Goal: Task Accomplishment & Management: Manage account settings

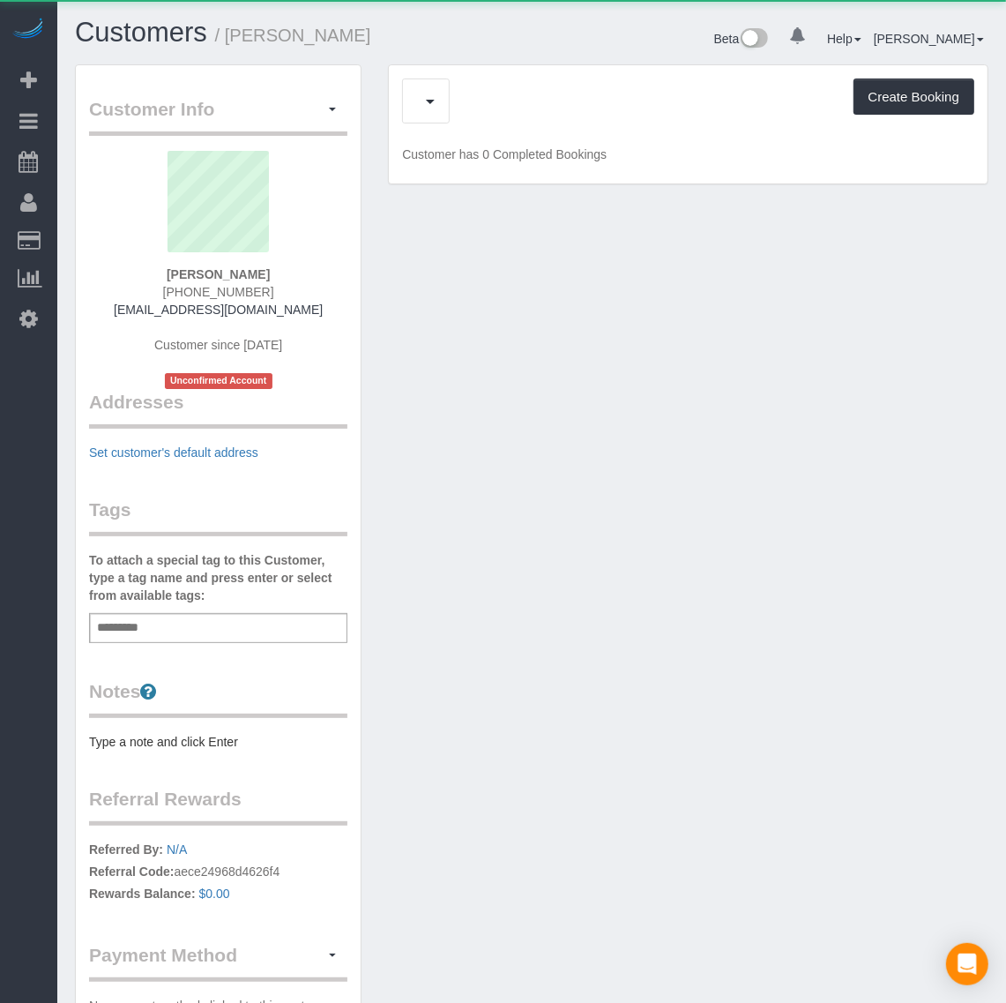
scroll to position [1164, 1006]
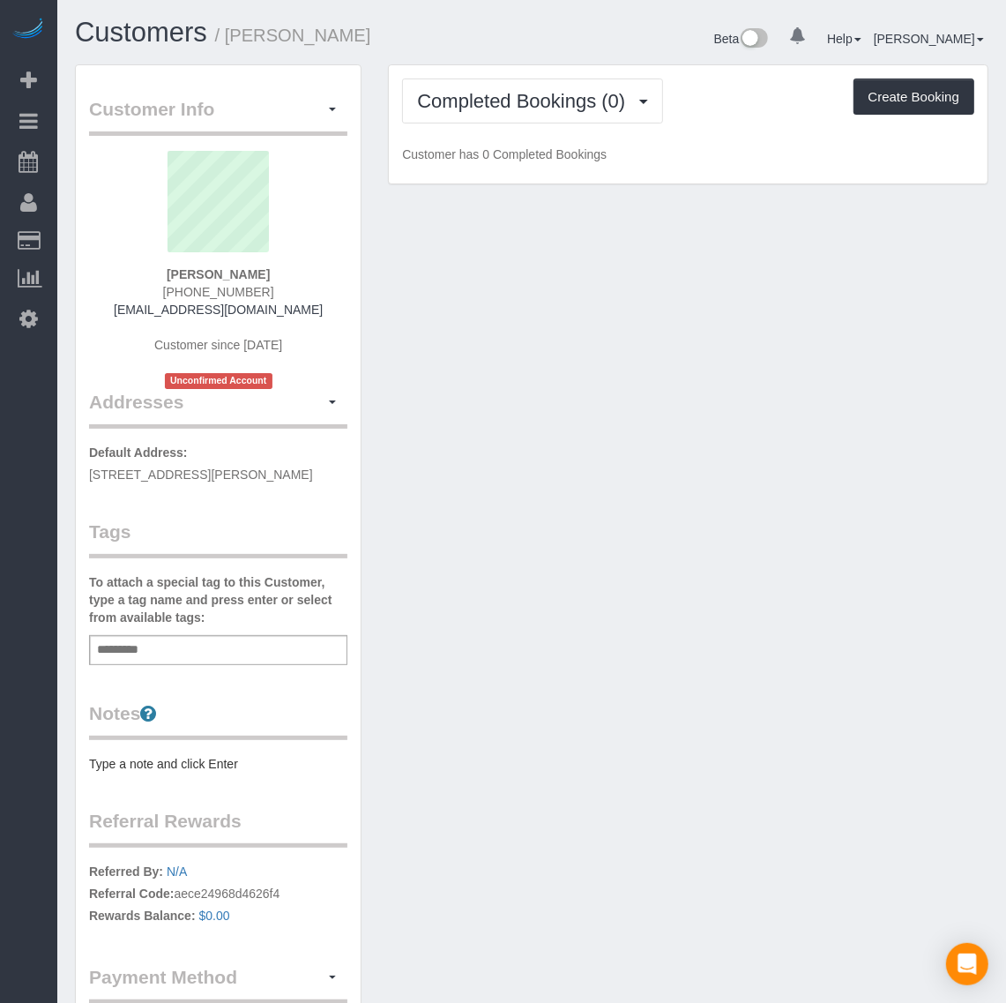
drag, startPoint x: 318, startPoint y: 315, endPoint x: 295, endPoint y: 364, distance: 54.4
click at [138, 311] on div "[PERSON_NAME] [PHONE_NUMBER] [EMAIL_ADDRESS][DOMAIN_NAME] Customer since [DATE]…" at bounding box center [218, 270] width 258 height 238
copy link "[EMAIL_ADDRESS][DOMAIN_NAME]"
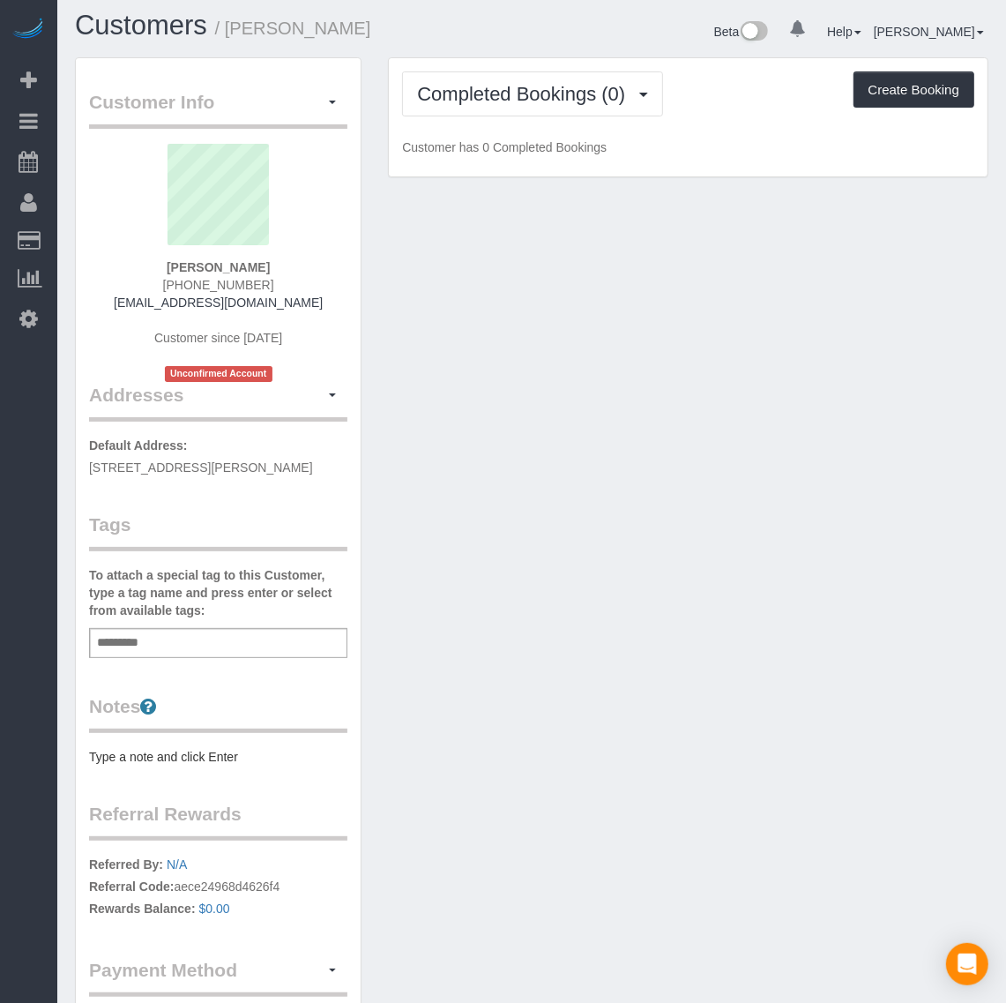
scroll to position [0, 0]
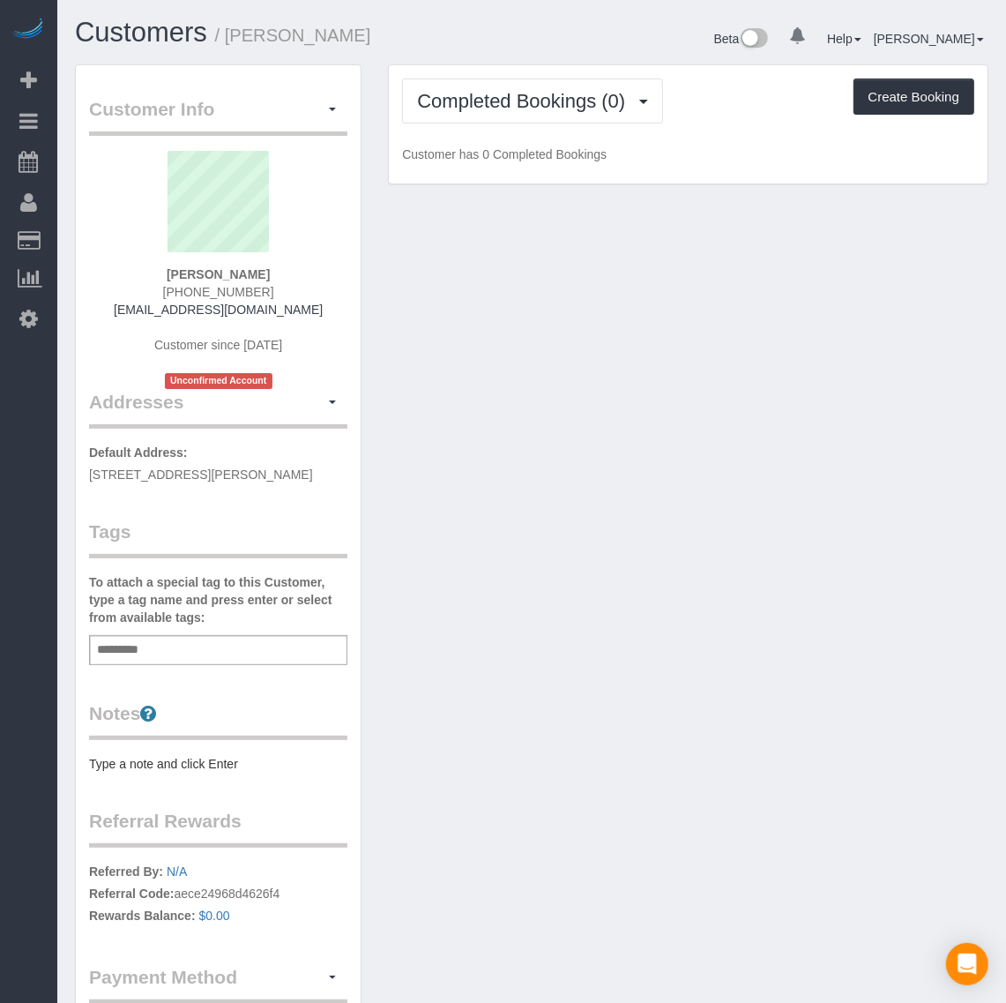
click at [526, 429] on div "Customer Info Edit Contact Info Send Message Email Preferences Special Sales Ta…" at bounding box center [532, 583] width 940 height 1039
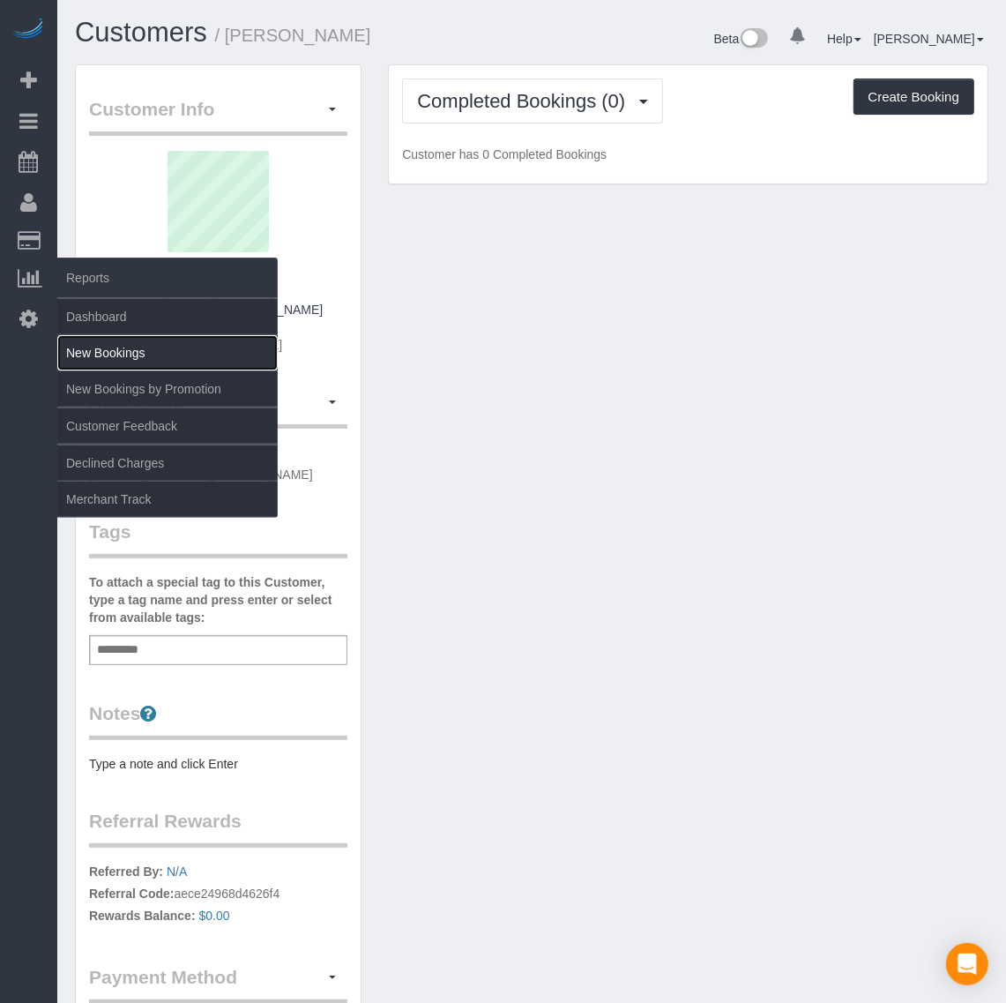
click at [125, 351] on link "New Bookings" at bounding box center [167, 352] width 220 height 35
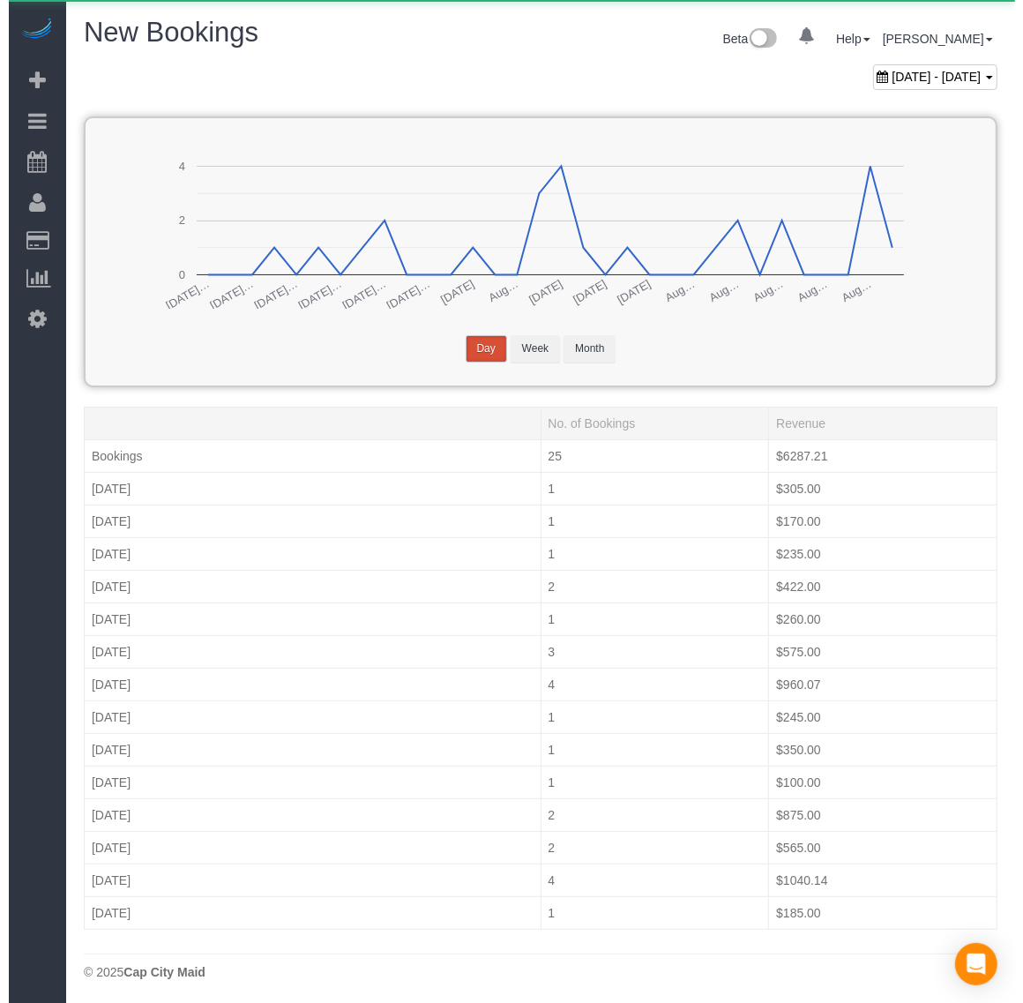
scroll to position [1007, 1006]
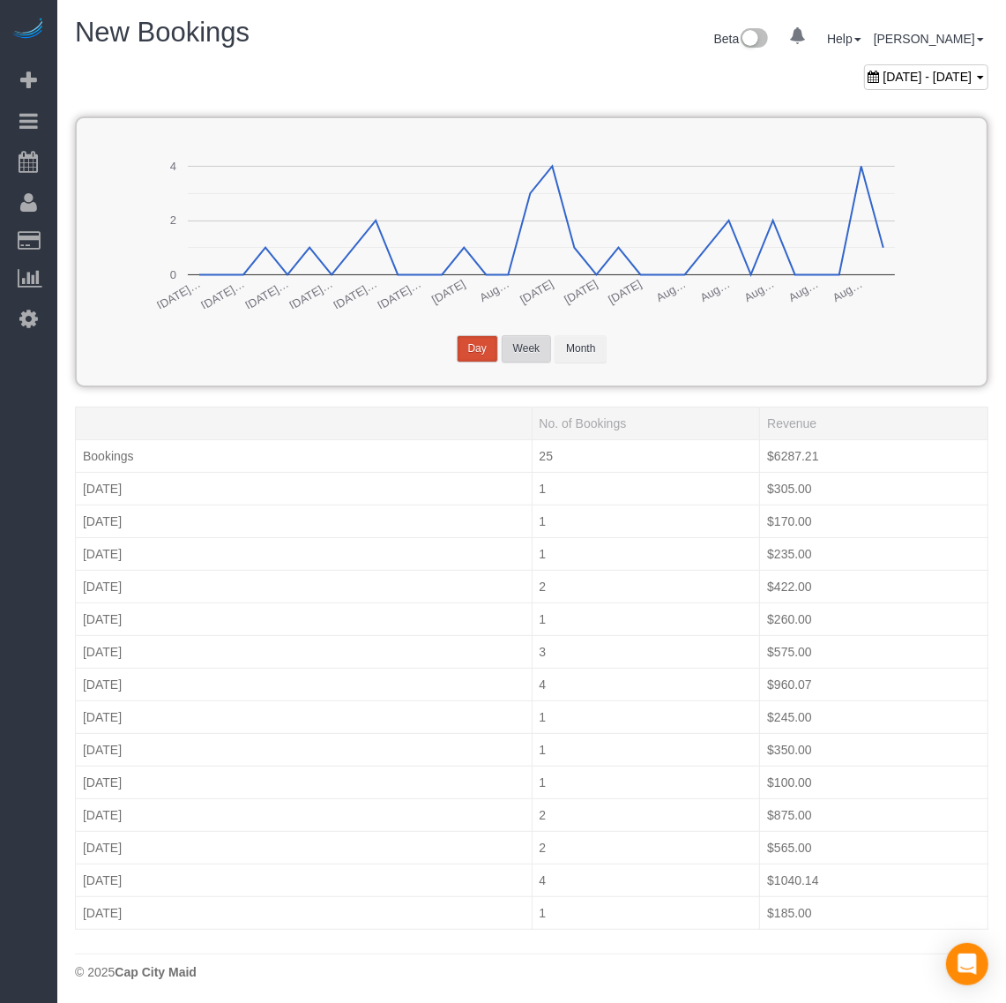
click at [520, 348] on button "Week" at bounding box center [526, 348] width 49 height 27
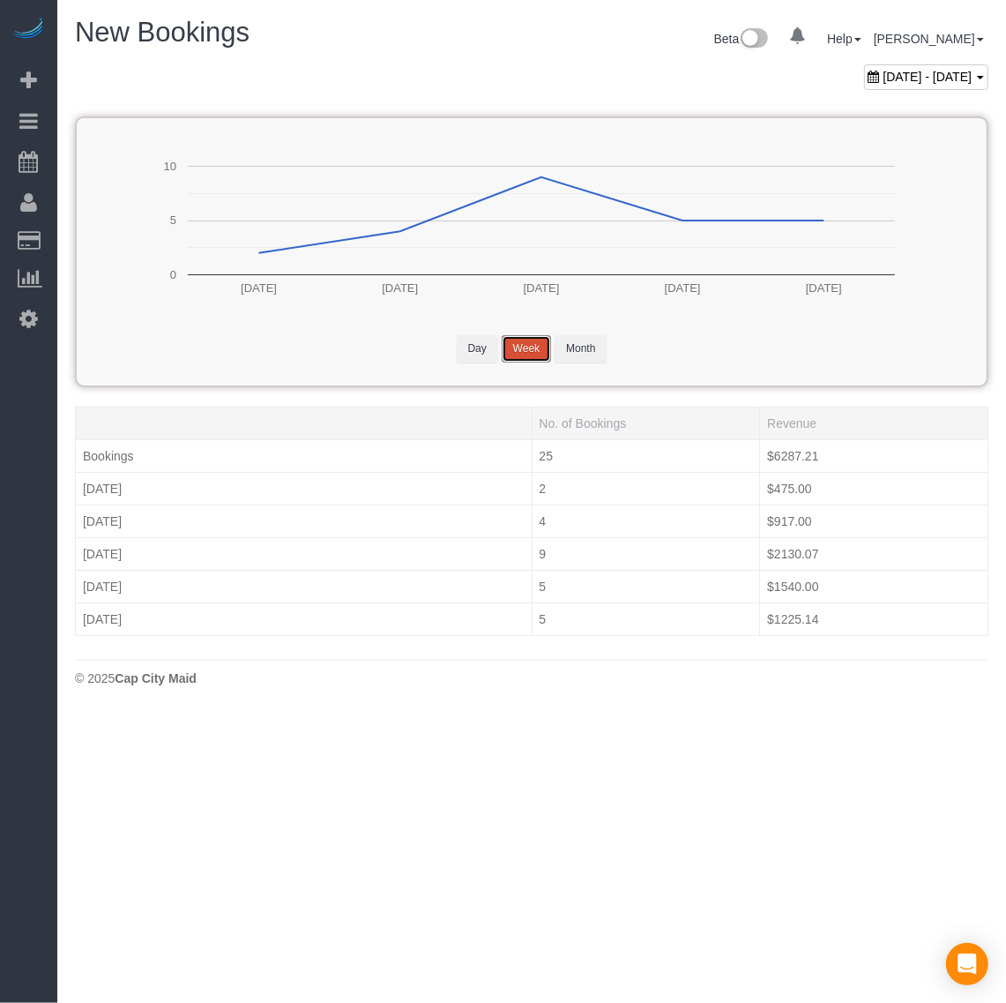
scroll to position [87473, 87163]
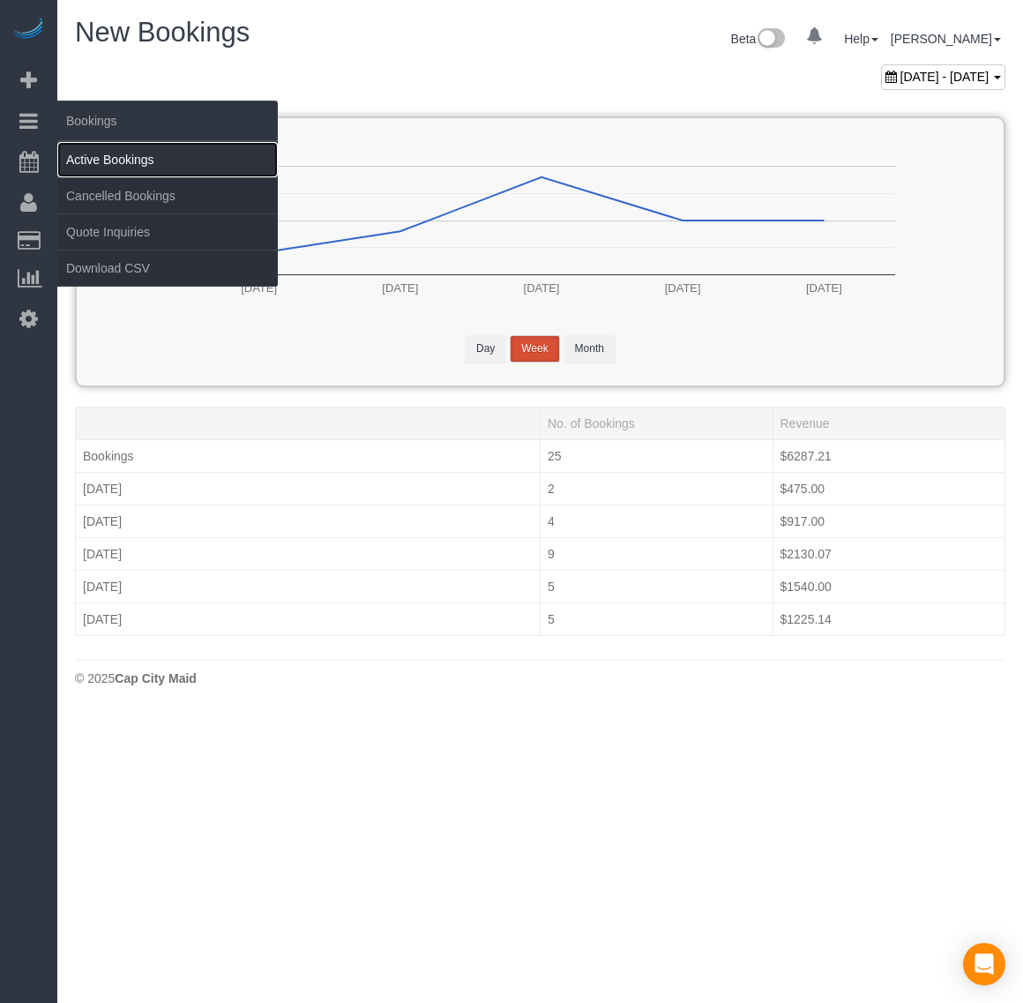
click at [108, 153] on link "Active Bookings" at bounding box center [167, 159] width 220 height 35
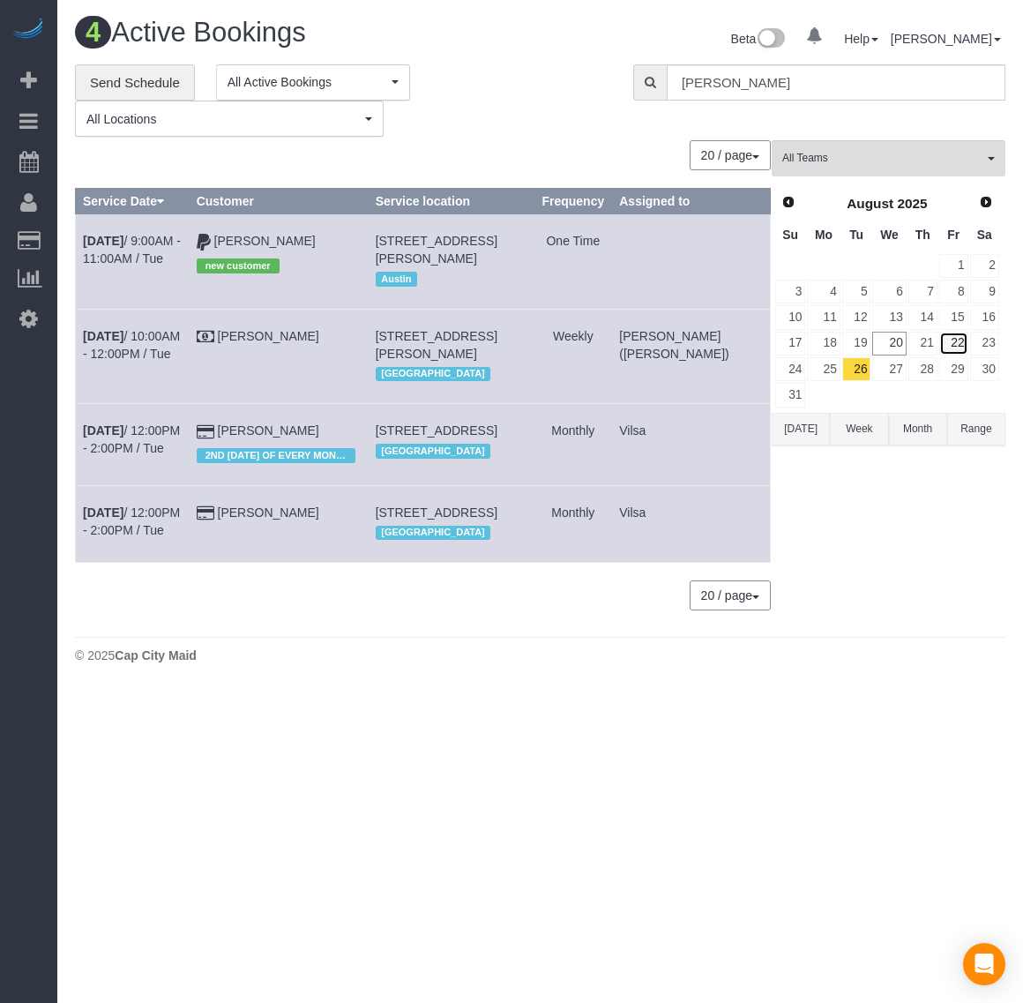
click at [958, 346] on link "22" at bounding box center [953, 344] width 29 height 24
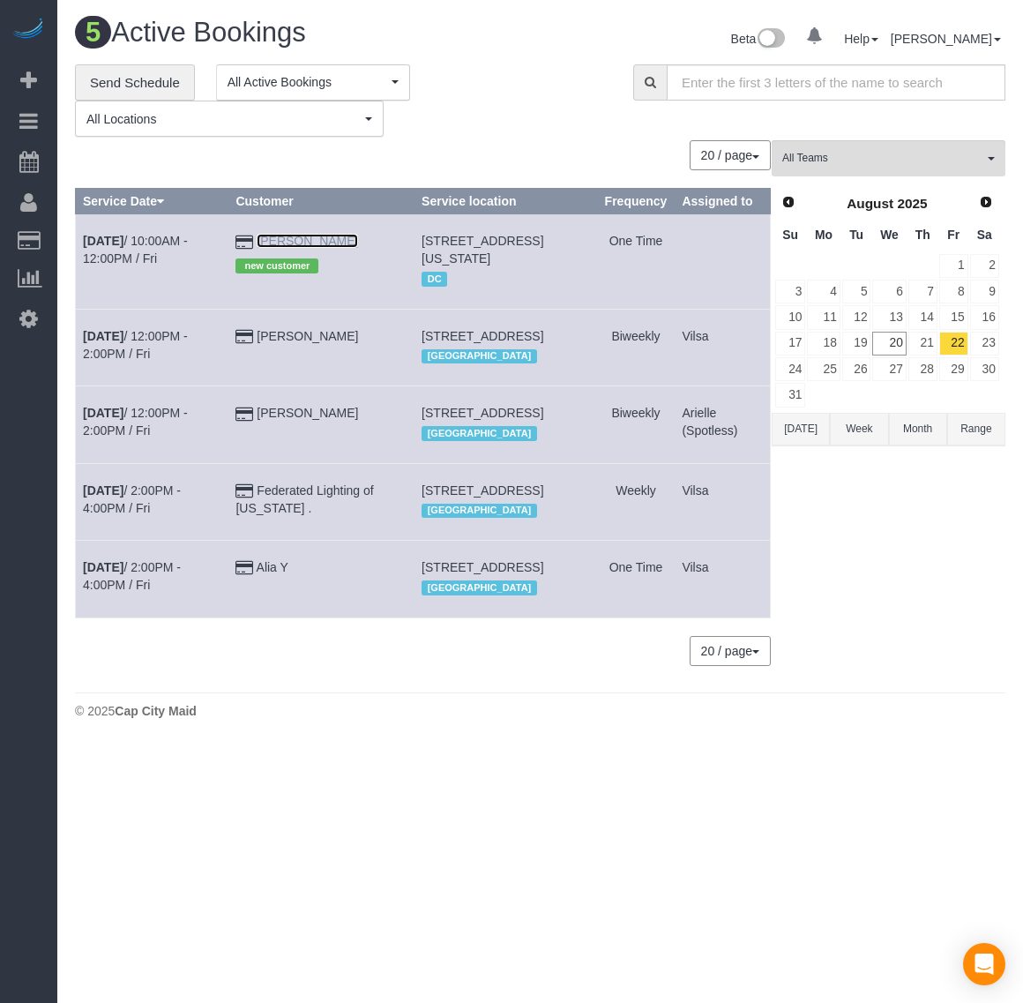
click at [316, 238] on link "[PERSON_NAME]" at bounding box center [307, 241] width 101 height 14
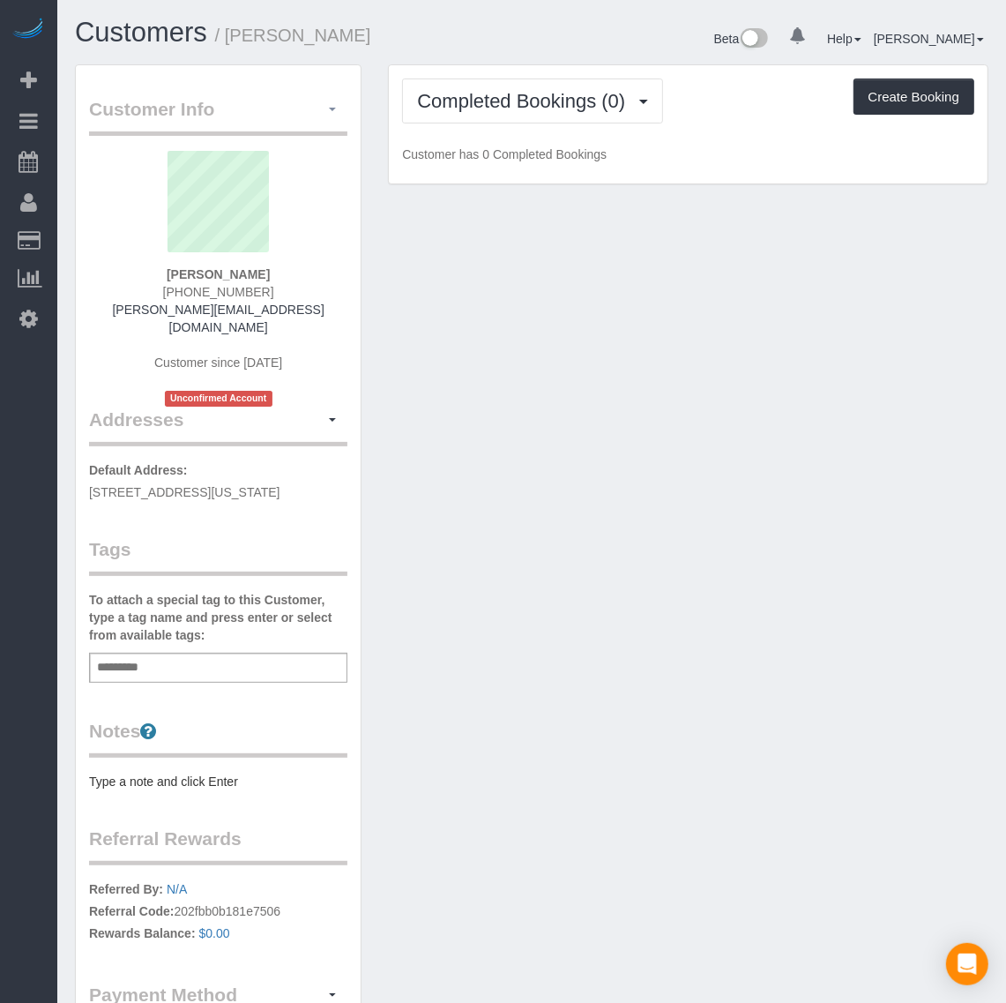
click at [333, 110] on span "button" at bounding box center [332, 110] width 7 height 4
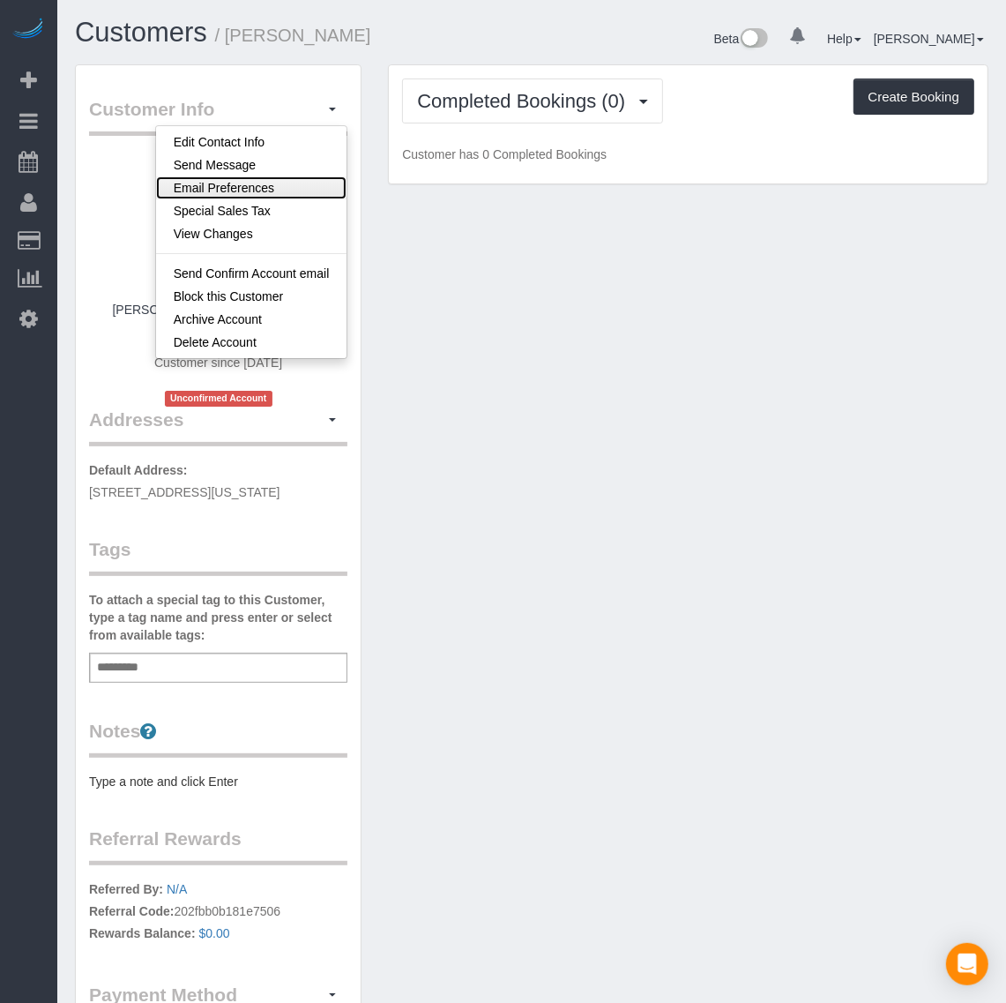
click at [274, 197] on link "Email Preferences" at bounding box center [251, 187] width 191 height 23
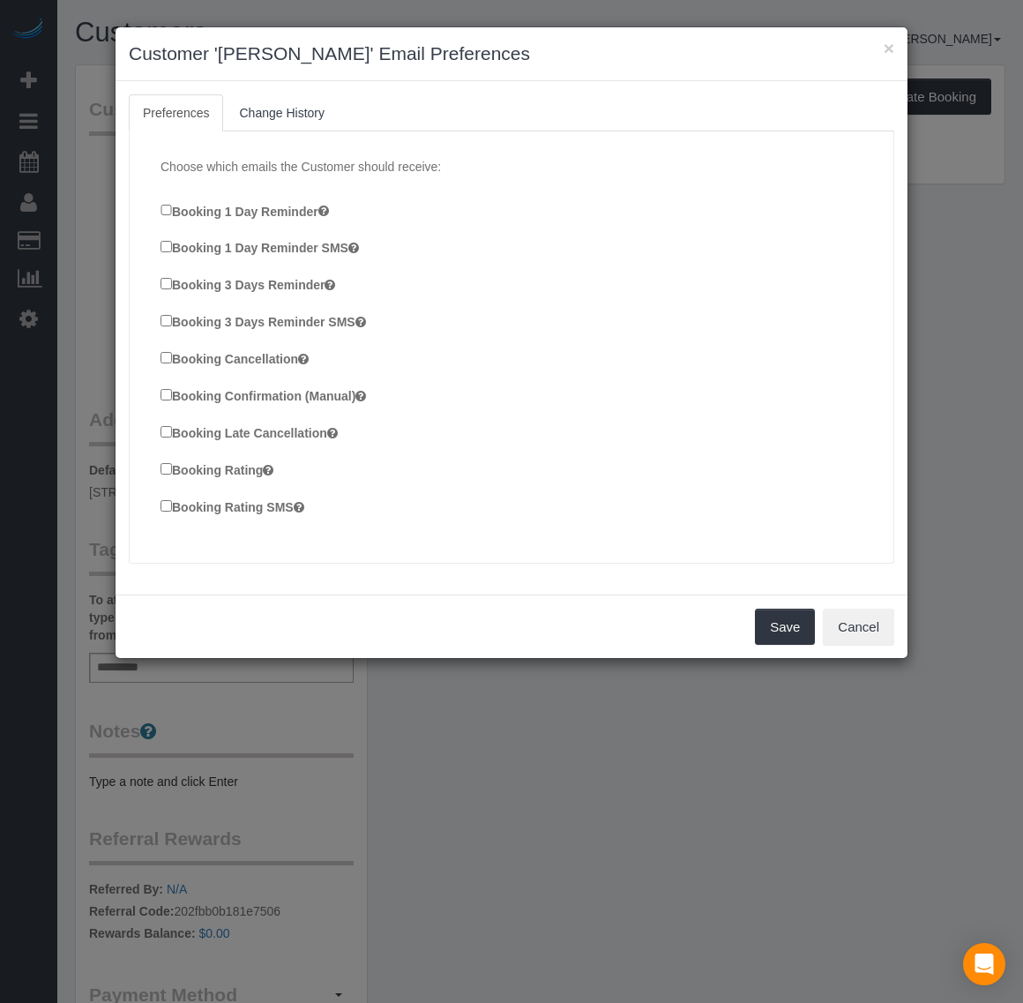
click at [157, 362] on div "Choose which emails the Customer should receive: Booking 1 Day Reminder Booking…" at bounding box center [511, 347] width 737 height 414
click at [791, 629] on button "Save" at bounding box center [785, 626] width 60 height 37
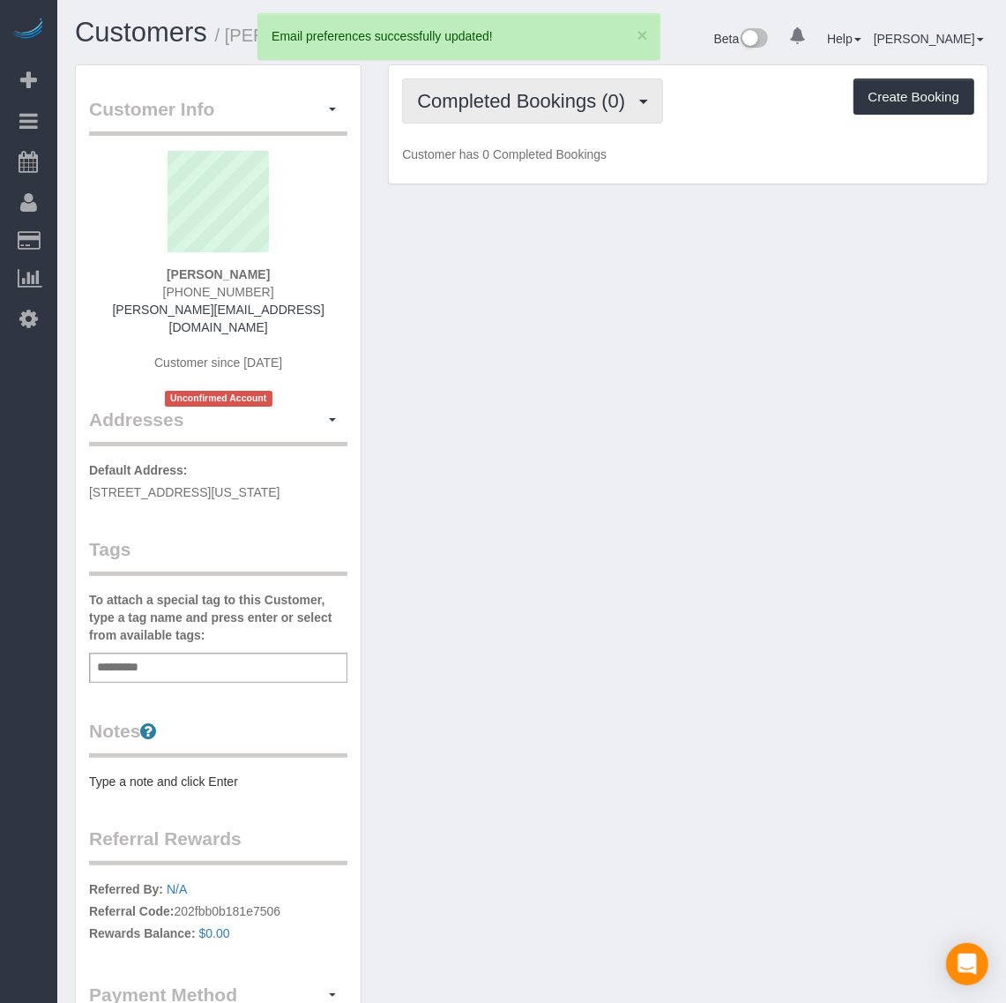
click at [511, 103] on span "Completed Bookings (0)" at bounding box center [525, 101] width 217 height 22
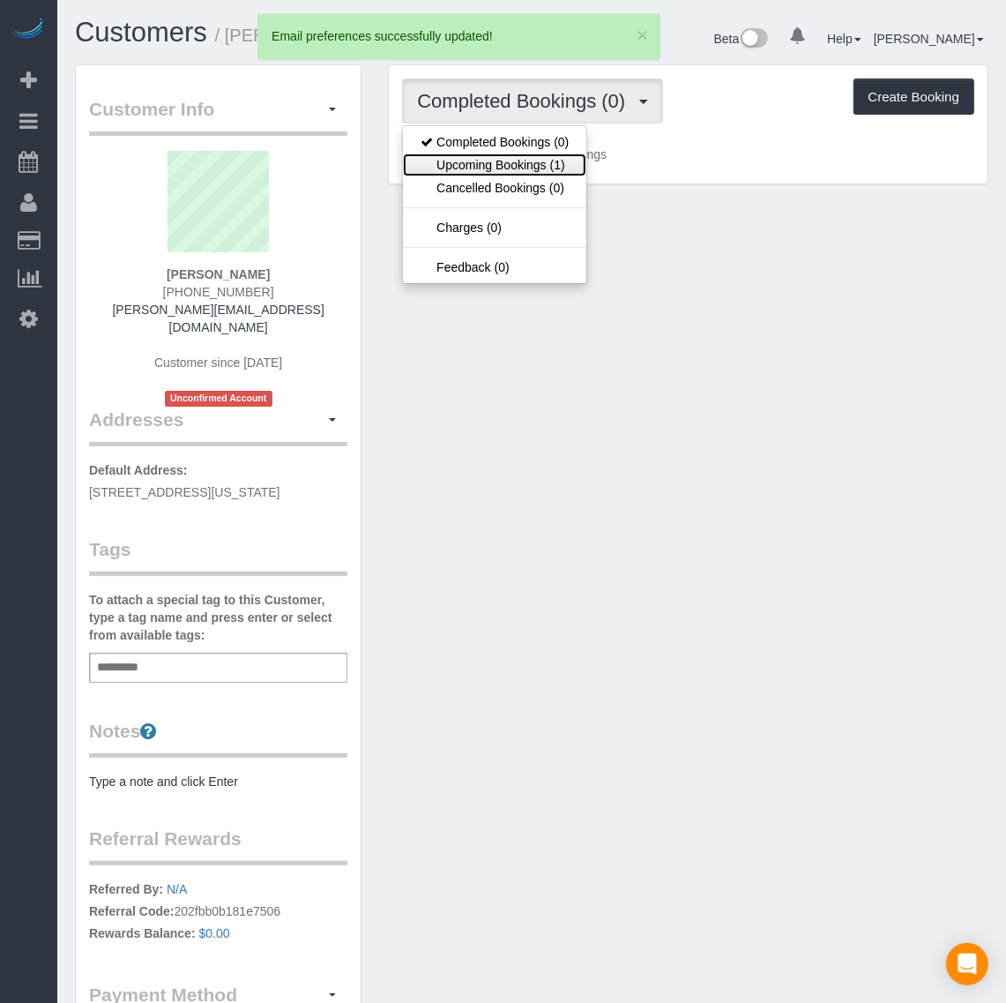
click at [526, 170] on link "Upcoming Bookings (1)" at bounding box center [494, 164] width 183 height 23
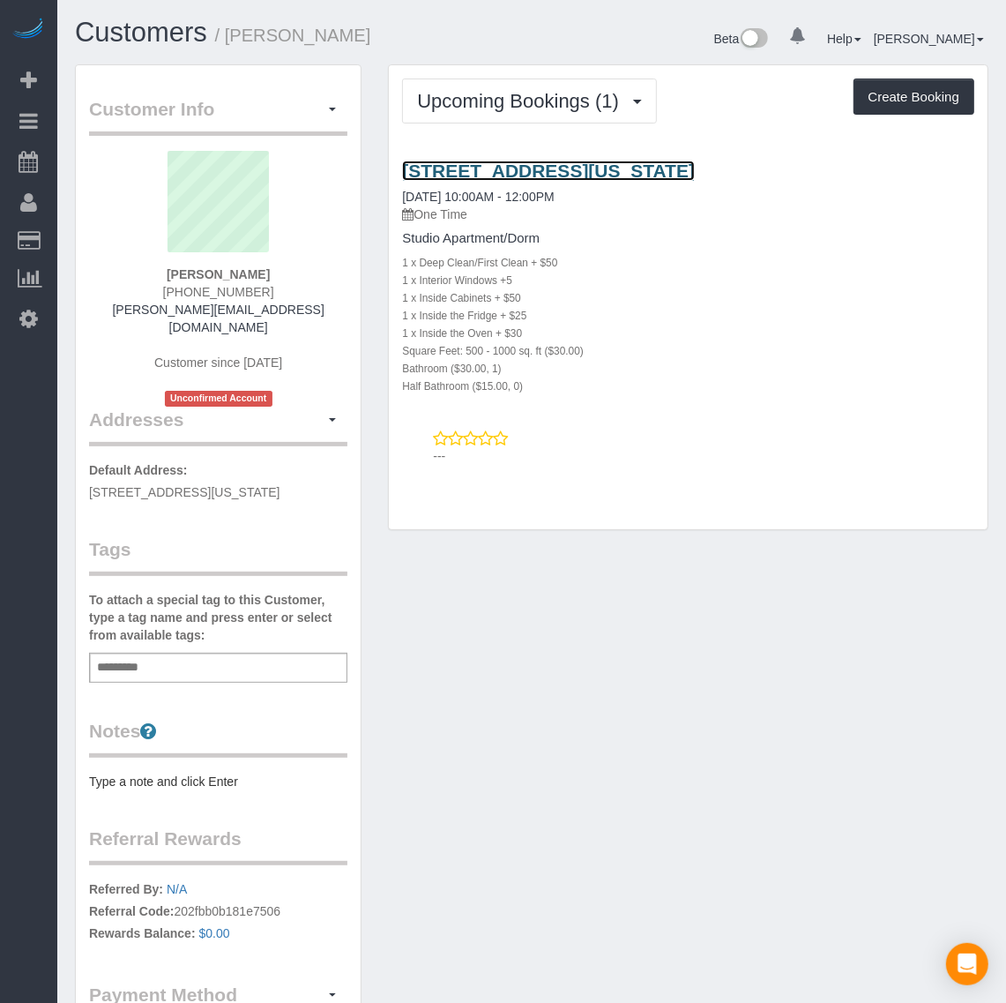
click at [509, 169] on link "[STREET_ADDRESS][US_STATE]" at bounding box center [548, 170] width 293 height 20
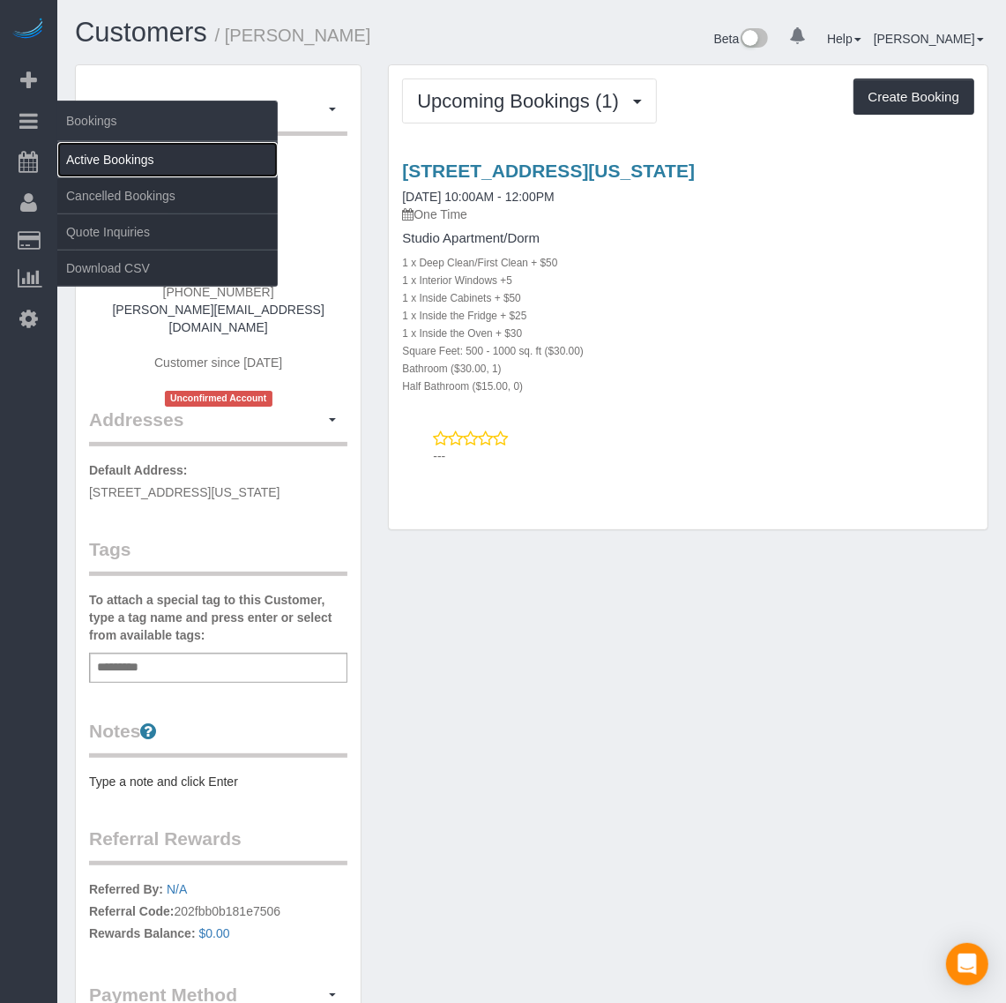
click at [102, 147] on link "Active Bookings" at bounding box center [167, 159] width 220 height 35
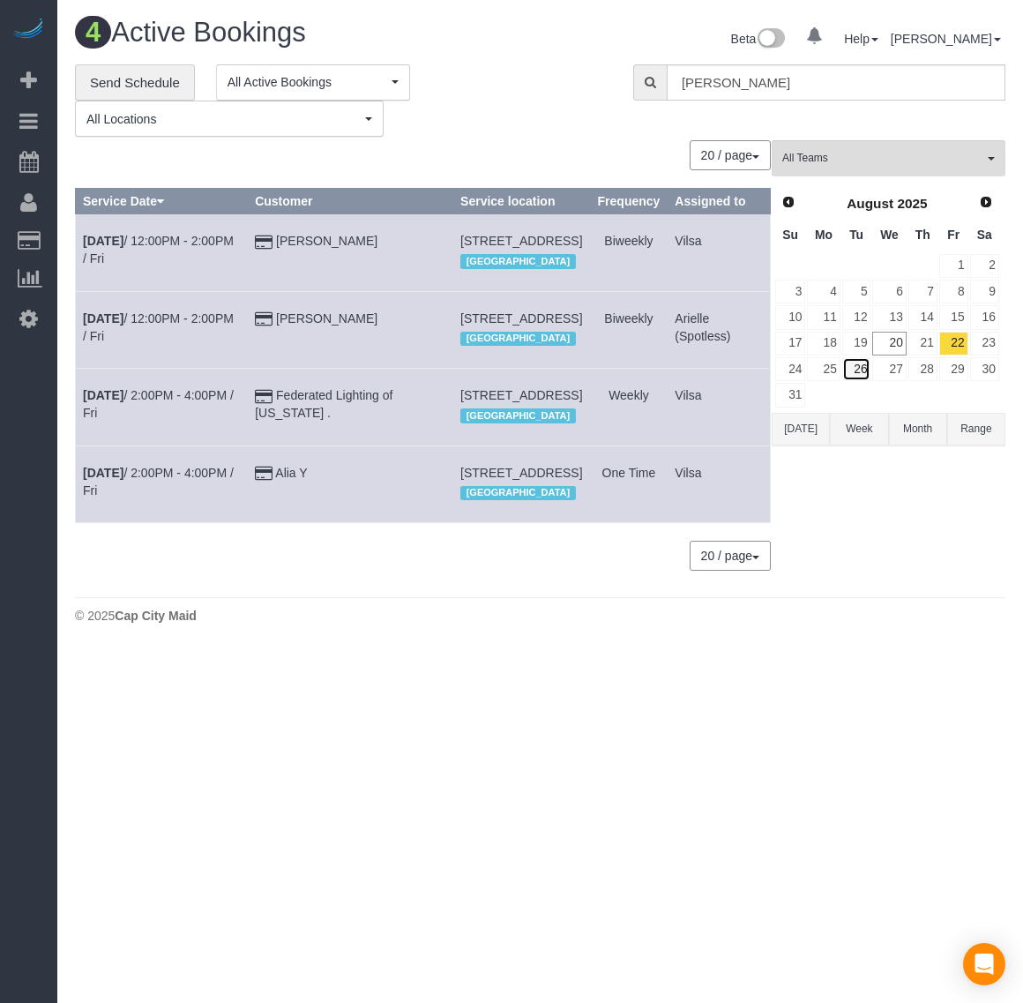
click at [862, 372] on link "26" at bounding box center [856, 369] width 29 height 24
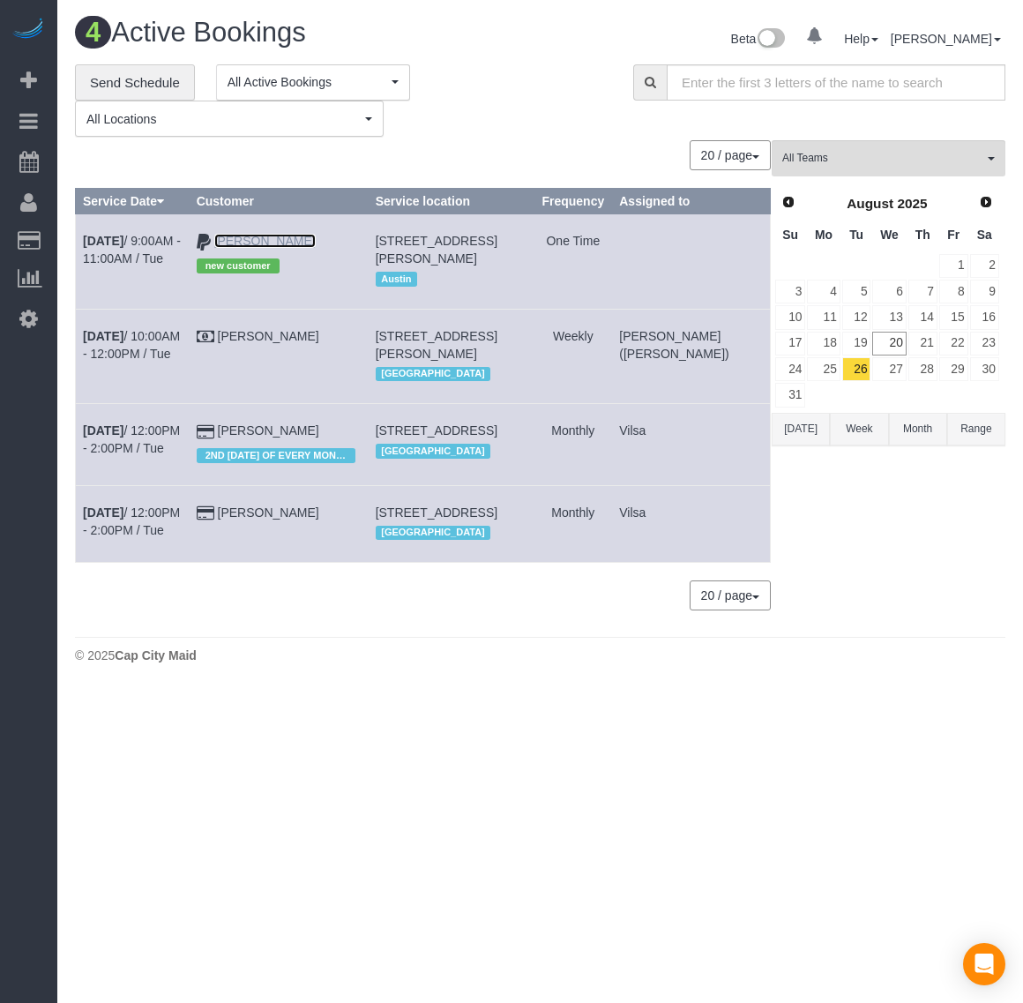
click at [302, 248] on td "[PERSON_NAME] new customer" at bounding box center [278, 261] width 179 height 94
click at [302, 243] on link "[PERSON_NAME]" at bounding box center [264, 241] width 101 height 14
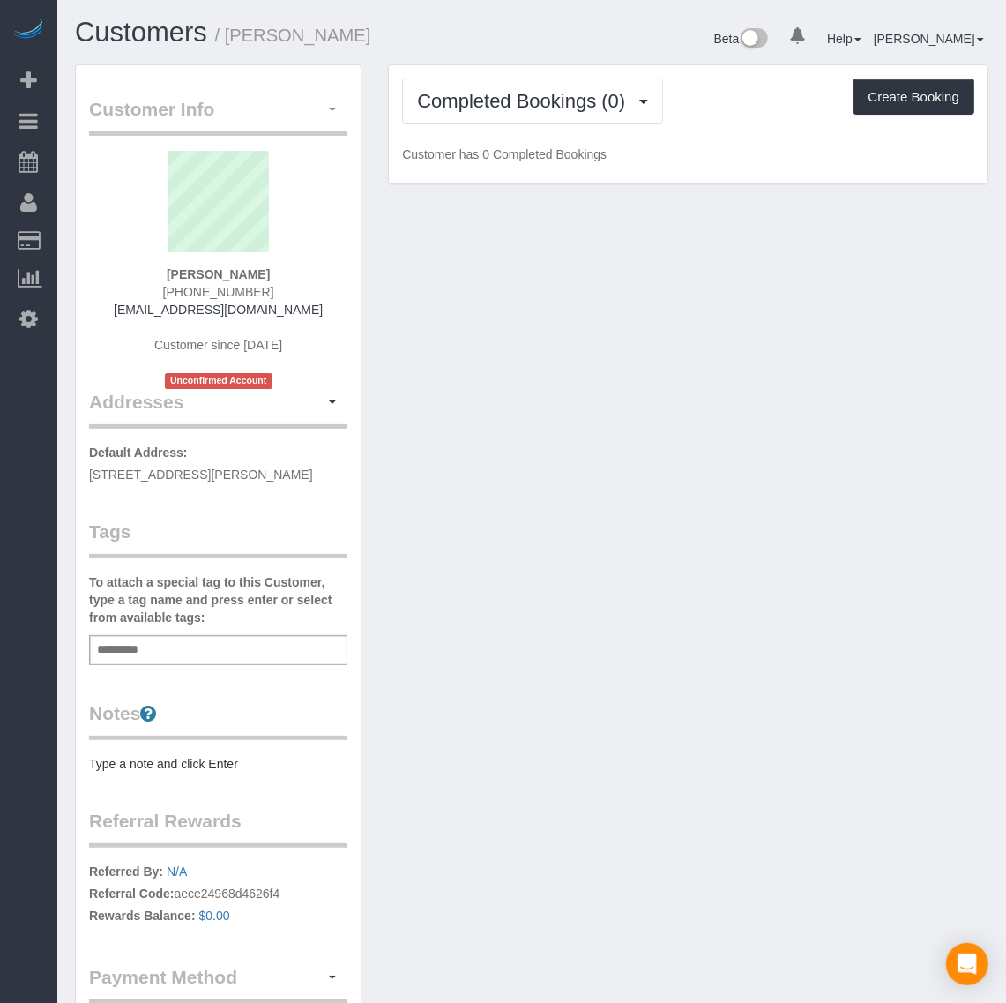
click at [332, 108] on span "button" at bounding box center [332, 110] width 7 height 4
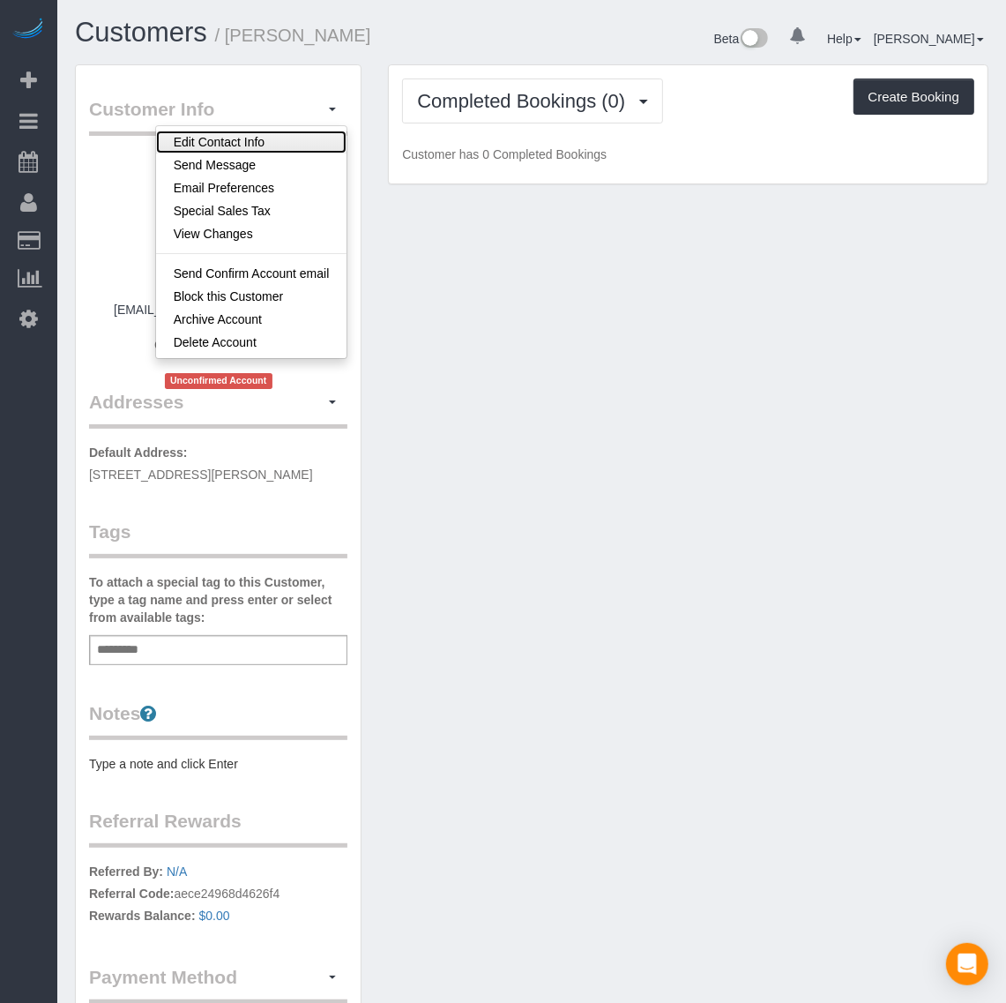
click at [274, 141] on link "Edit Contact Info" at bounding box center [251, 142] width 191 height 23
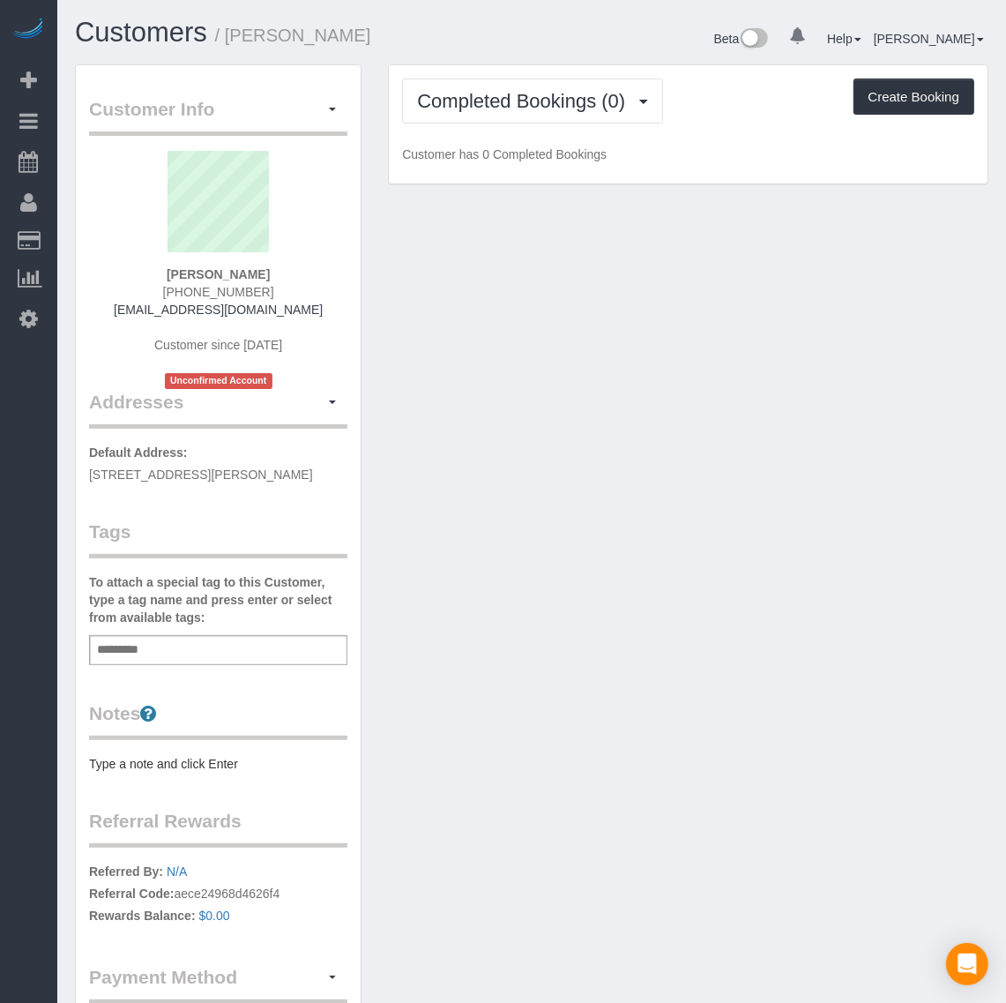
select select "[GEOGRAPHIC_DATA]"
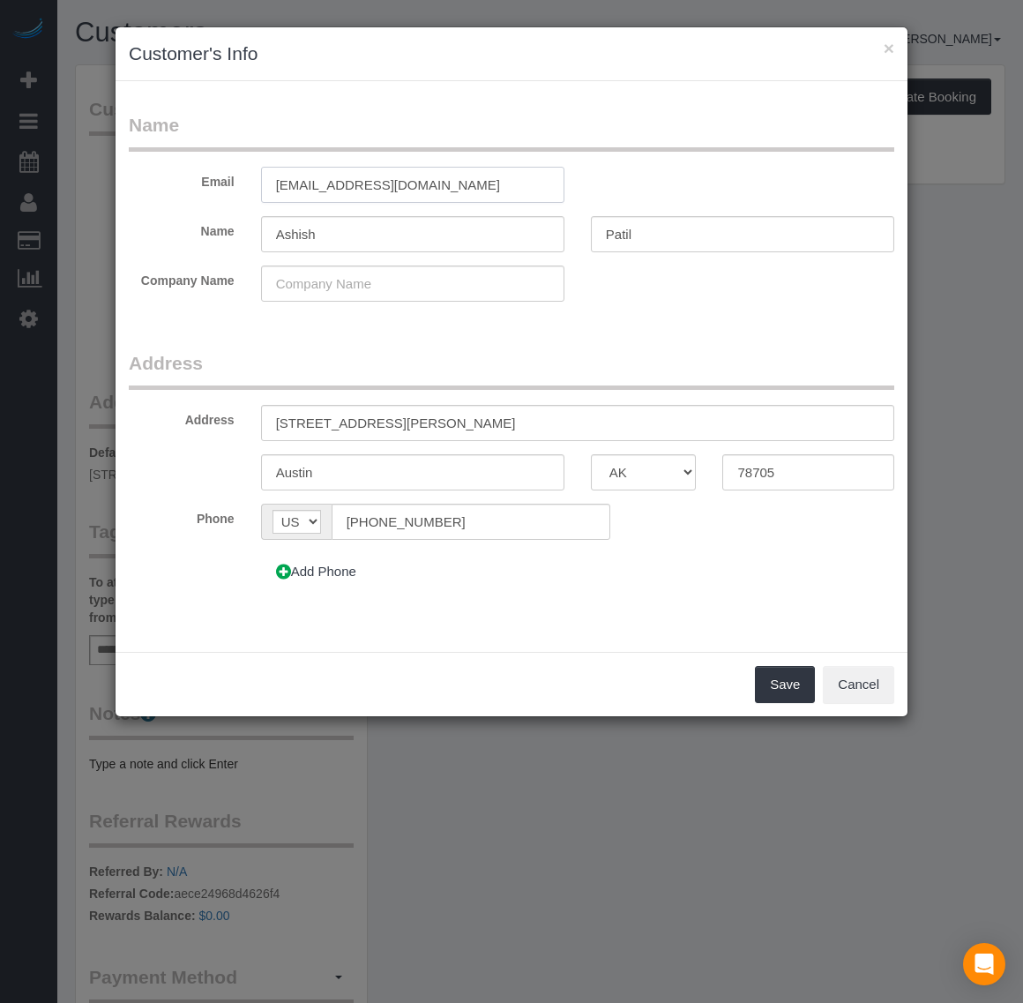
drag, startPoint x: 464, startPoint y: 182, endPoint x: 116, endPoint y: 175, distance: 347.5
click at [116, 175] on div "Email [EMAIL_ADDRESS][DOMAIN_NAME]" at bounding box center [512, 185] width 792 height 36
paste input "arjun-"
type input "[EMAIL_ADDRESS][DOMAIN_NAME]"
click at [726, 315] on form "Name Email [EMAIL_ADDRESS][DOMAIN_NAME] Name [PERSON_NAME] Company Name Address…" at bounding box center [511, 357] width 765 height 491
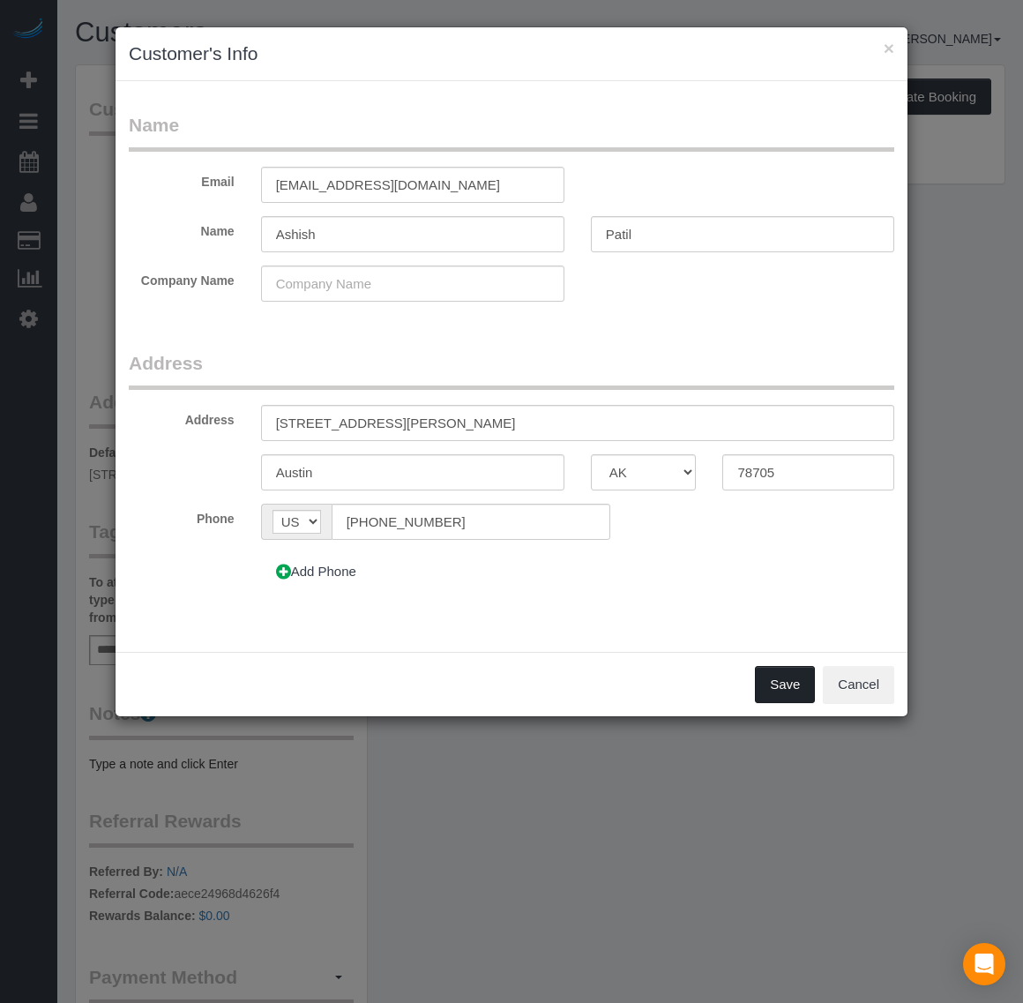
click at [776, 693] on button "Save" at bounding box center [785, 684] width 60 height 37
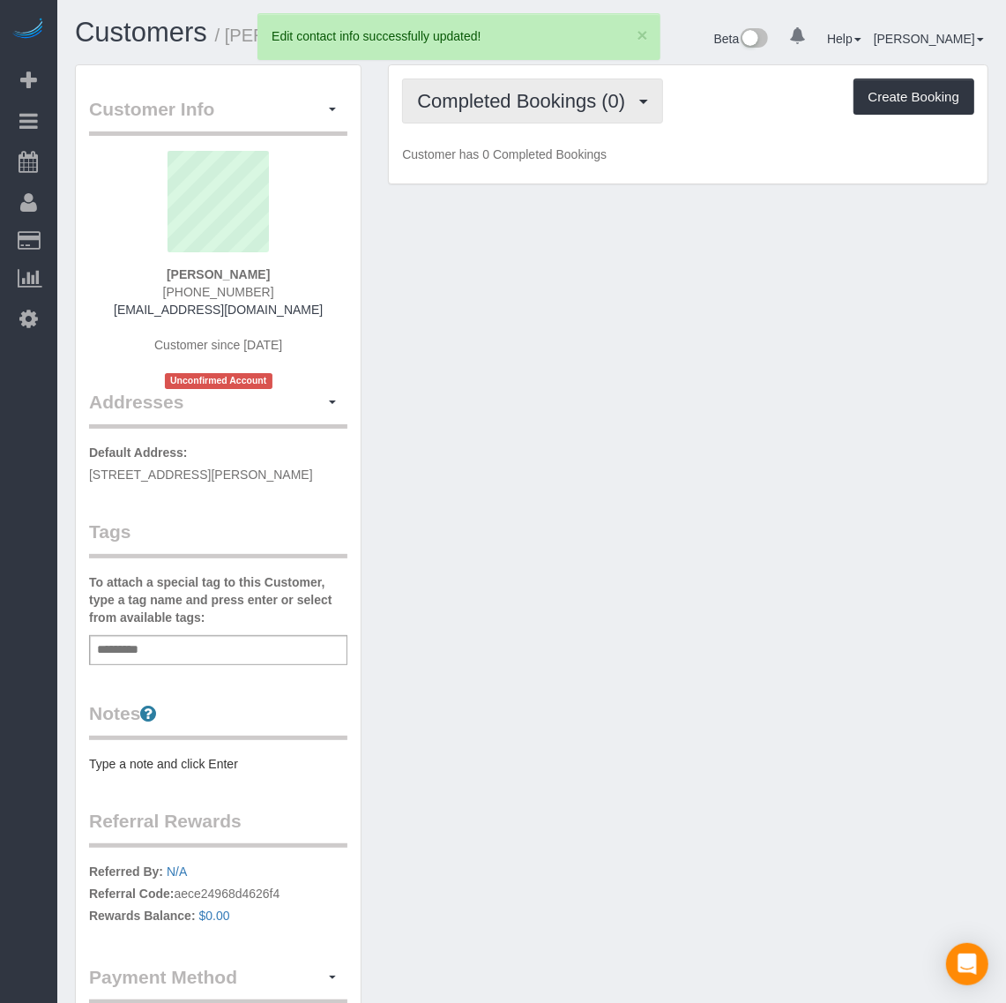
click at [586, 103] on span "Completed Bookings (0)" at bounding box center [525, 101] width 217 height 22
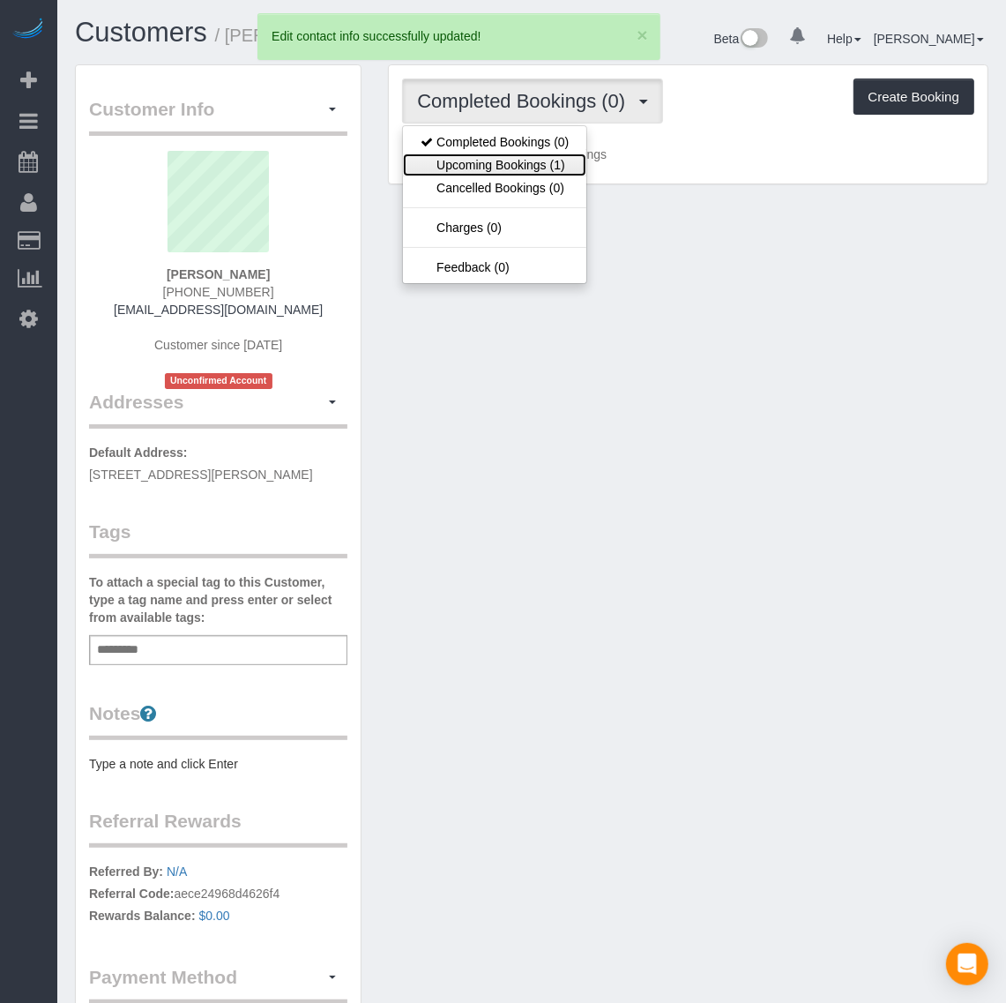
click at [552, 160] on link "Upcoming Bookings (1)" at bounding box center [494, 164] width 183 height 23
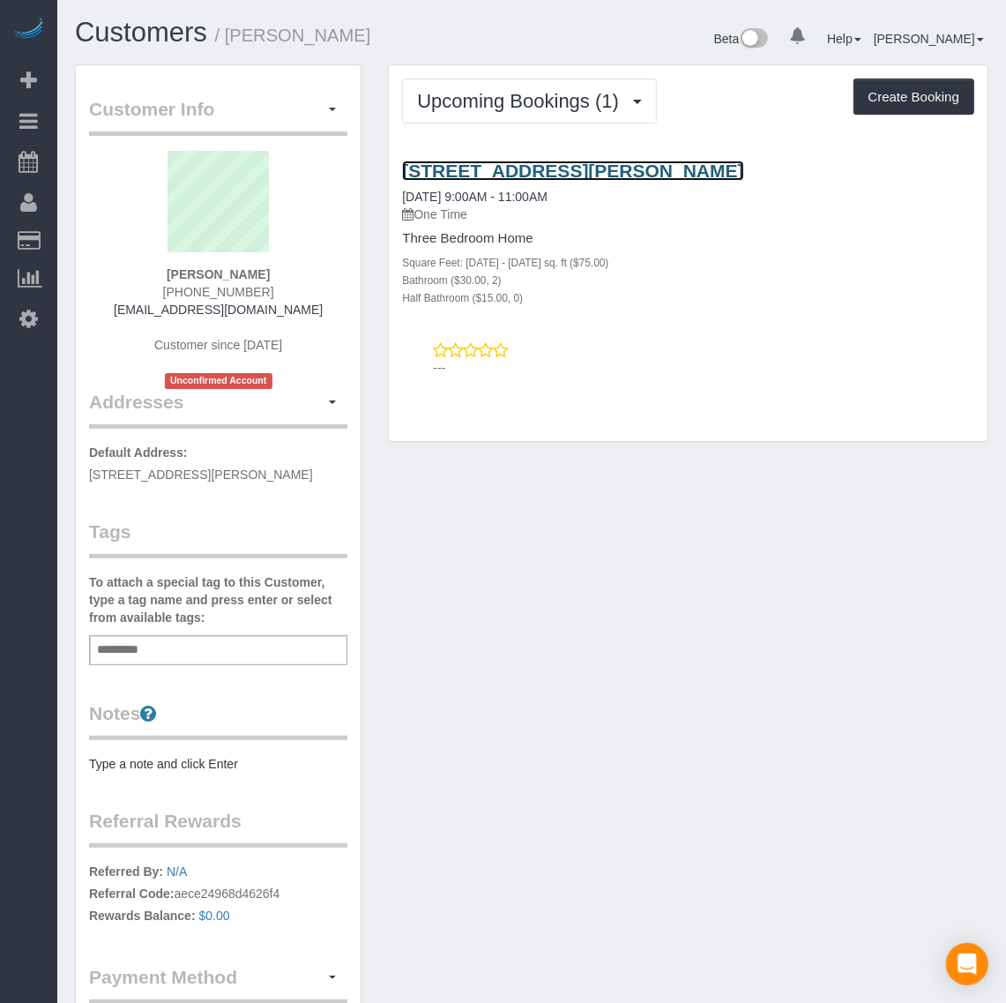
click at [496, 168] on link "[STREET_ADDRESS][PERSON_NAME]" at bounding box center [572, 170] width 341 height 20
click at [19, 308] on icon at bounding box center [28, 318] width 19 height 21
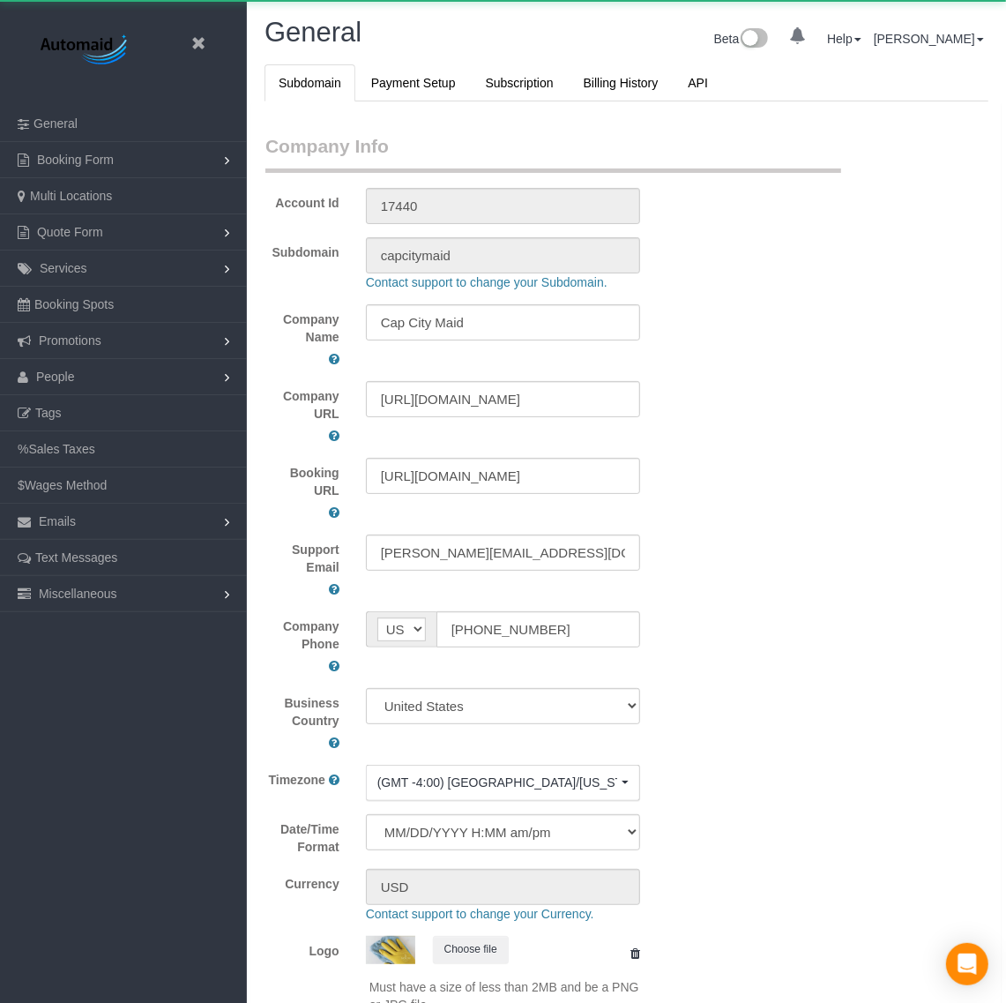
select select "1"
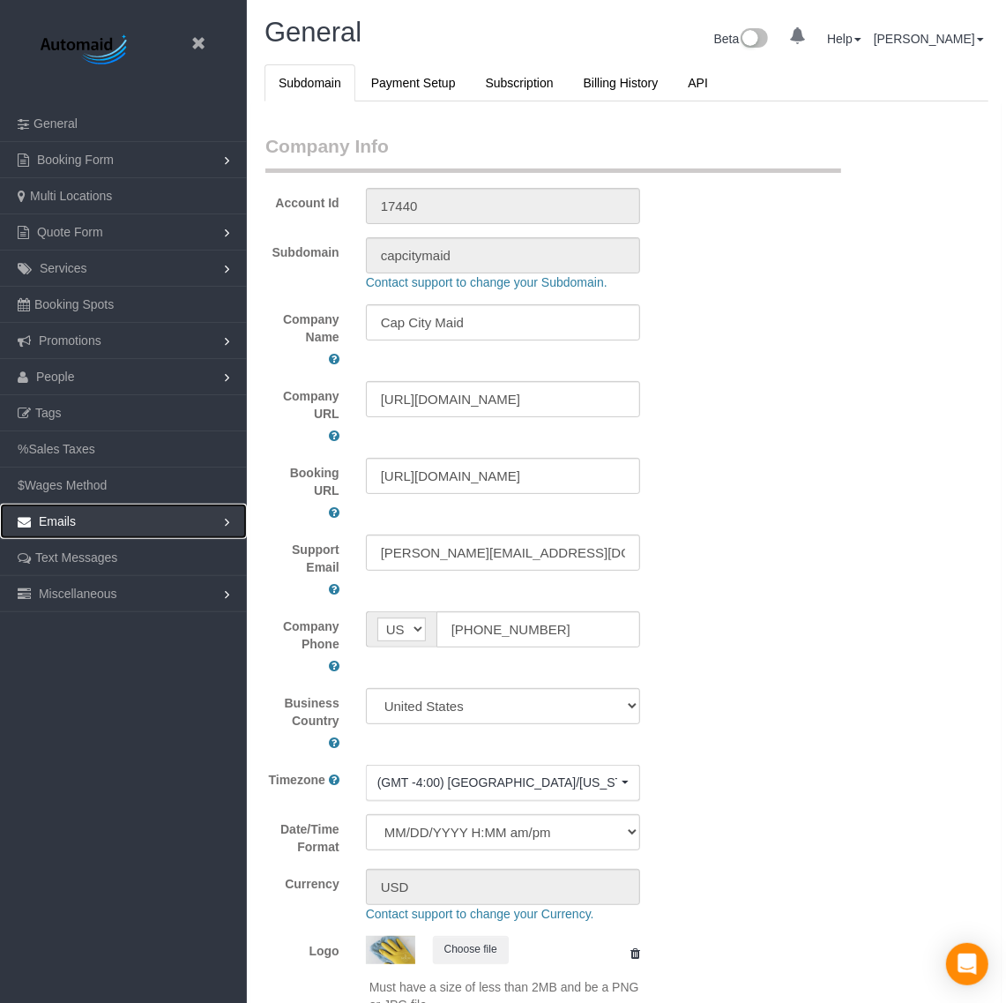
click at [130, 526] on link "Emails" at bounding box center [123, 521] width 247 height 35
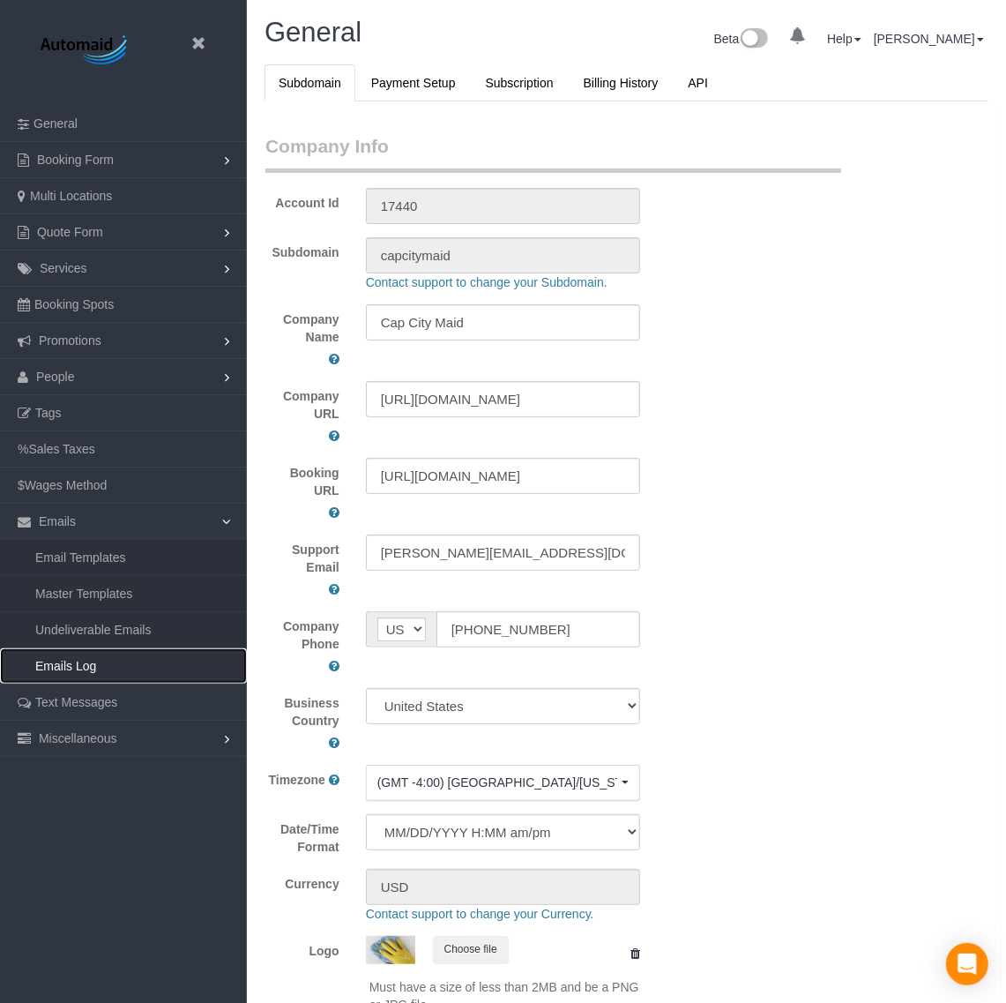
click at [102, 658] on link "Emails Log" at bounding box center [123, 665] width 247 height 35
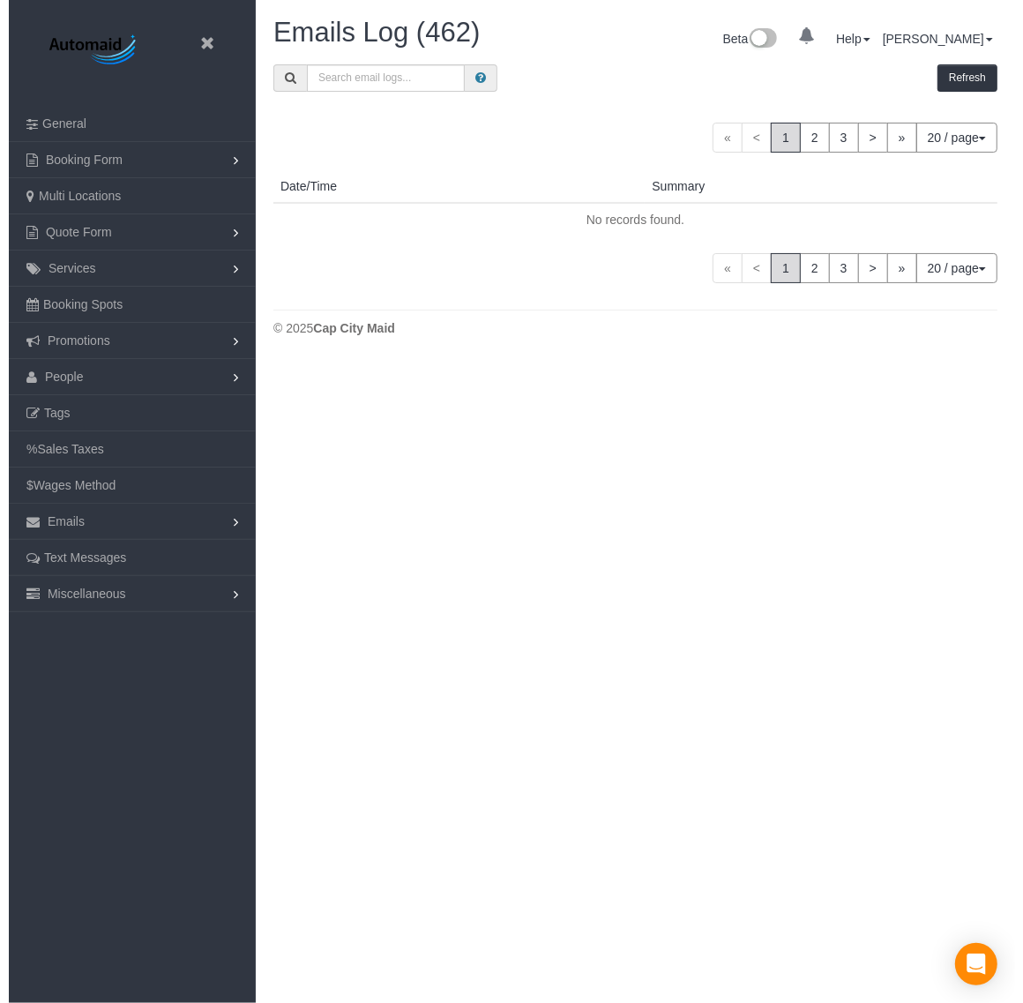
scroll to position [1337, 1006]
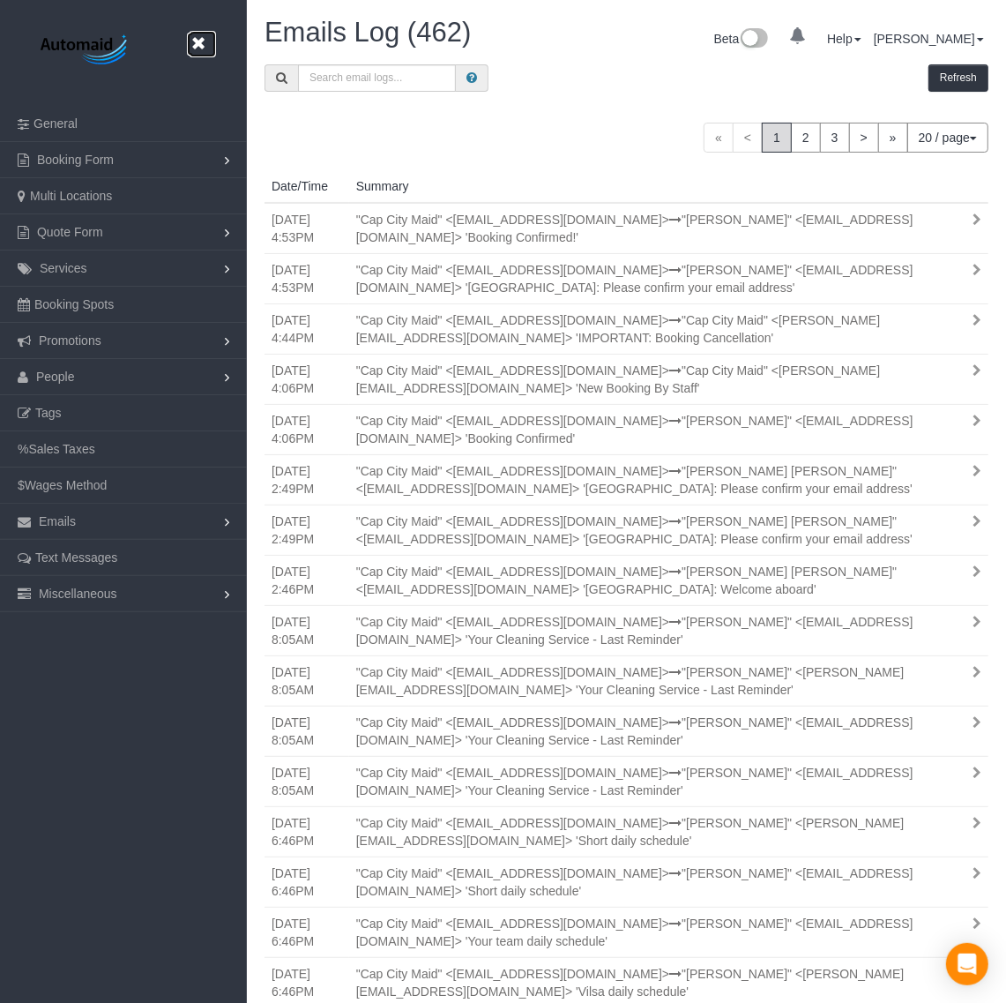
click at [197, 44] on icon at bounding box center [198, 44] width 22 height 22
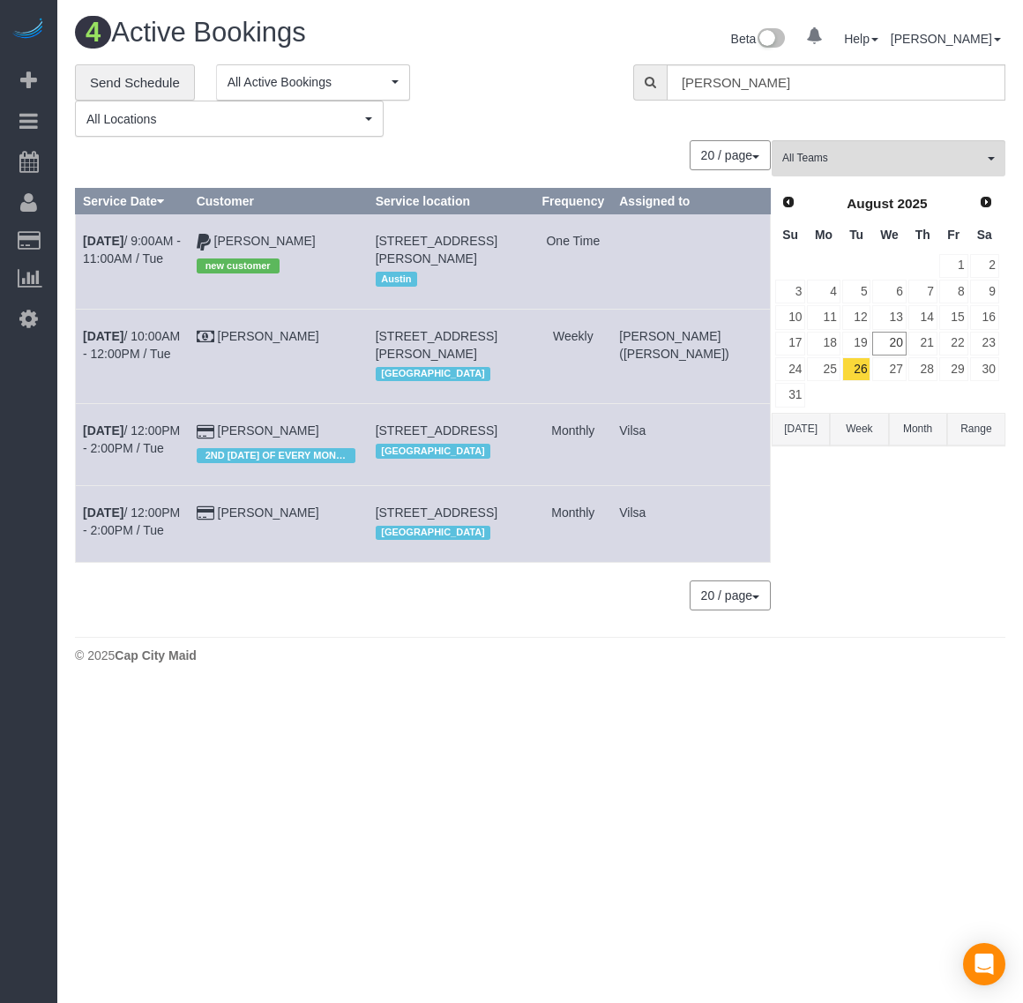
scroll to position [720, 1023]
click at [94, 243] on b "[DATE]" at bounding box center [103, 241] width 41 height 14
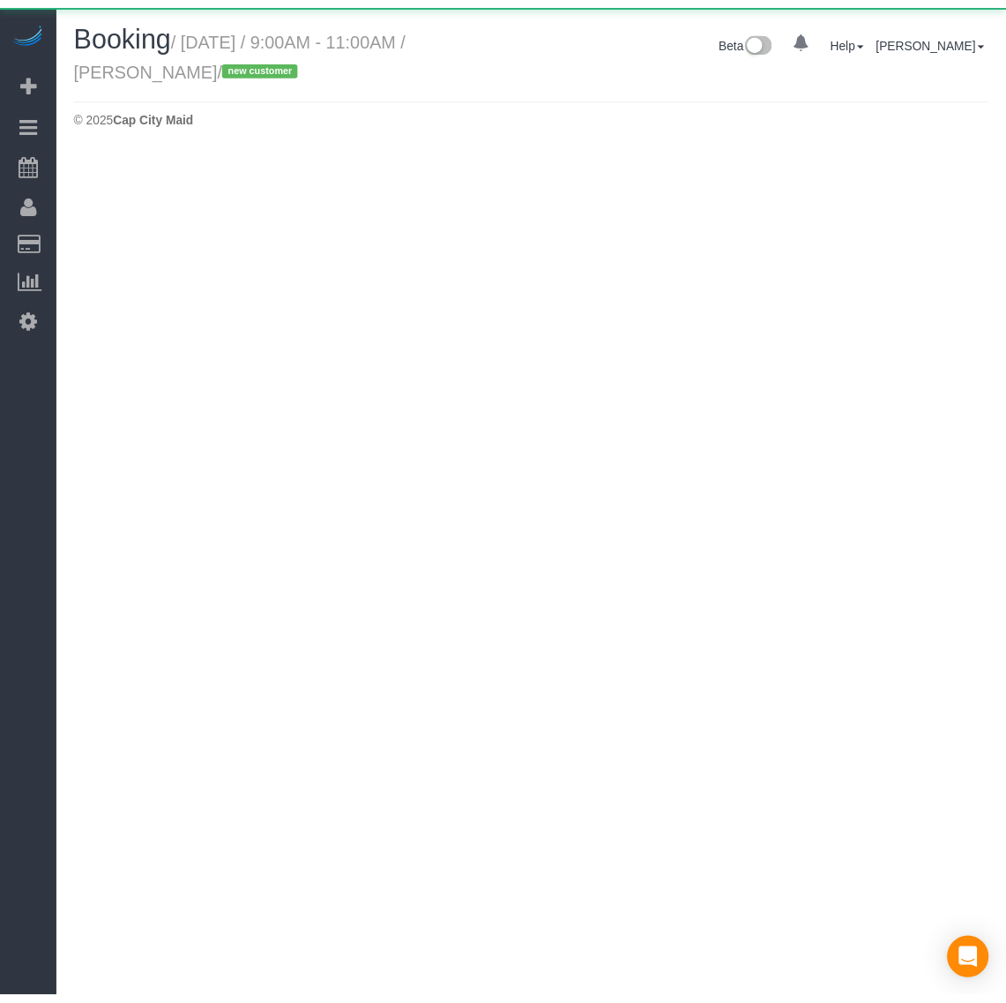
scroll to position [147, 1023]
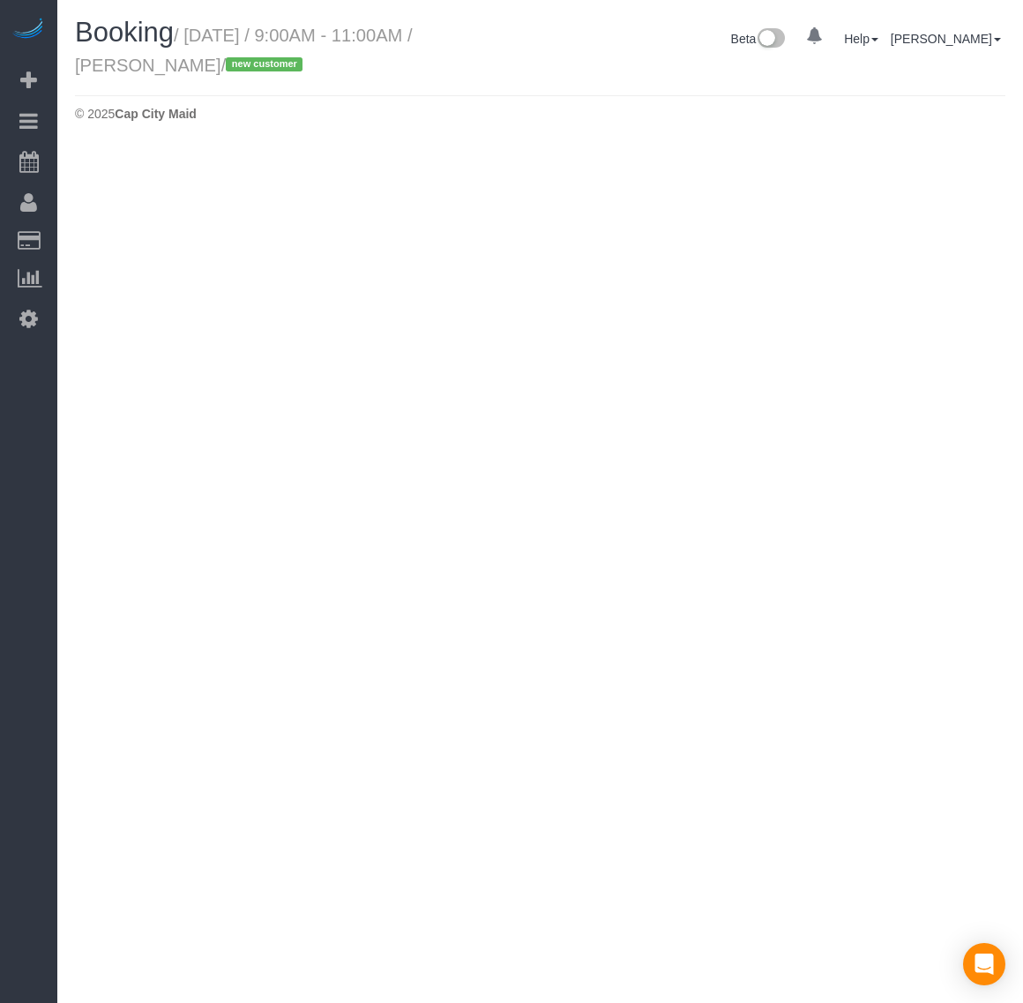
select select "[GEOGRAPHIC_DATA]"
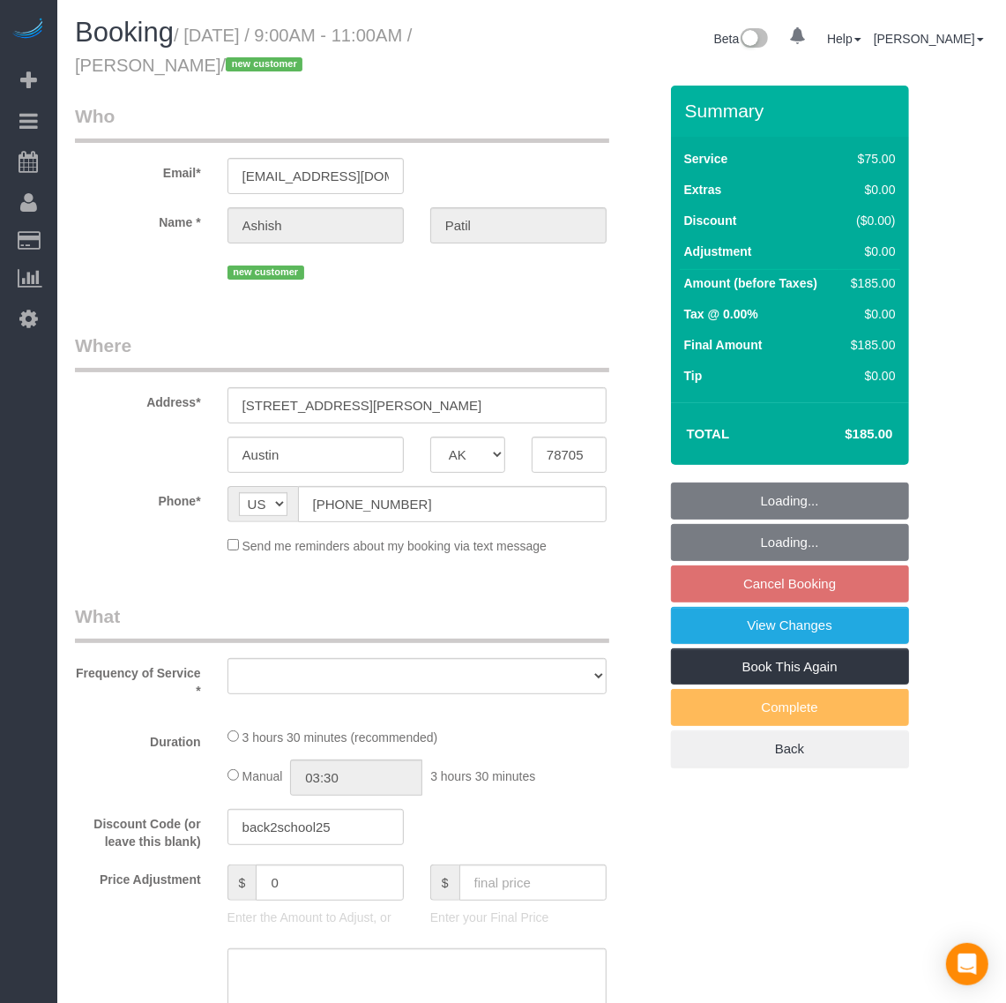
scroll to position [2760, 1006]
select select "number:2"
select select "number:42"
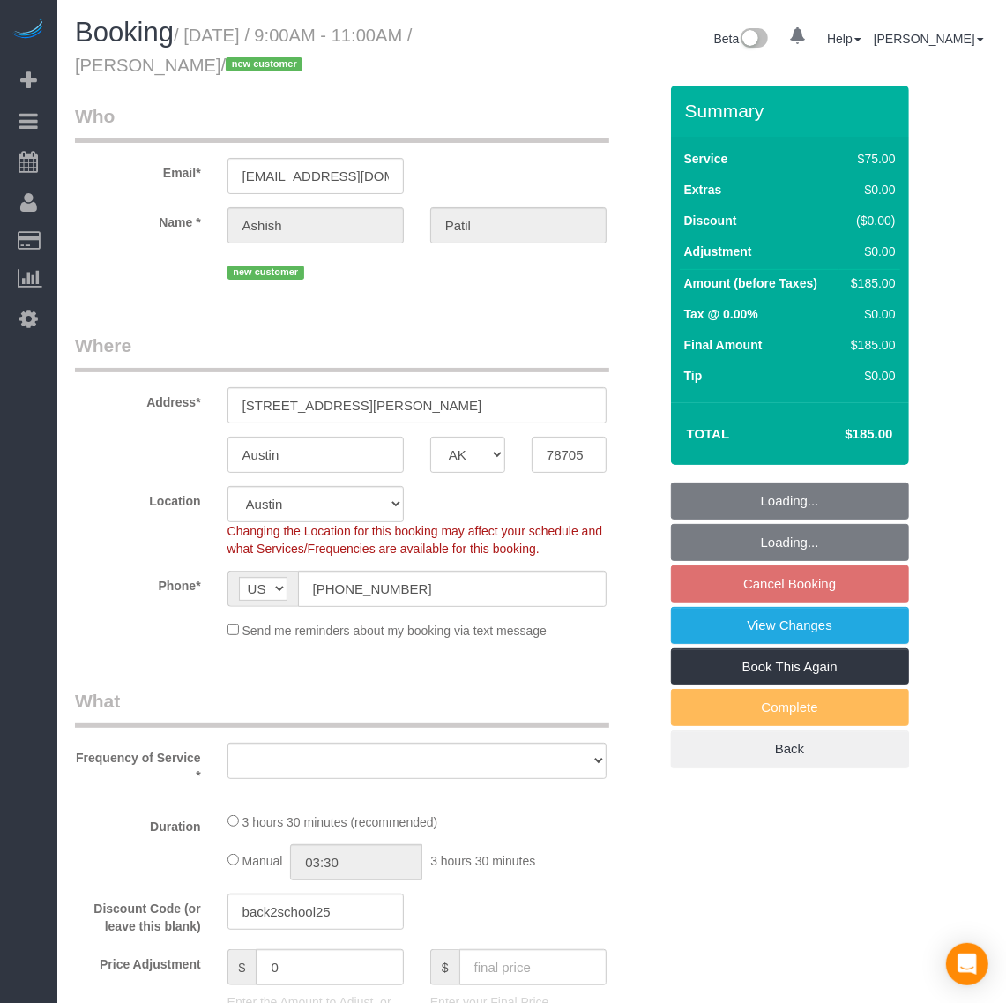
scroll to position [2813, 1006]
select select "spot21"
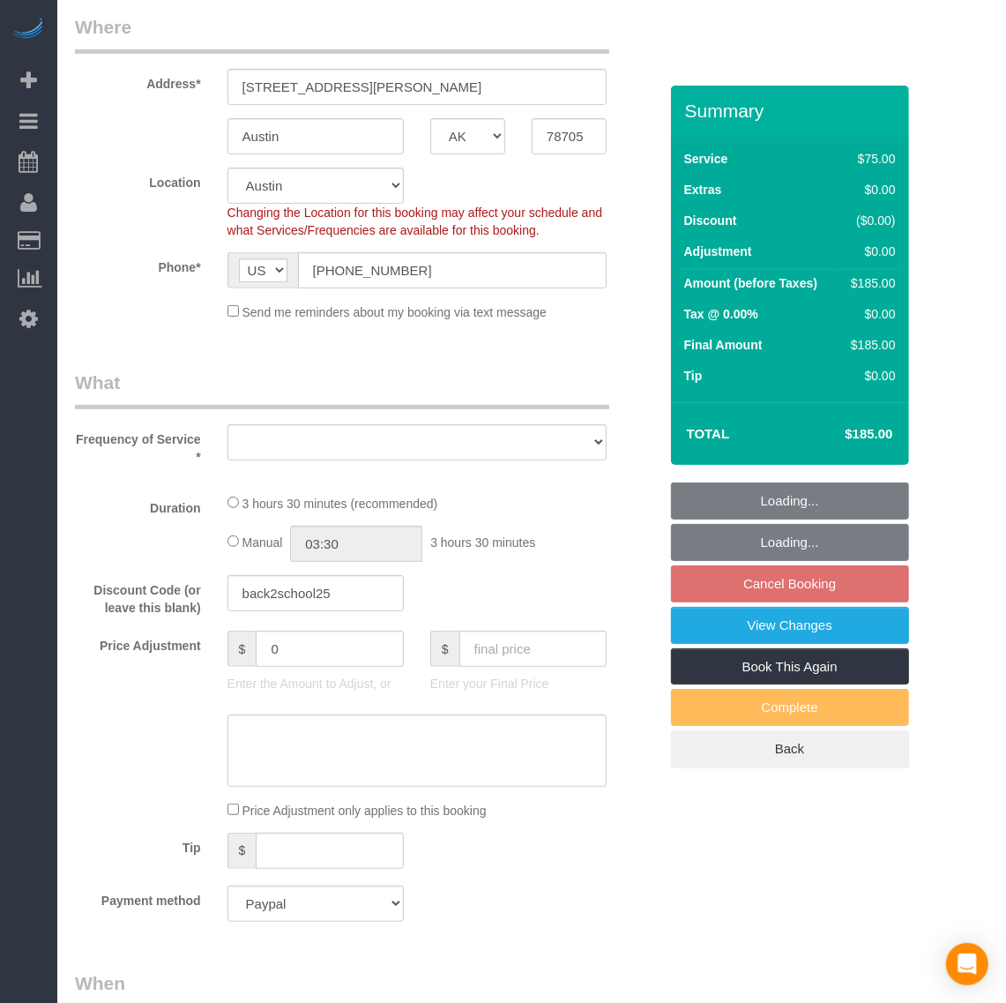
select select "object:9563"
select select "1001"
select select "2"
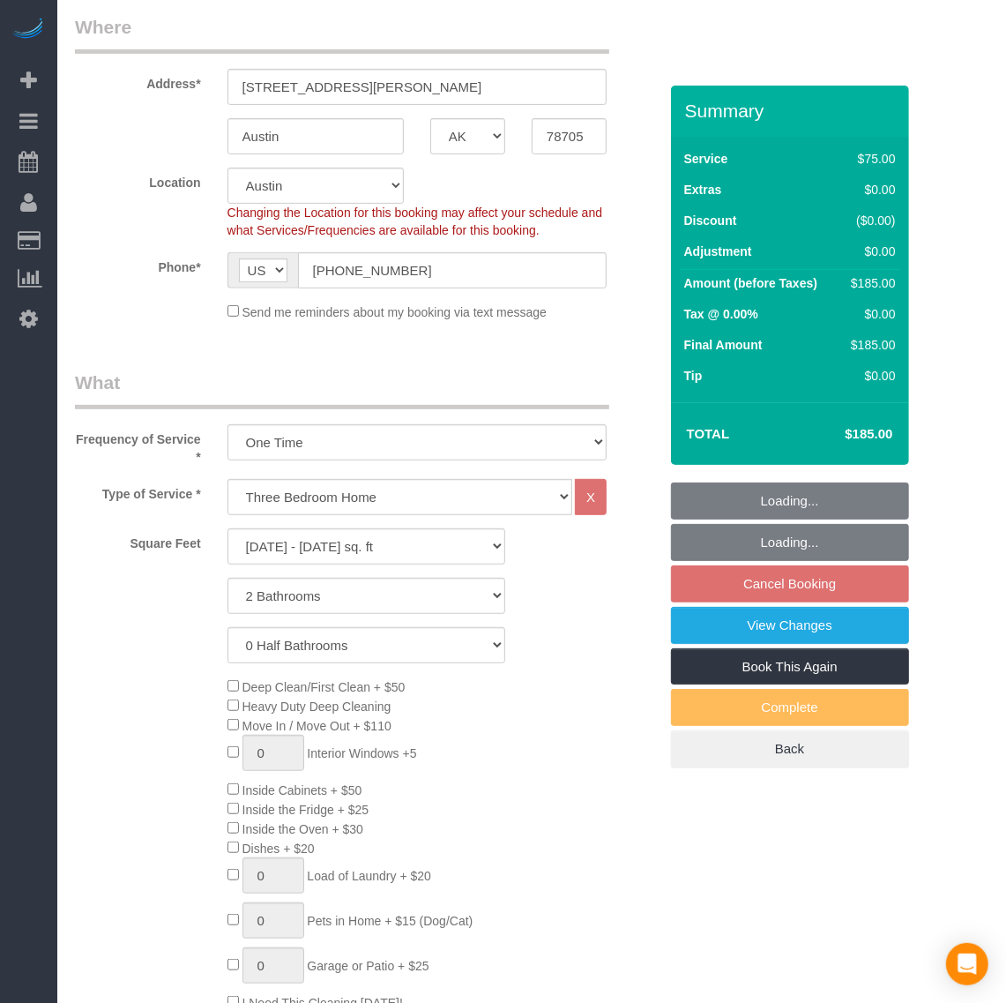
scroll to position [3427, 1006]
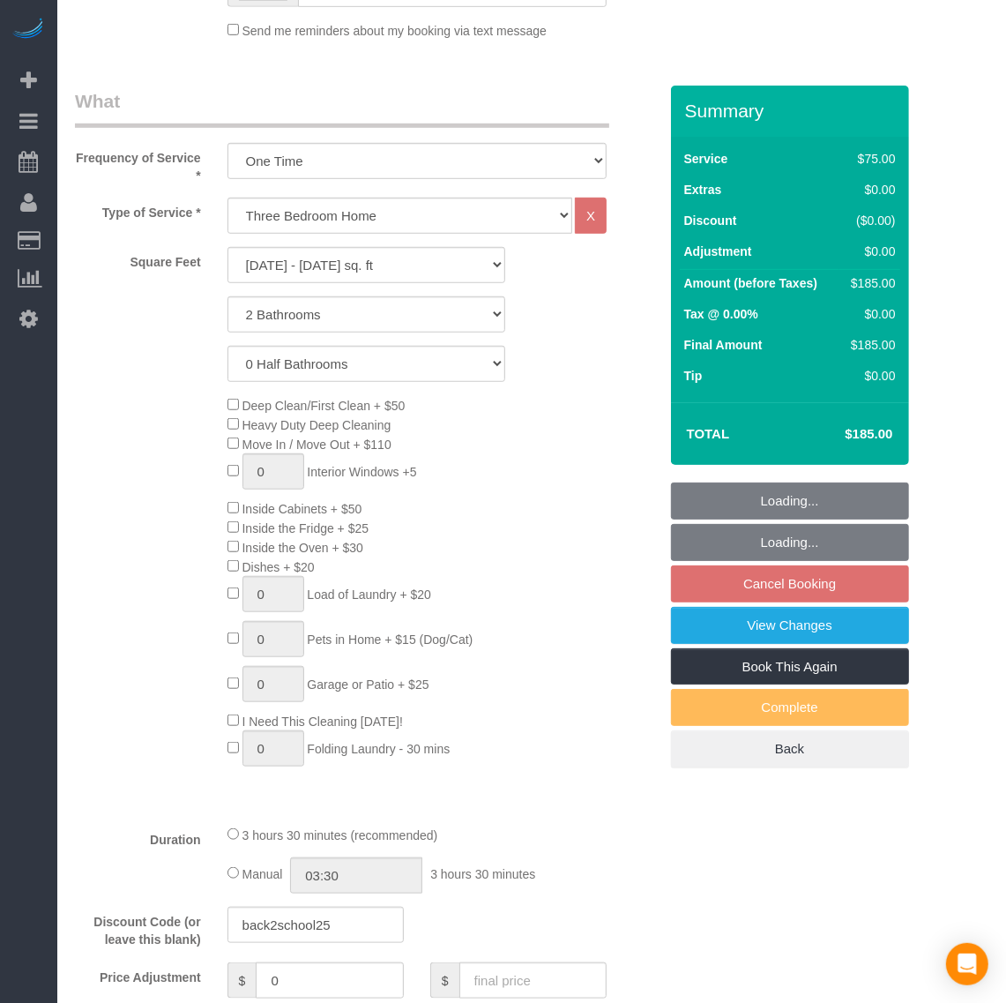
select select "object:9819"
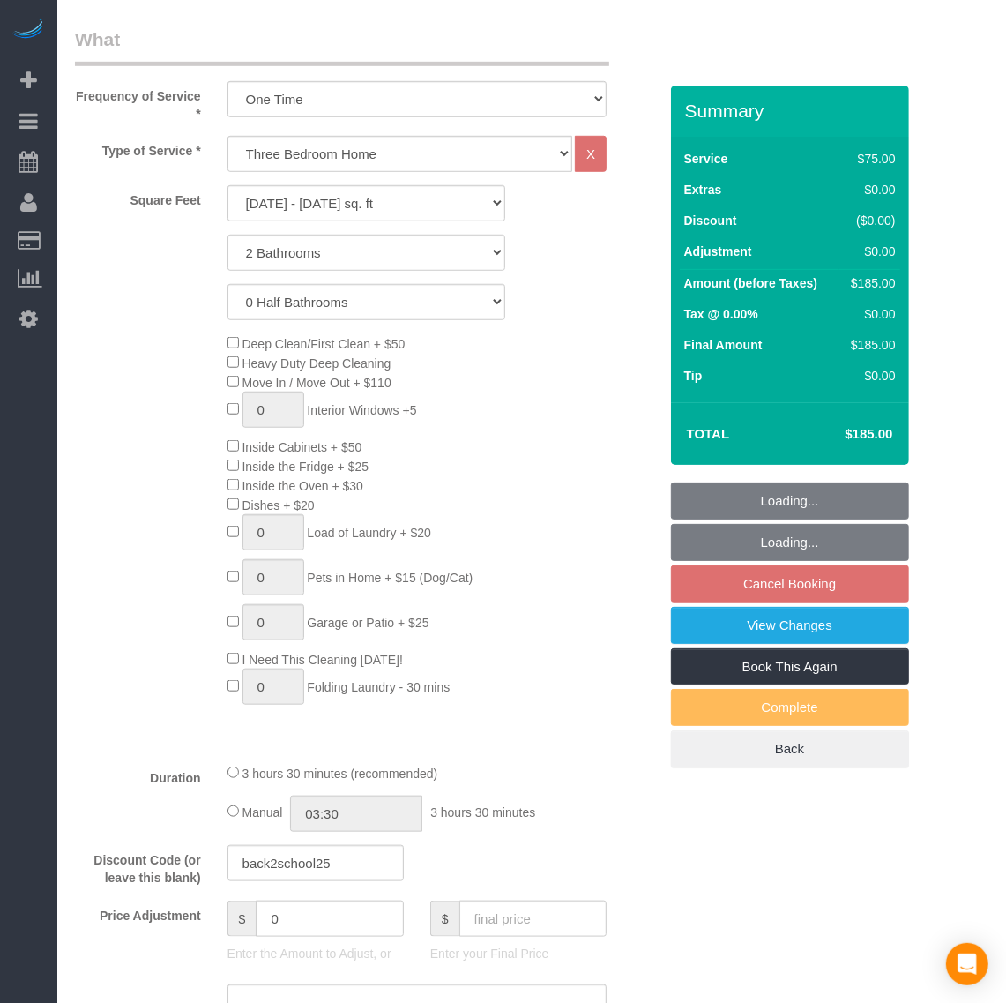
select select "1001"
select select "2"
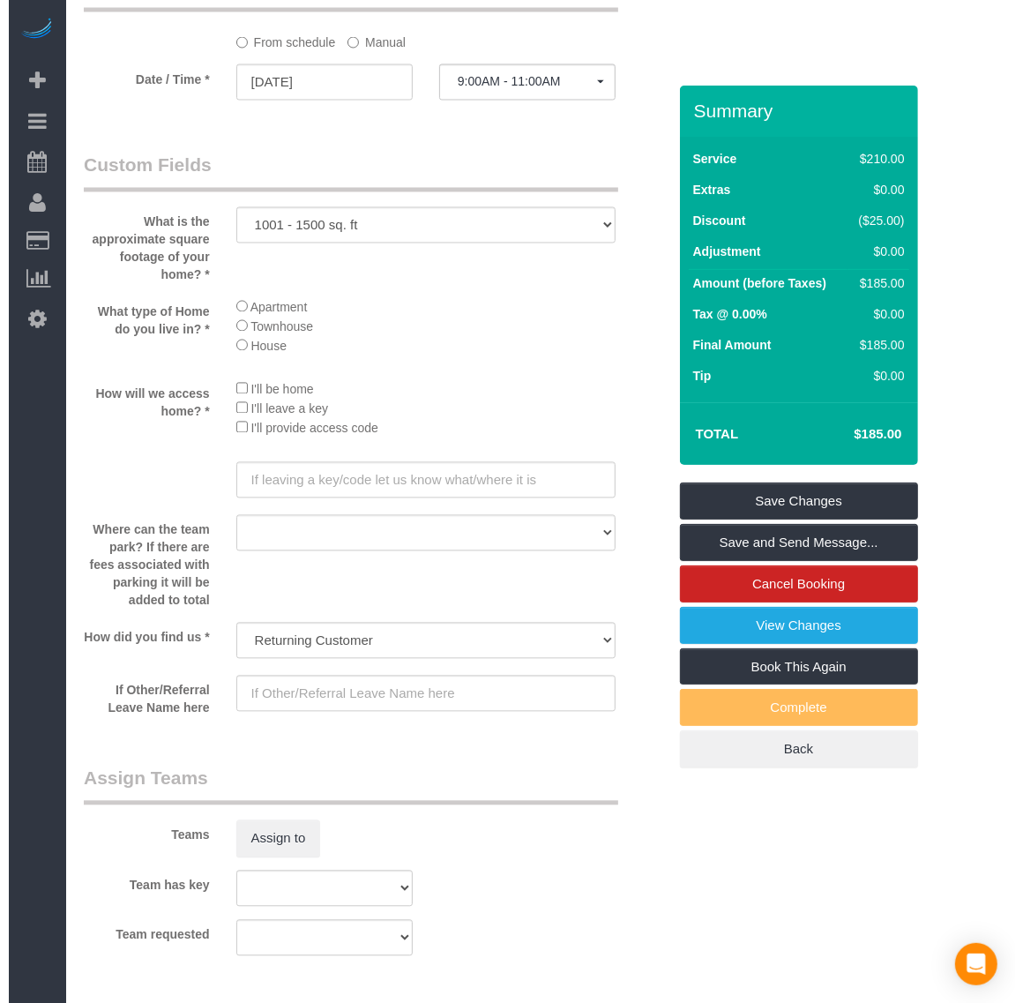
scroll to position [2205, 0]
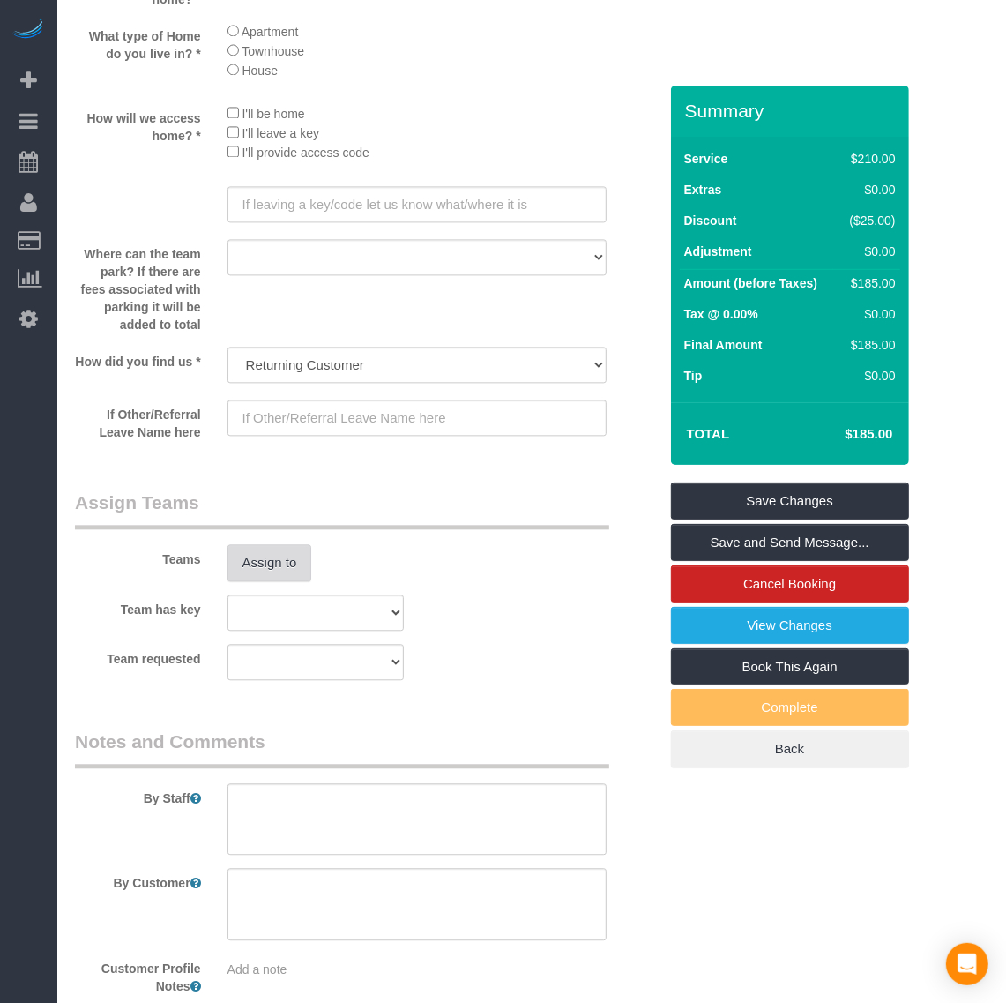
click at [269, 563] on button "Assign to" at bounding box center [270, 562] width 85 height 37
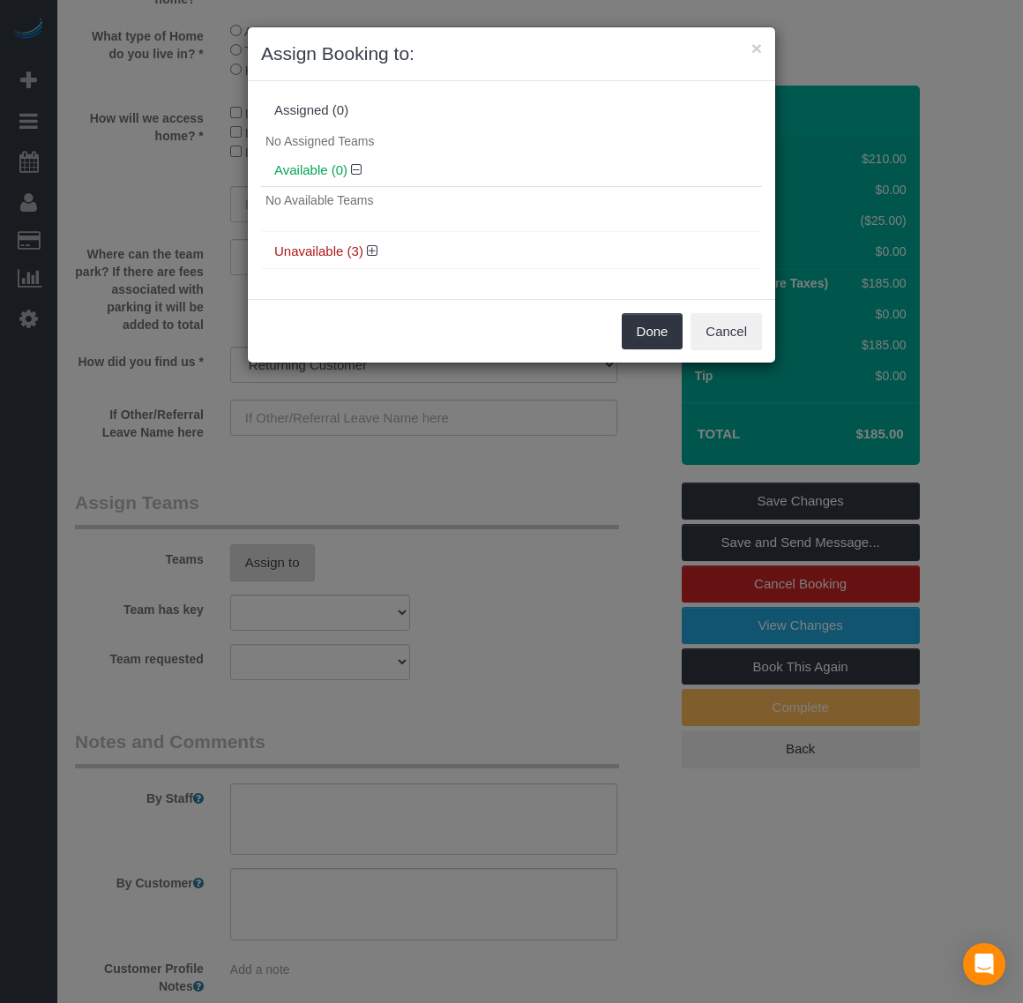
scroll to position [3427, 1023]
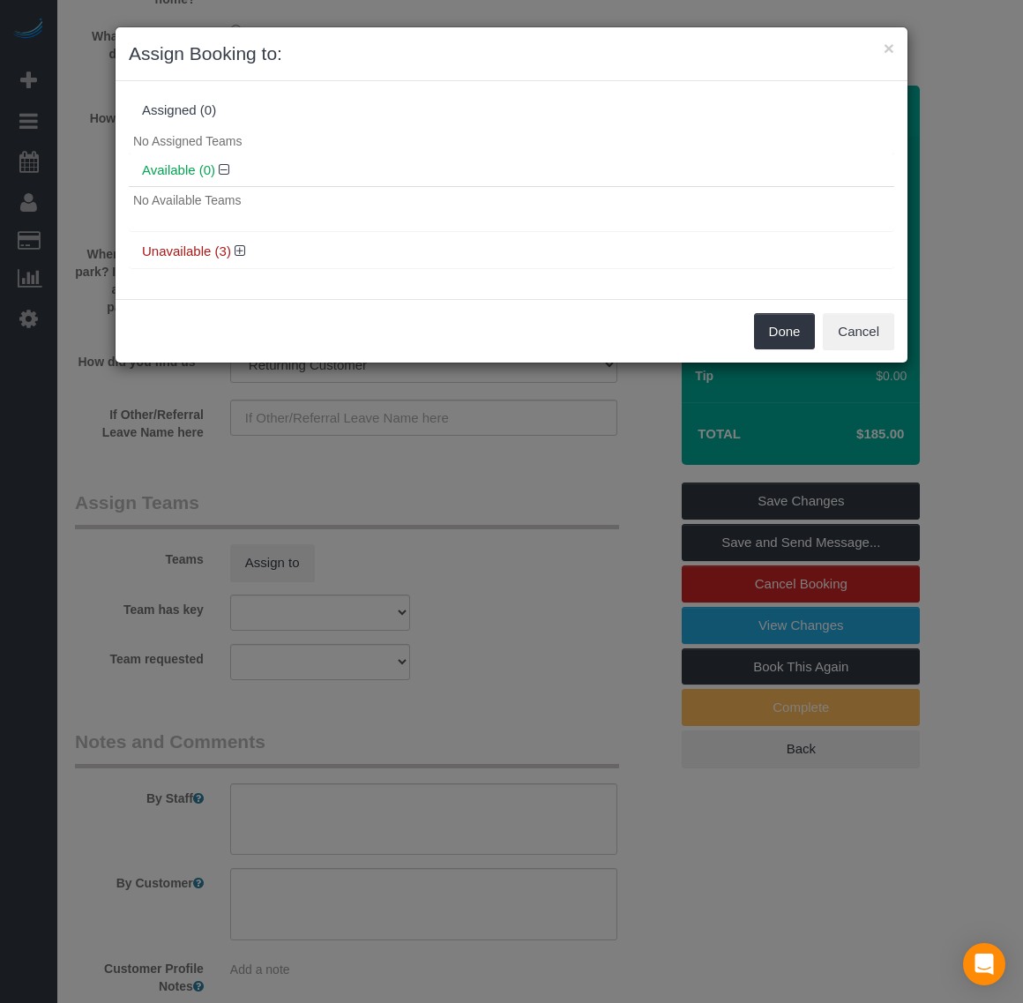
click at [245, 252] on h4 "Unavailable (3)" at bounding box center [511, 251] width 739 height 15
click at [240, 250] on icon at bounding box center [240, 250] width 11 height 13
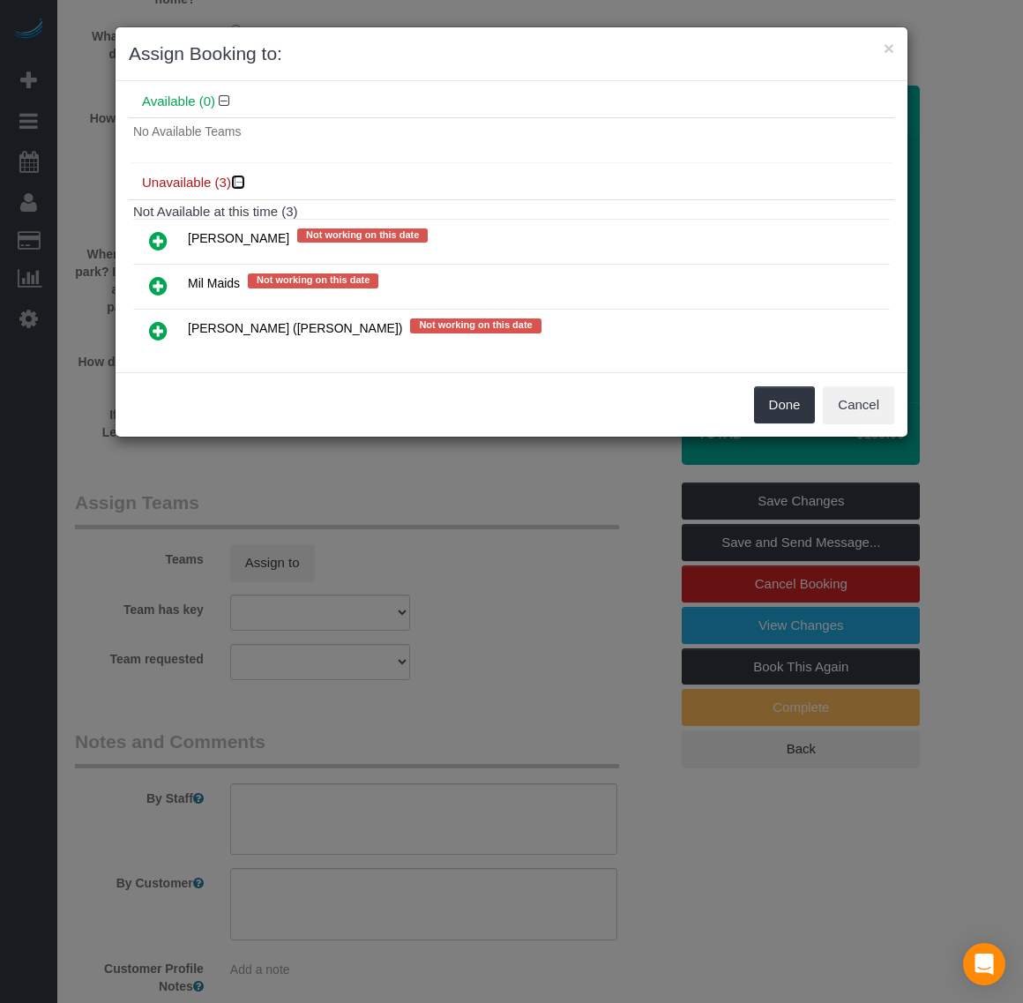
scroll to position [99, 0]
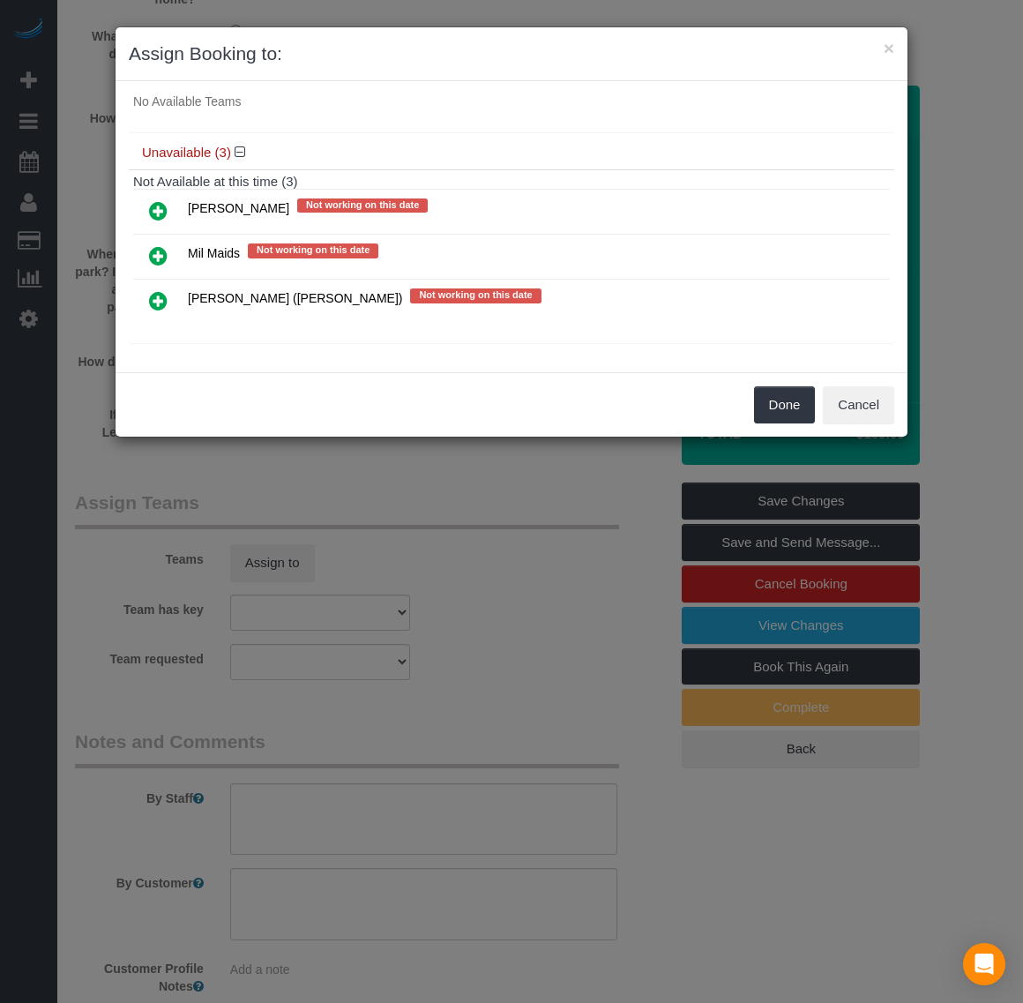
click at [168, 210] on link at bounding box center [158, 211] width 41 height 35
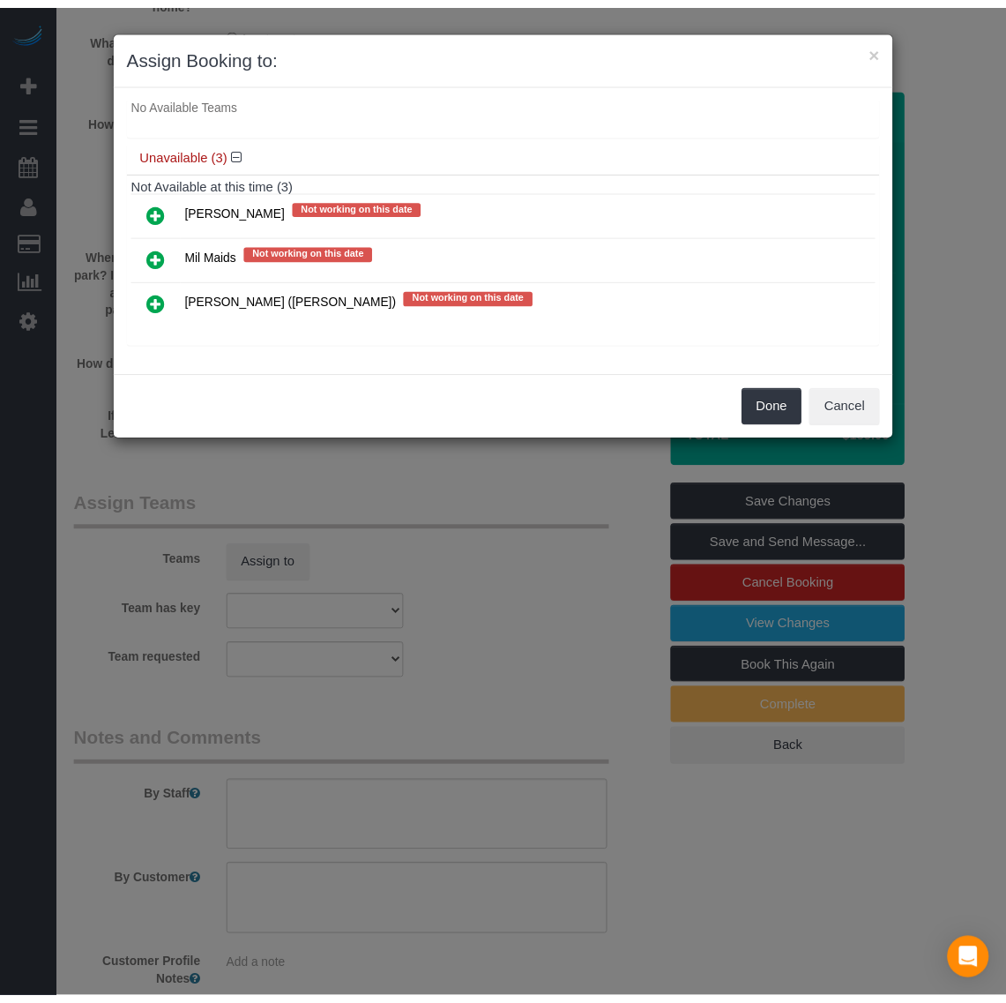
scroll to position [97, 0]
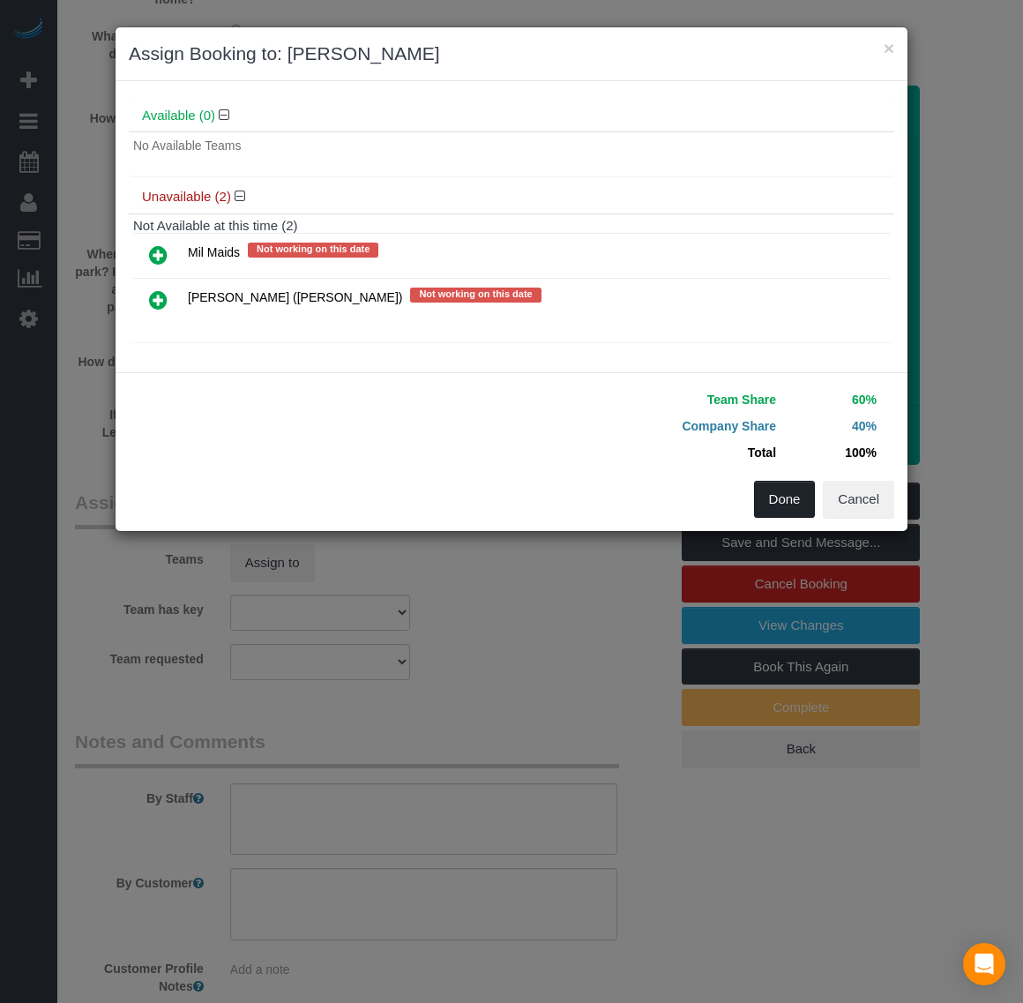
click at [754, 495] on button "Done" at bounding box center [785, 499] width 62 height 37
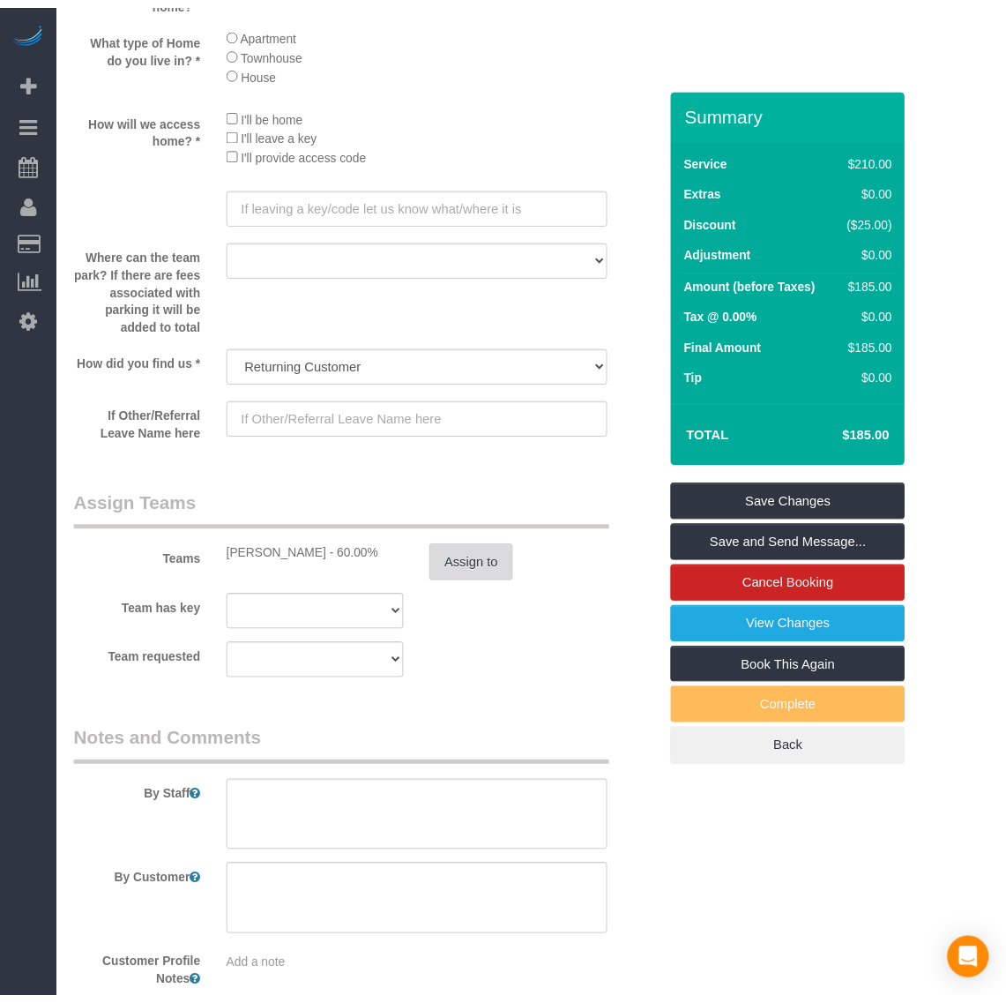
scroll to position [0, 0]
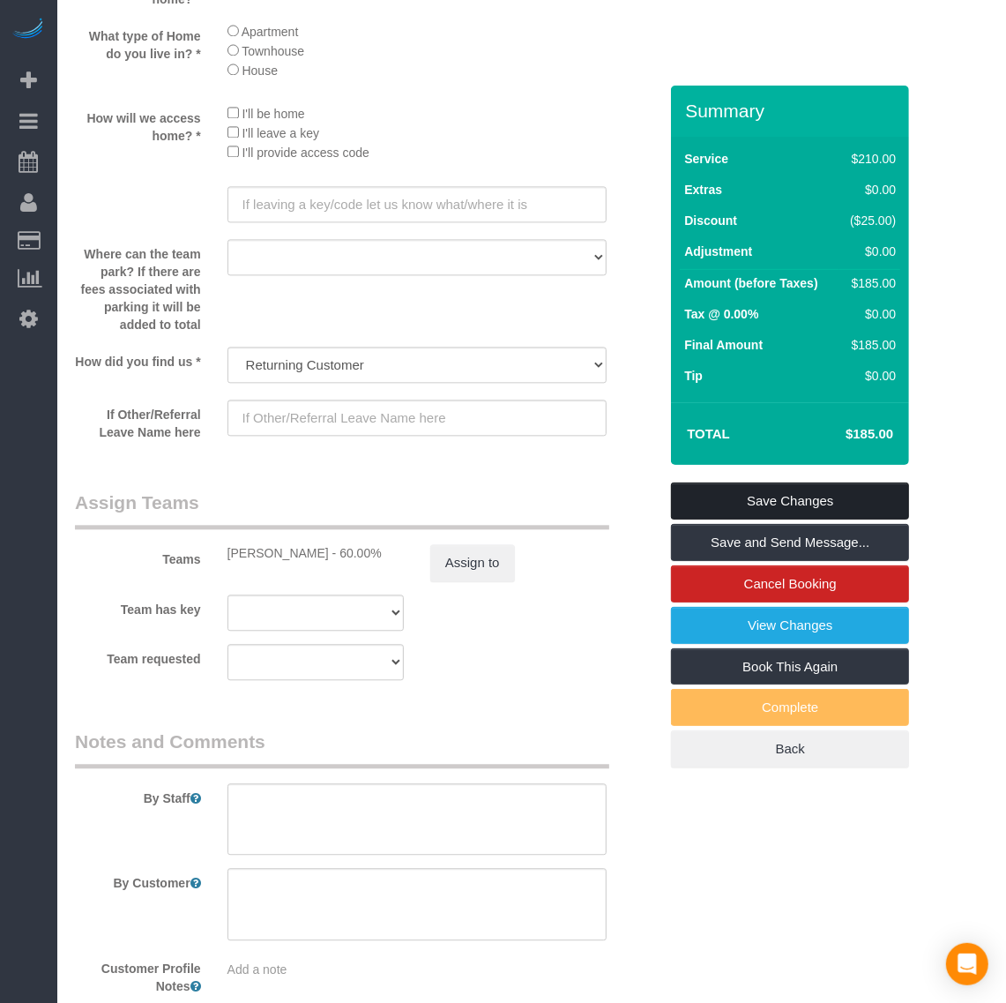
click at [754, 499] on link "Save Changes" at bounding box center [790, 500] width 238 height 37
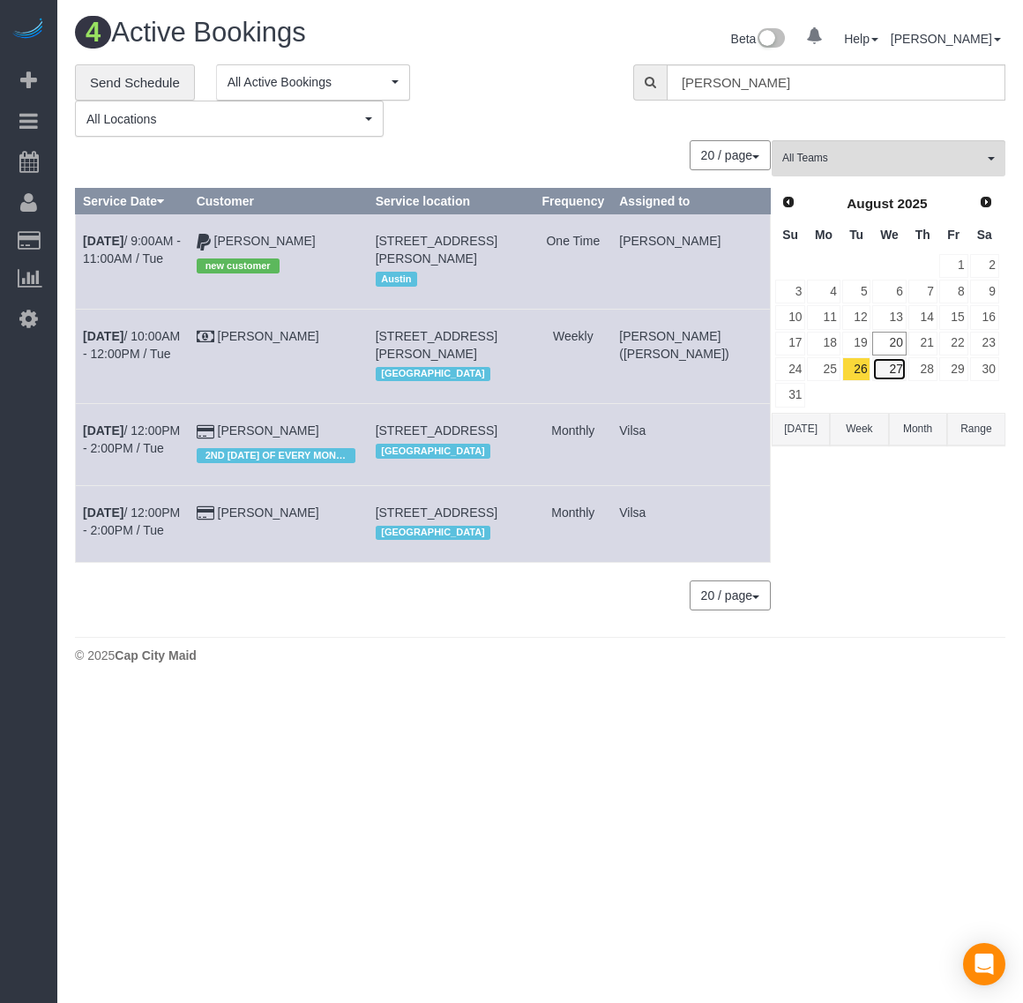
click at [896, 366] on link "27" at bounding box center [889, 369] width 34 height 24
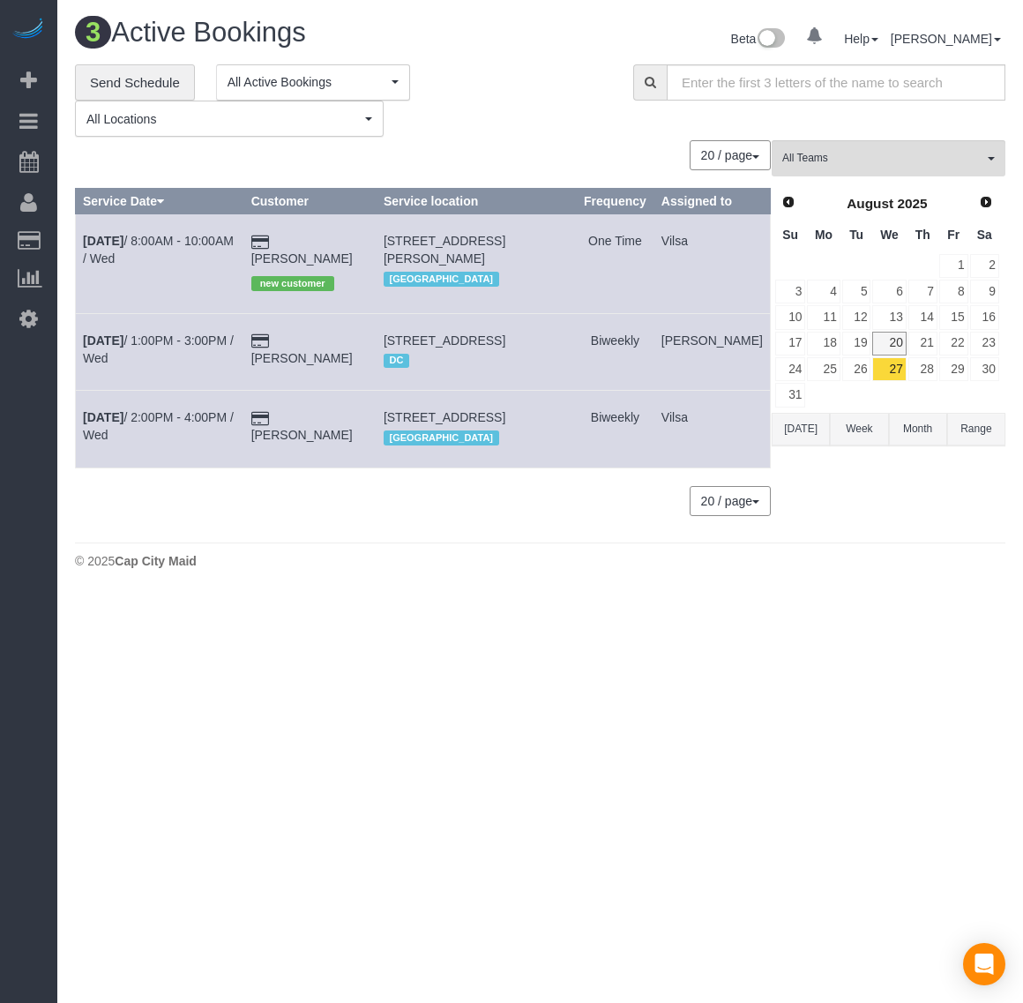
scroll to position [644, 1023]
click at [902, 344] on link "20" at bounding box center [889, 344] width 34 height 24
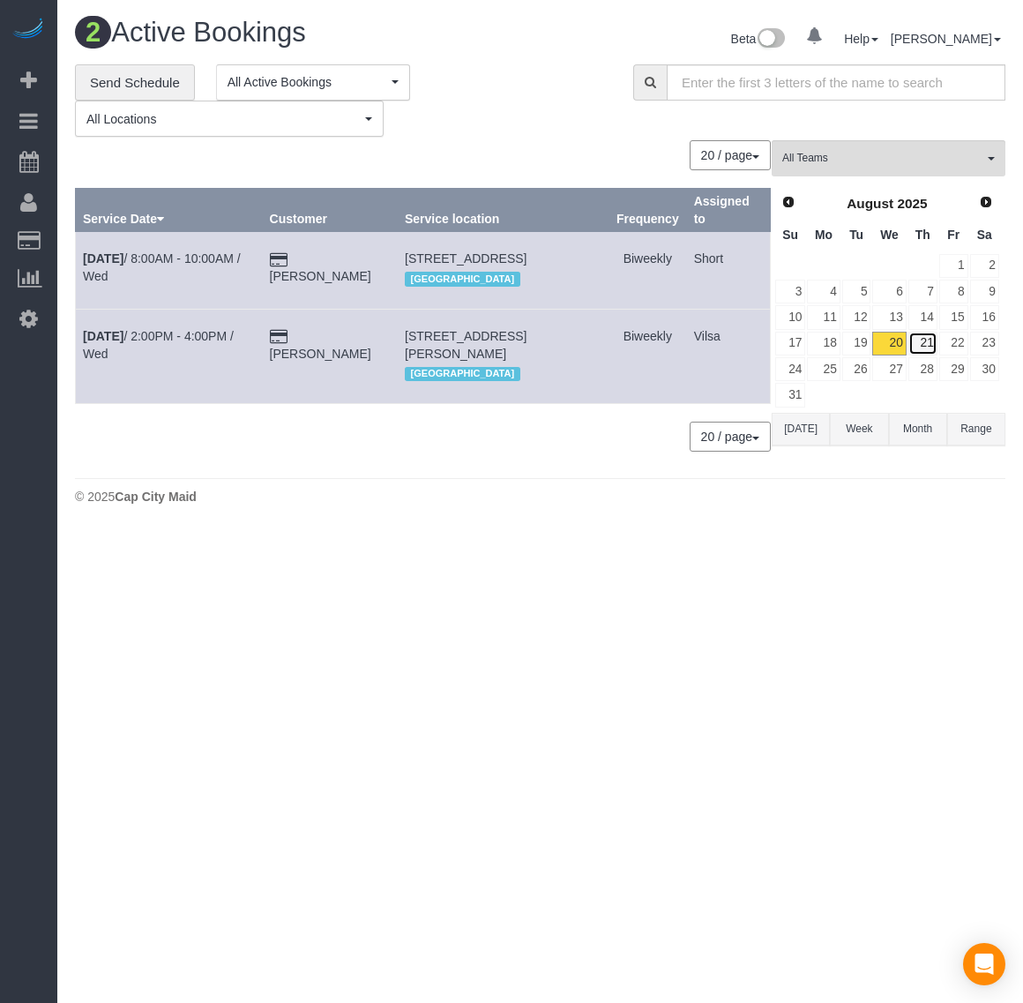
click at [922, 341] on link "21" at bounding box center [922, 344] width 29 height 24
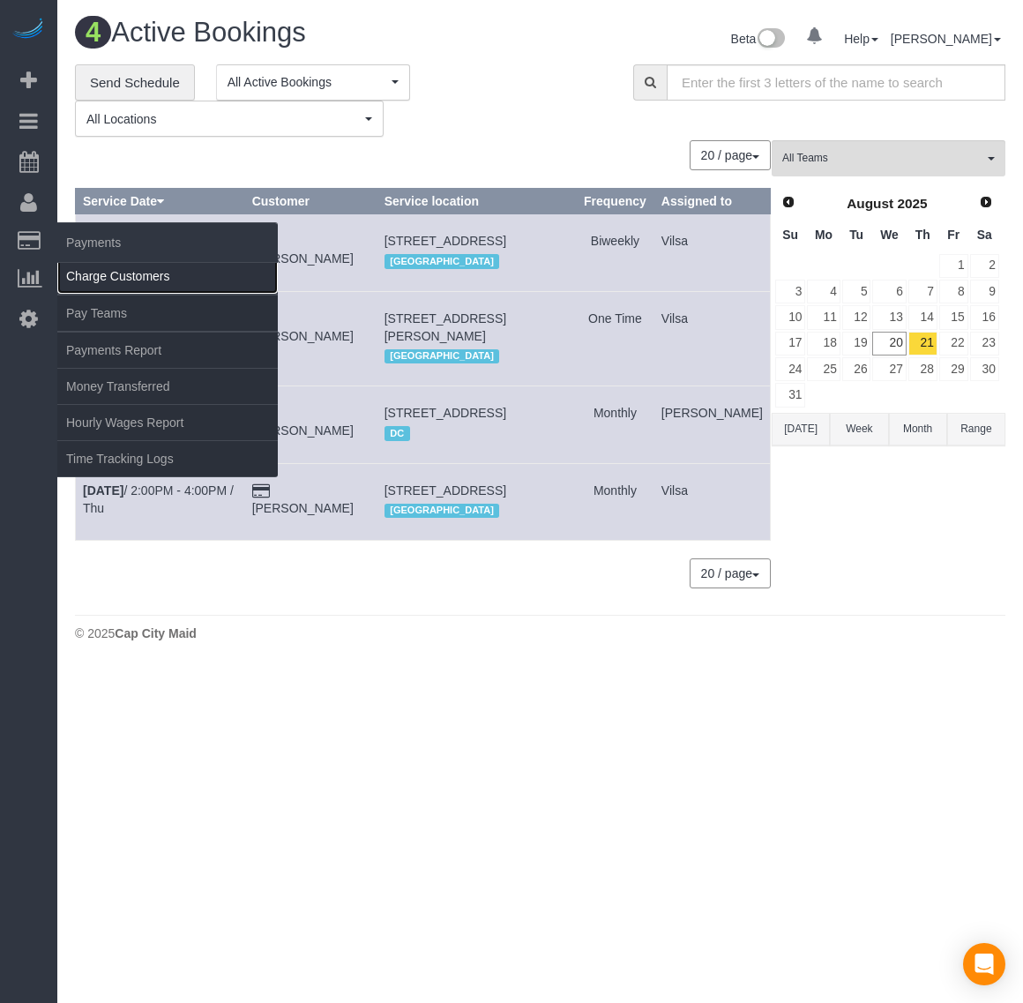
click at [196, 280] on link "Charge Customers" at bounding box center [167, 275] width 220 height 35
select select
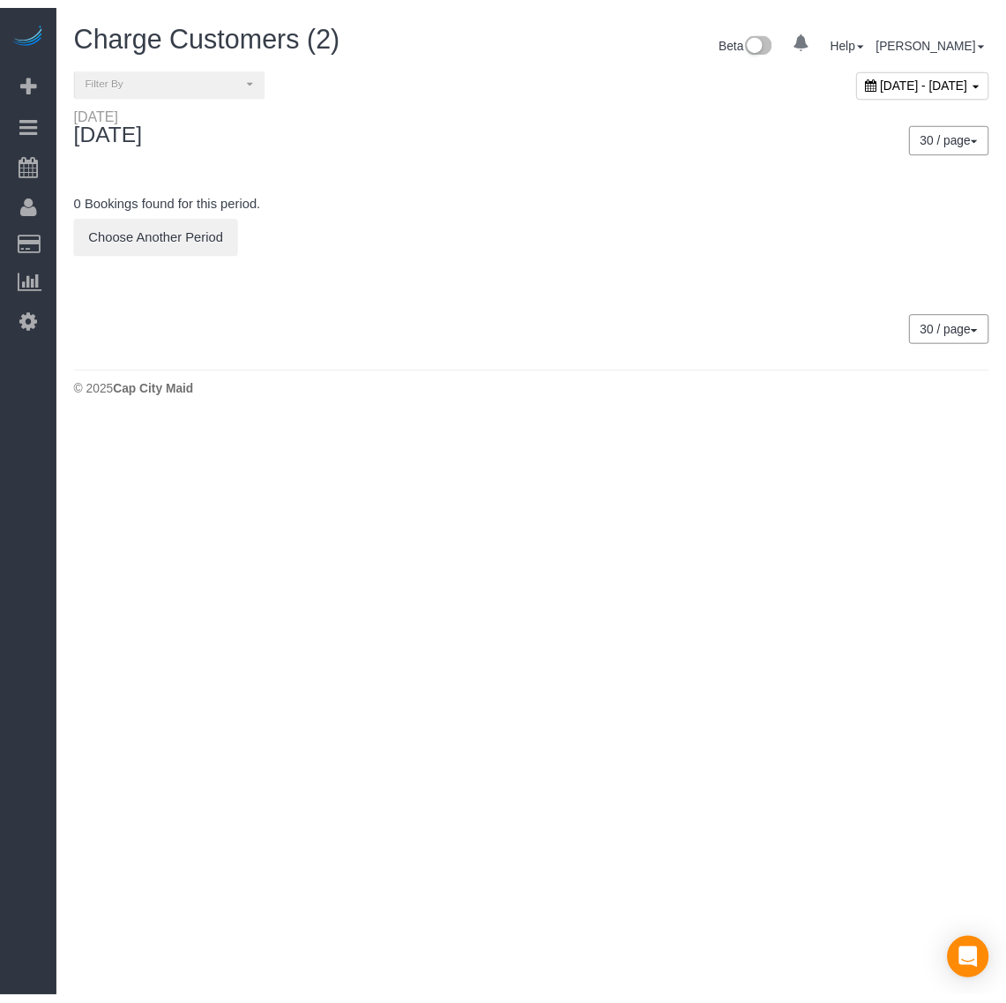
scroll to position [798, 1023]
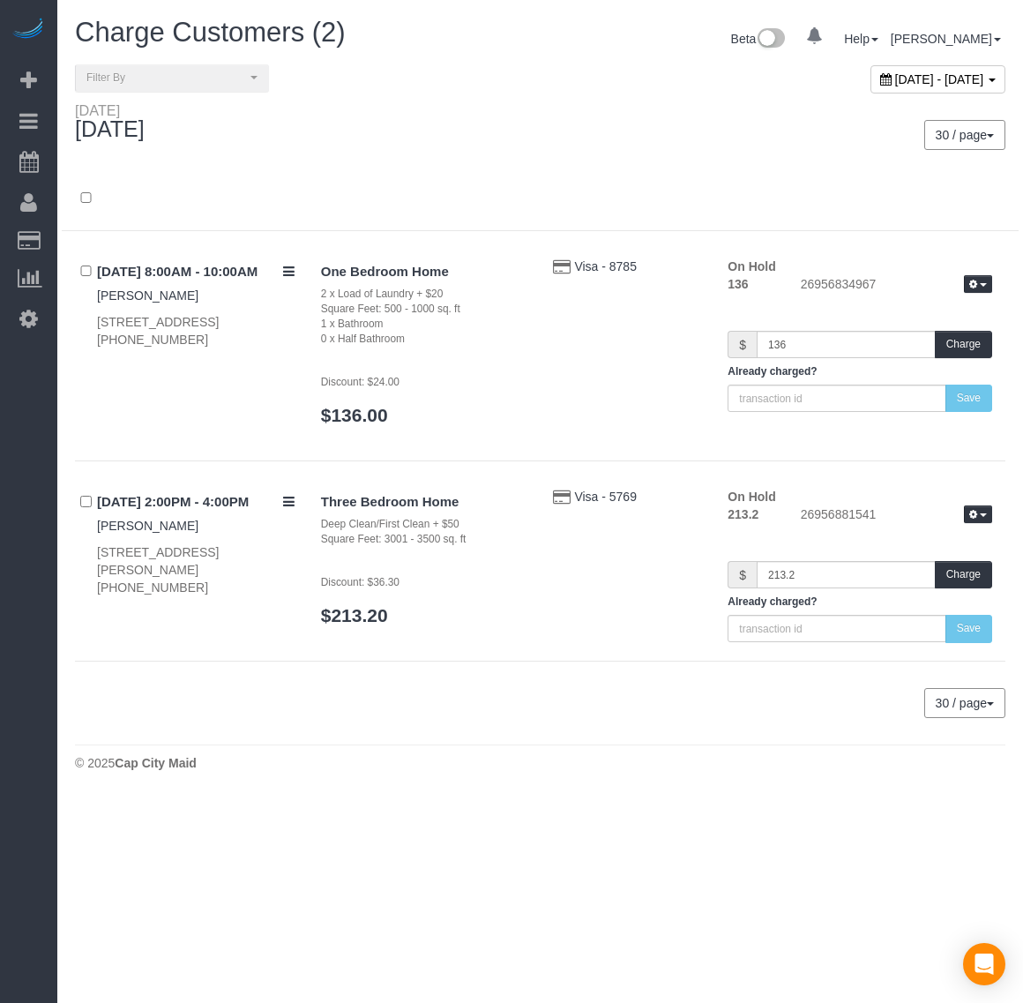
click at [895, 80] on span "[DATE] - [DATE]" at bounding box center [939, 79] width 89 height 14
type input "**********"
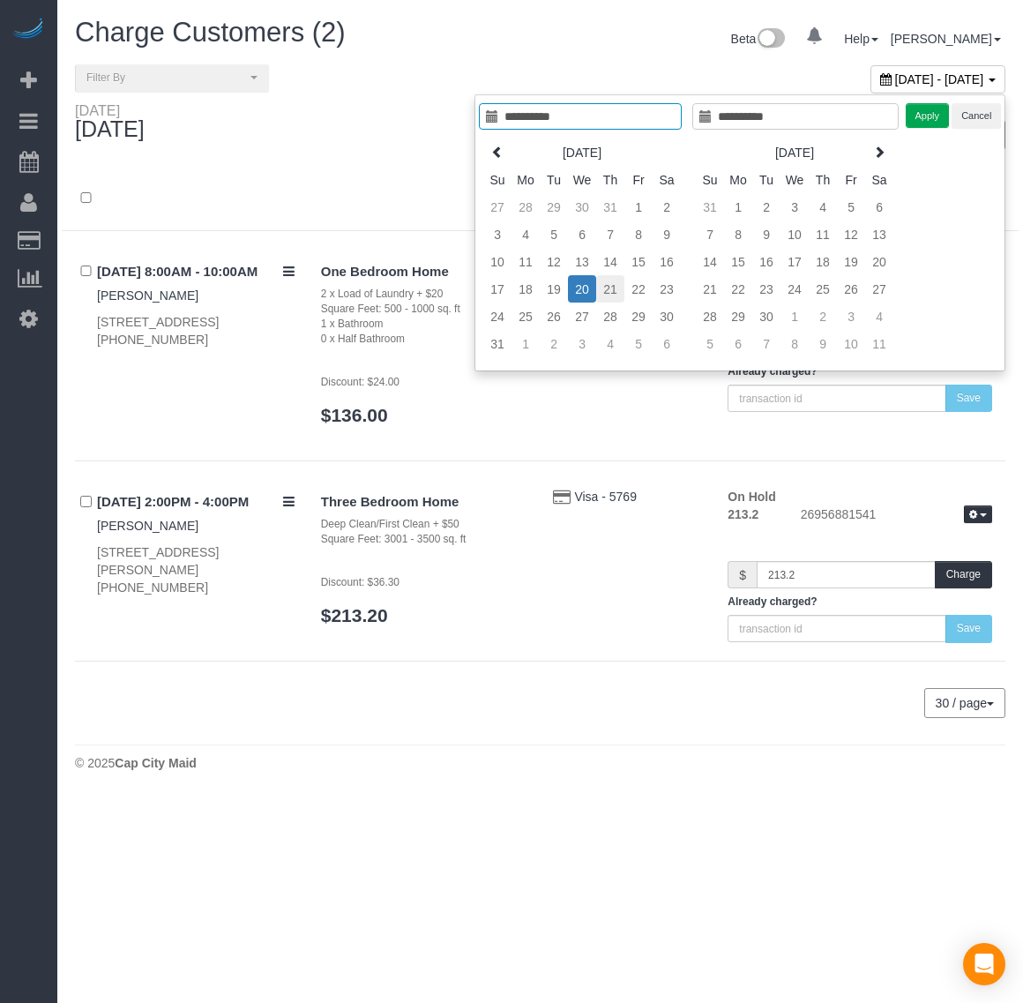
type input "**********"
click at [605, 292] on td "21" at bounding box center [610, 288] width 28 height 27
type input "**********"
click at [602, 288] on td "21" at bounding box center [610, 288] width 28 height 27
type input "**********"
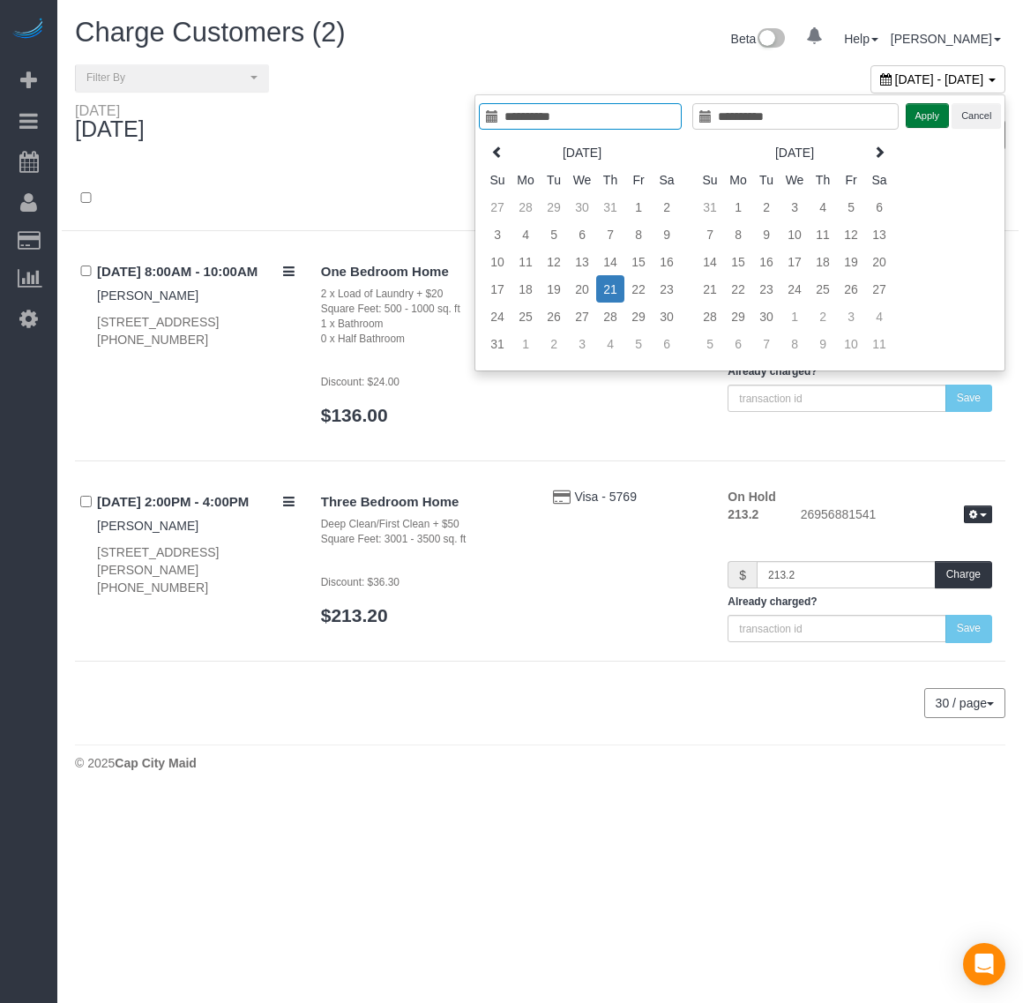
click at [927, 124] on button "Apply" at bounding box center [928, 116] width 44 height 26
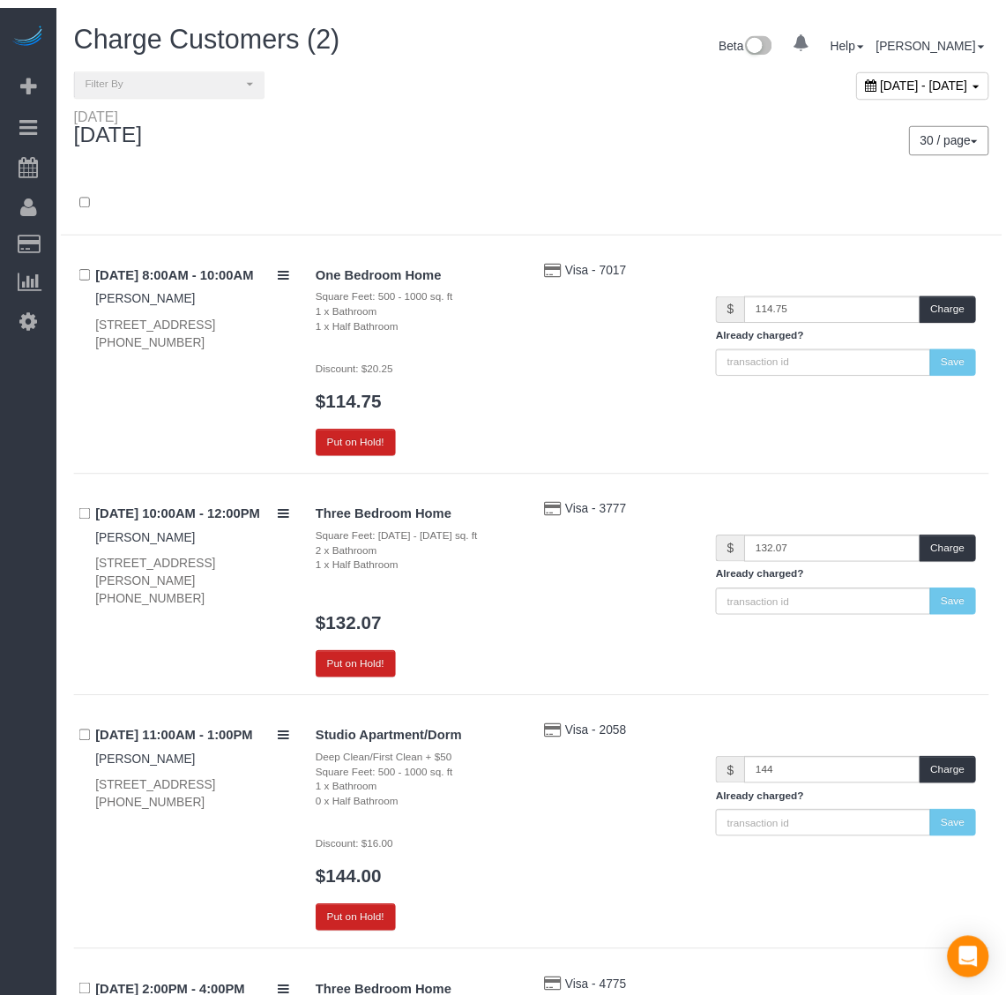
scroll to position [1306, 1006]
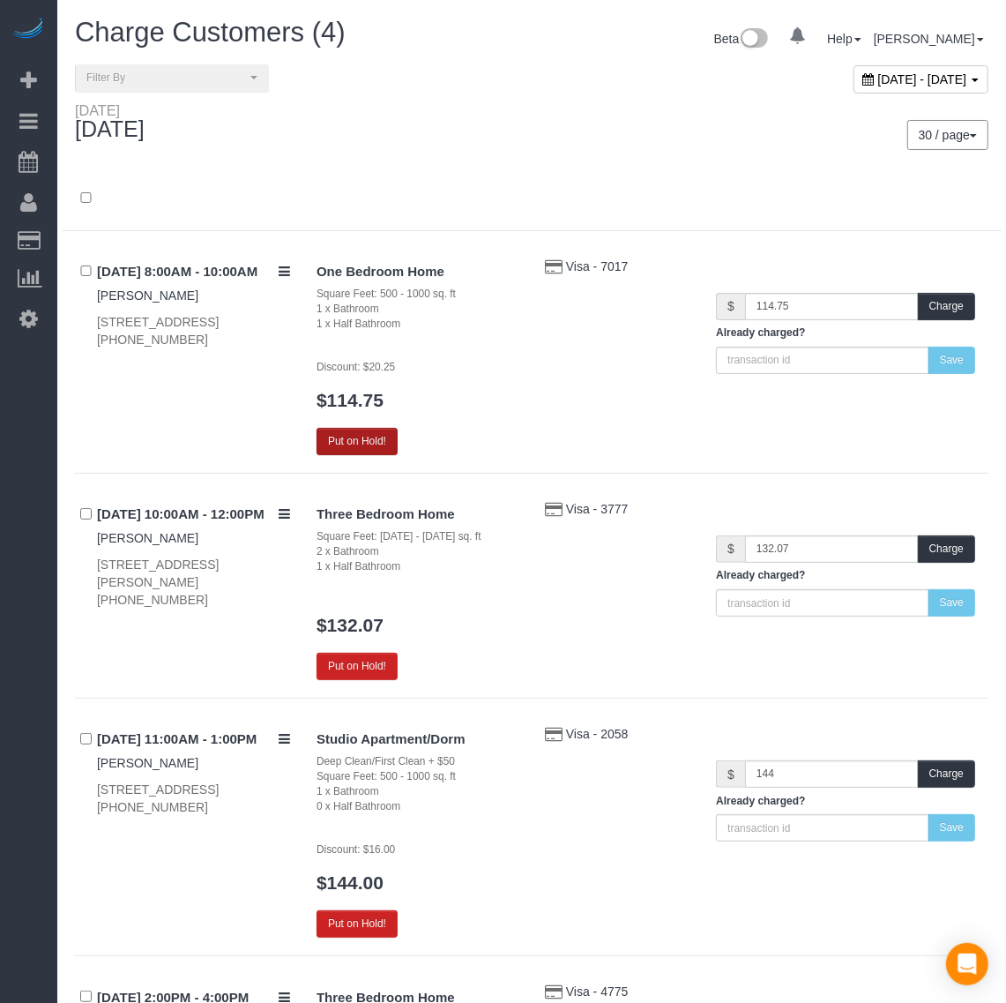
click at [364, 452] on button "Put on Hold!" at bounding box center [357, 441] width 81 height 27
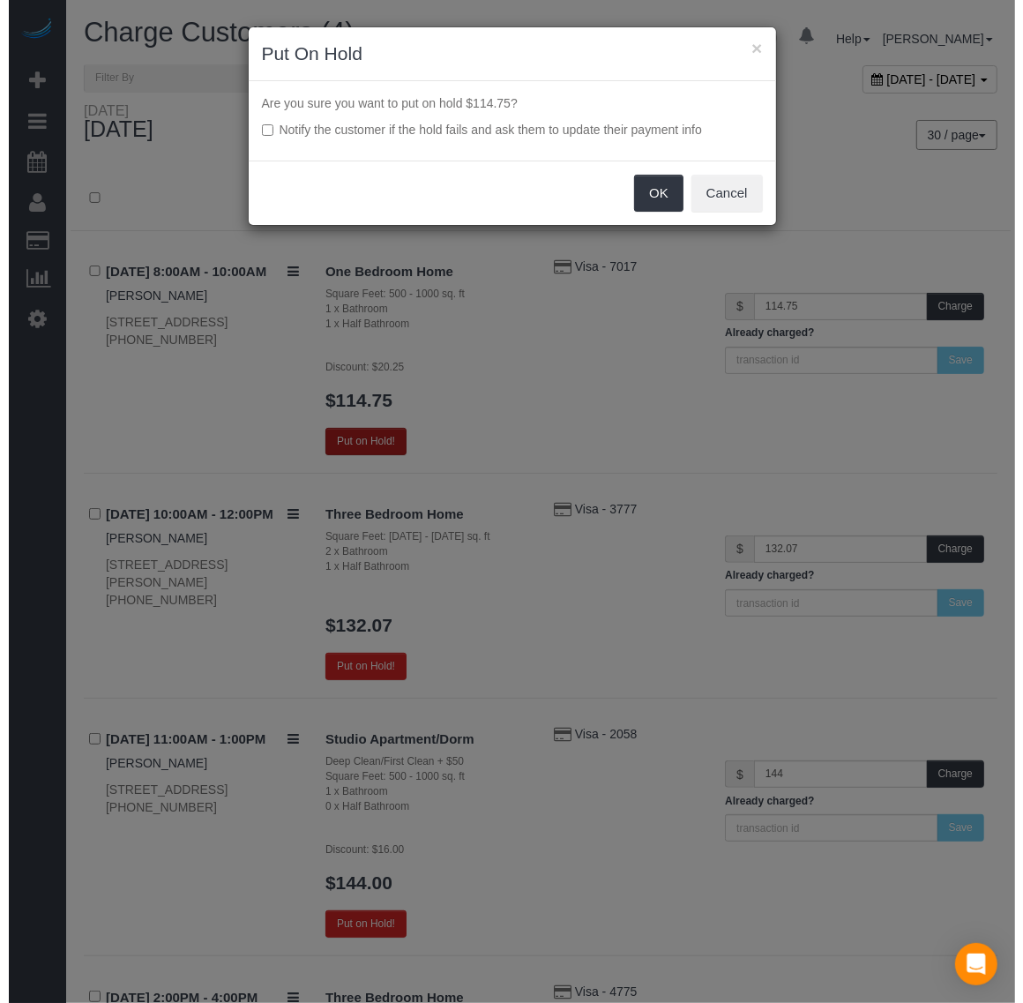
scroll to position [1306, 1023]
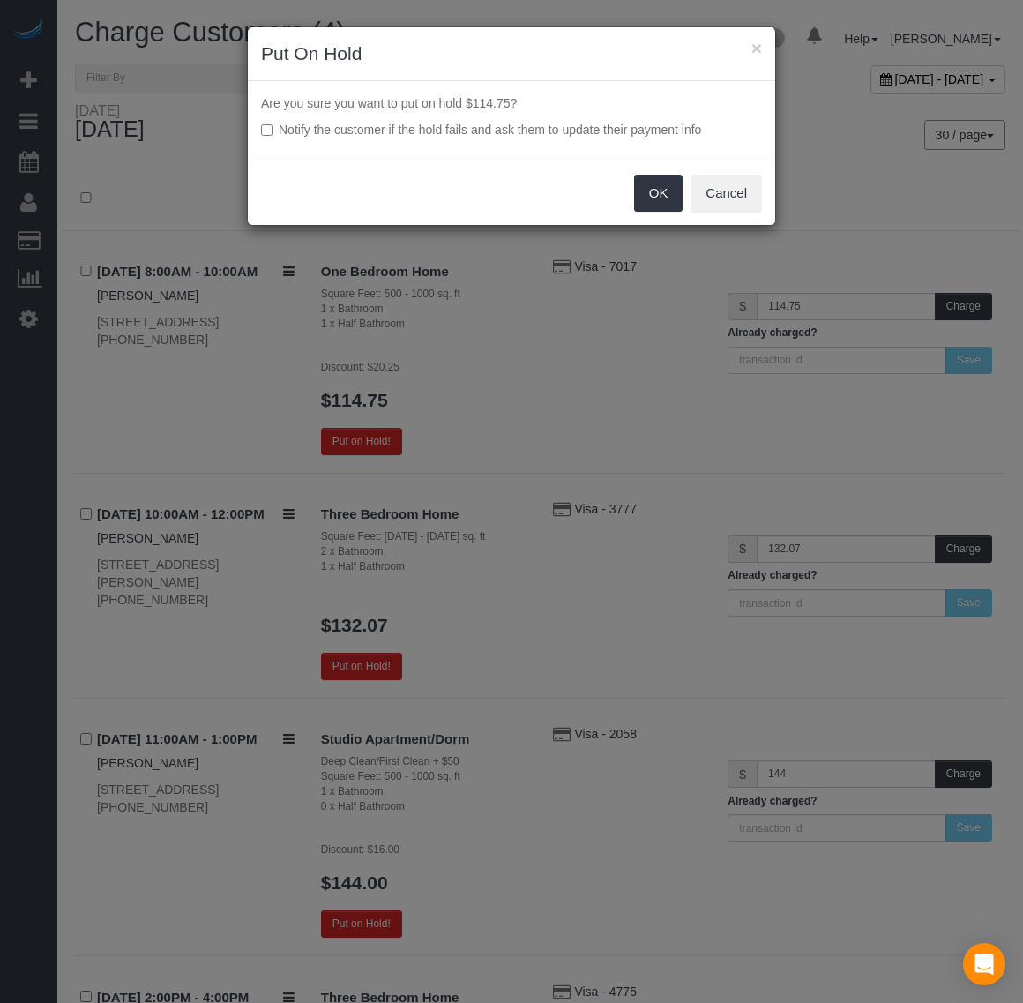
click at [267, 123] on label "Notify the customer if the hold fails and ask them to update their payment info" at bounding box center [511, 130] width 501 height 18
click at [676, 201] on button "OK" at bounding box center [658, 193] width 49 height 37
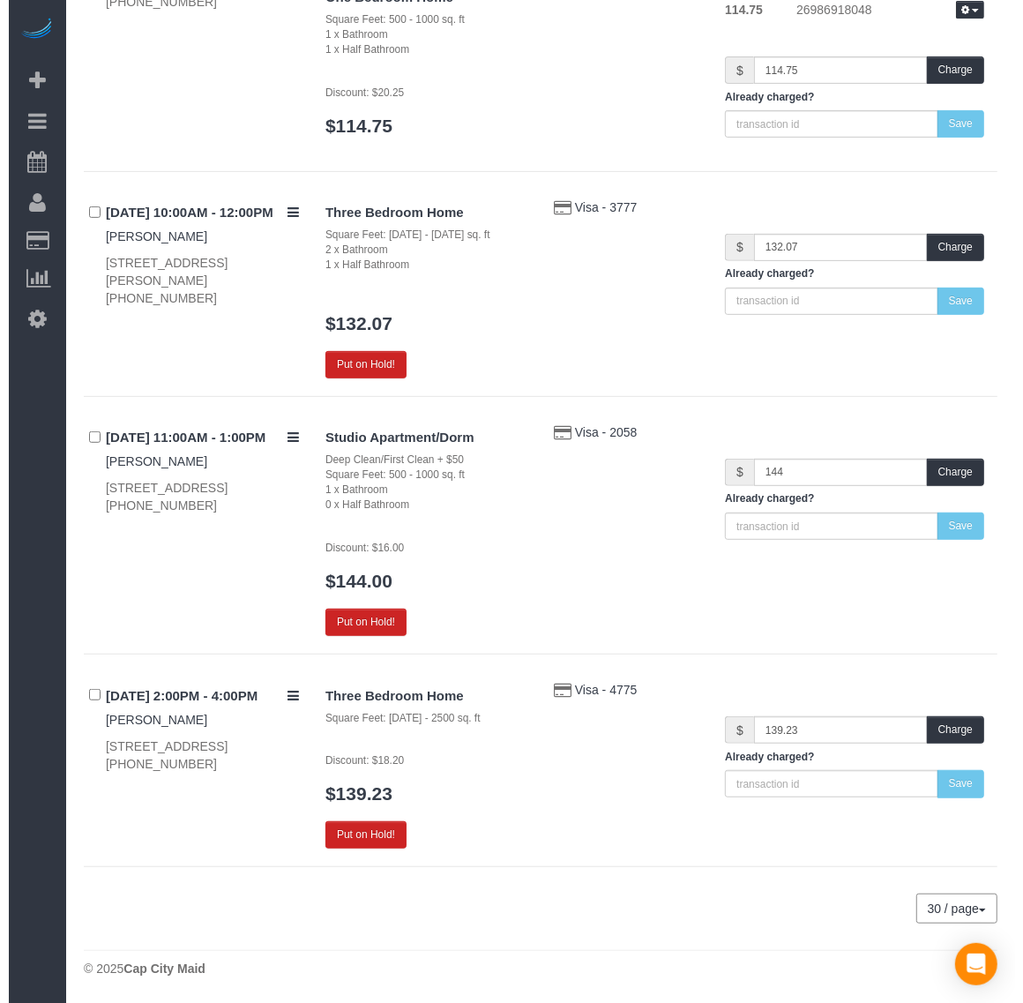
scroll to position [340, 0]
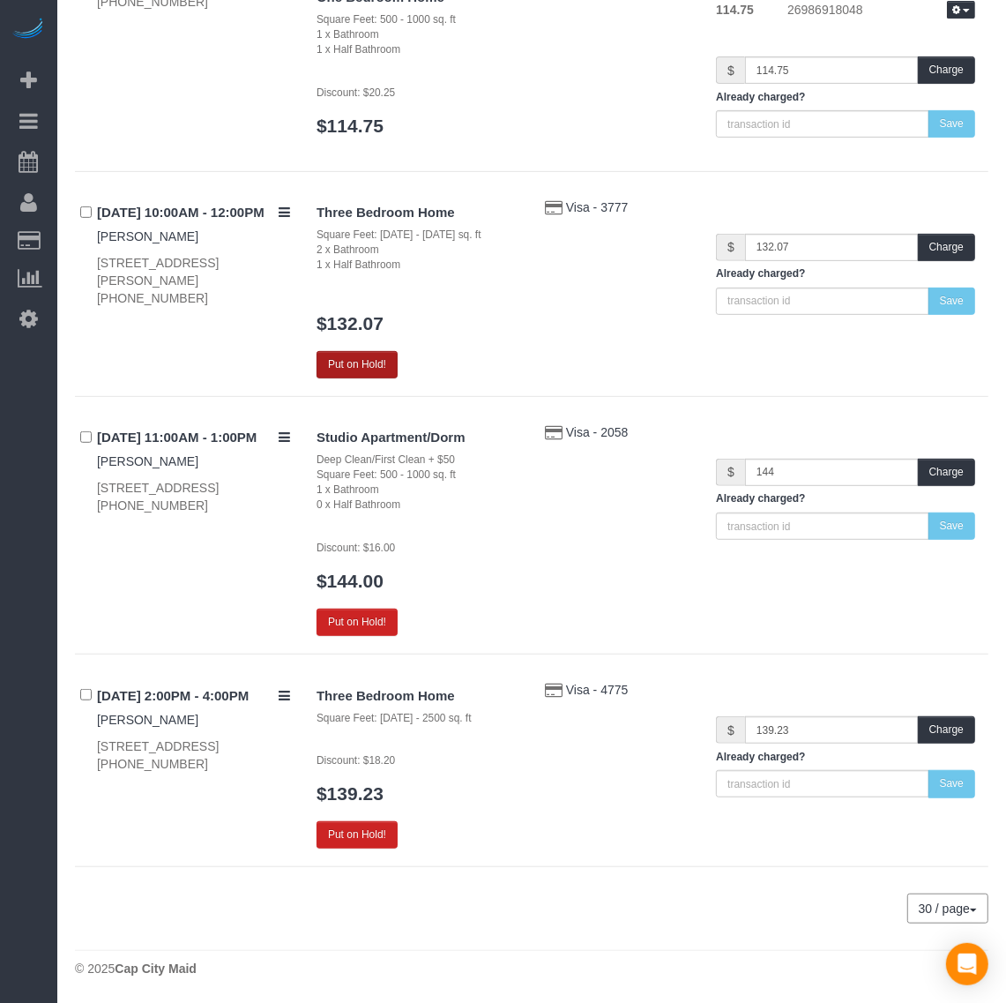
click at [375, 359] on button "Put on Hold!" at bounding box center [357, 364] width 81 height 27
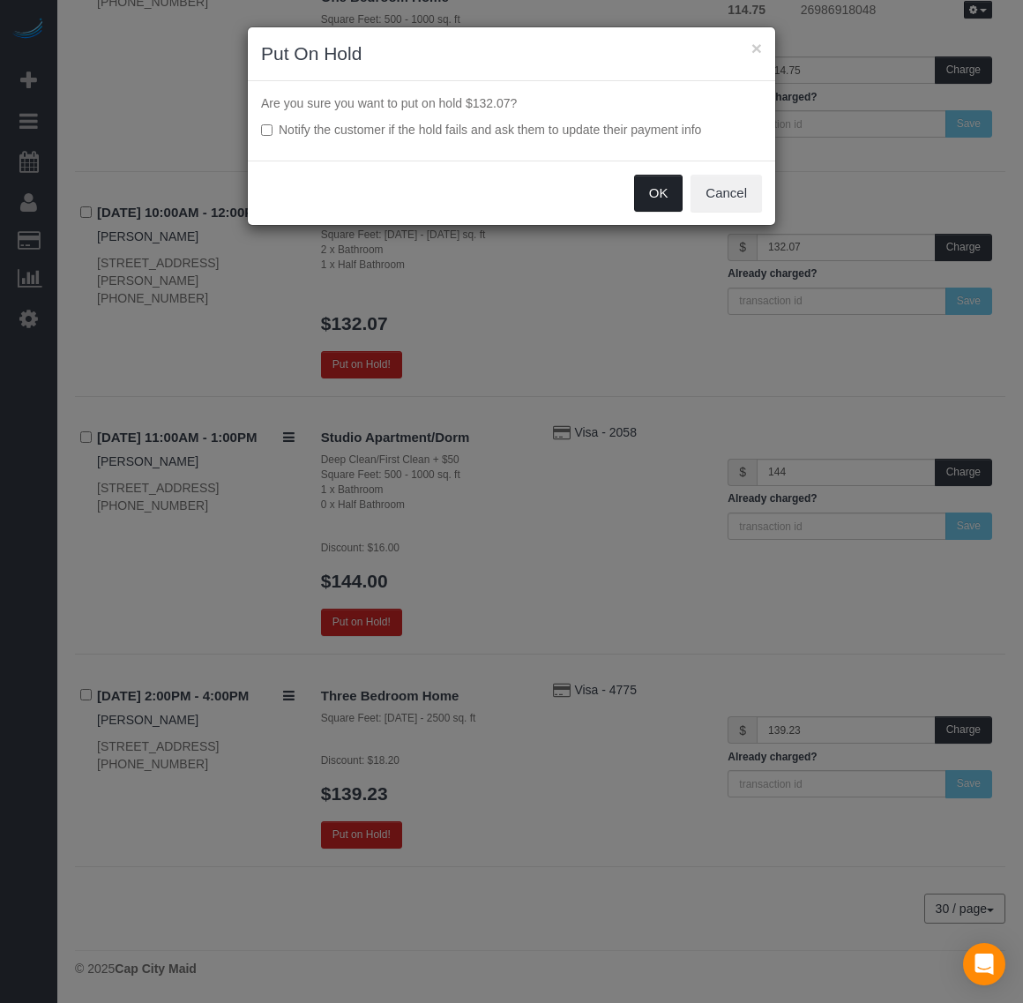
scroll to position [275, 0]
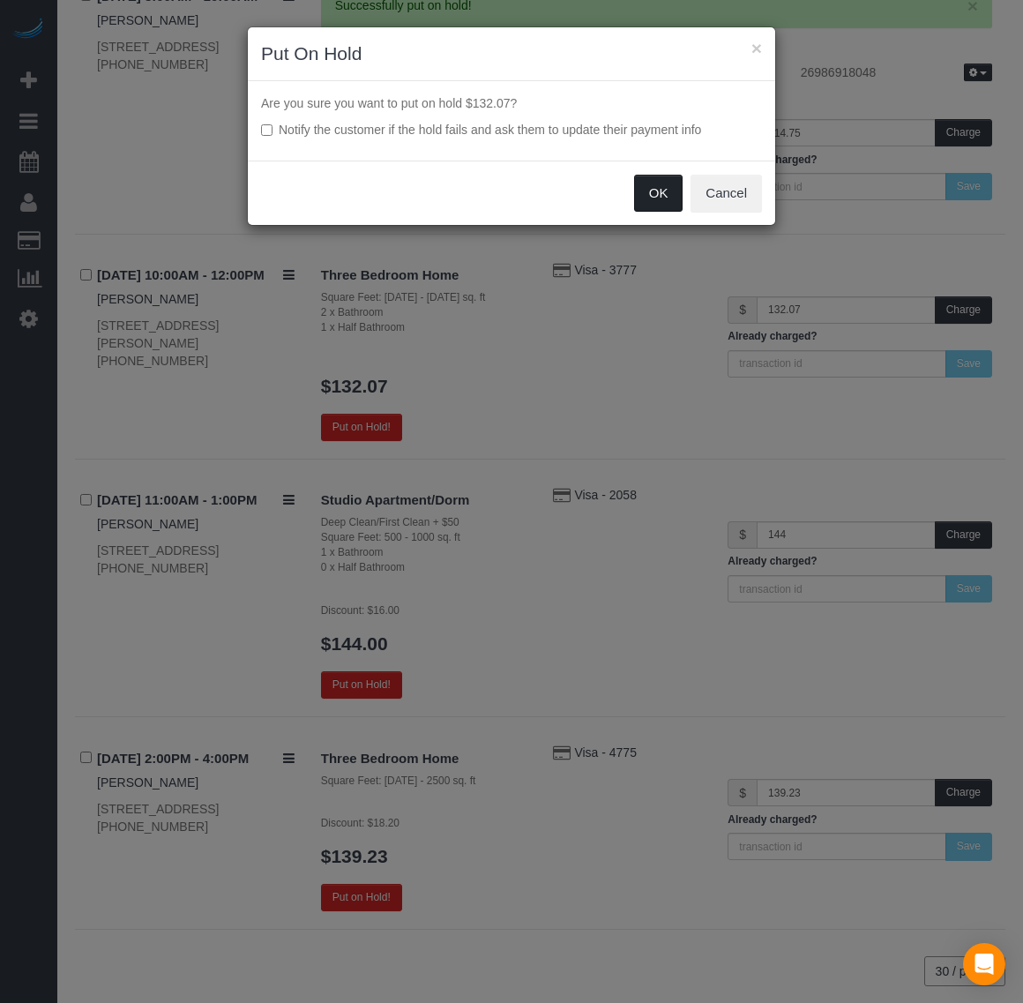
drag, startPoint x: 664, startPoint y: 190, endPoint x: 591, endPoint y: 235, distance: 86.4
click at [666, 190] on button "OK" at bounding box center [658, 193] width 49 height 37
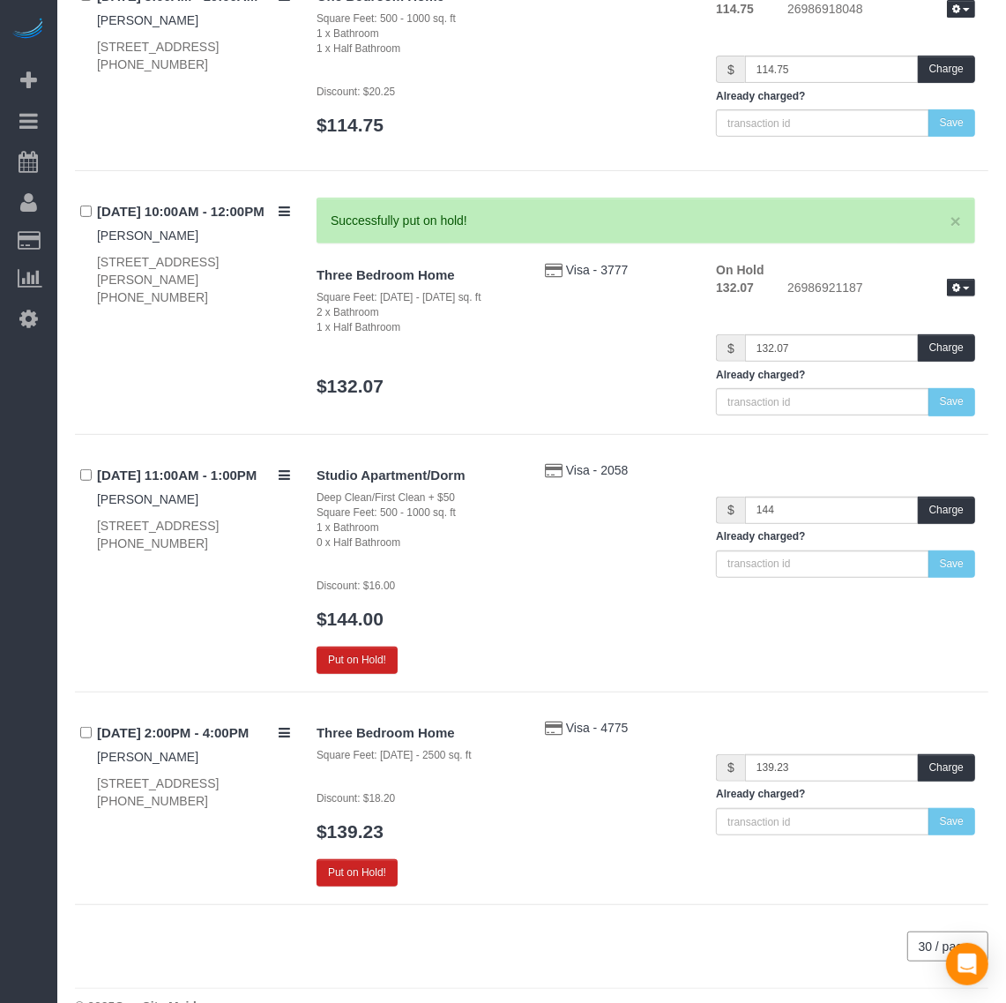
scroll to position [251, 0]
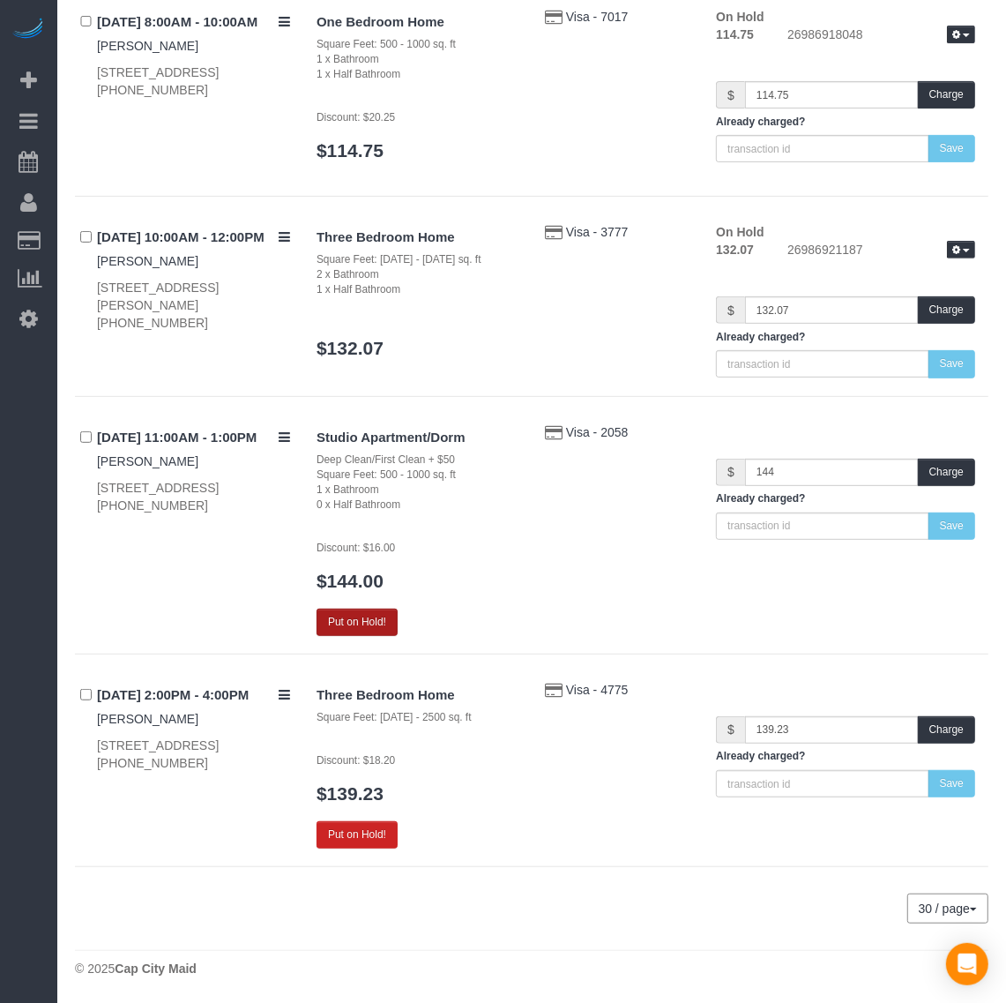
click at [372, 613] on button "Put on Hold!" at bounding box center [357, 621] width 81 height 27
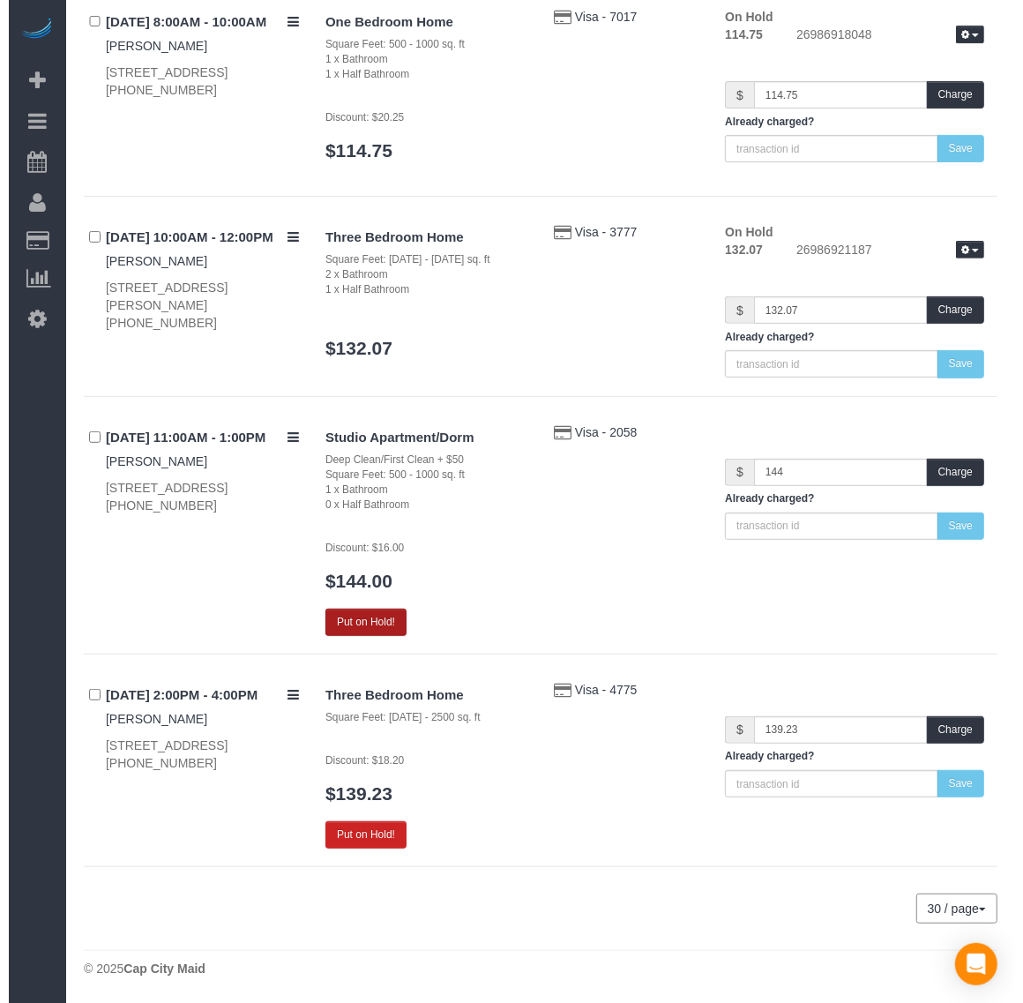
scroll to position [1253, 1023]
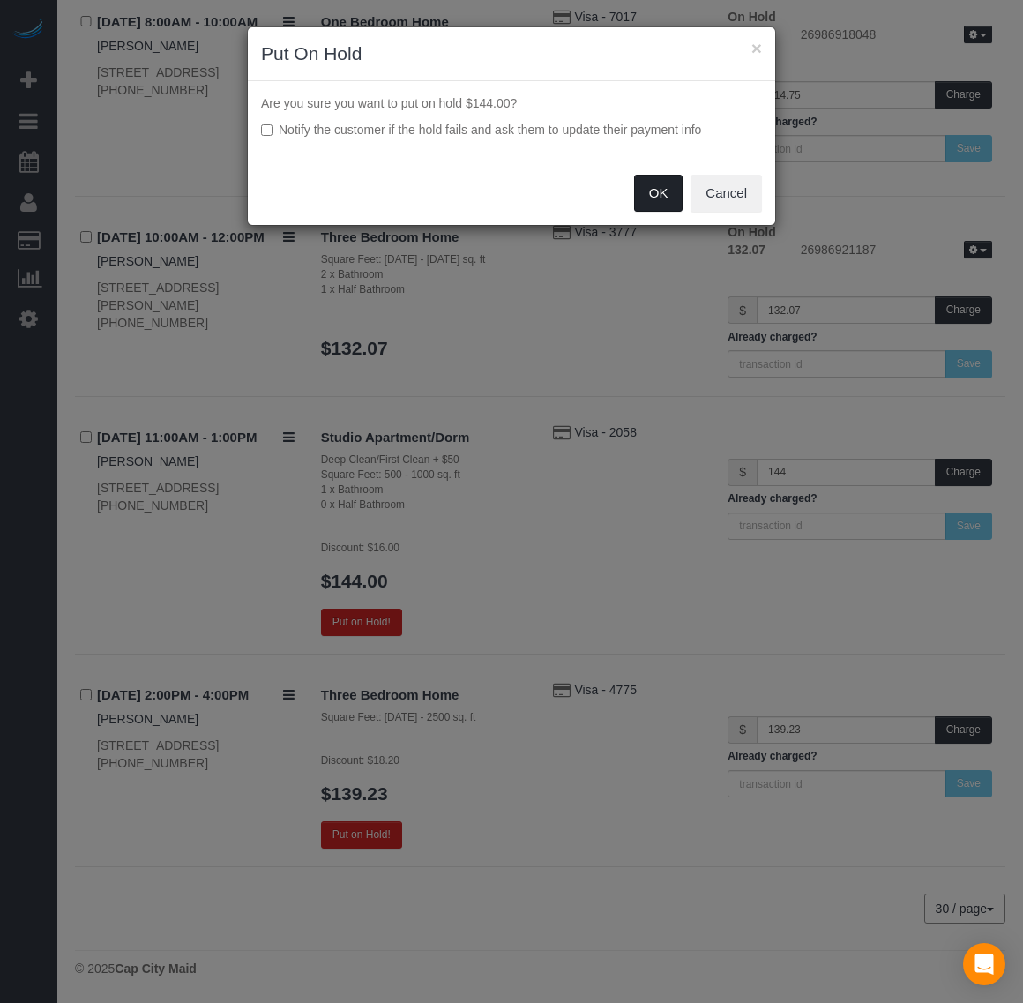
click at [644, 200] on button "OK" at bounding box center [658, 193] width 49 height 37
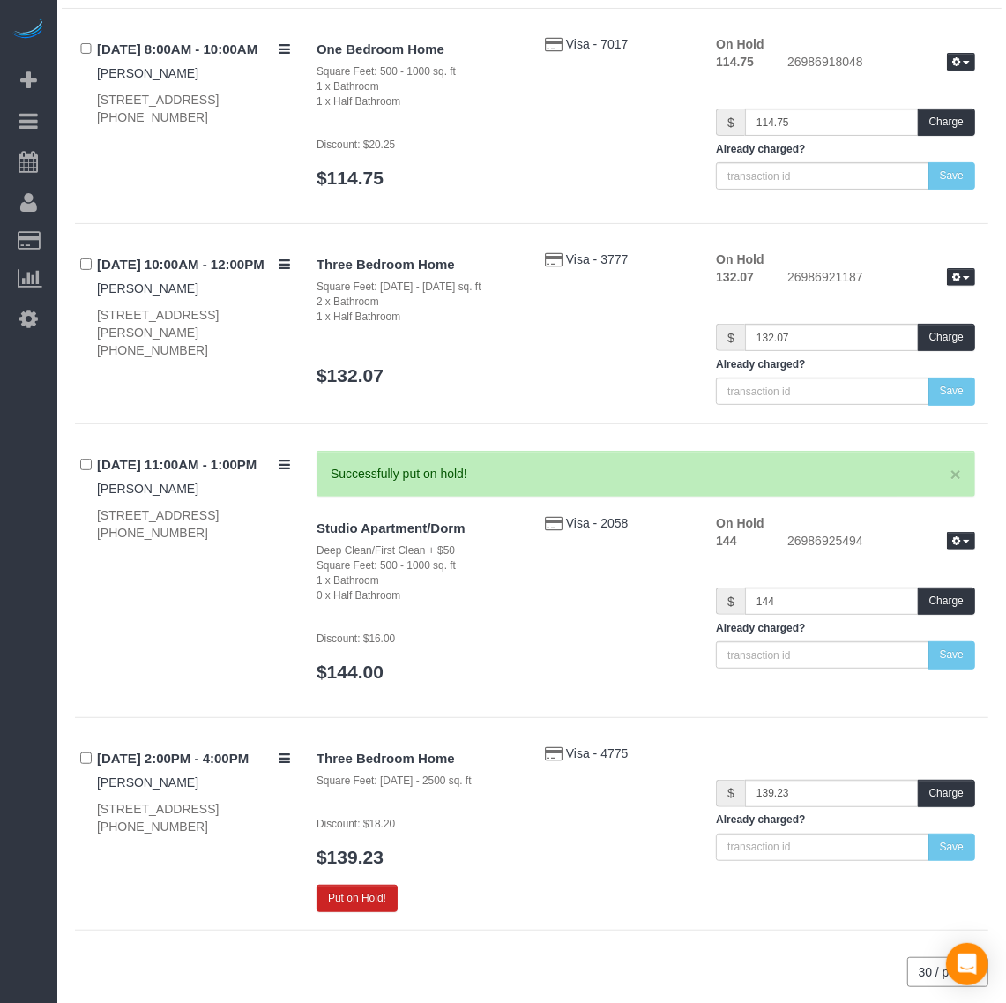
scroll to position [86960, 87179]
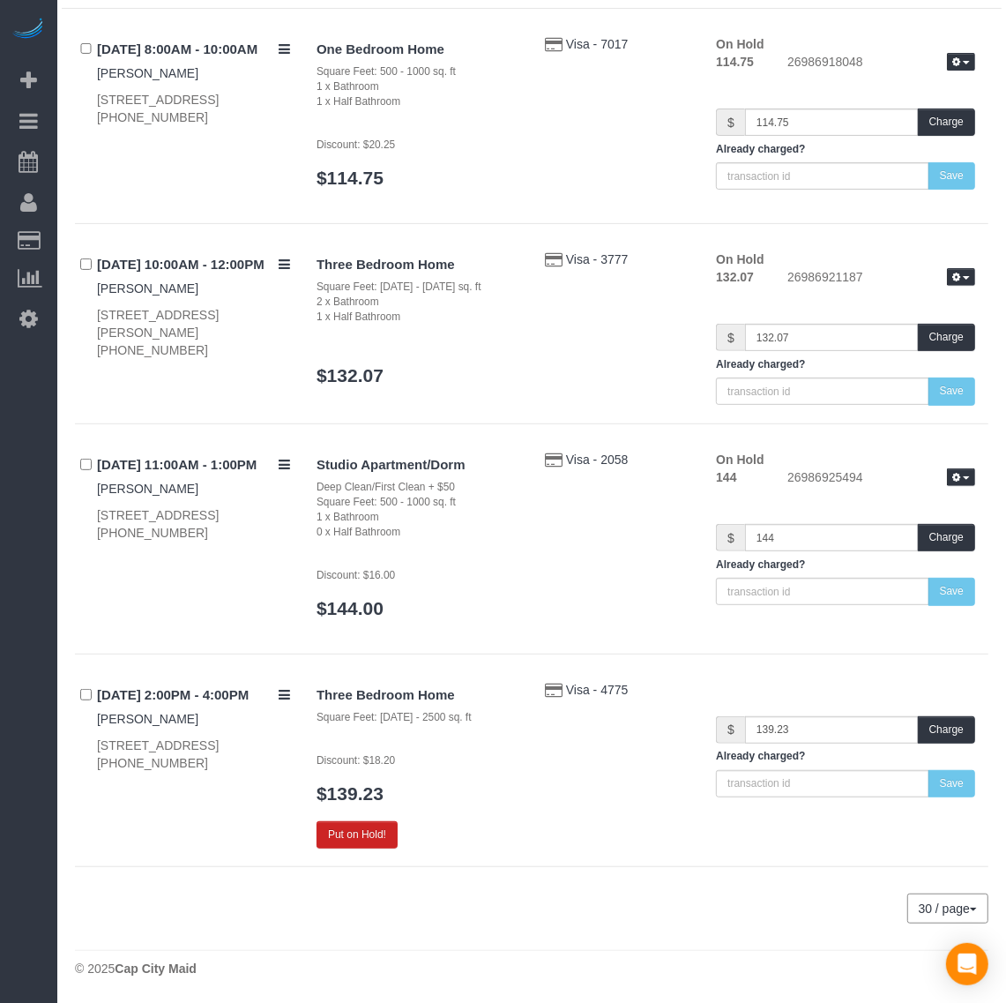
drag, startPoint x: 90, startPoint y: 513, endPoint x: 296, endPoint y: 517, distance: 206.4
click at [296, 517] on div "[DATE] 11:00AM - 1:00PM [PERSON_NAME] [STREET_ADDRESS] [PHONE_NUMBER]" at bounding box center [189, 497] width 228 height 92
copy div "[STREET_ADDRESS]"
click at [152, 526] on div "[STREET_ADDRESS] [PHONE_NUMBER]" at bounding box center [193, 523] width 193 height 35
drag, startPoint x: 89, startPoint y: 511, endPoint x: 221, endPoint y: 514, distance: 132.3
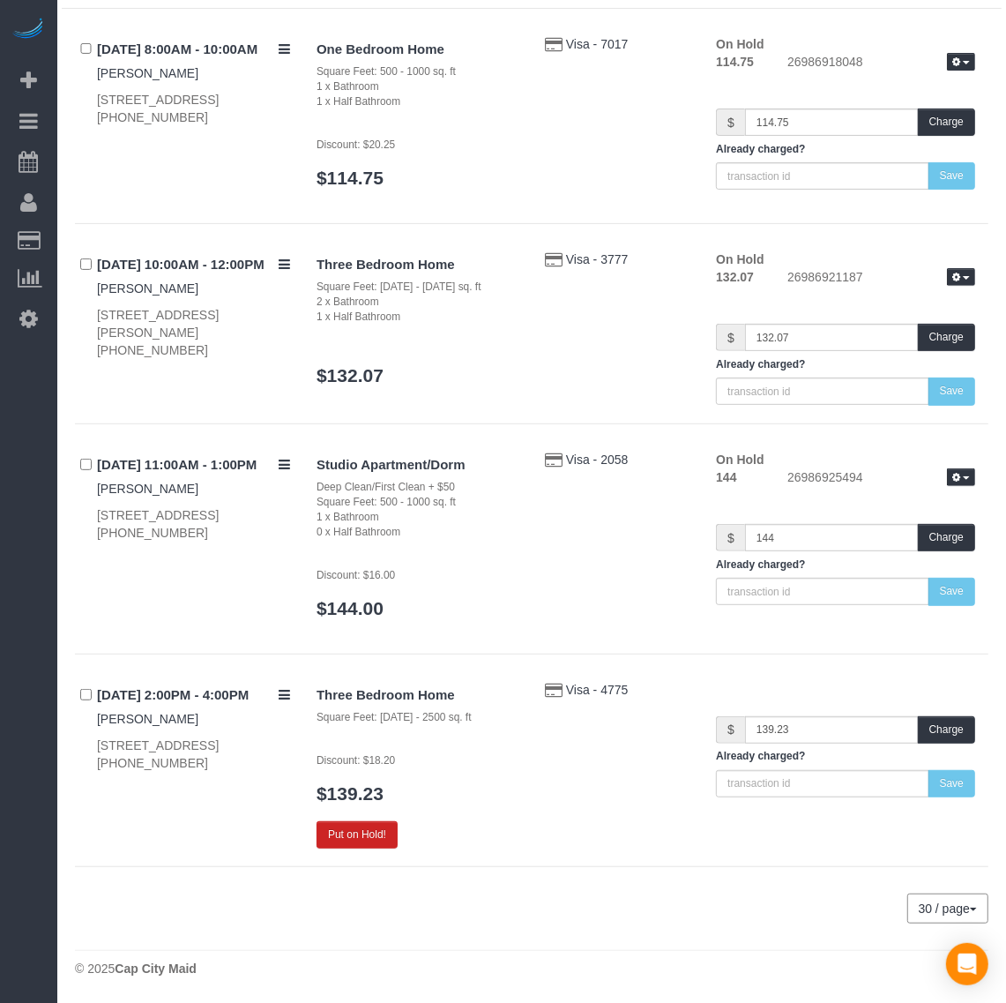
click at [221, 514] on div "[DATE] 11:00AM - 1:00PM [PERSON_NAME] [STREET_ADDRESS] [PHONE_NUMBER]" at bounding box center [189, 497] width 228 height 92
copy div "[STREET_ADDRESS],"
click at [369, 845] on button "Put on Hold!" at bounding box center [357, 834] width 81 height 27
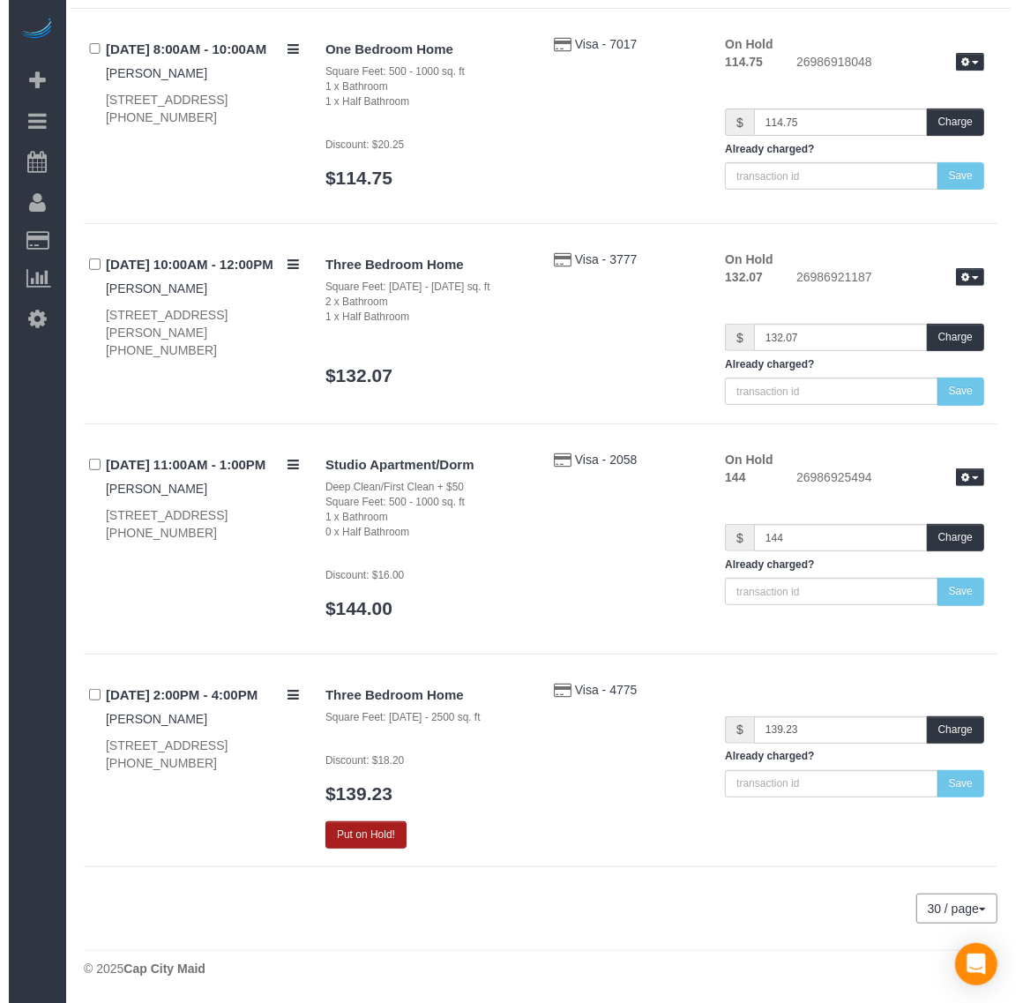
scroll to position [1227, 1023]
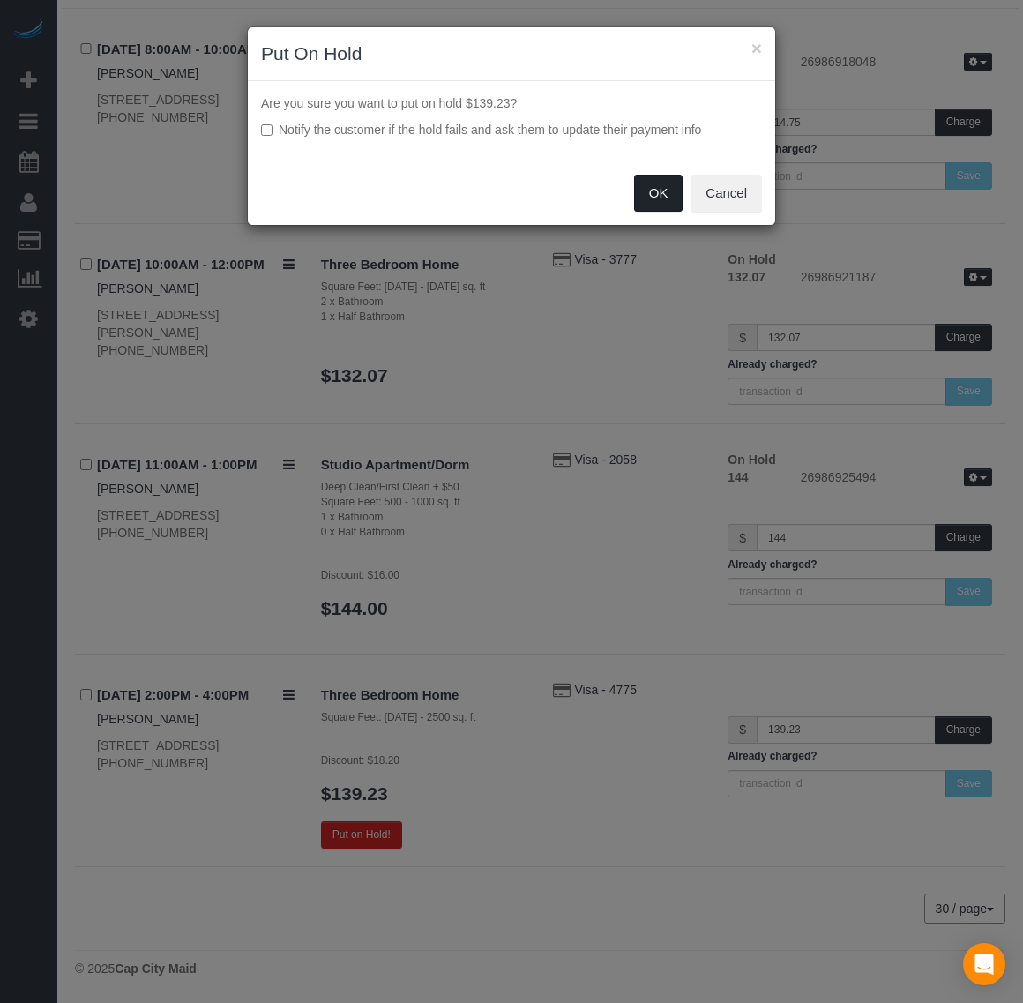
click at [653, 208] on button "OK" at bounding box center [658, 193] width 49 height 37
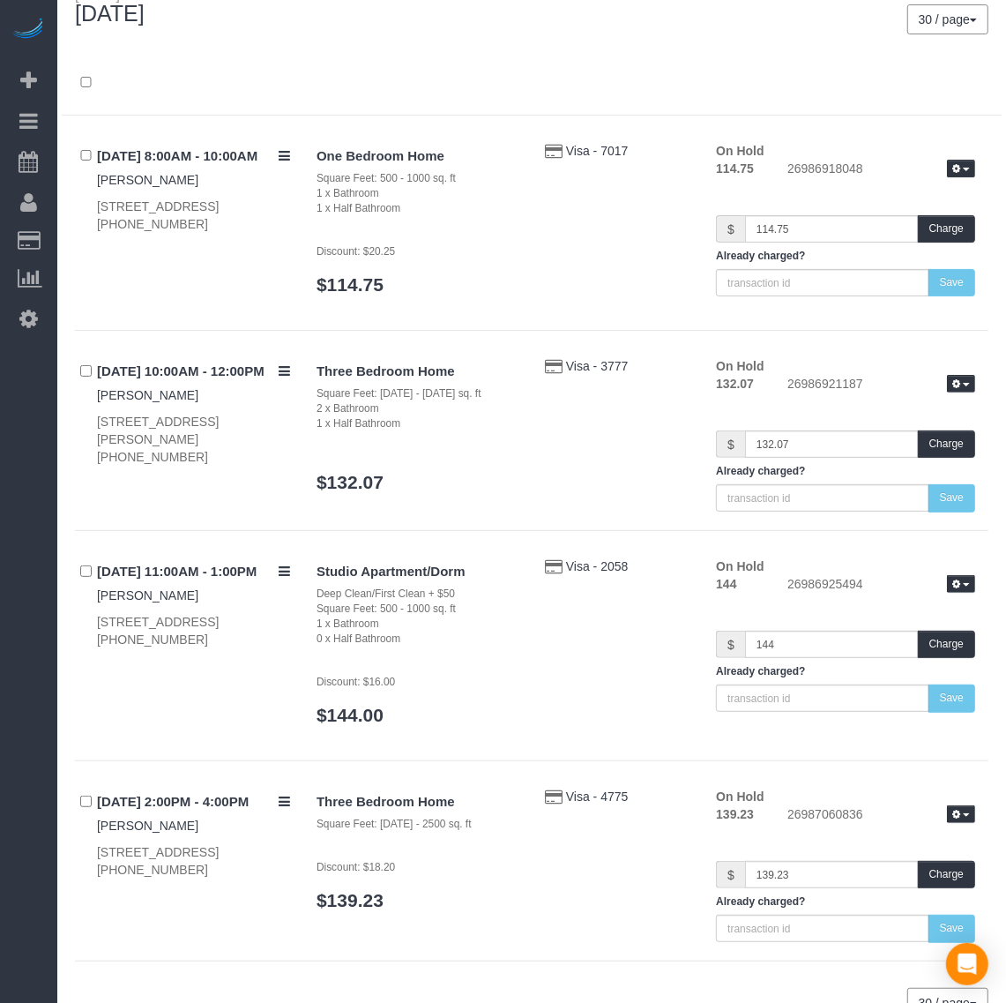
scroll to position [212, 0]
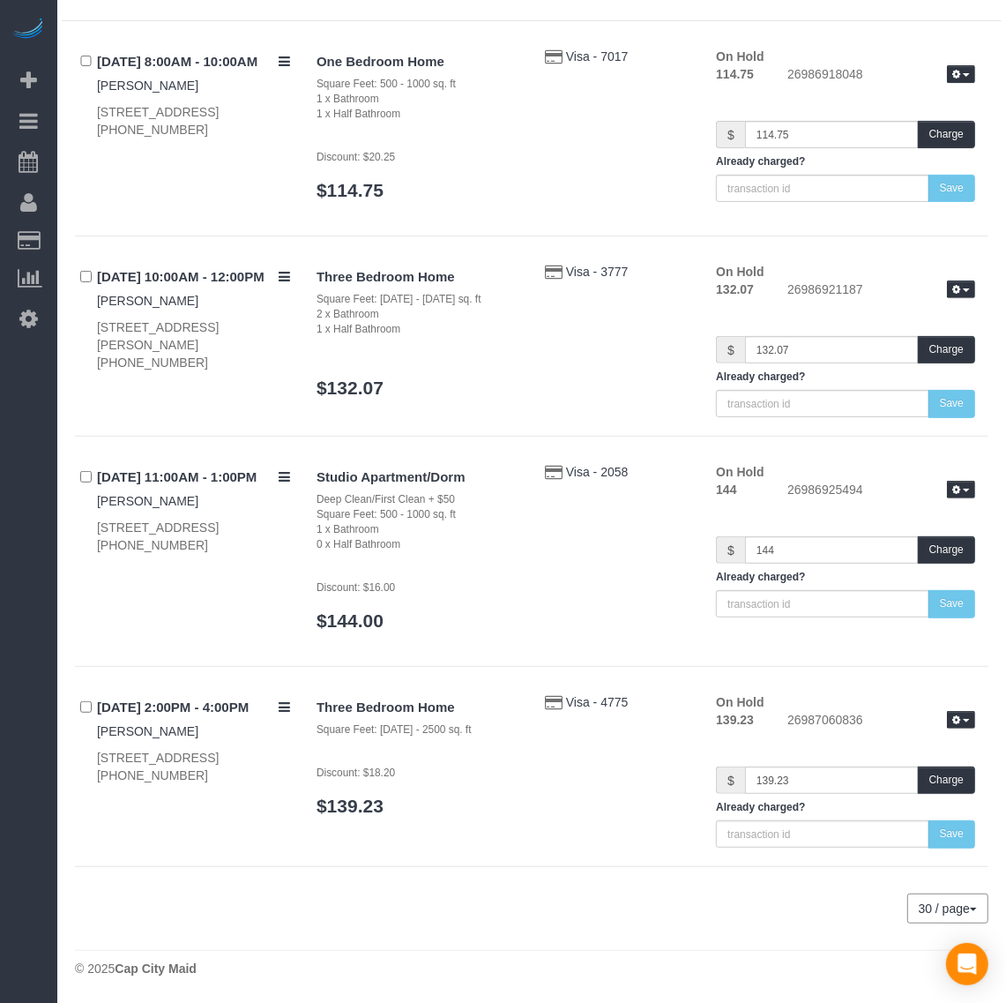
click at [119, 521] on div "[STREET_ADDRESS] [PHONE_NUMBER]" at bounding box center [193, 536] width 193 height 35
drag, startPoint x: 94, startPoint y: 525, endPoint x: 179, endPoint y: 539, distance: 85.8
click at [179, 539] on div "[DATE] 11:00AM - 1:00PM [PERSON_NAME] [STREET_ADDRESS] [PHONE_NUMBER]" at bounding box center [189, 509] width 228 height 92
copy div "[STREET_ADDRESS]"
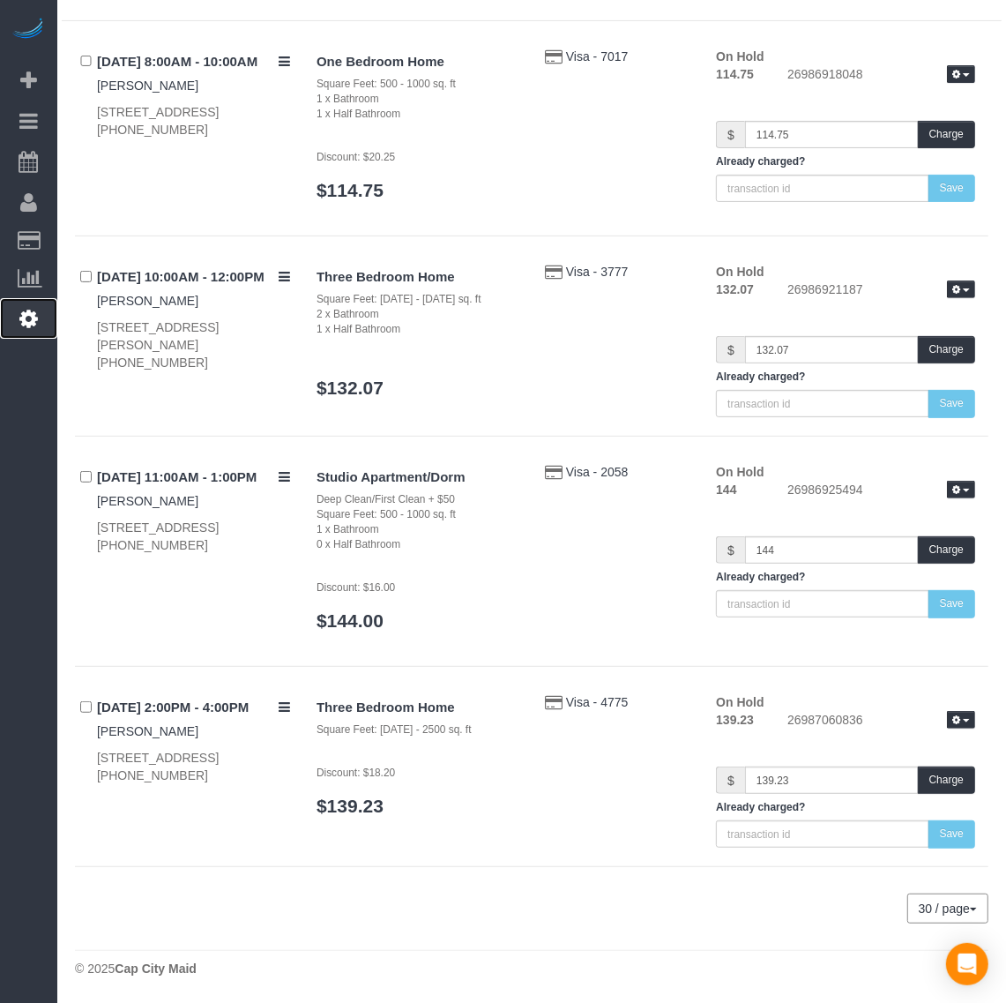
click at [34, 298] on link "Settings" at bounding box center [28, 318] width 57 height 41
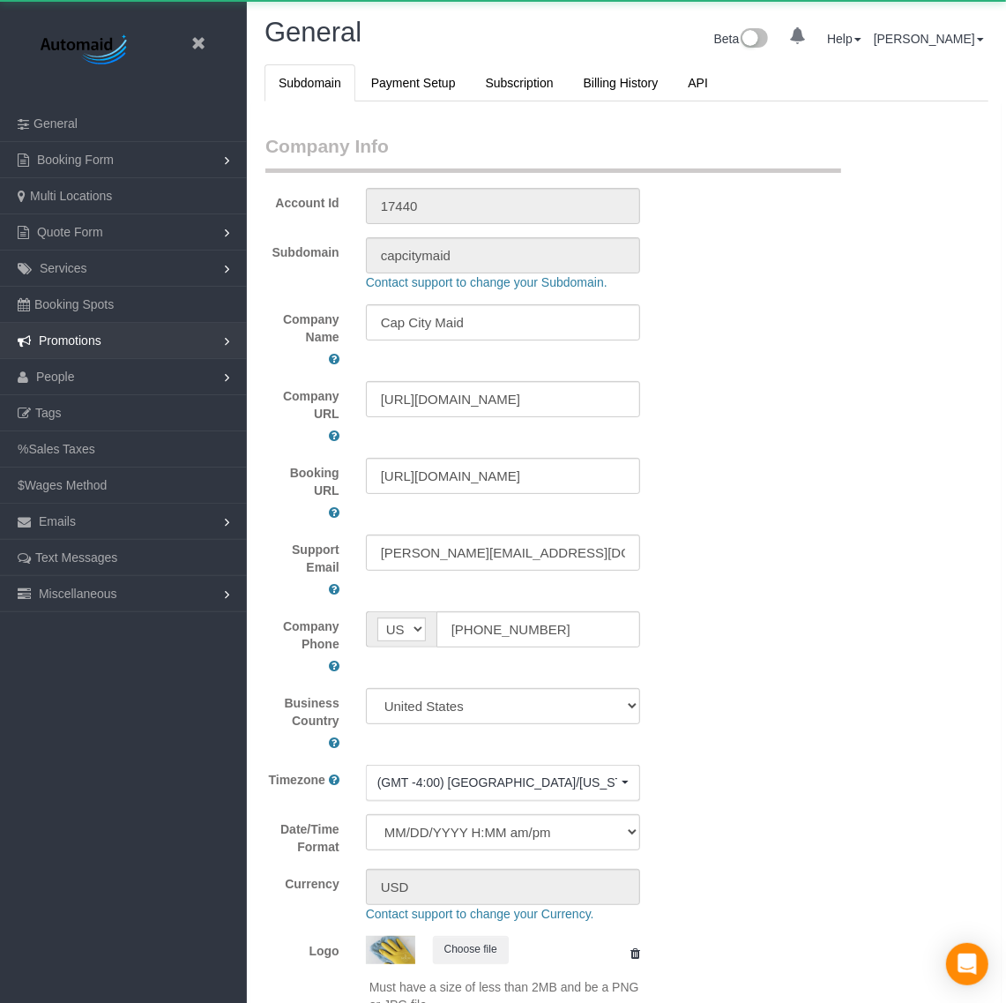
select select "1"
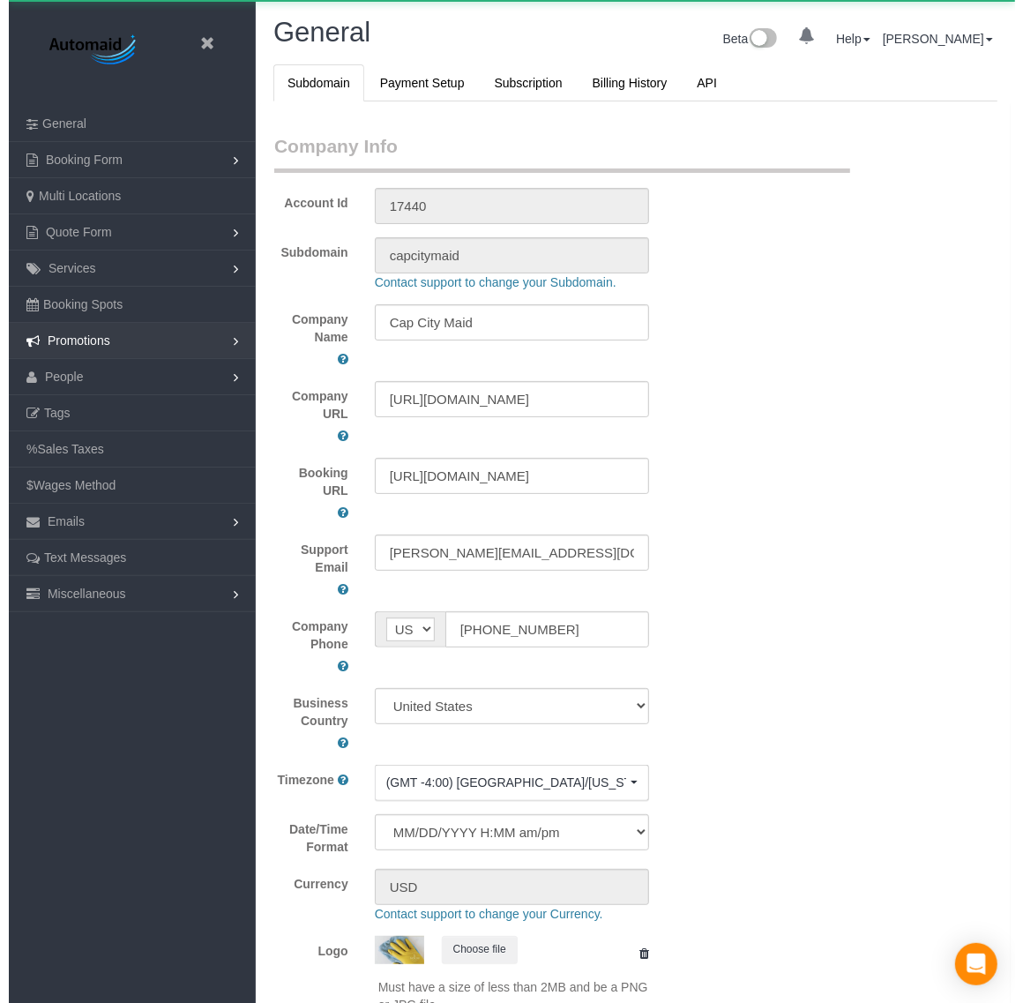
scroll to position [3988, 1006]
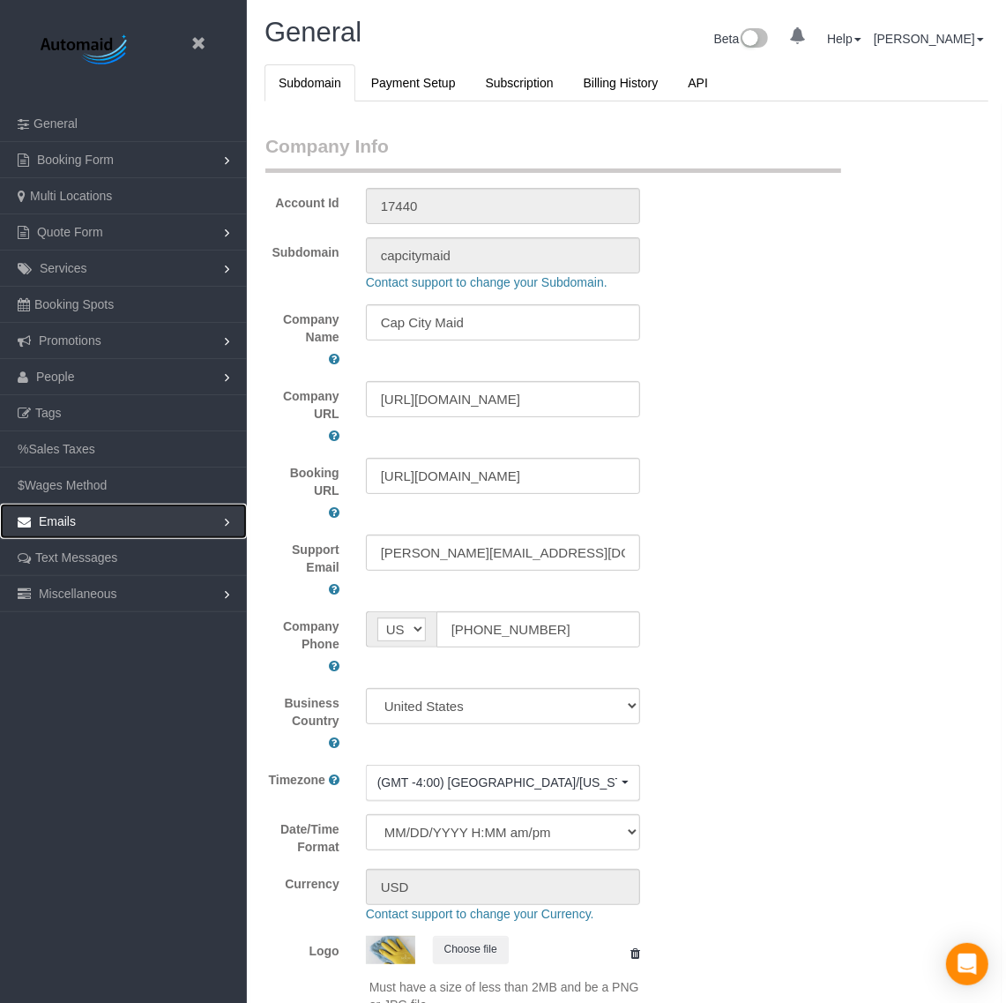
click at [125, 511] on link "Emails" at bounding box center [123, 521] width 247 height 35
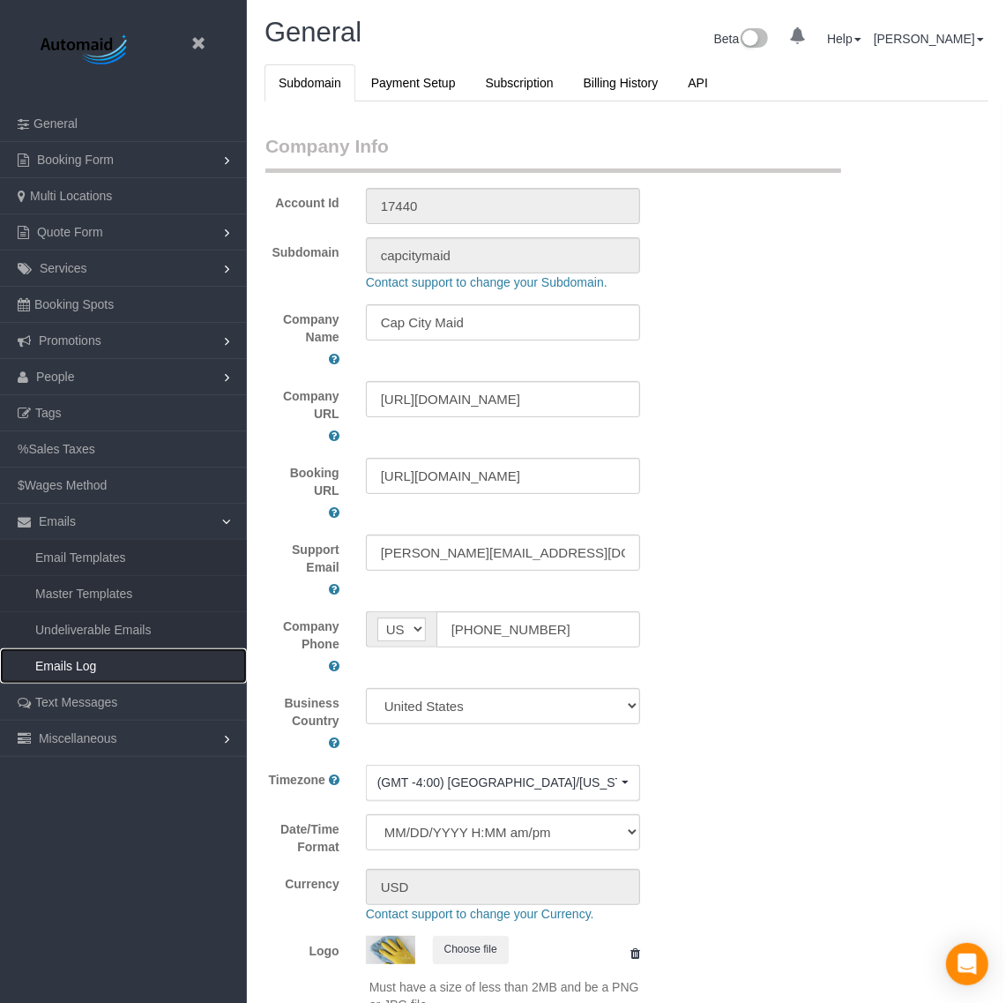
click at [98, 676] on link "Emails Log" at bounding box center [123, 665] width 247 height 35
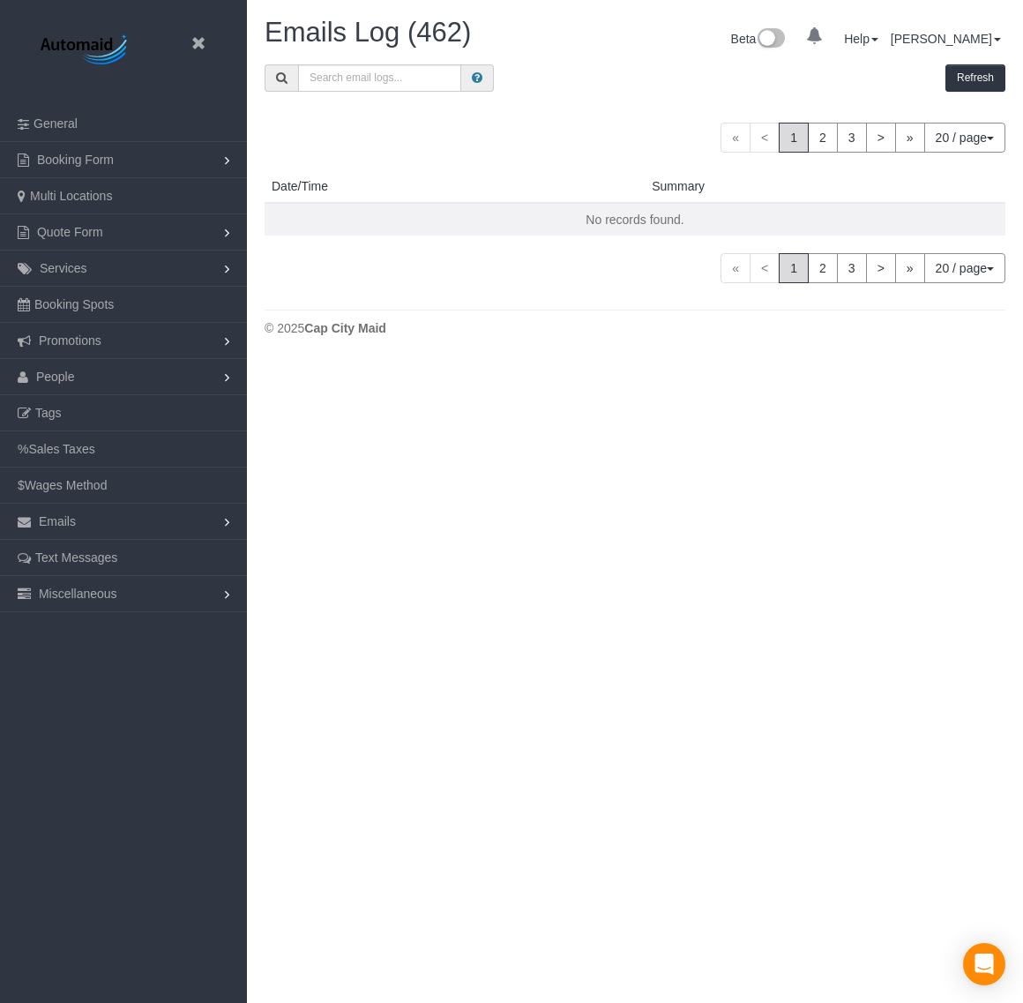
scroll to position [1337, 1006]
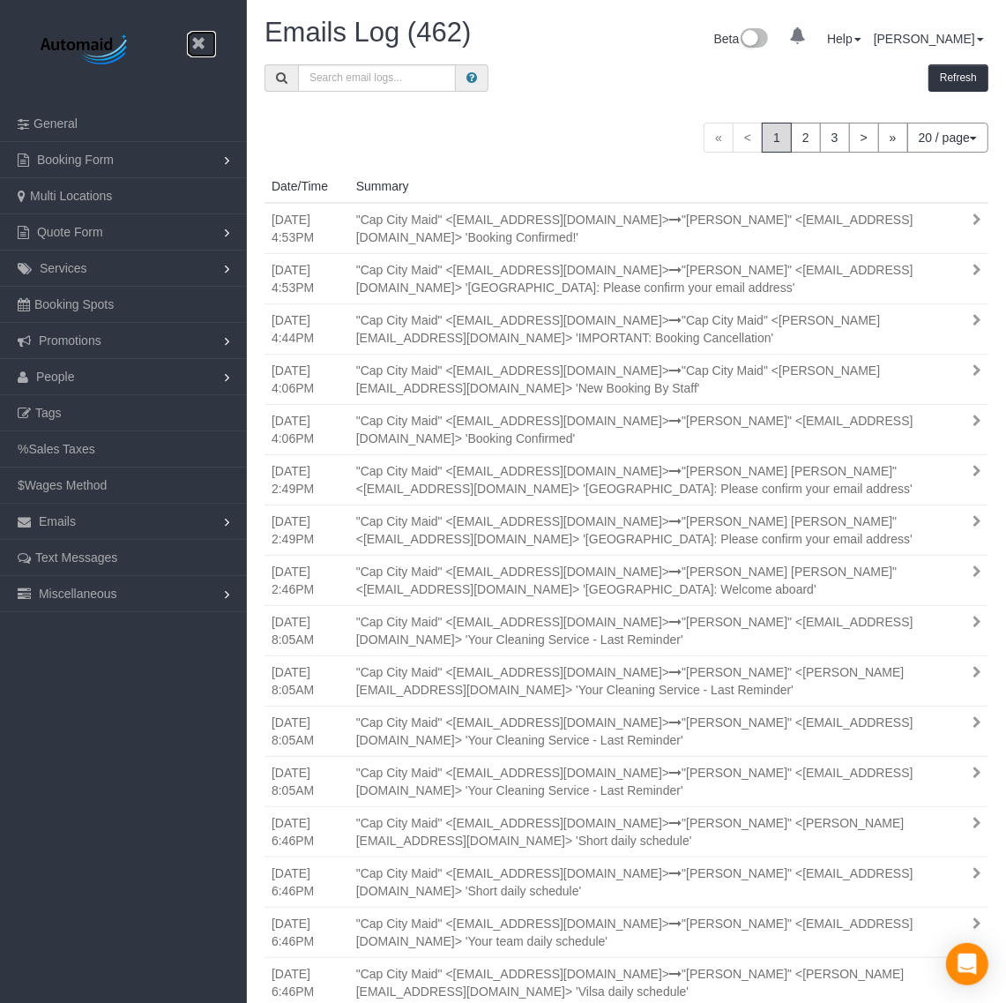
drag, startPoint x: 199, startPoint y: 40, endPoint x: 982, endPoint y: 95, distance: 784.2
click at [199, 40] on icon at bounding box center [198, 44] width 22 height 22
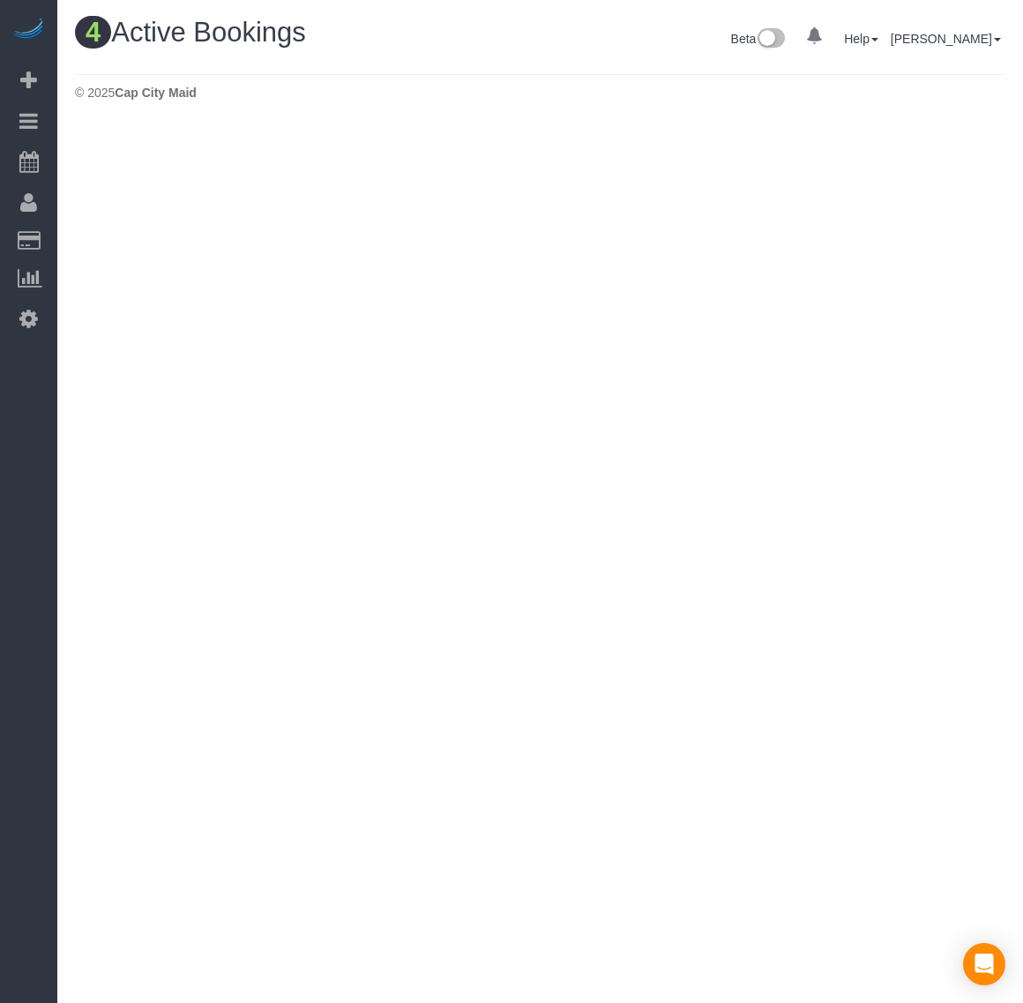
scroll to position [738, 1023]
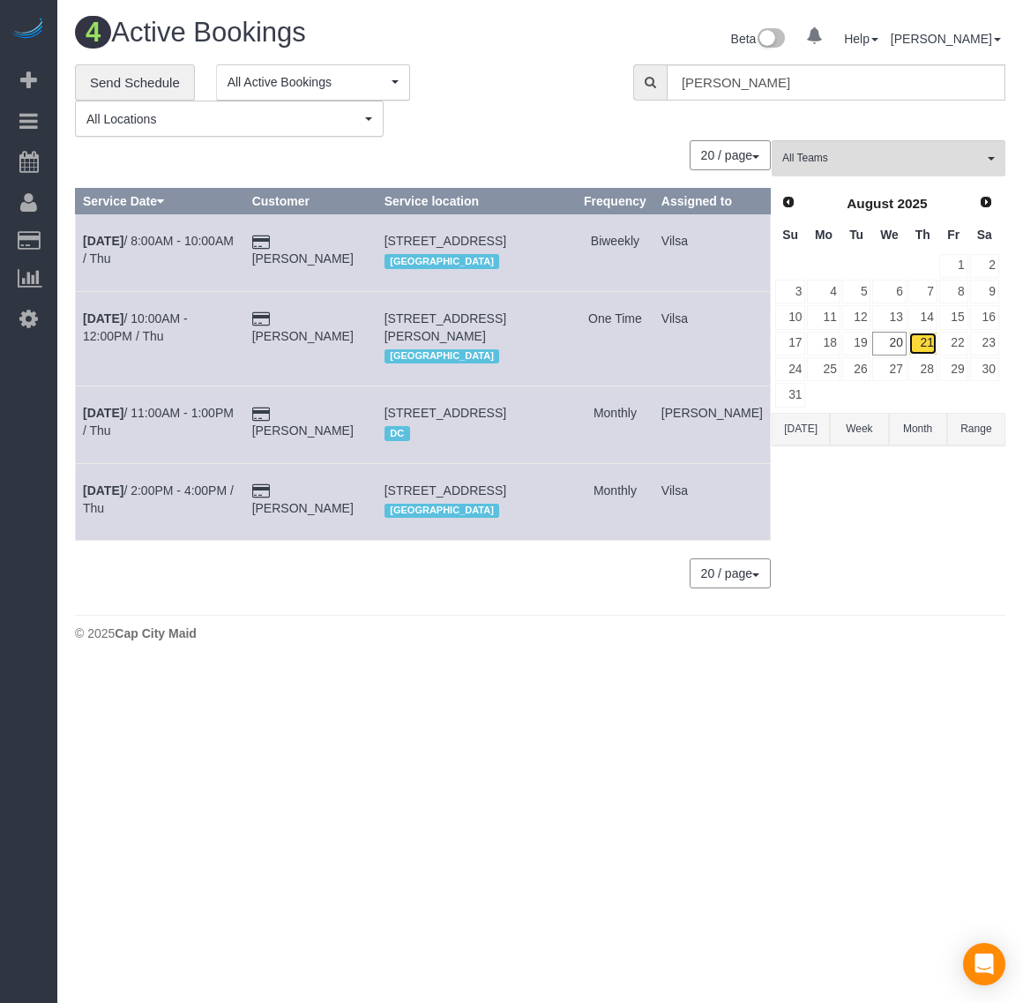
click at [931, 346] on link "21" at bounding box center [922, 344] width 29 height 24
click at [97, 420] on b "[DATE]" at bounding box center [103, 413] width 41 height 14
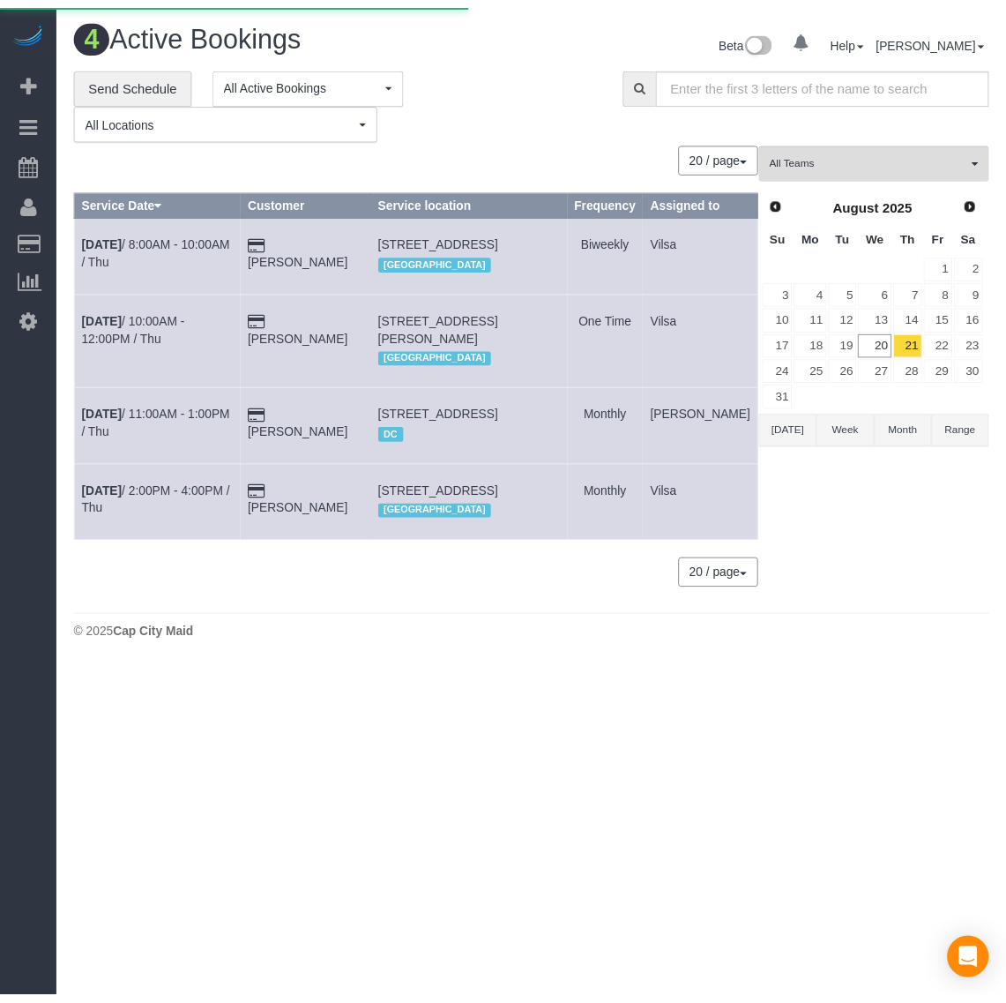
scroll to position [147, 1023]
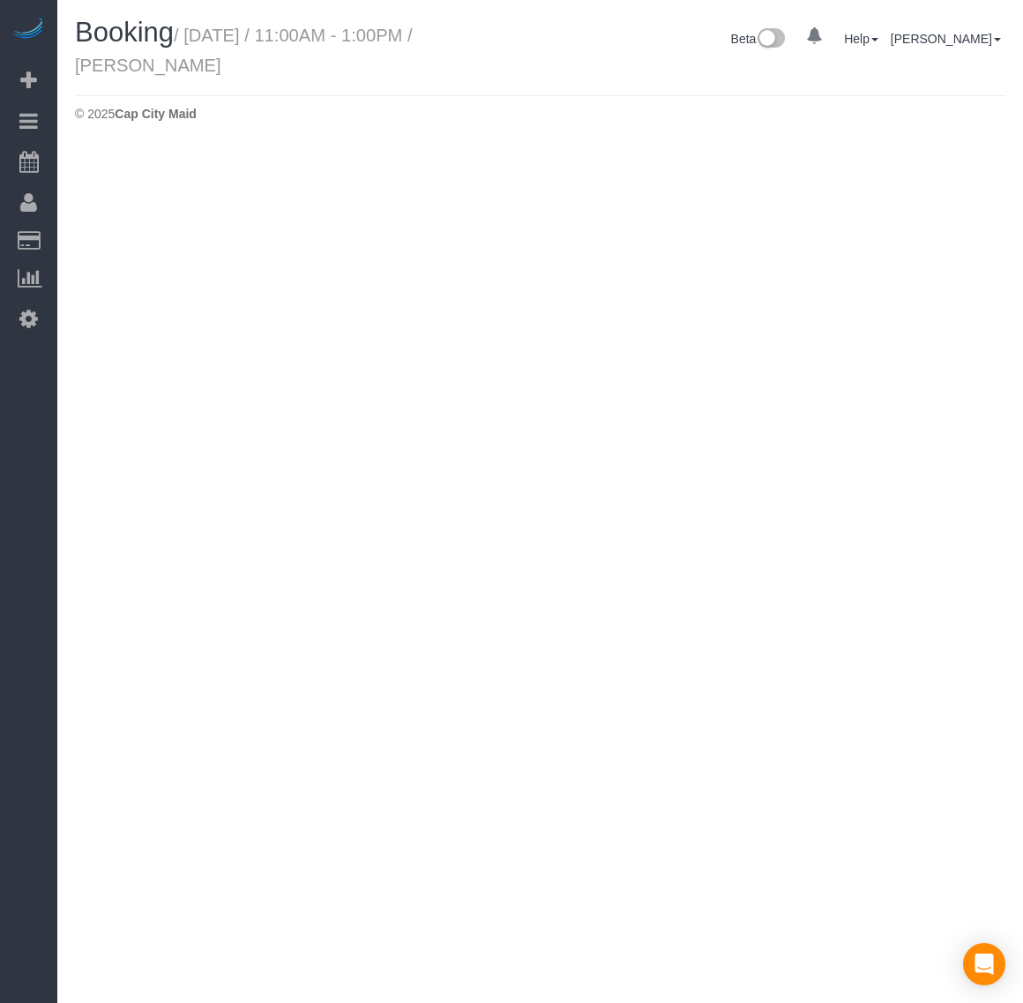
select select "VA"
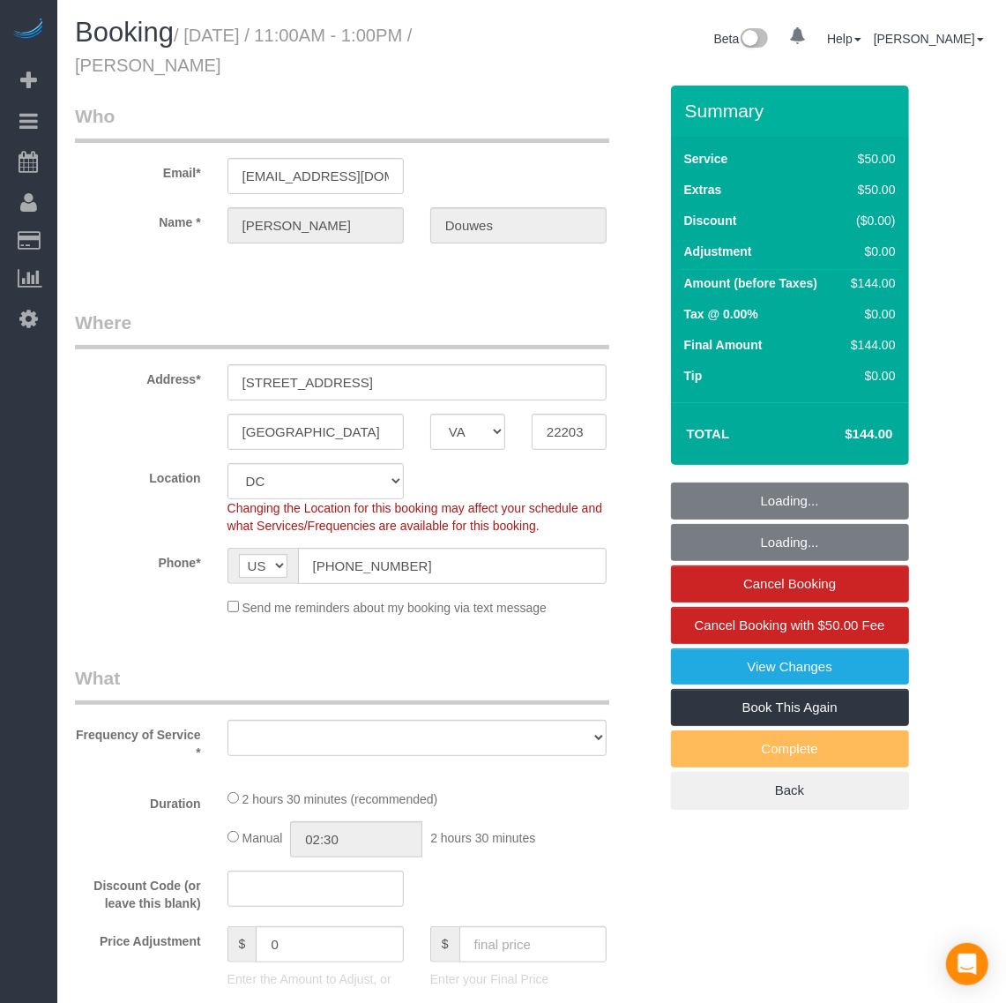
scroll to position [2969, 1006]
select select "object:12325"
select select "string:fspay-cdda18c4-54de-4879-86bb-6fa1c479b177"
select select "number:1"
select select "number:26"
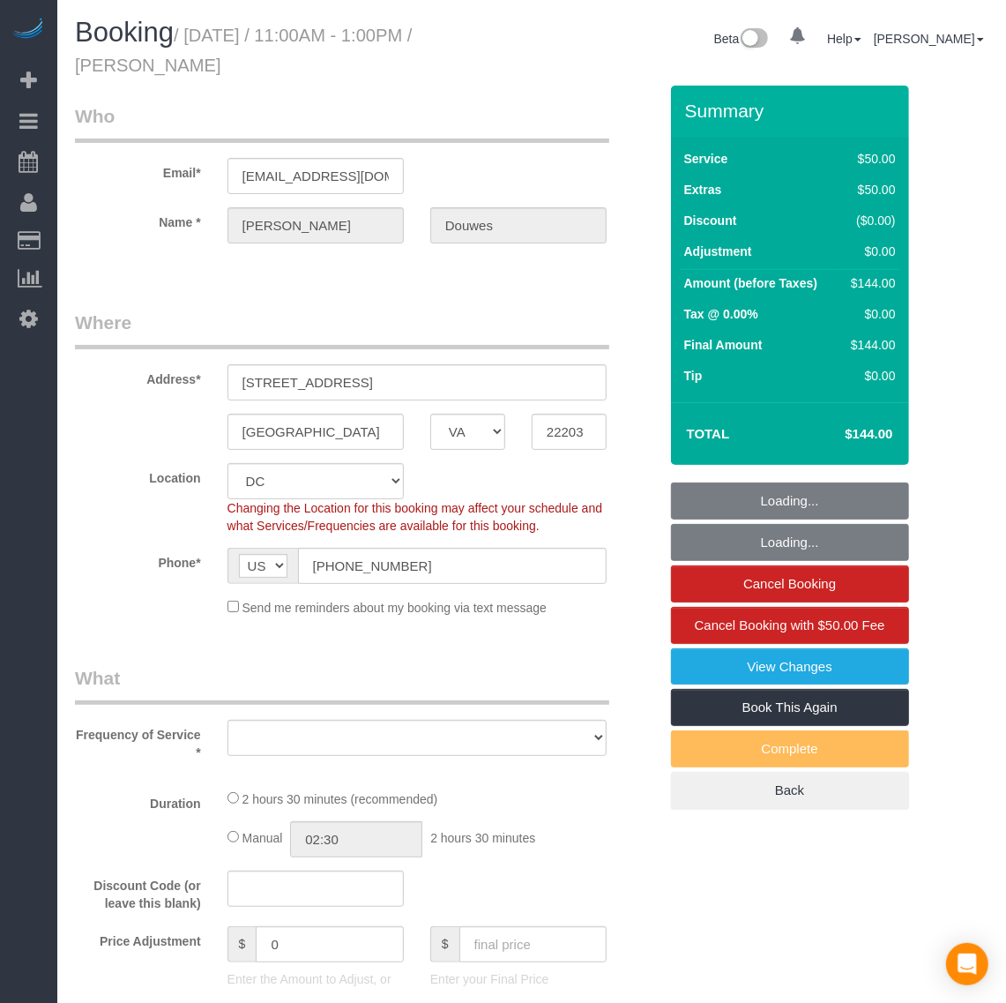
select select "number:35"
select select "object:12536"
select select "1"
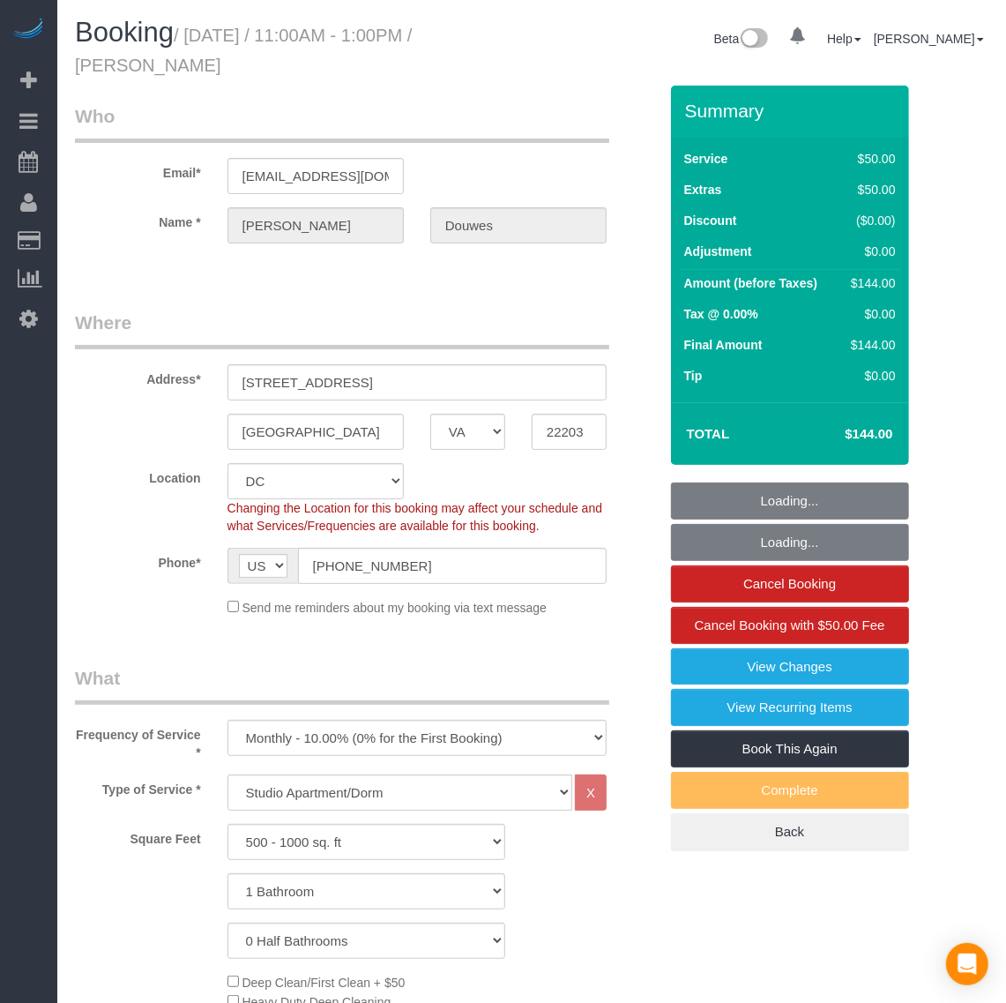
select select "1"
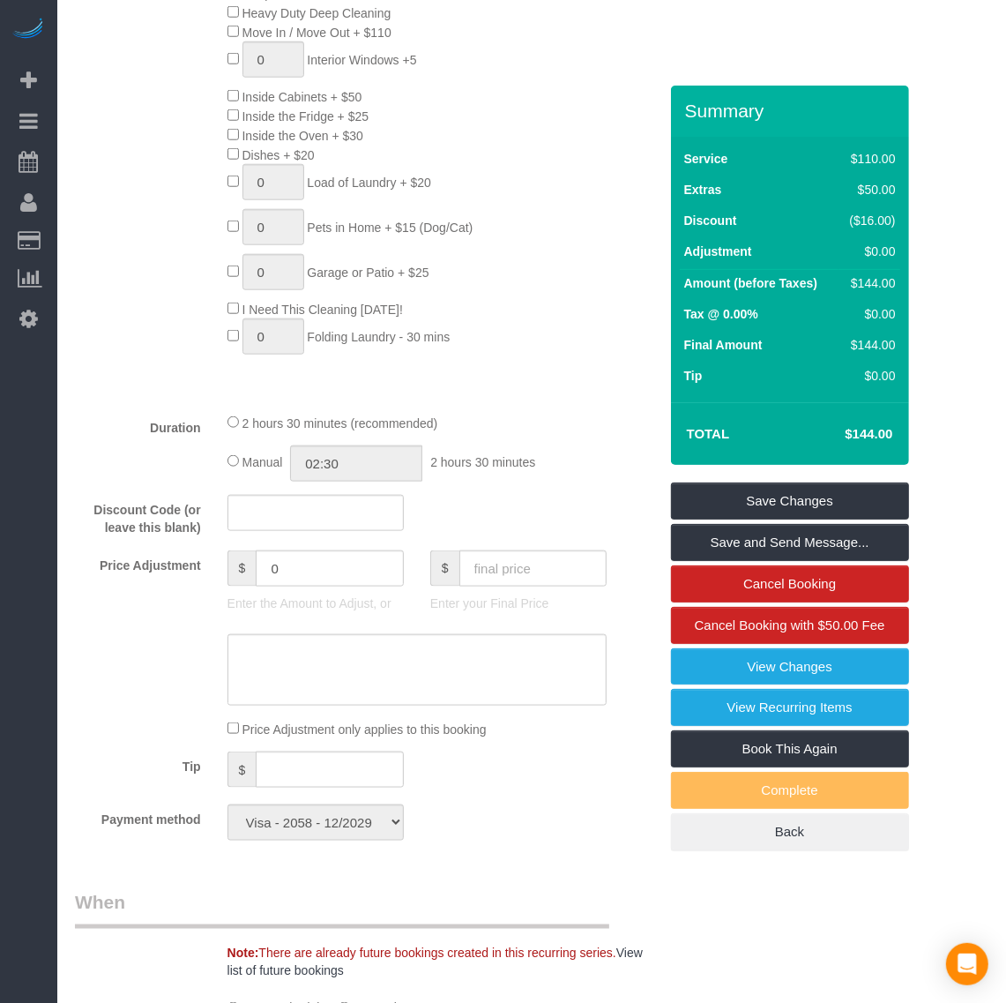
scroll to position [992, 0]
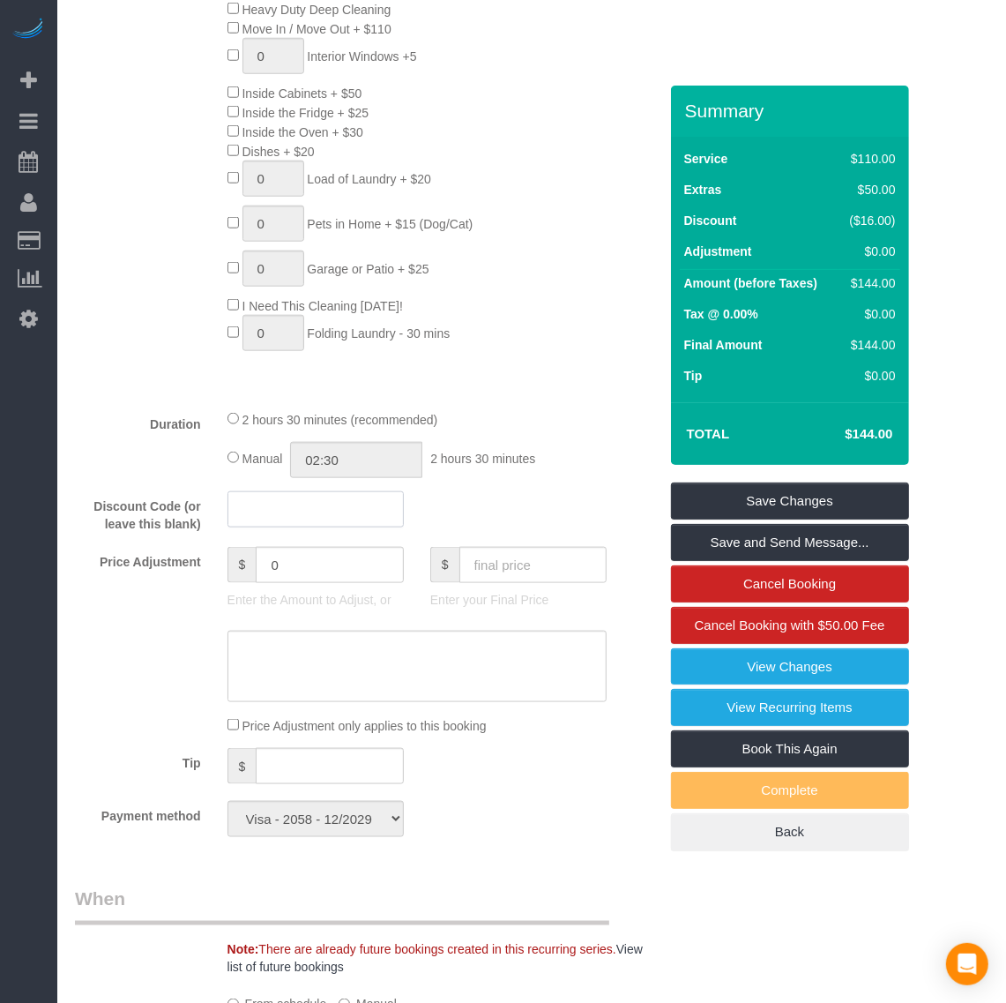
click at [265, 511] on input "text" at bounding box center [316, 509] width 176 height 36
click at [293, 583] on div at bounding box center [316, 585] width 176 height 4
click at [301, 573] on input "0" at bounding box center [329, 565] width 147 height 36
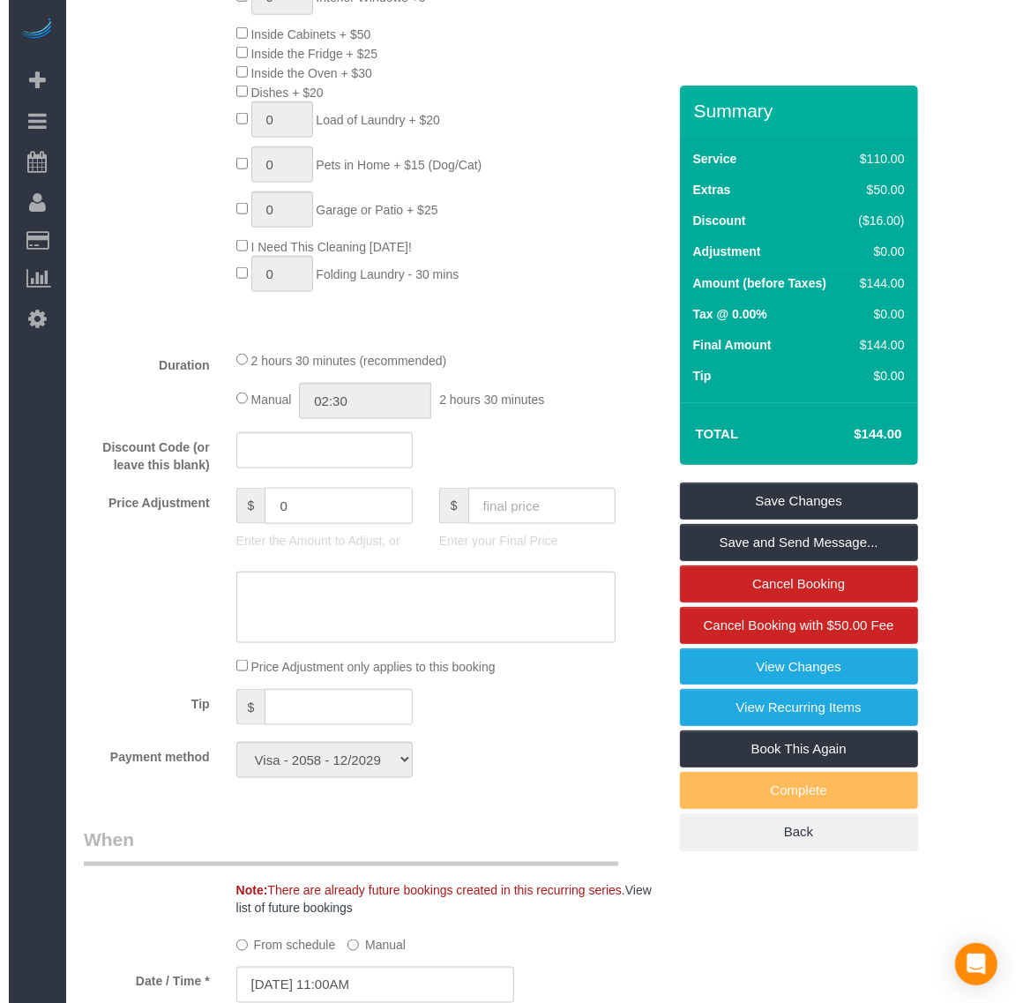
scroll to position [1102, 0]
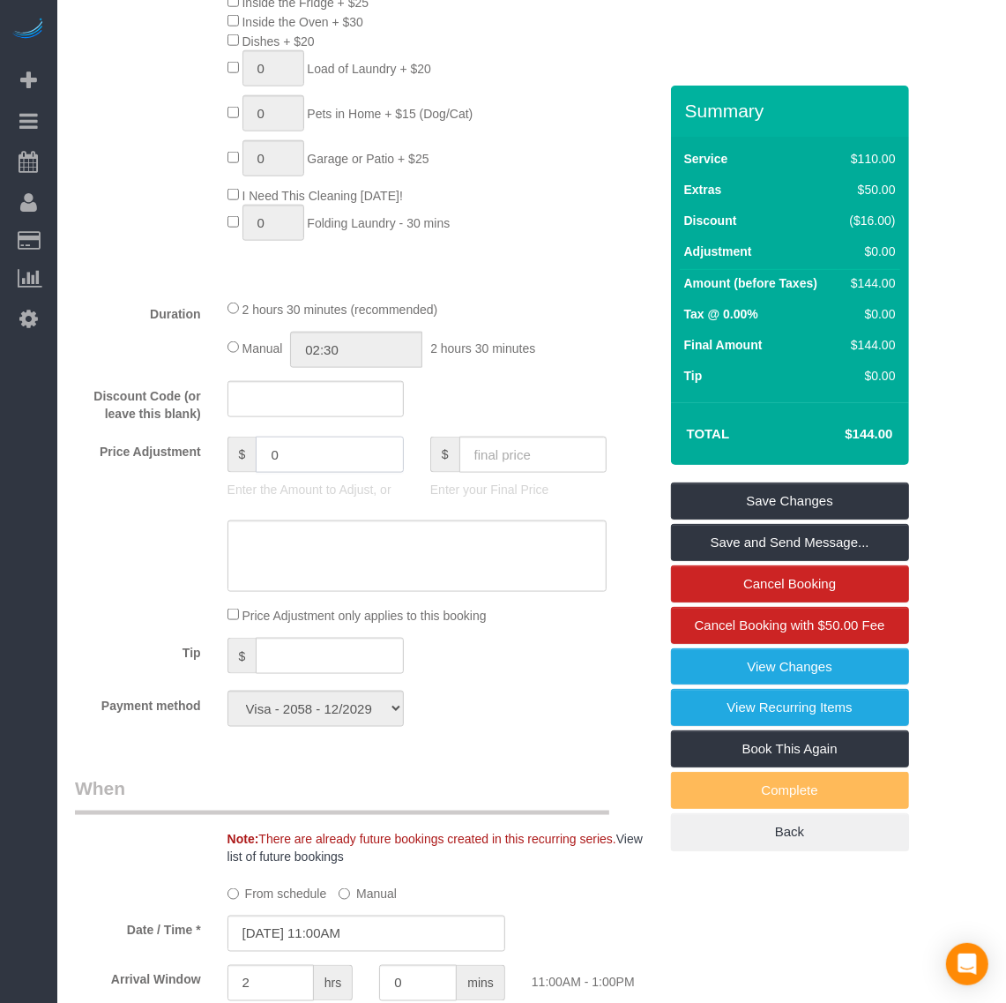
drag, startPoint x: 292, startPoint y: 454, endPoint x: 217, endPoint y: 459, distance: 75.1
click at [217, 459] on div "$ 0 Enter the Amount to Adjust, or" at bounding box center [315, 472] width 203 height 71
click at [483, 459] on input "text" at bounding box center [532, 455] width 147 height 36
click at [297, 667] on input "text" at bounding box center [329, 656] width 147 height 36
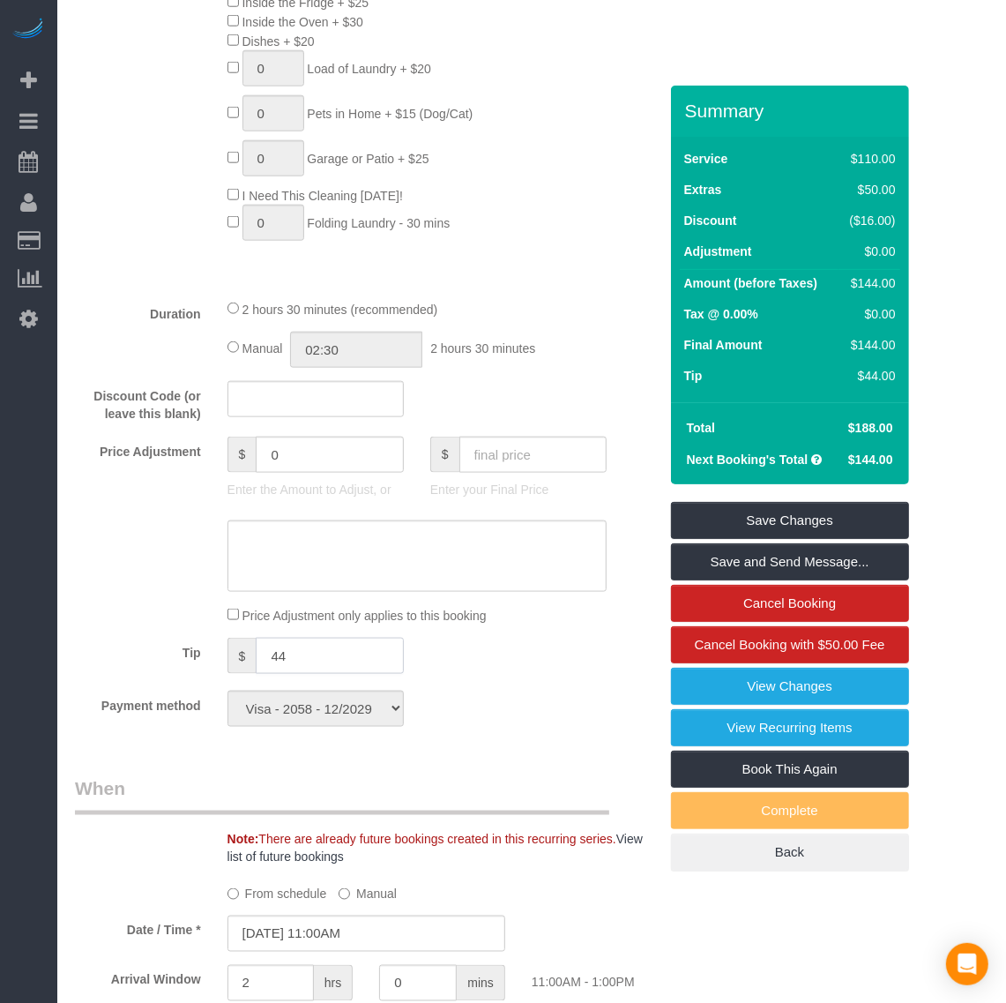
type input "44"
click at [516, 686] on fieldset "What Frequency of Service * One Time Weekly - 20.00% (0% for the First Booking)…" at bounding box center [366, 152] width 583 height 1178
click at [504, 459] on input "text" at bounding box center [532, 455] width 147 height 36
type input "100"
click at [606, 686] on fieldset "What Frequency of Service * One Time Weekly - 20.00% (0% for the First Booking)…" at bounding box center [366, 152] width 583 height 1178
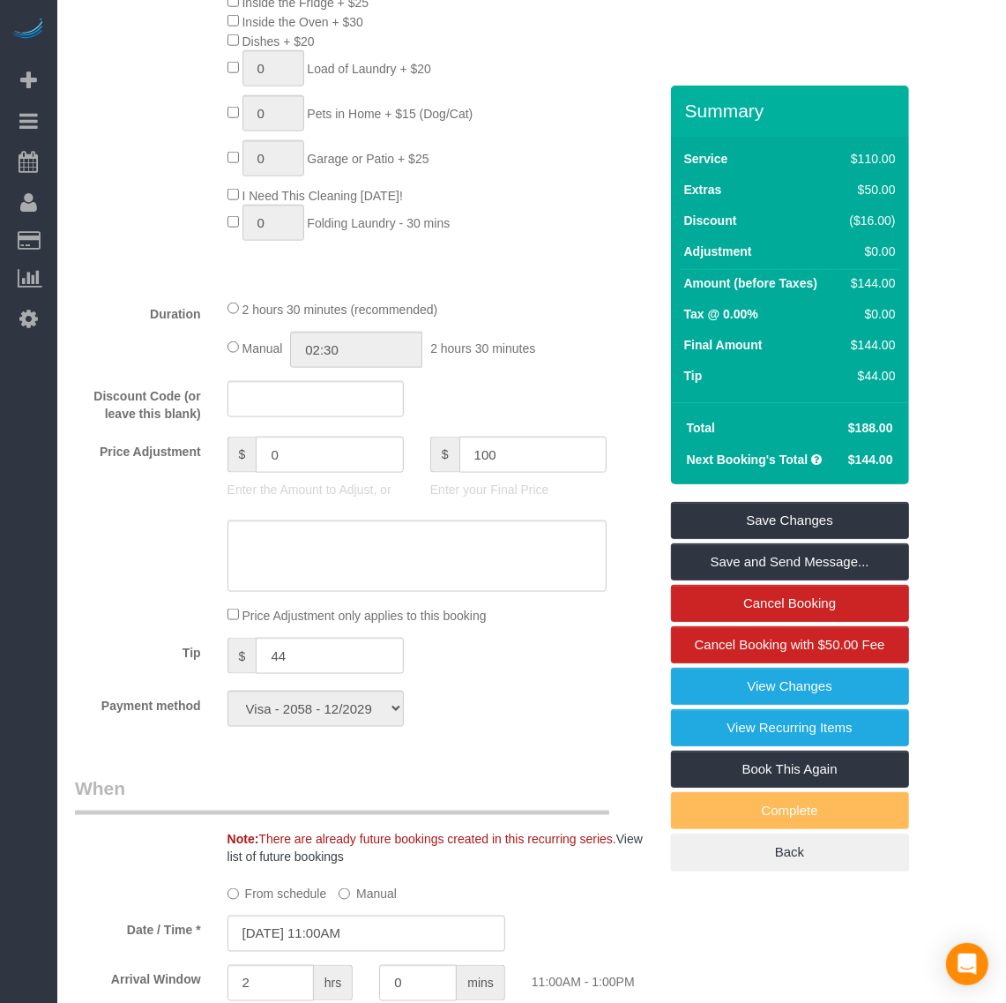
type input "-88"
click at [510, 448] on input "text" at bounding box center [532, 455] width 147 height 36
type input "144"
click at [580, 751] on div "Who Email* [EMAIL_ADDRESS][DOMAIN_NAME] Name * [PERSON_NAME][GEOGRAPHIC_DATA] W…" at bounding box center [366, 699] width 609 height 3433
type input "-44"
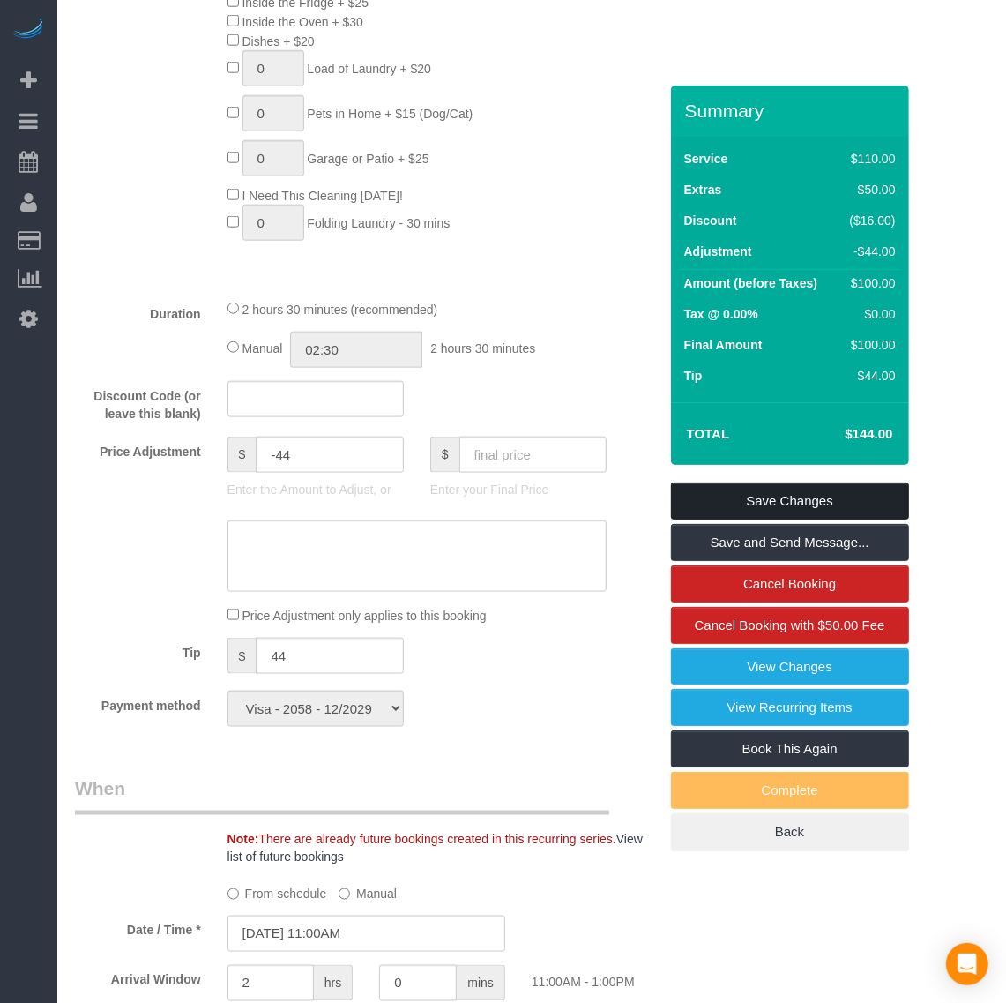
click at [787, 503] on link "Save Changes" at bounding box center [790, 500] width 238 height 37
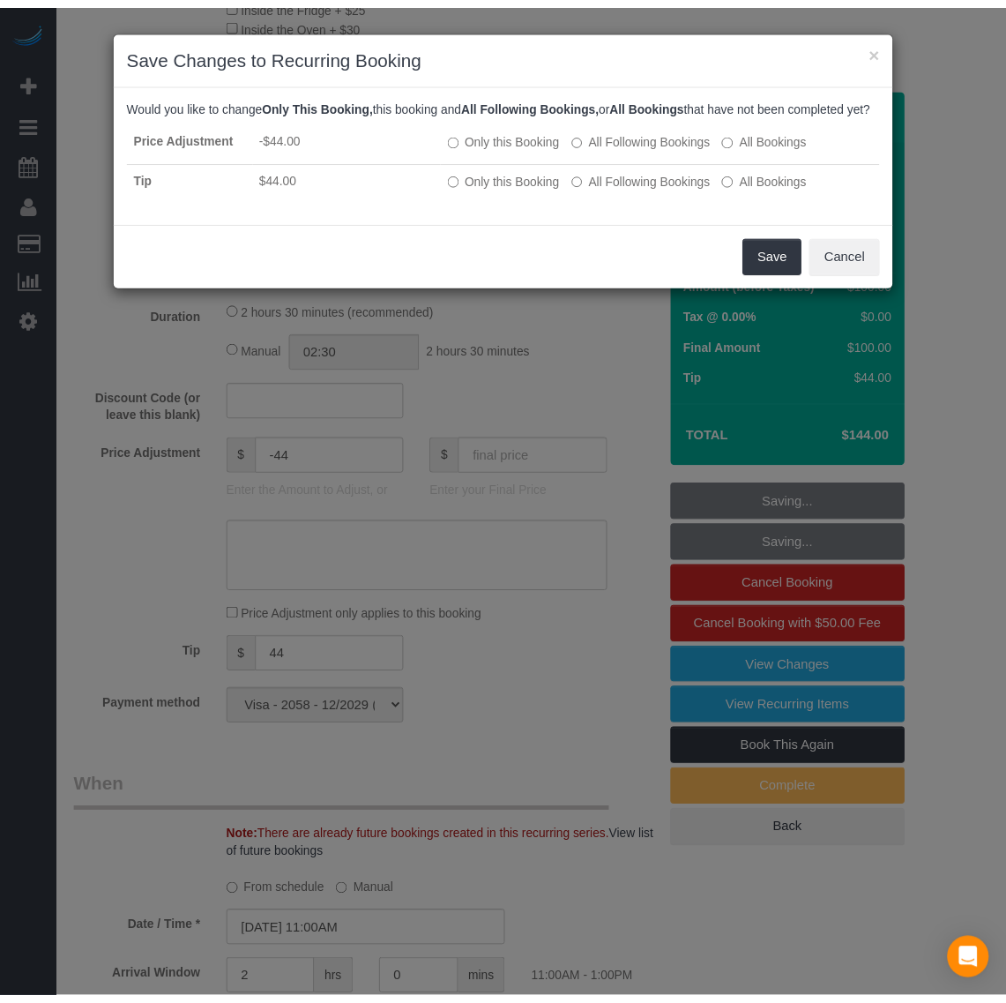
scroll to position [3583, 1023]
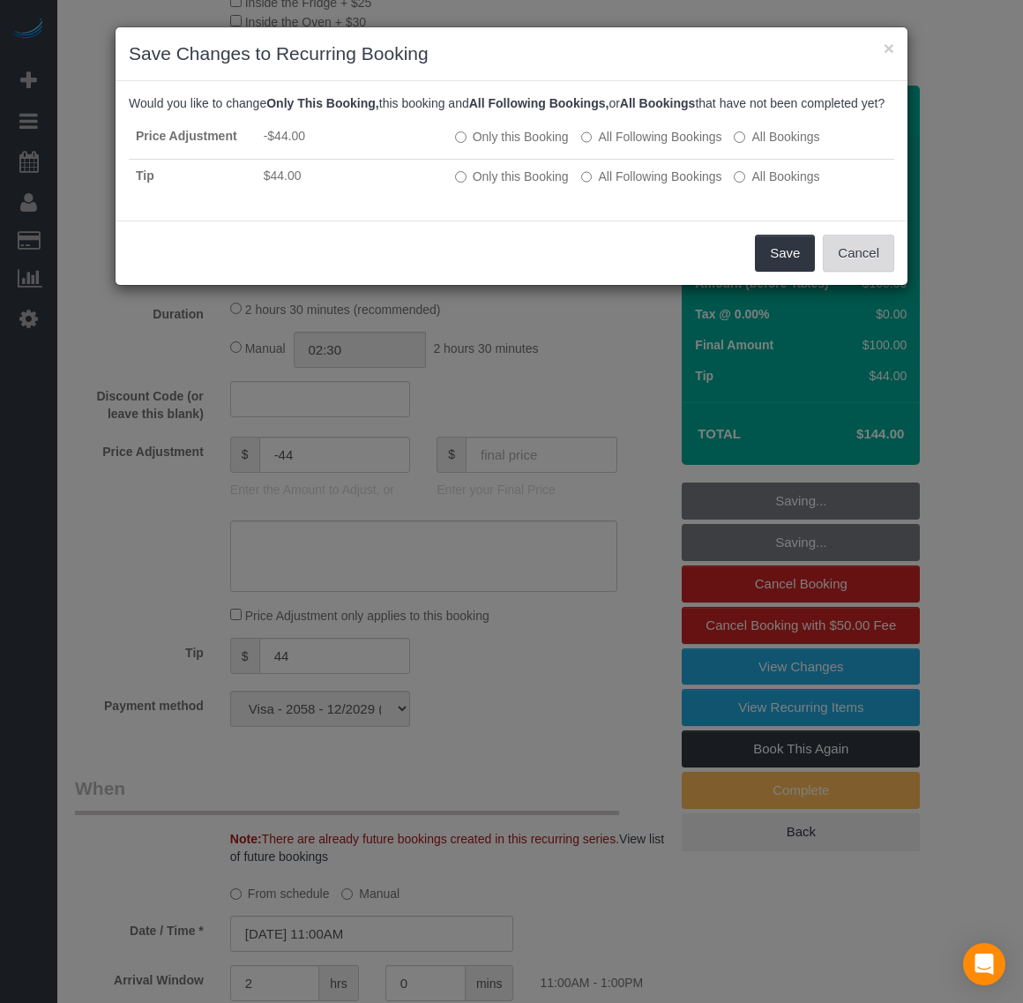
click at [869, 272] on button "Cancel" at bounding box center [858, 253] width 71 height 37
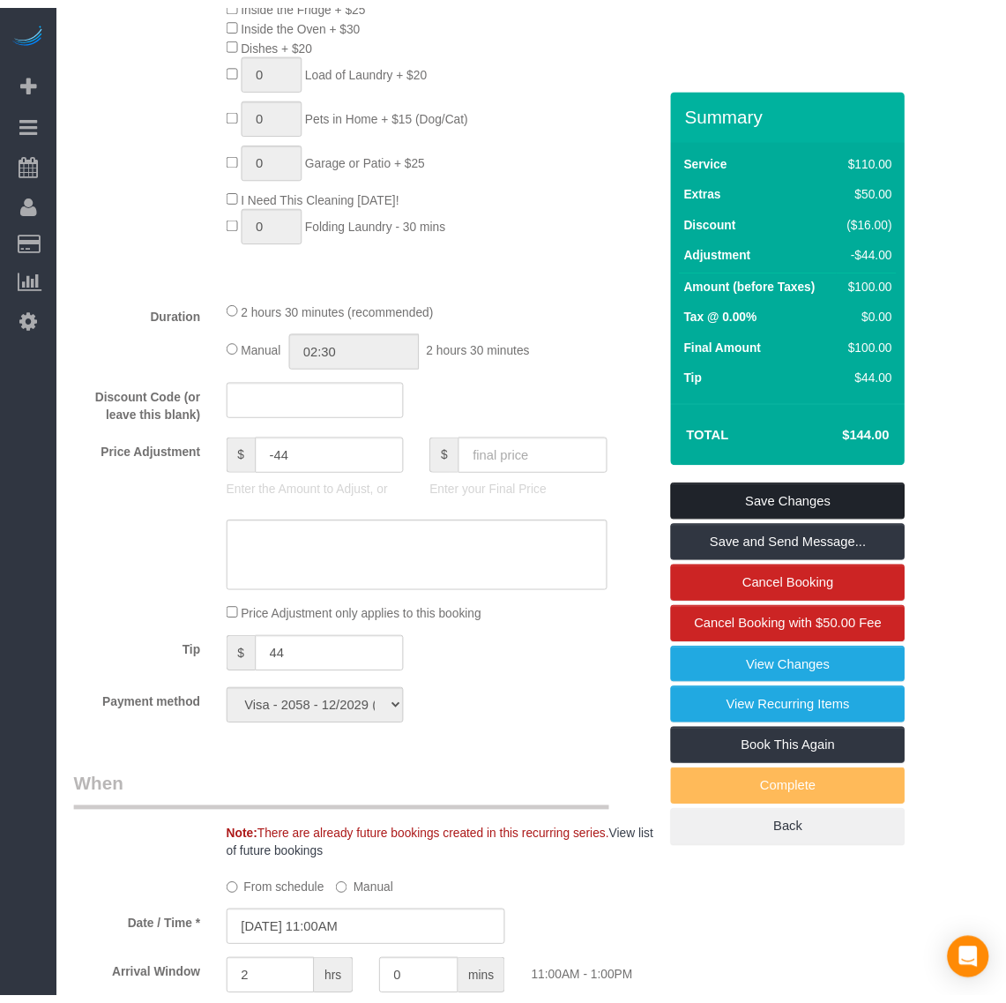
scroll to position [84602, 87179]
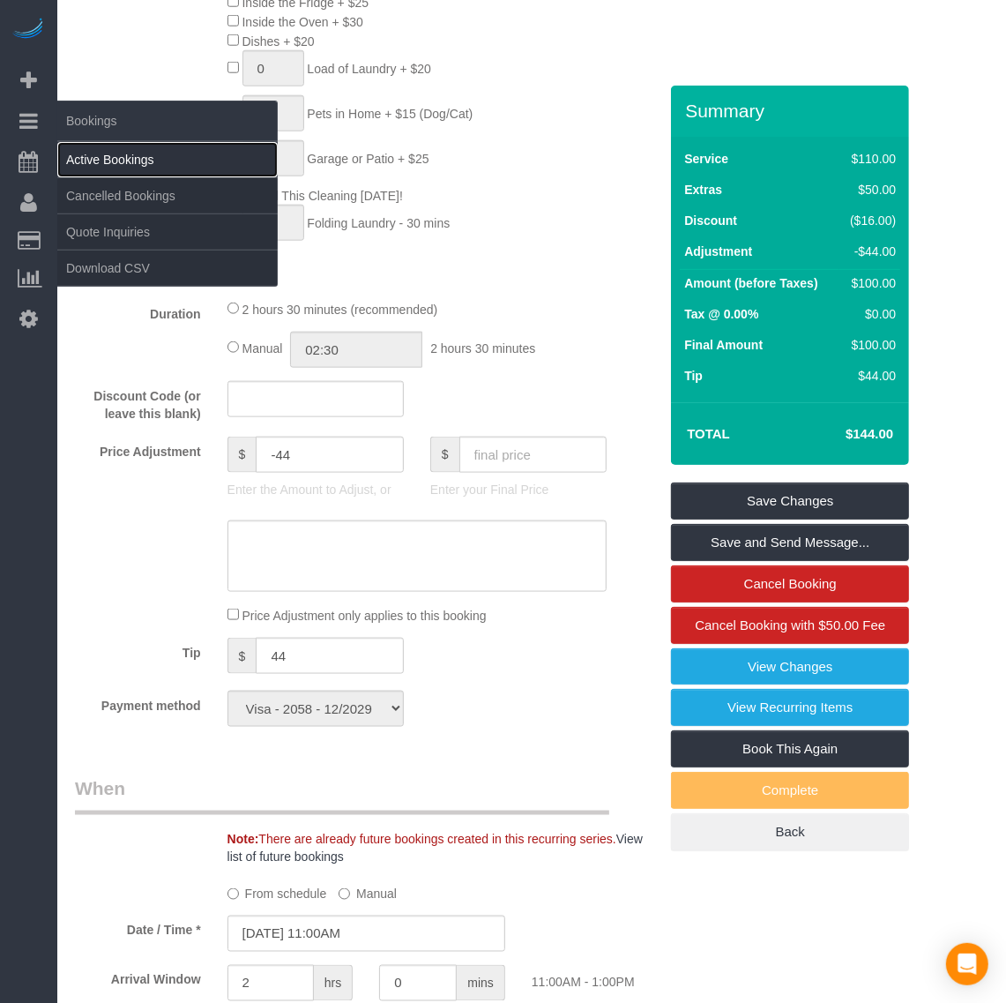
click at [97, 152] on link "Active Bookings" at bounding box center [167, 159] width 220 height 35
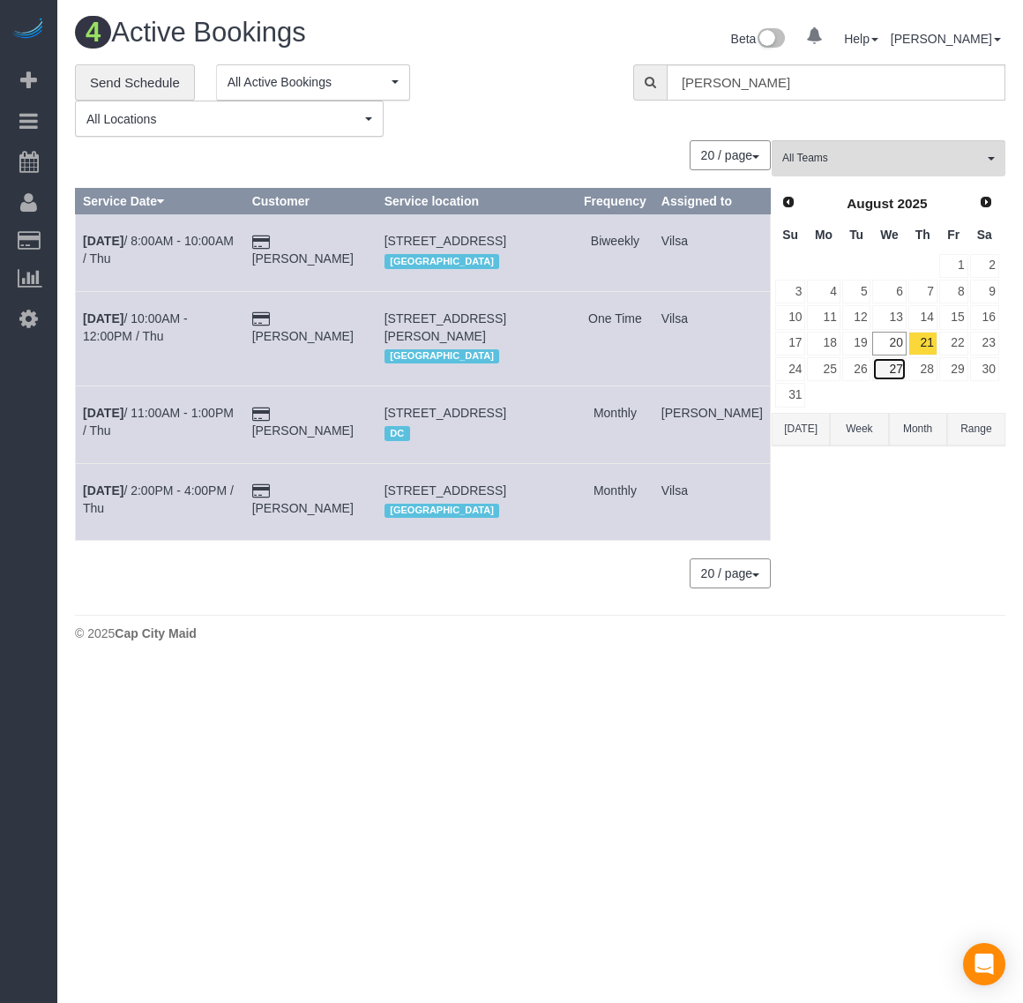
click at [891, 367] on link "27" at bounding box center [889, 369] width 34 height 24
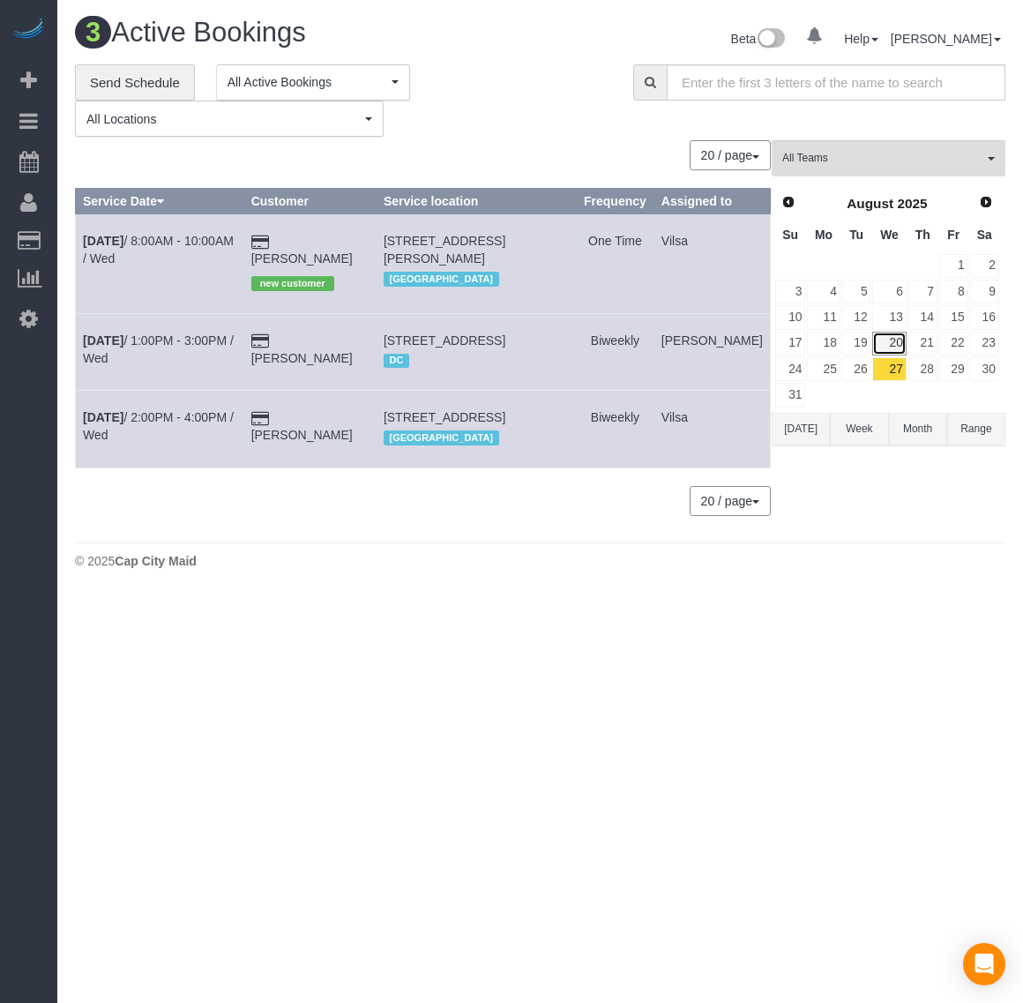
click at [893, 341] on link "20" at bounding box center [889, 344] width 34 height 24
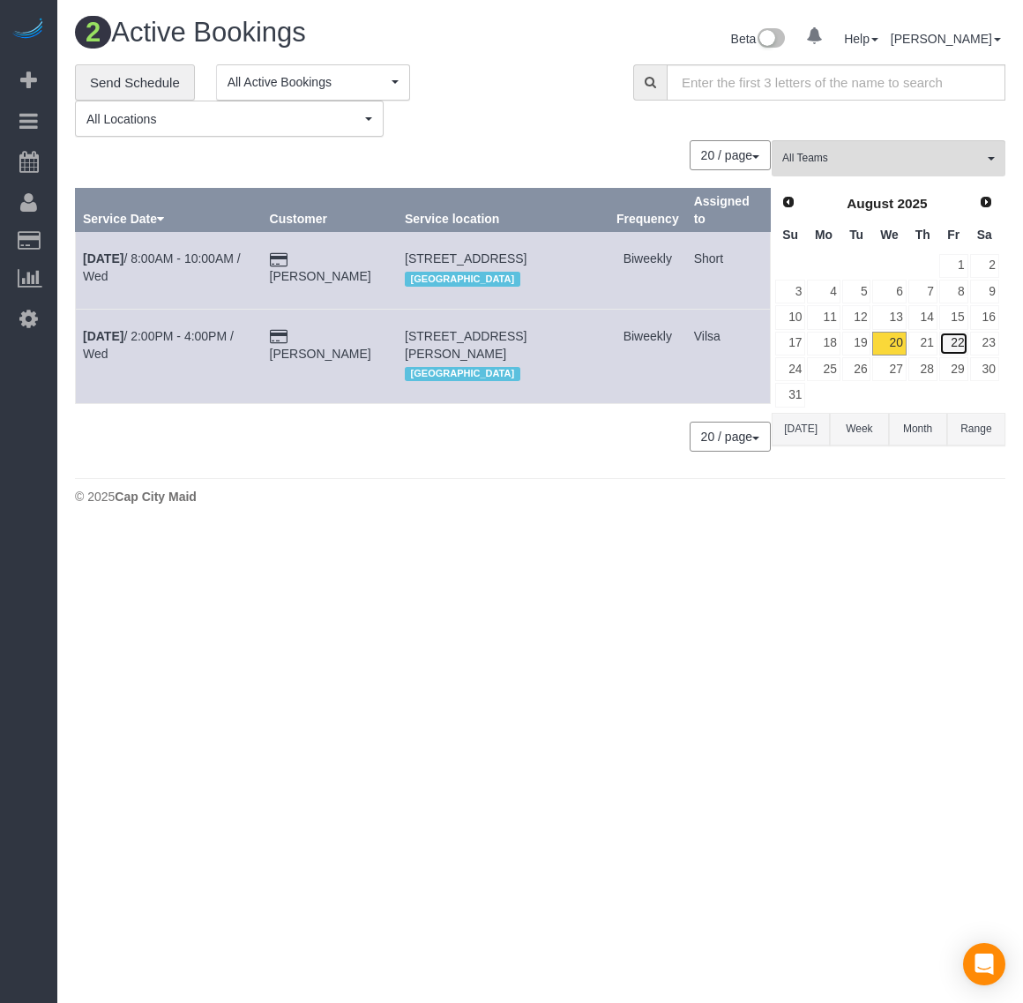
click at [953, 344] on link "22" at bounding box center [953, 344] width 29 height 24
click at [862, 372] on link "26" at bounding box center [856, 369] width 29 height 24
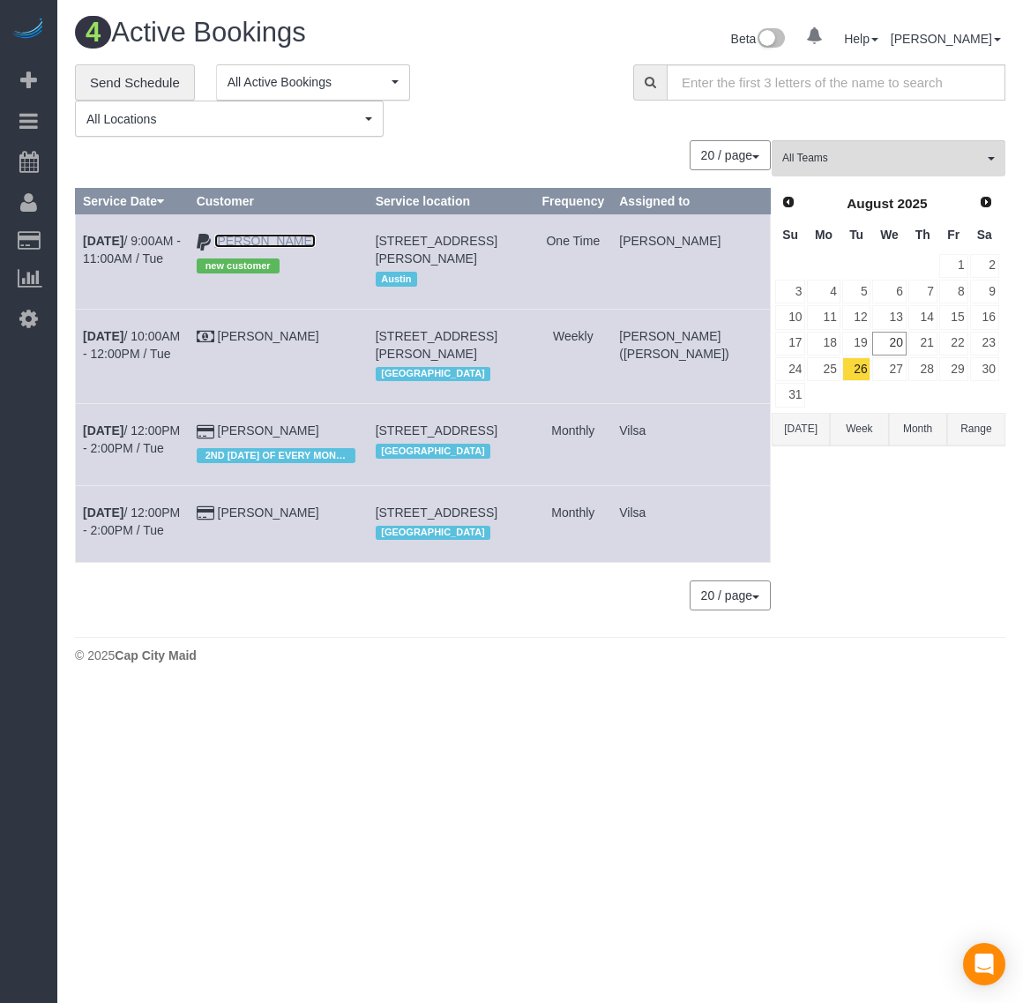
click at [315, 239] on link "[PERSON_NAME]" at bounding box center [264, 241] width 101 height 14
click at [102, 248] on td "[DATE] 9:00AM - 11:00AM / Tue" at bounding box center [133, 261] width 114 height 94
click at [106, 238] on b "[DATE]" at bounding box center [103, 241] width 41 height 14
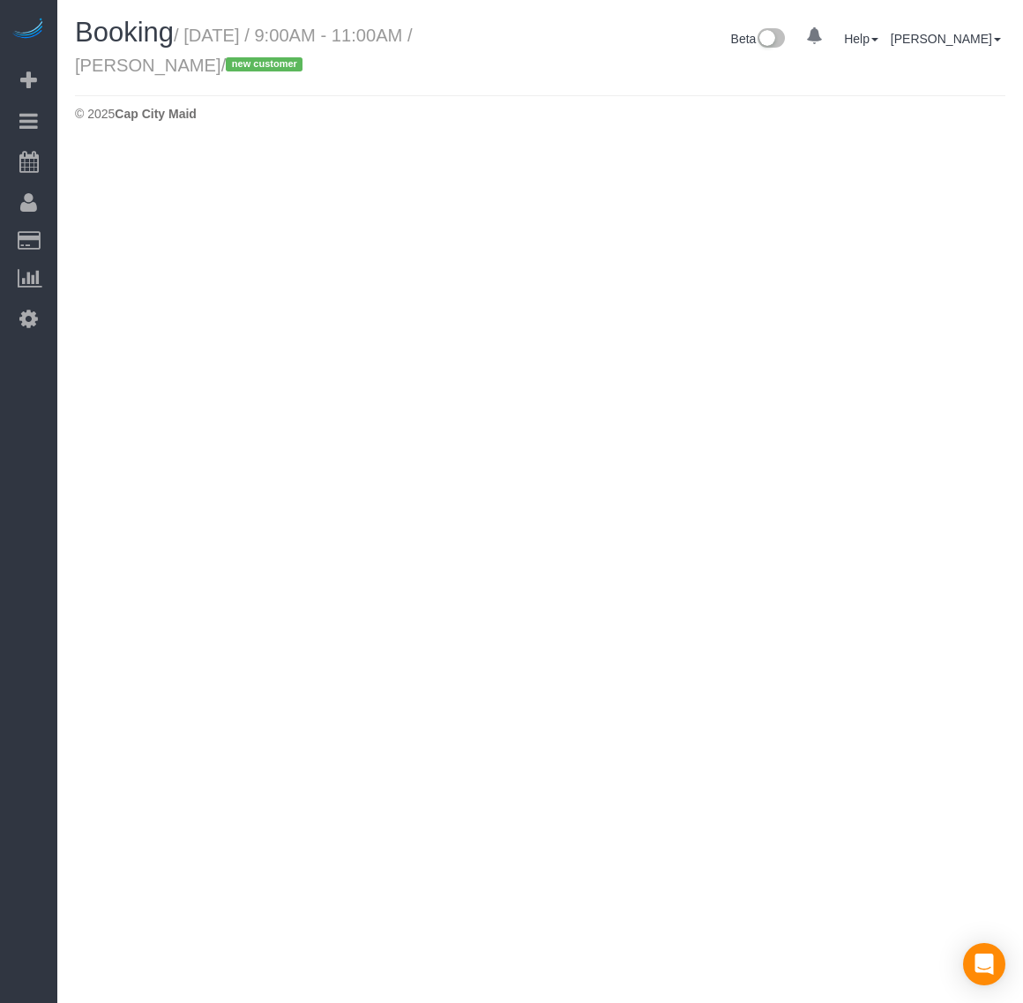
select select "[GEOGRAPHIC_DATA]"
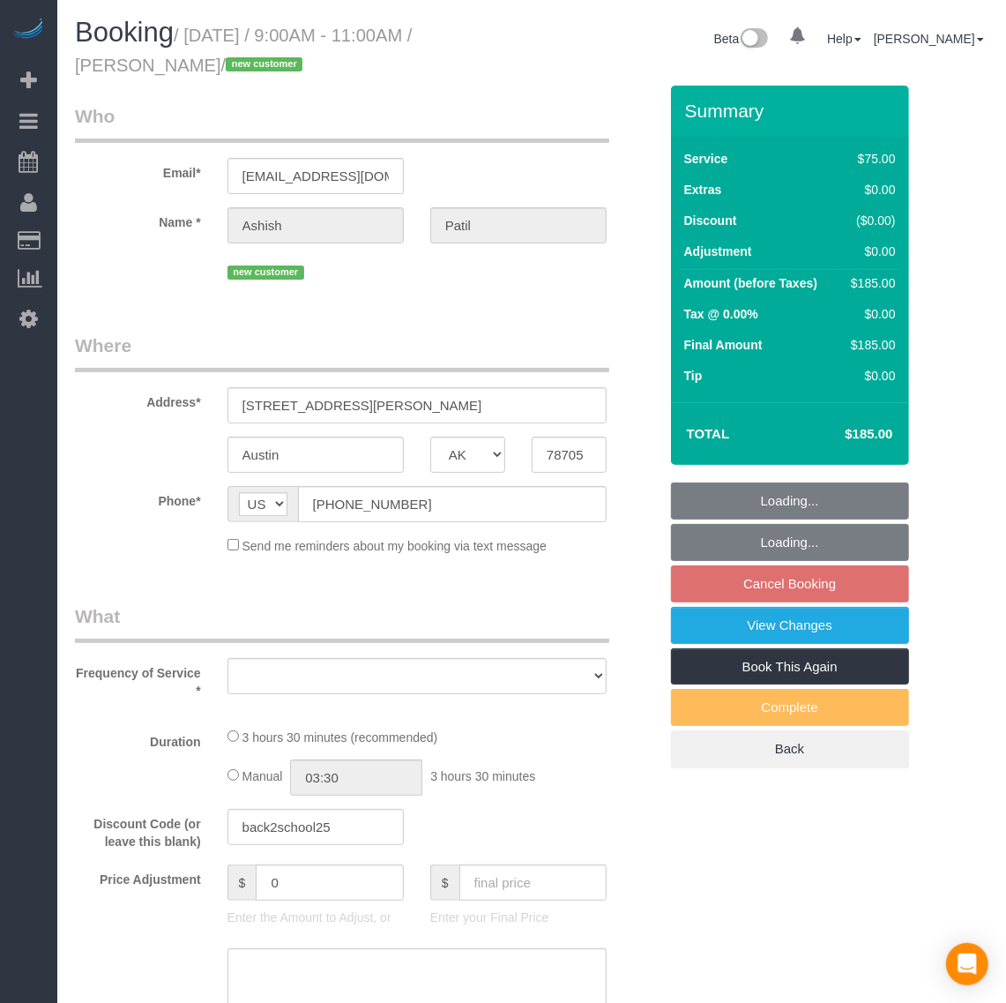
select select "object:13564"
select select "spot77"
select select "number:2"
select select "number:42"
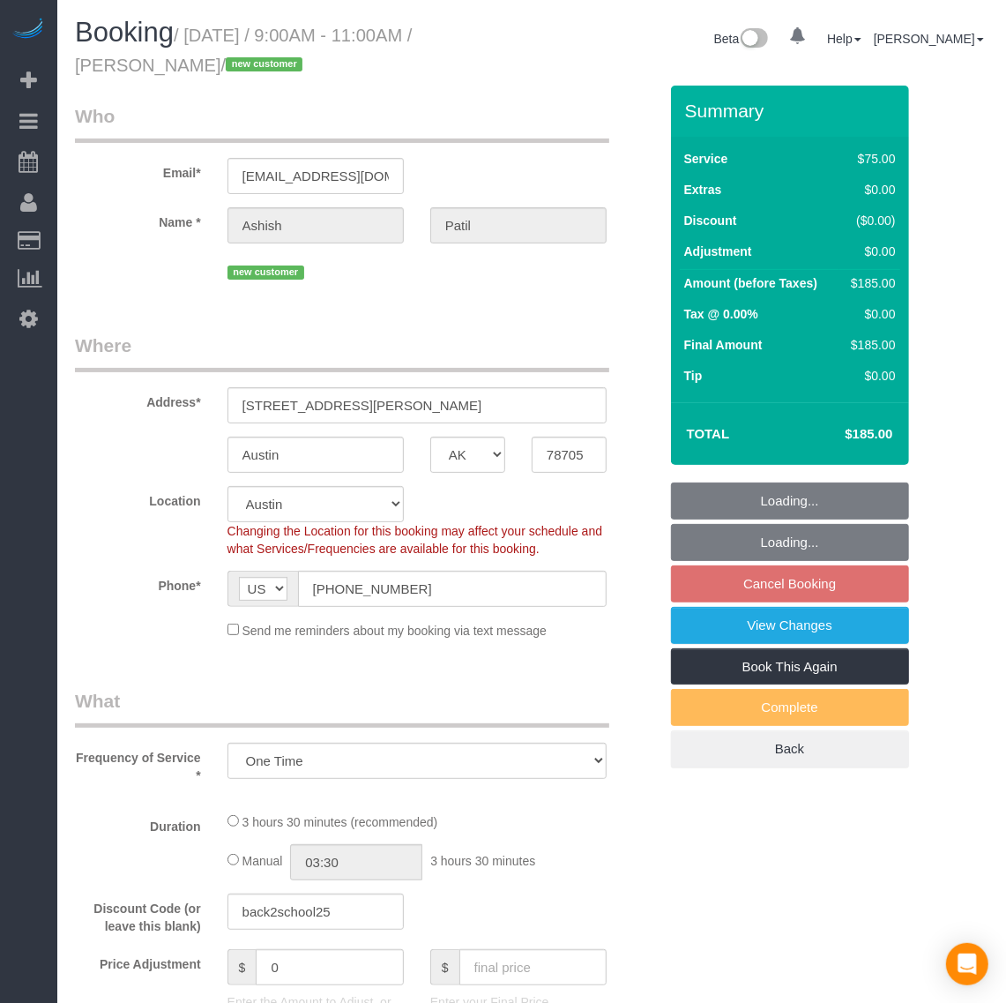
select select "object:13919"
select select "1001"
select select "2"
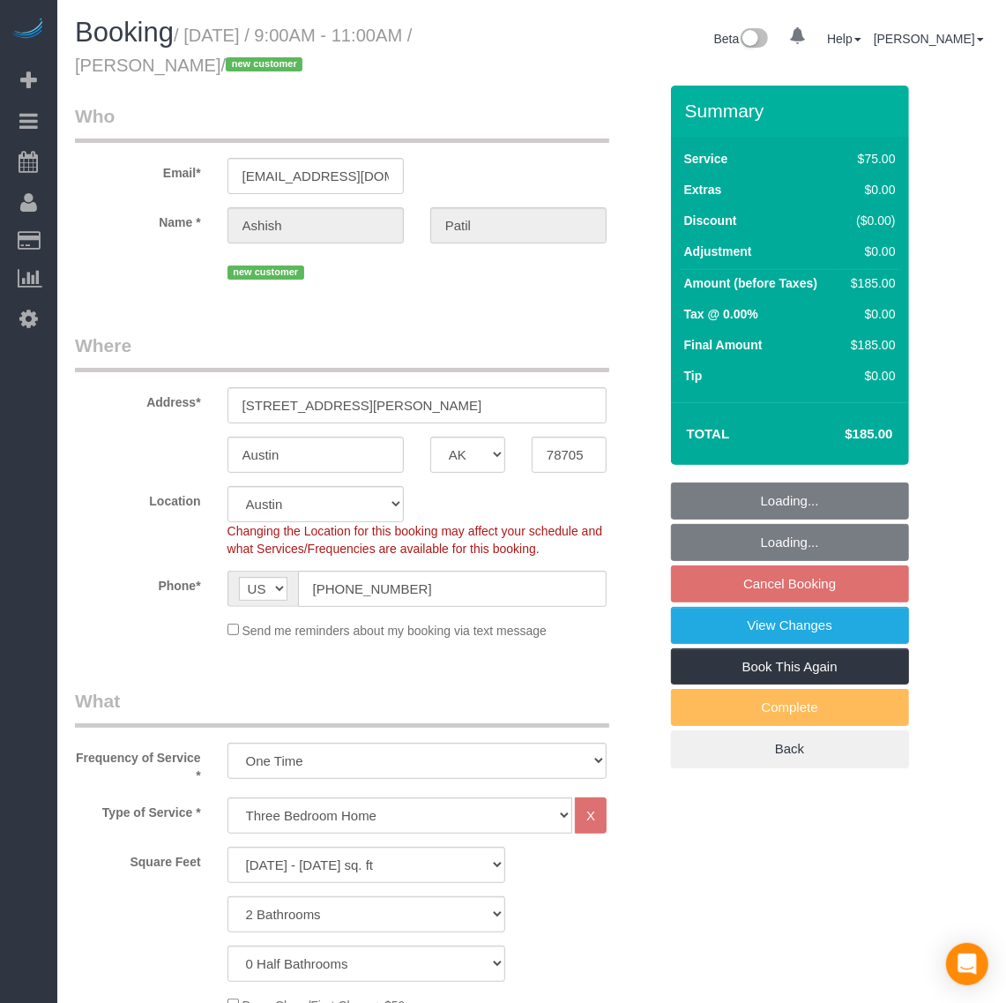
select select "1001"
select select "2"
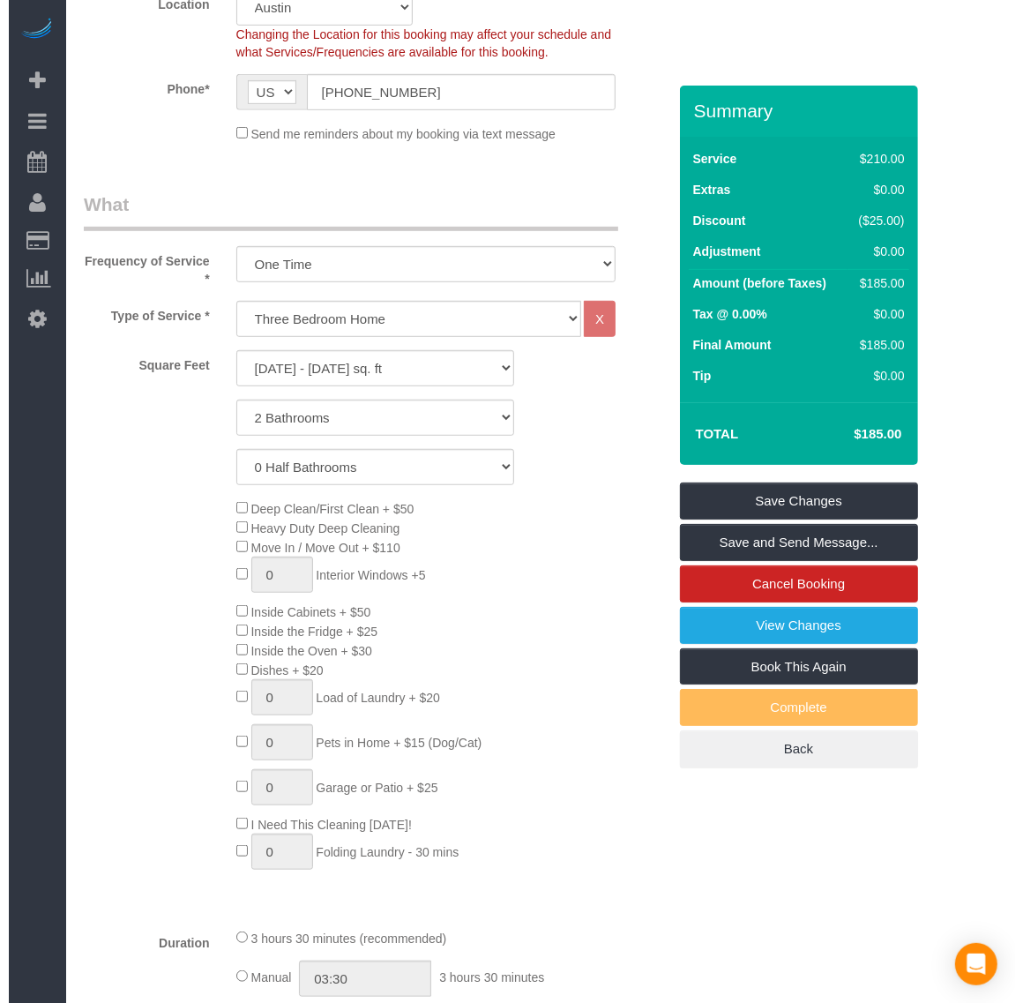
scroll to position [551, 0]
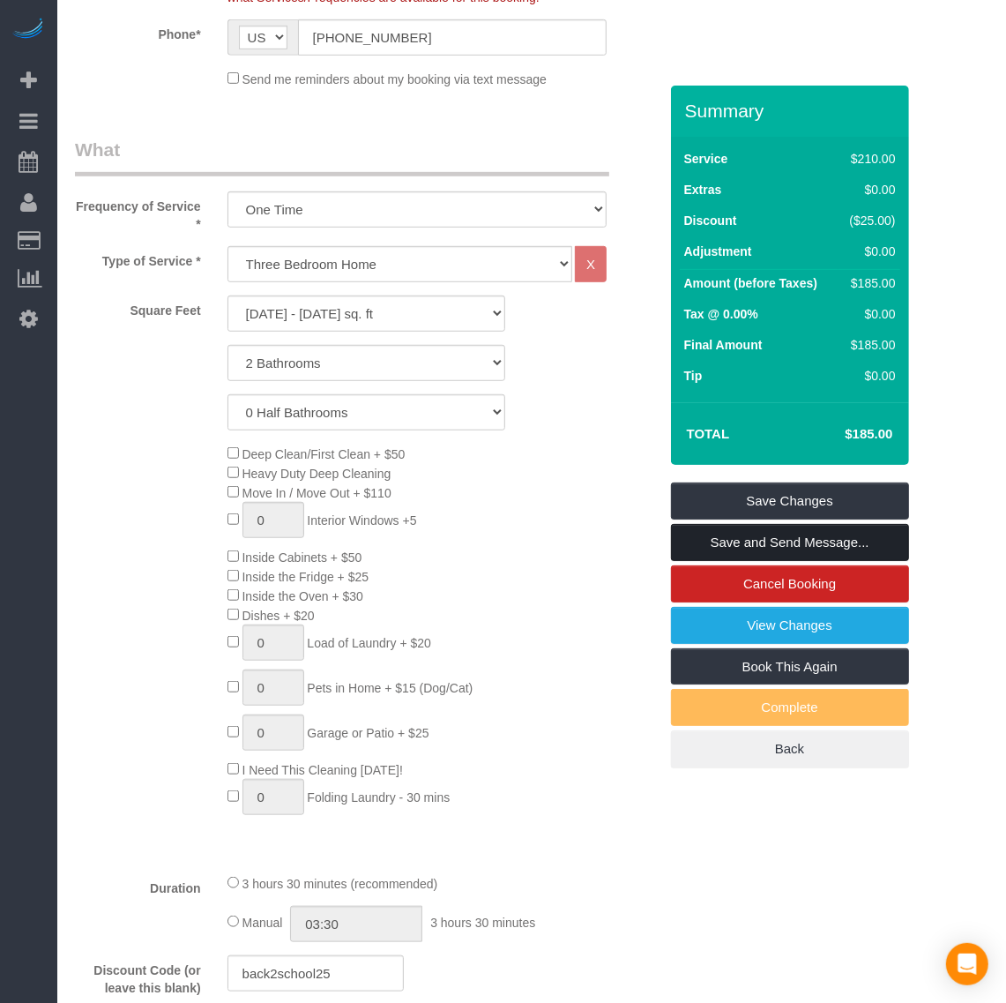
click at [725, 529] on link "Save and Send Message..." at bounding box center [790, 542] width 238 height 37
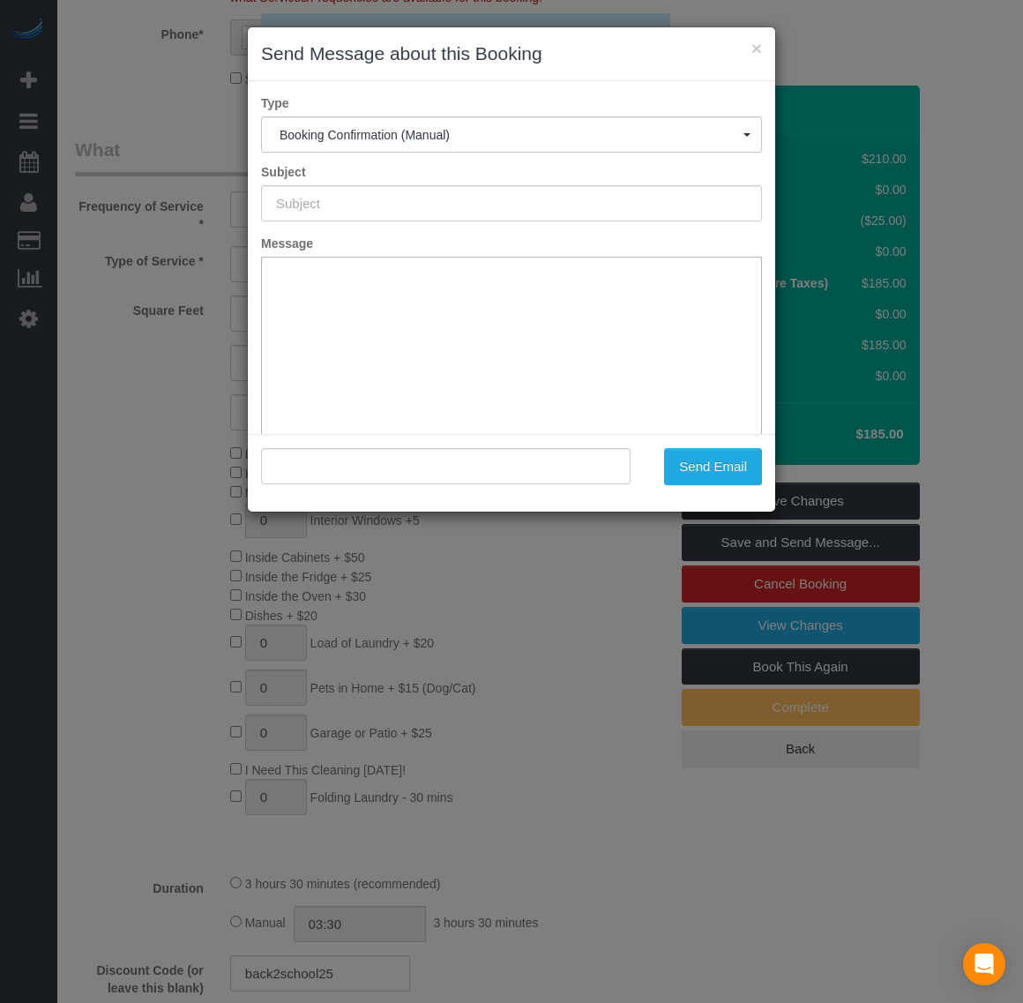
type input "Booking Confirmed!"
type input ""[PERSON_NAME]" <[EMAIL_ADDRESS][DOMAIN_NAME]>"
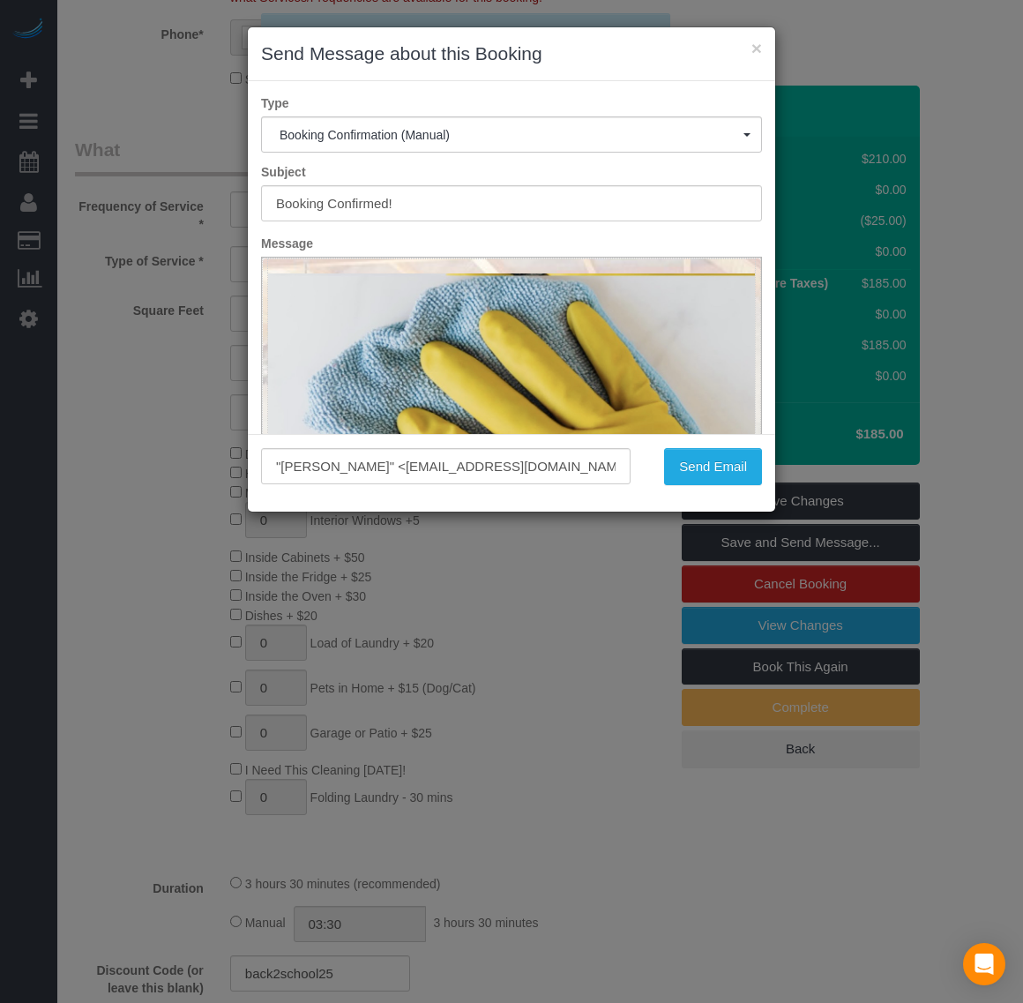
scroll to position [0, 0]
drag, startPoint x: 510, startPoint y: 468, endPoint x: 371, endPoint y: 467, distance: 138.5
click at [371, 467] on input ""[PERSON_NAME]" <[EMAIL_ADDRESS][DOMAIN_NAME]>" at bounding box center [445, 466] width 369 height 36
click at [681, 464] on button "Send Email" at bounding box center [713, 466] width 98 height 37
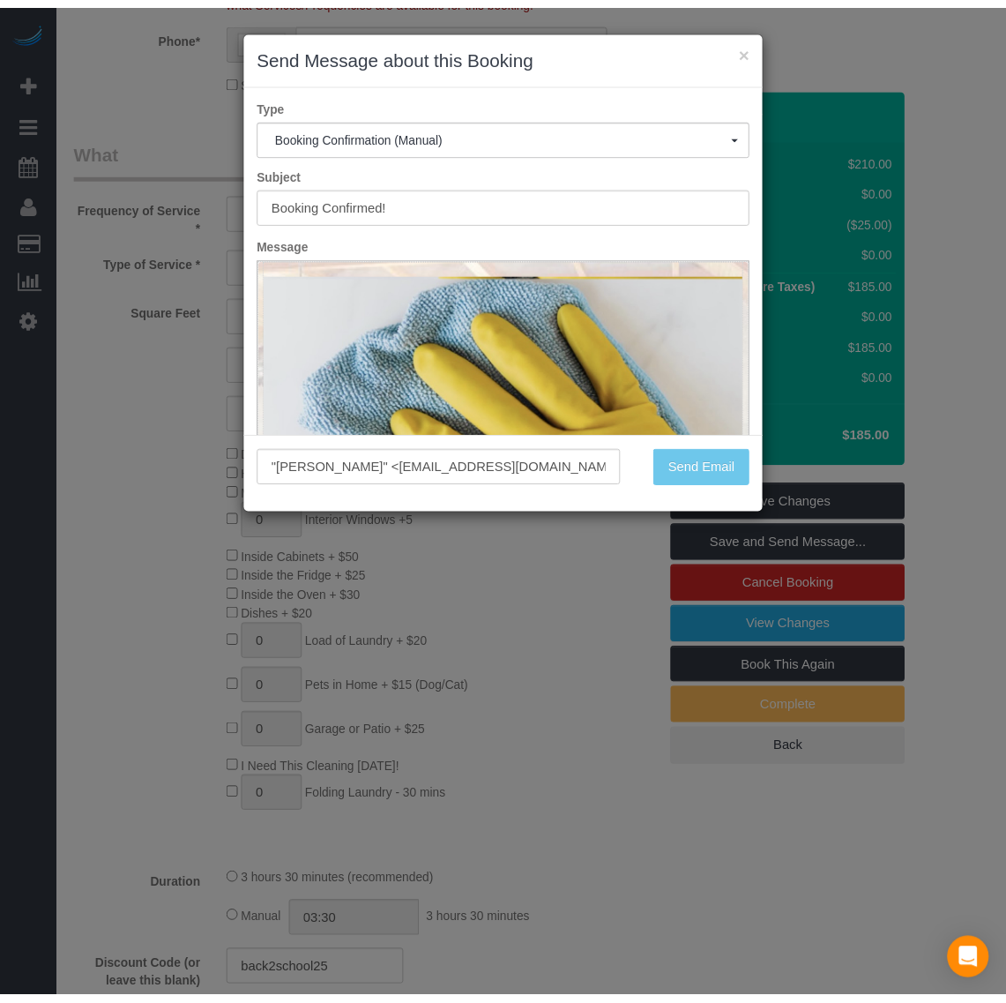
scroll to position [615, 0]
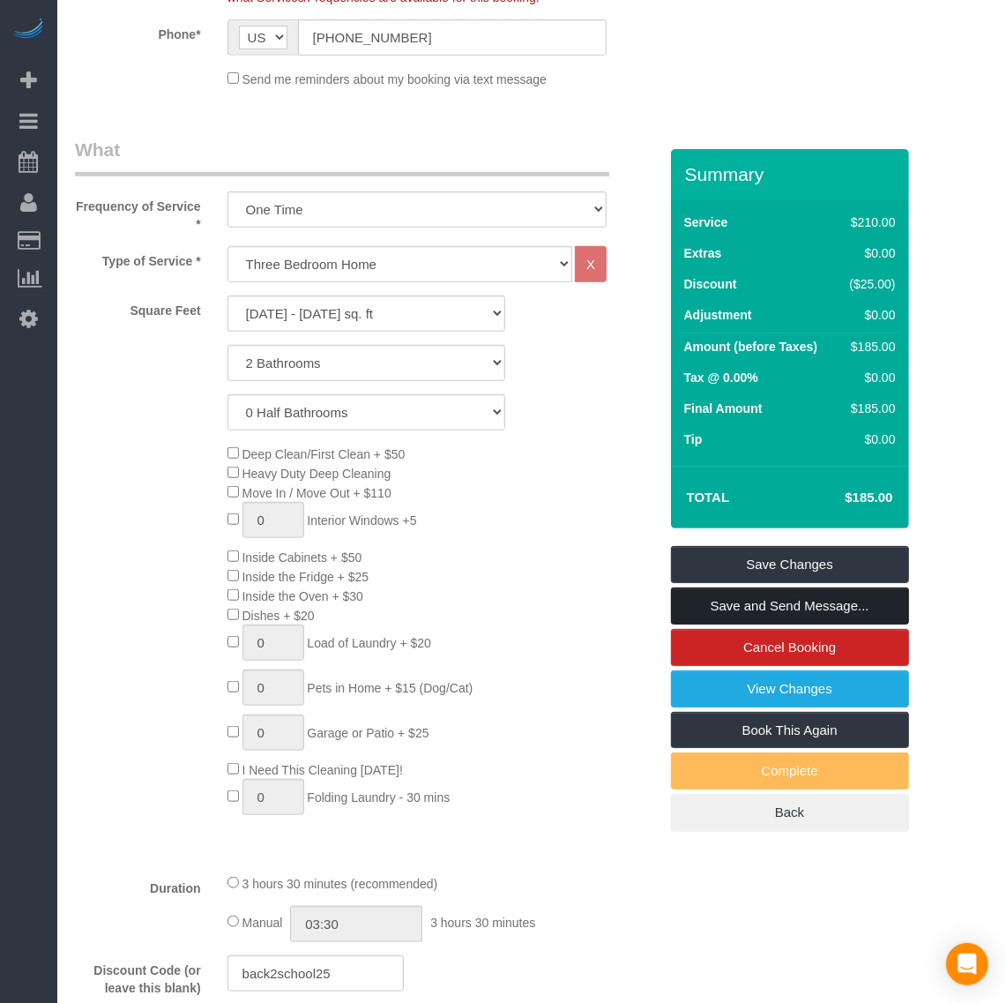
click at [752, 605] on link "Save and Send Message..." at bounding box center [790, 605] width 238 height 37
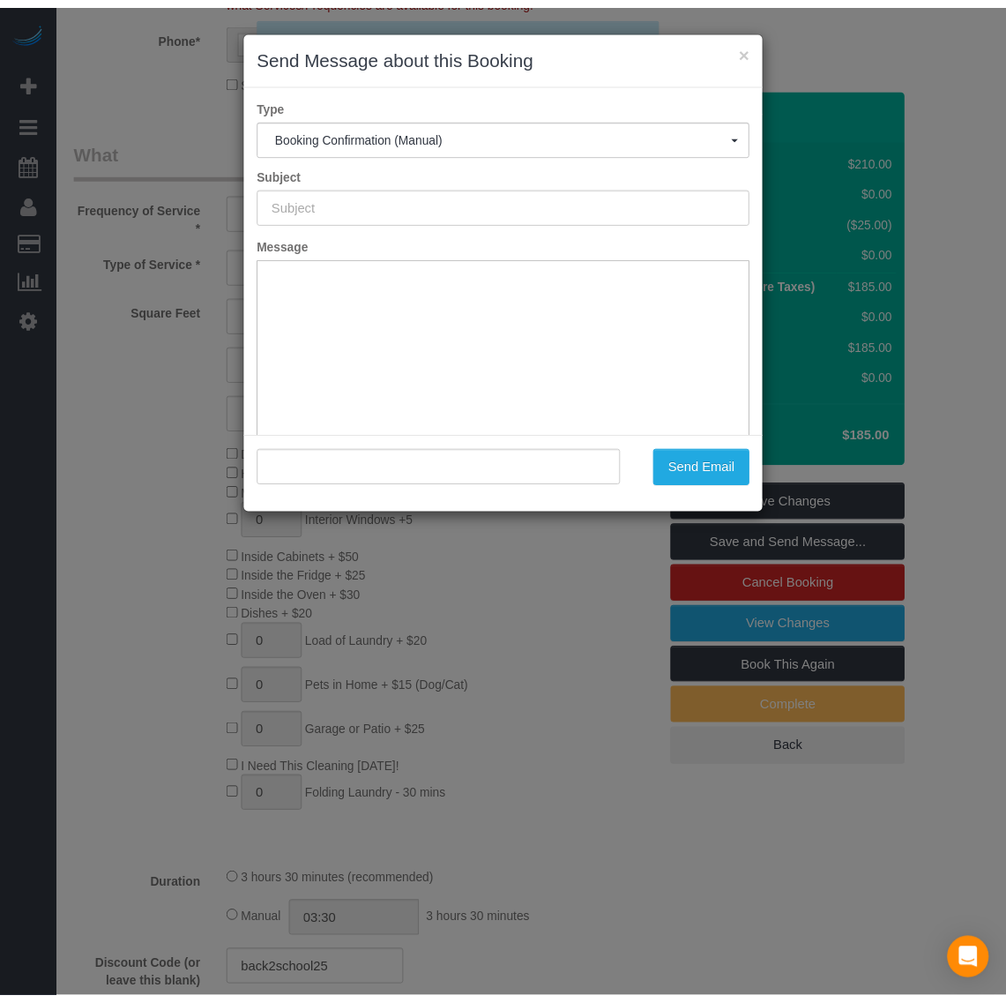
scroll to position [0, 0]
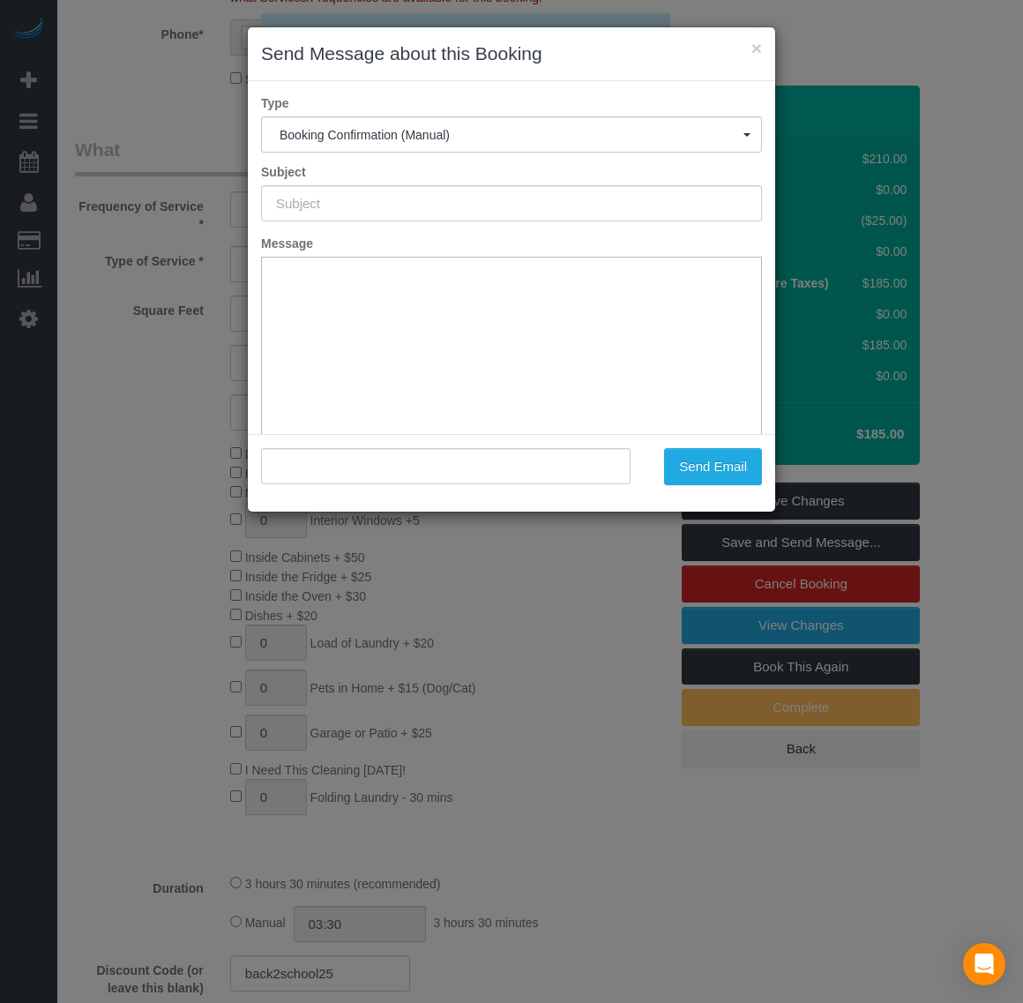
type input "Booking Confirmed!"
type input ""[PERSON_NAME]" <[EMAIL_ADDRESS][DOMAIN_NAME]>"
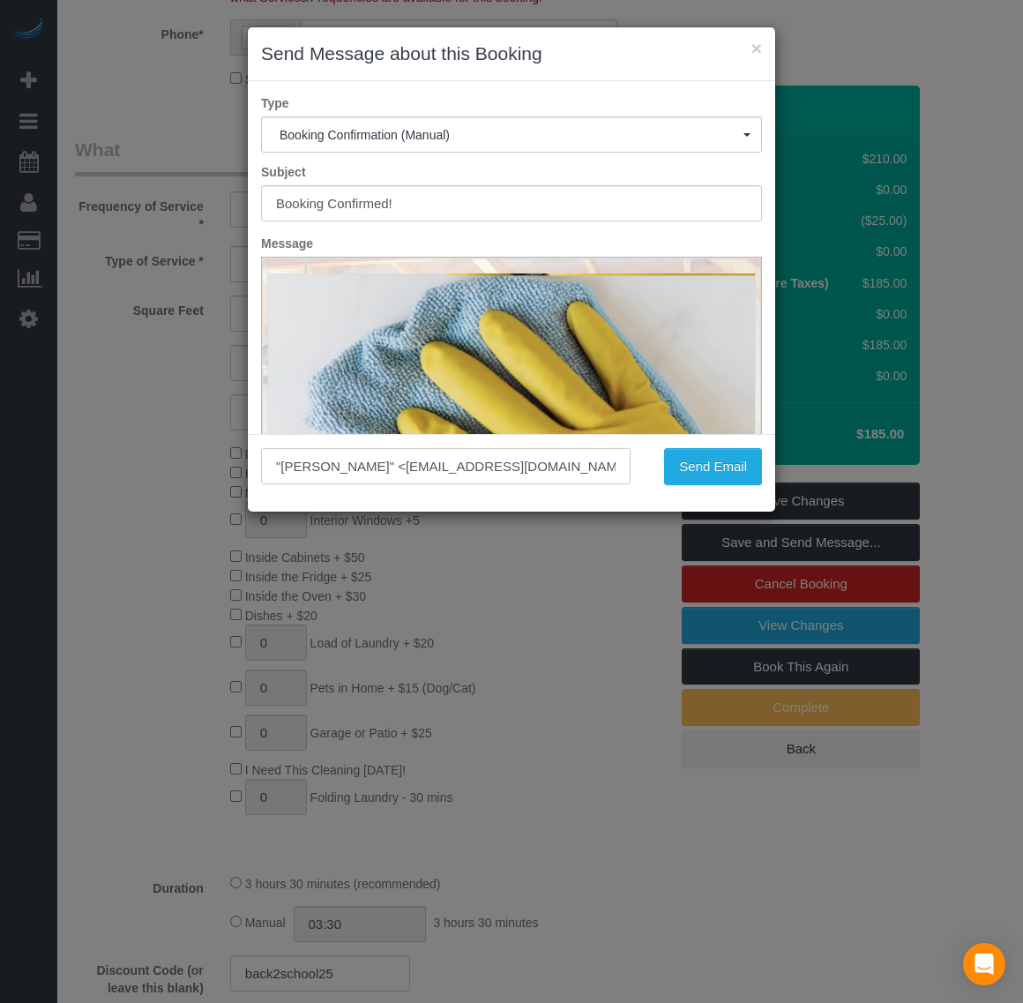
drag, startPoint x: 512, startPoint y: 463, endPoint x: 363, endPoint y: 464, distance: 149.0
click at [362, 464] on input ""[PERSON_NAME]" <[EMAIL_ADDRESS][DOMAIN_NAME]>" at bounding box center [445, 466] width 369 height 36
click at [755, 44] on button "×" at bounding box center [756, 48] width 11 height 19
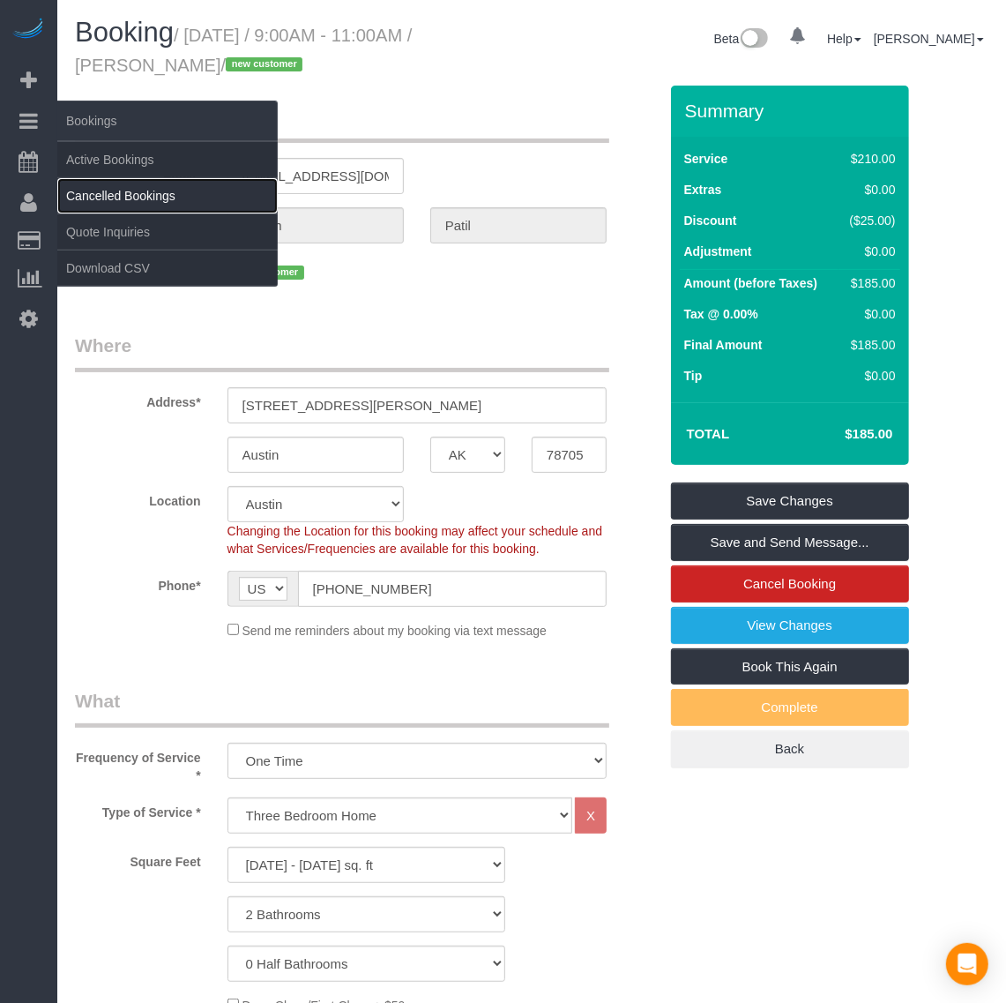
click at [103, 179] on link "Cancelled Bookings" at bounding box center [167, 195] width 220 height 35
click at [103, 160] on link "Active Bookings" at bounding box center [167, 159] width 220 height 35
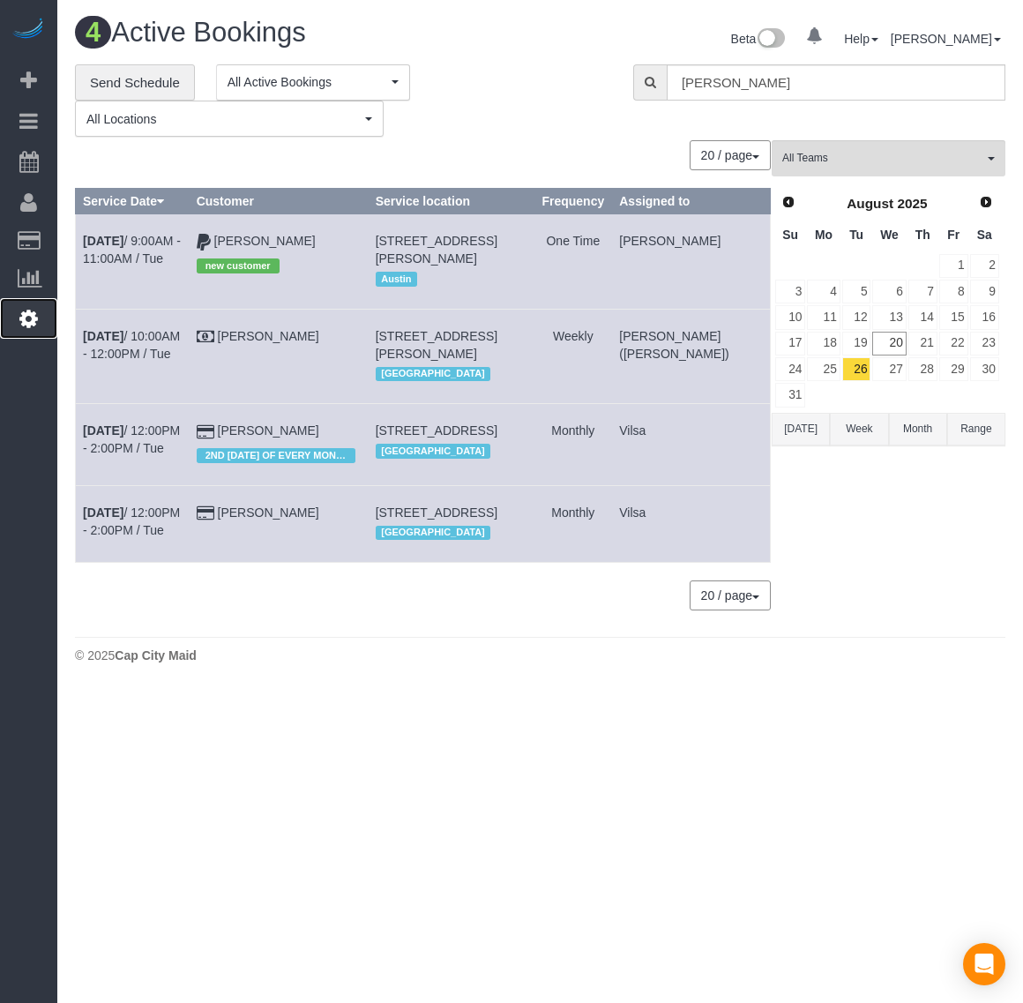
click at [32, 310] on icon at bounding box center [28, 318] width 19 height 21
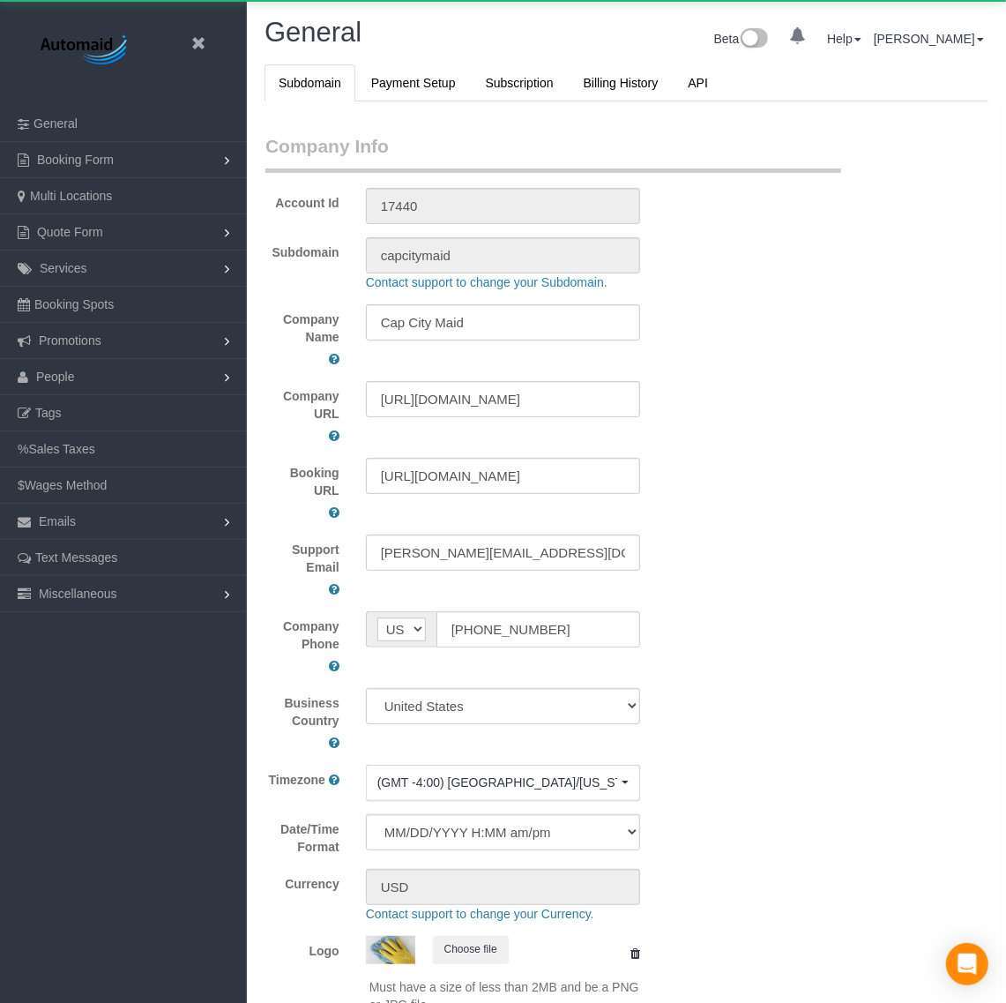
scroll to position [3988, 1006]
select select "1"
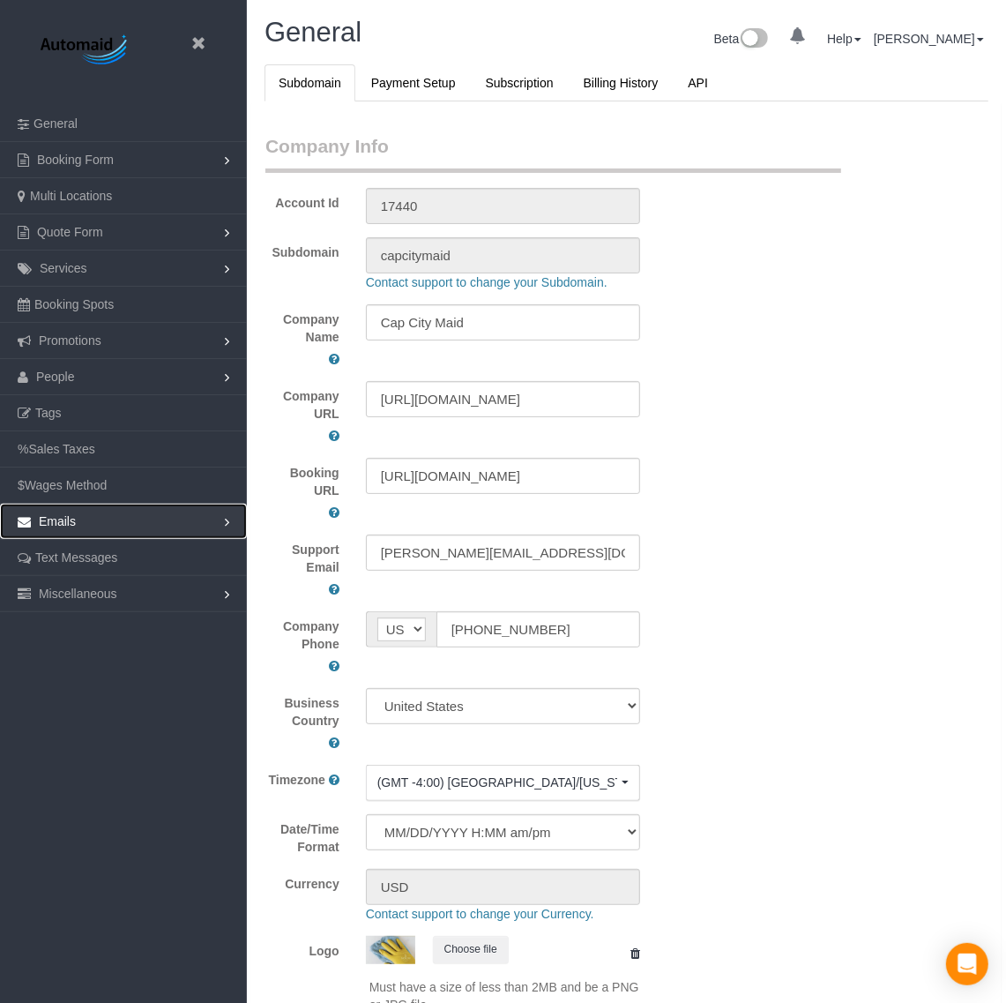
click at [108, 529] on link "Emails" at bounding box center [123, 521] width 247 height 35
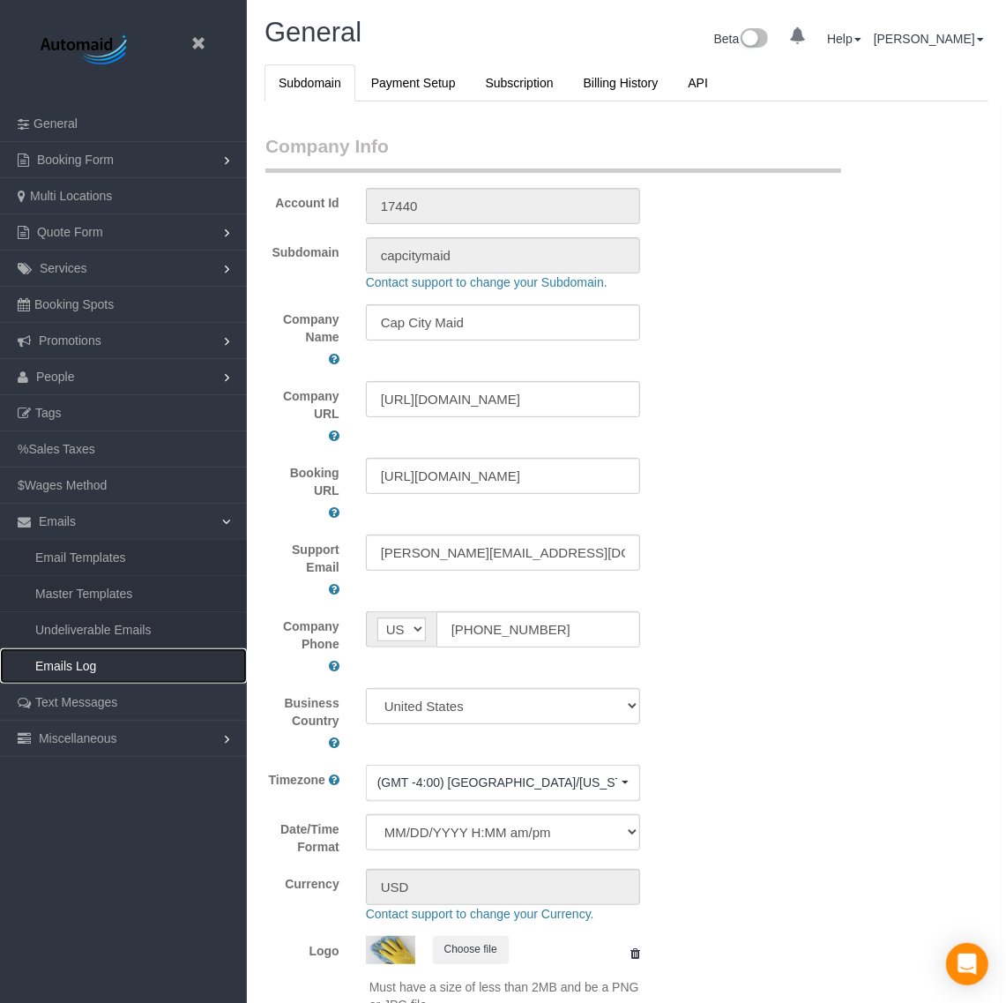
click at [59, 664] on link "Emails Log" at bounding box center [123, 665] width 247 height 35
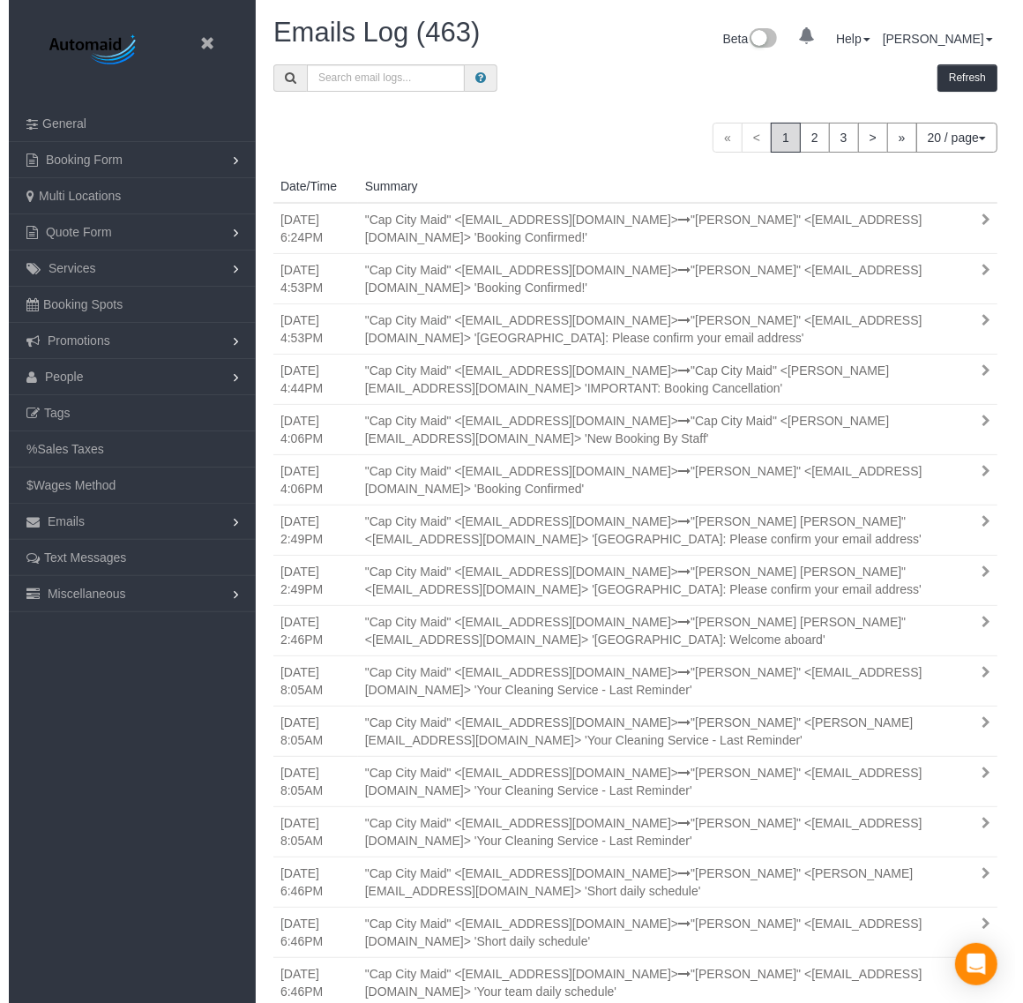
scroll to position [1337, 1006]
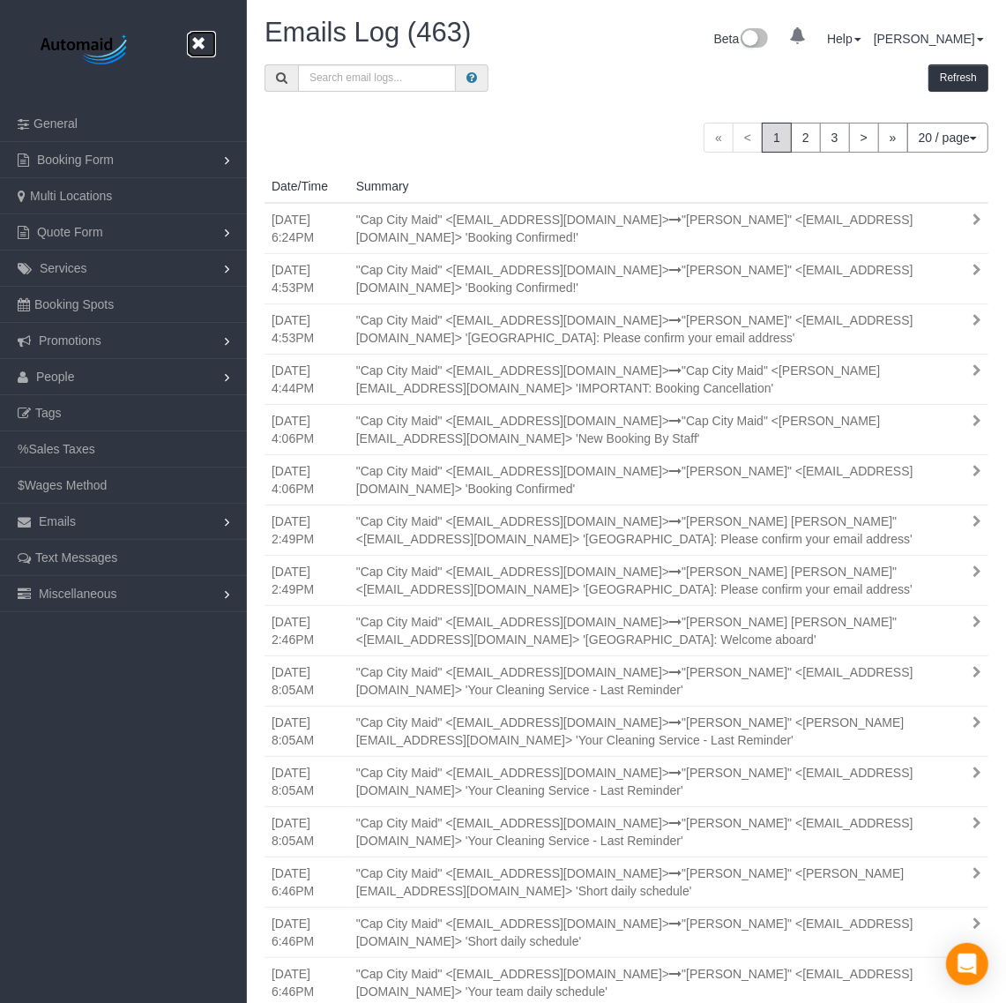
click at [194, 40] on icon at bounding box center [198, 44] width 22 height 22
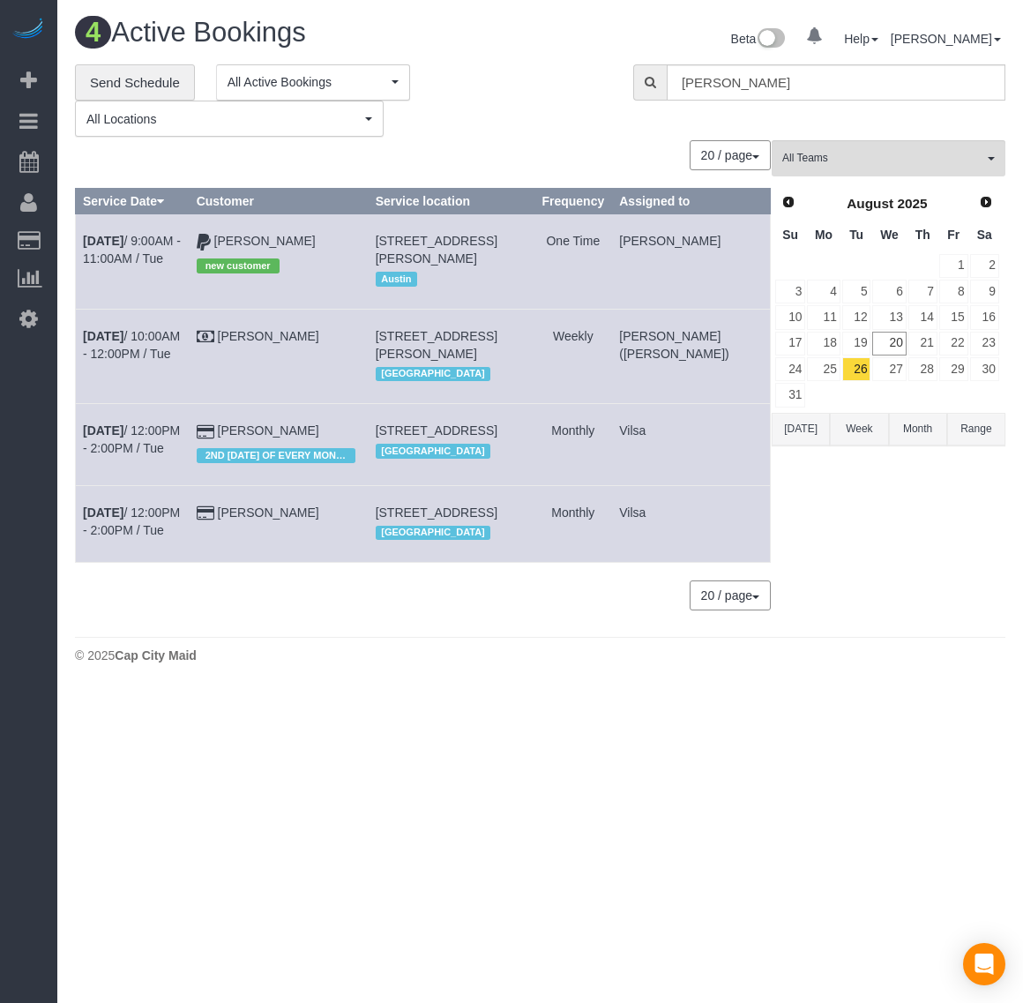
scroll to position [720, 1023]
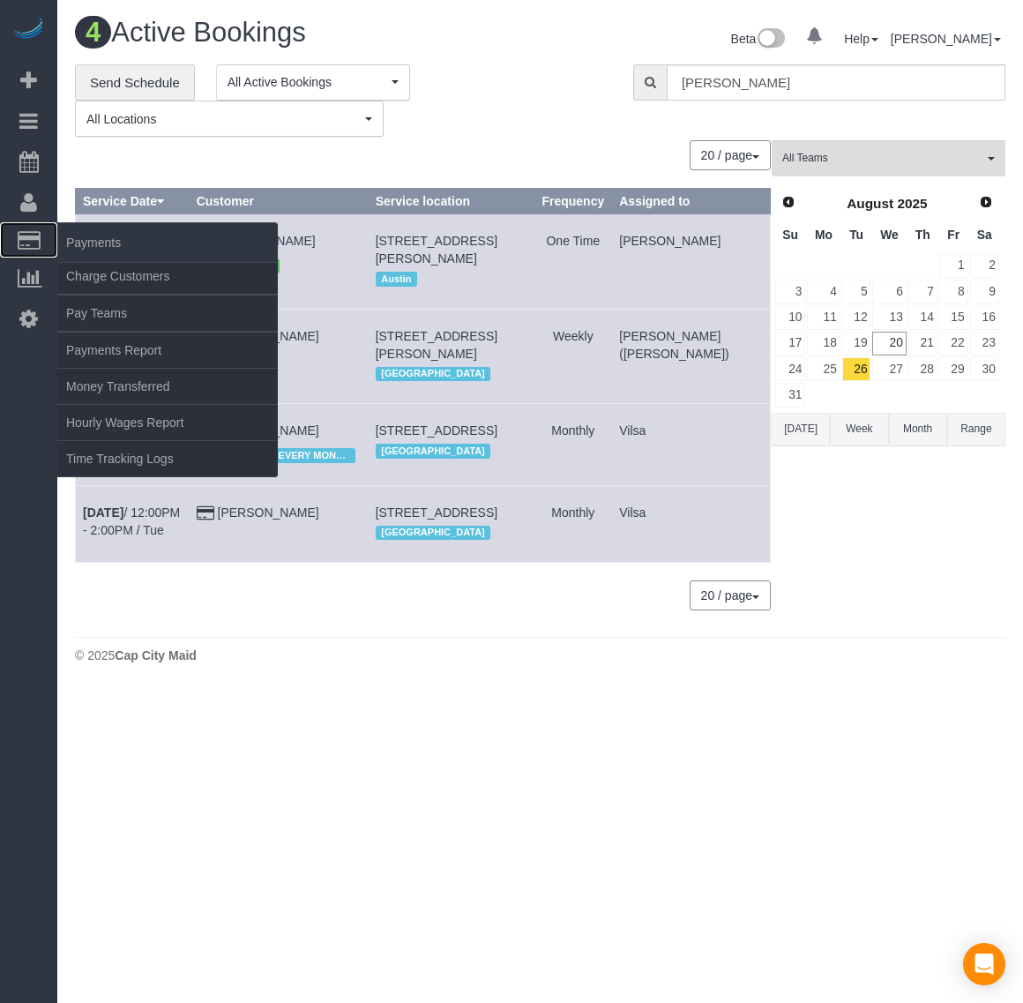
click at [14, 231] on link "Payments" at bounding box center [28, 239] width 57 height 35
click at [90, 260] on link "Charge Customers" at bounding box center [167, 275] width 220 height 35
select select
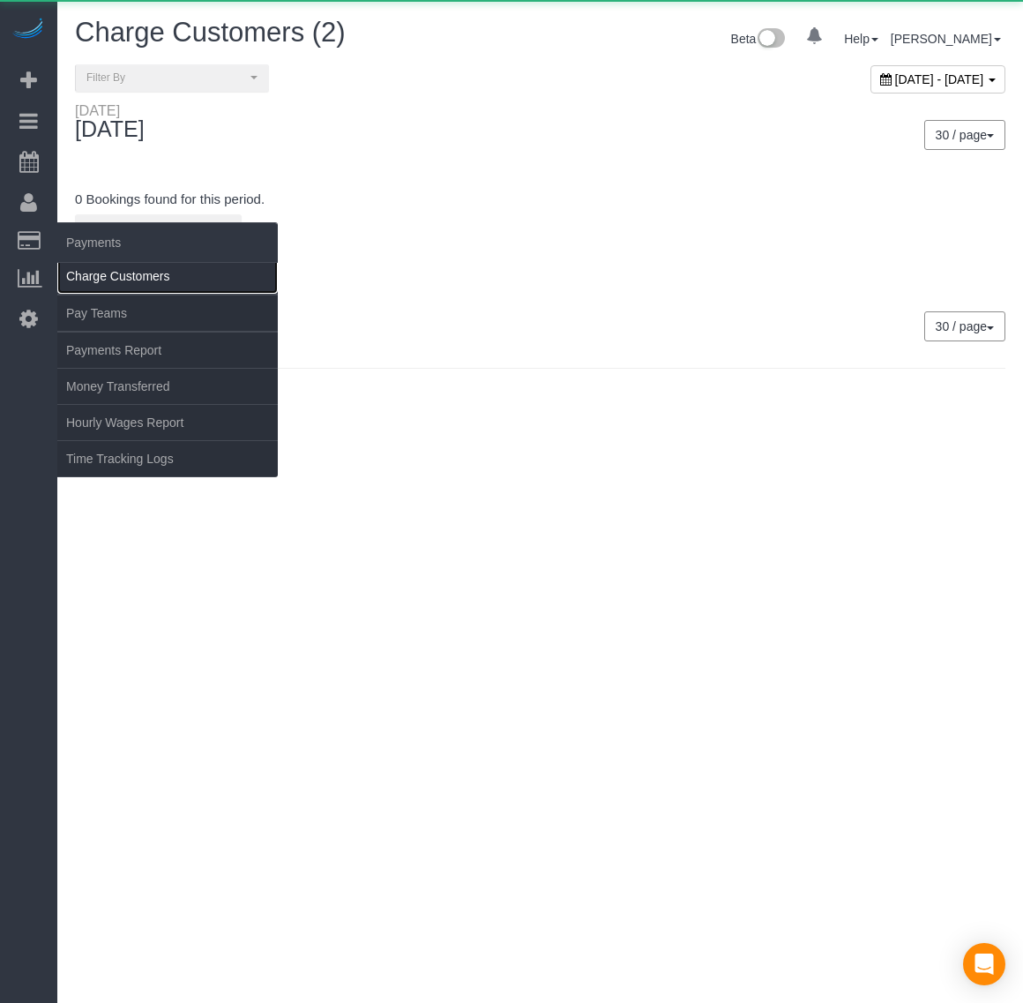
scroll to position [798, 1023]
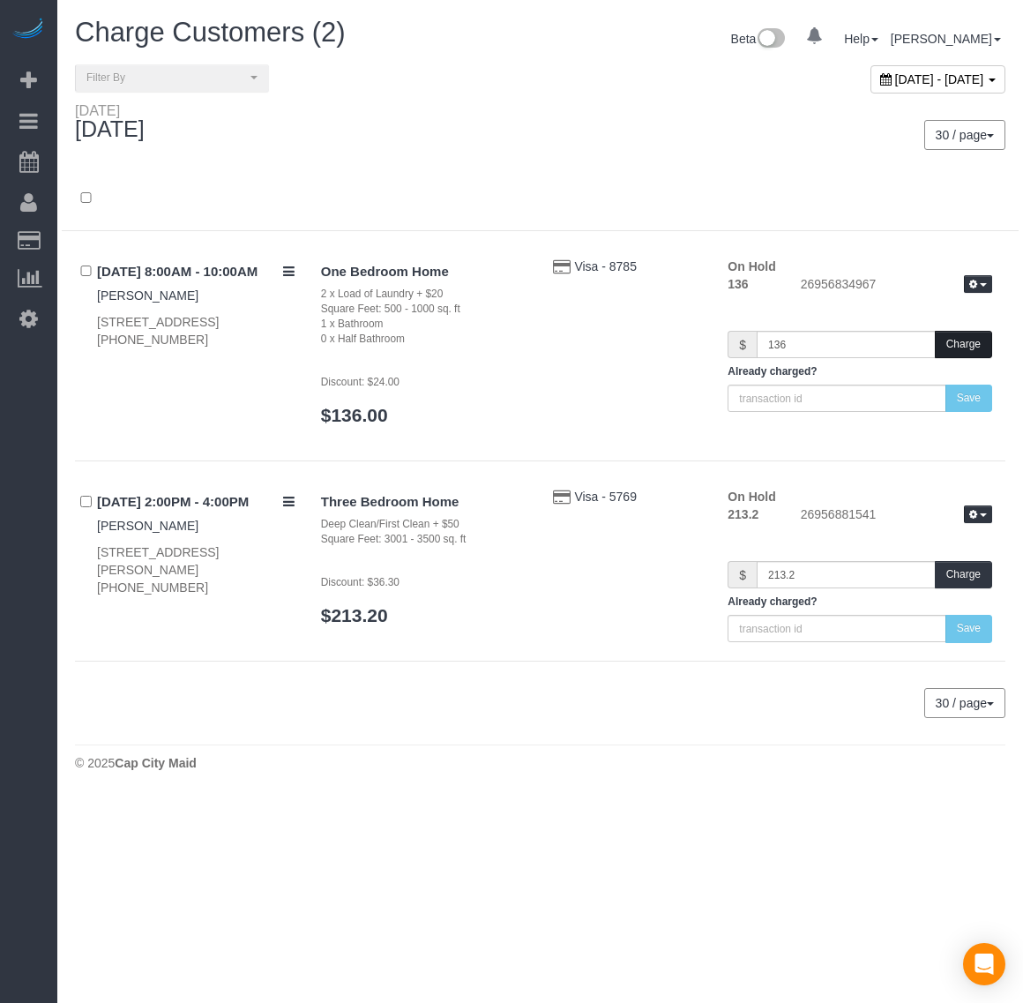
click at [979, 350] on button "Charge" at bounding box center [963, 344] width 57 height 27
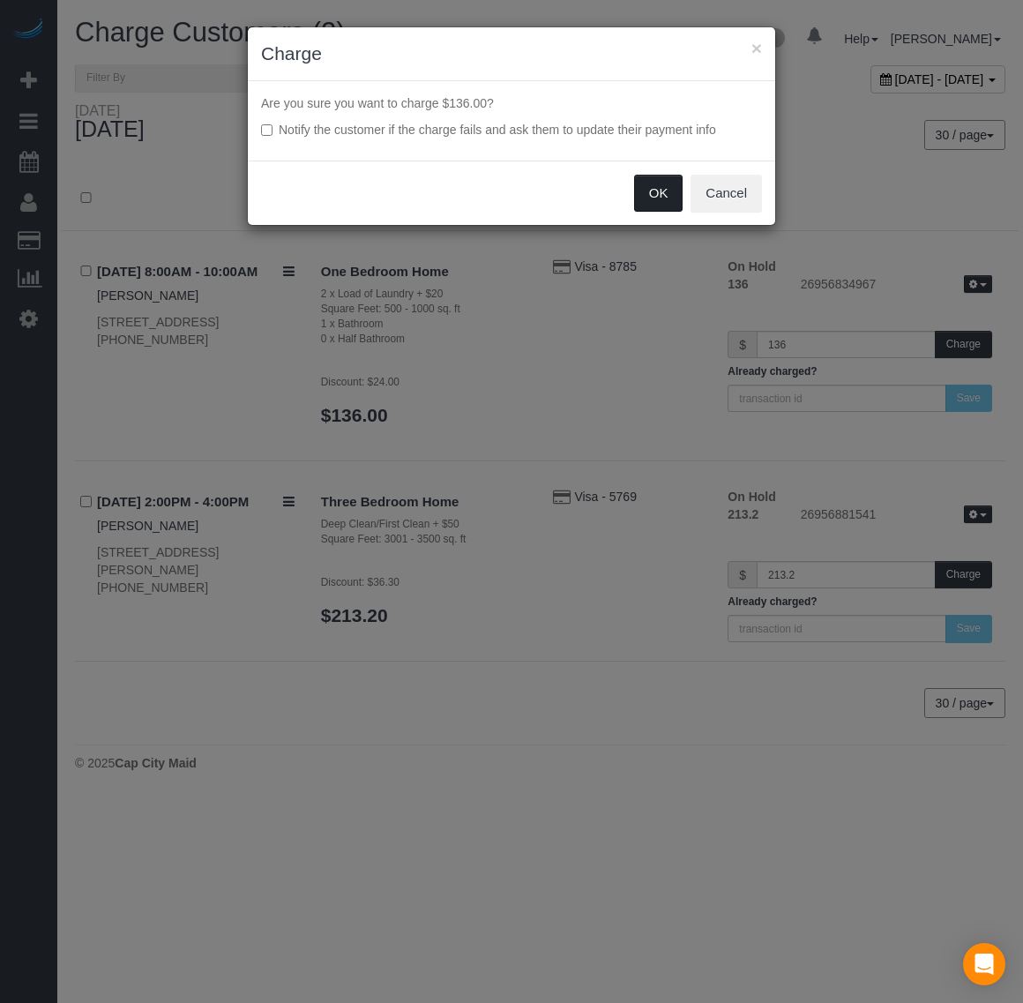
click at [640, 188] on button "OK" at bounding box center [658, 193] width 49 height 37
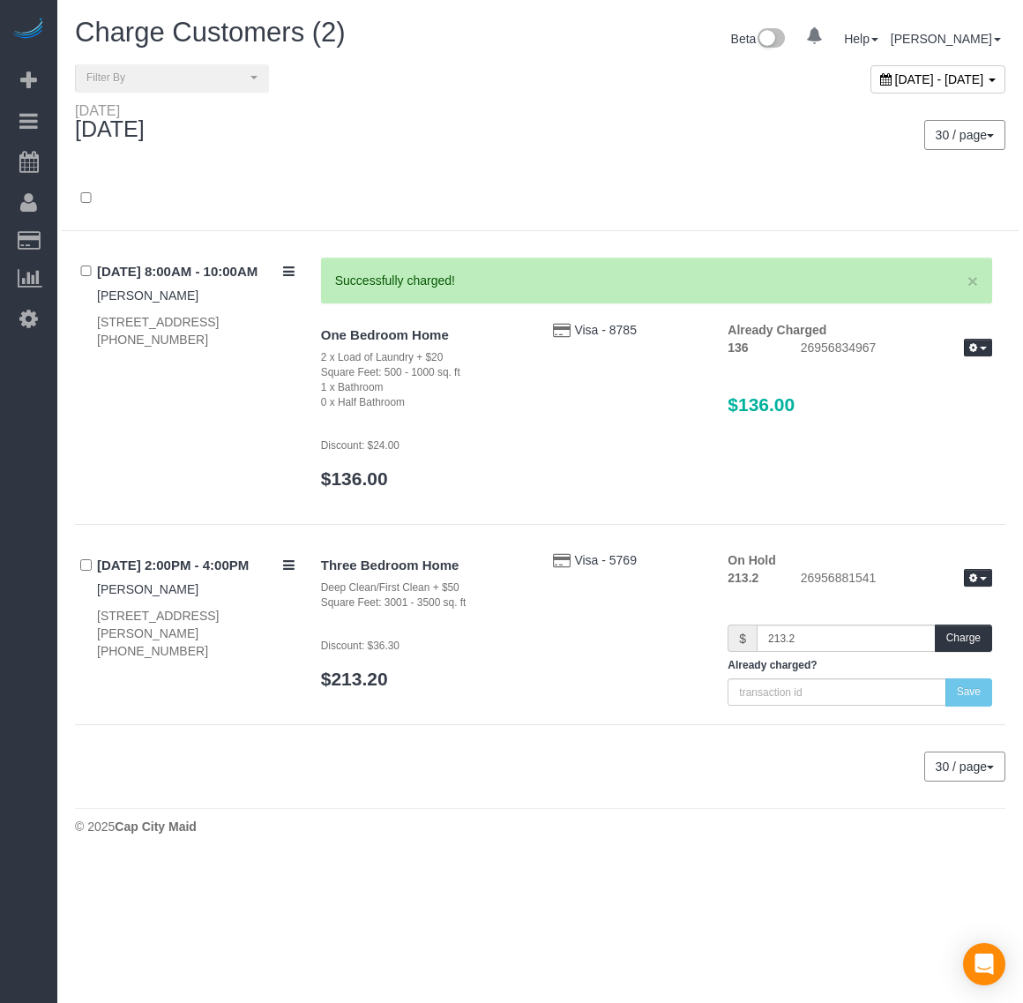
scroll to position [862, 1023]
click at [967, 648] on button "Charge" at bounding box center [963, 637] width 57 height 27
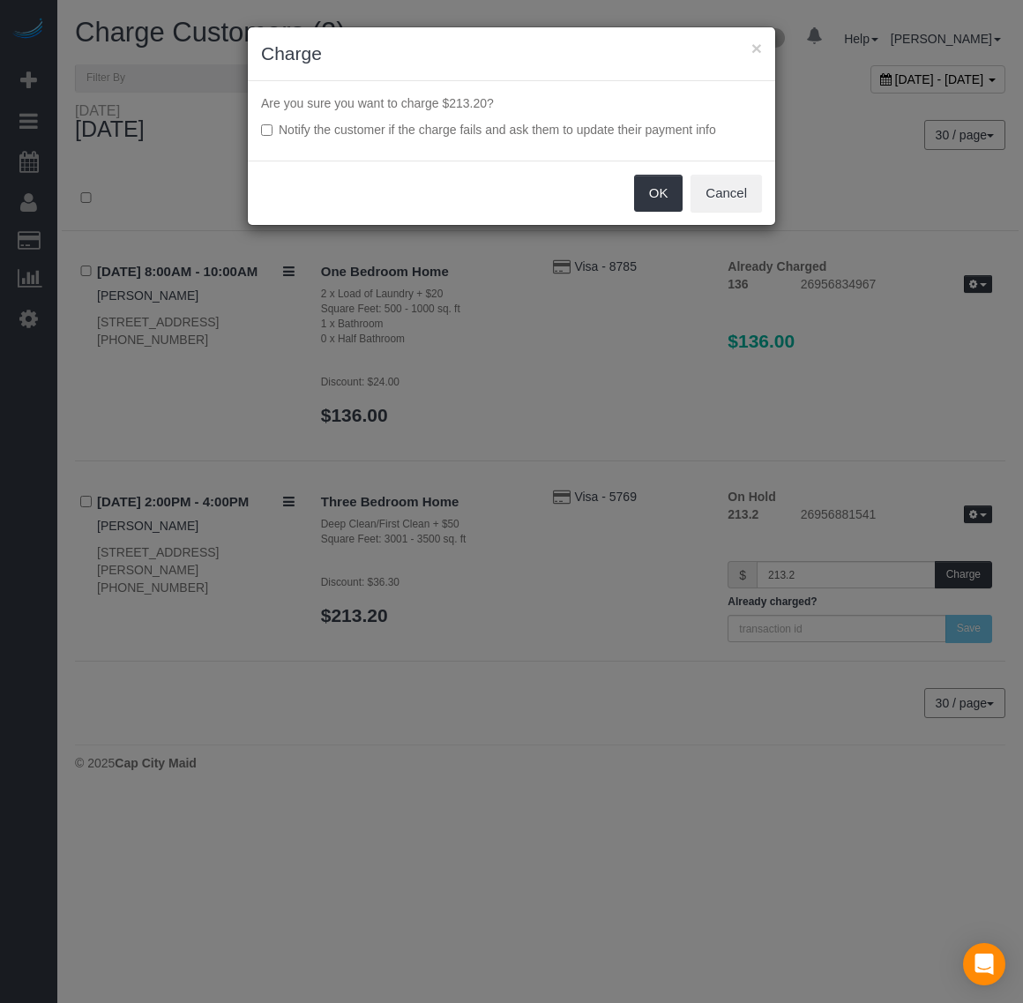
scroll to position [87388, 87163]
click at [873, 813] on div "× Charge Are you sure you want to charge $213.20? Notify the customer if the ch…" at bounding box center [511, 501] width 1023 height 1003
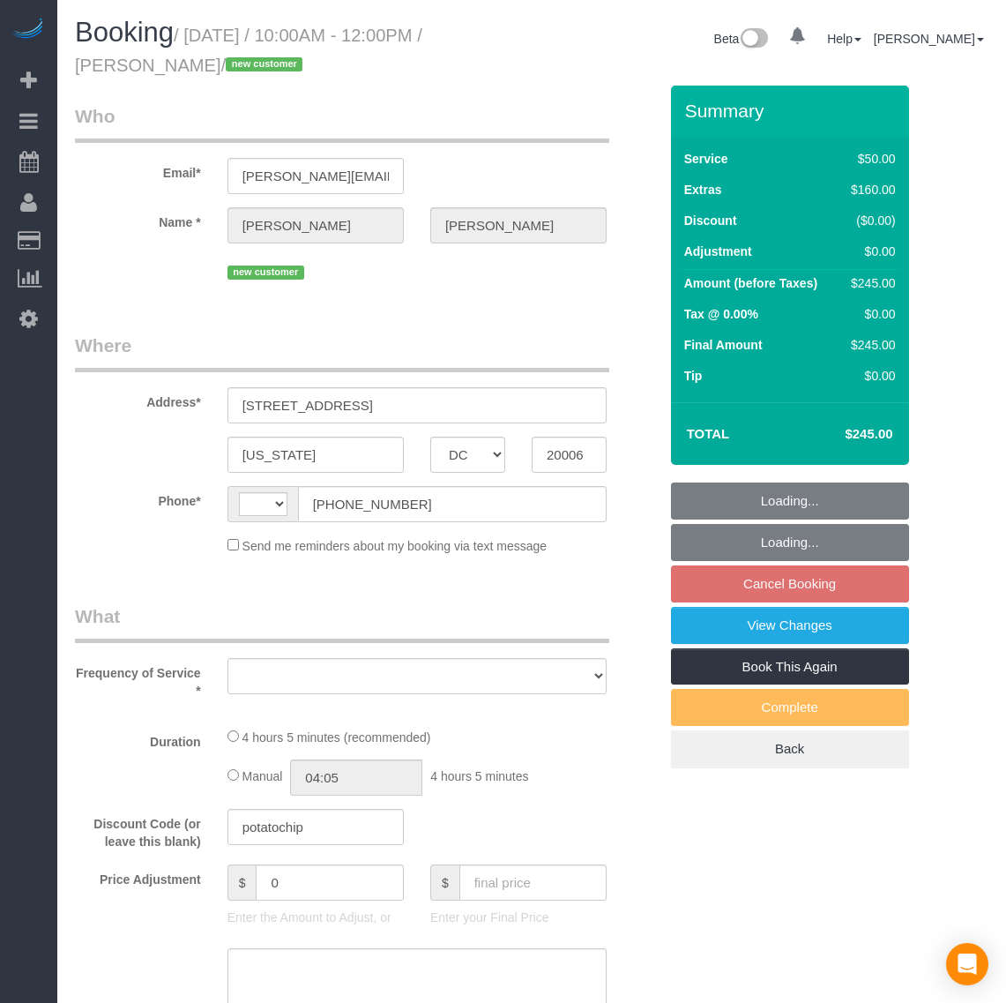
select select "DC"
select select "number:1"
select select "number:27"
select select "number:35"
select select "string:[GEOGRAPHIC_DATA]"
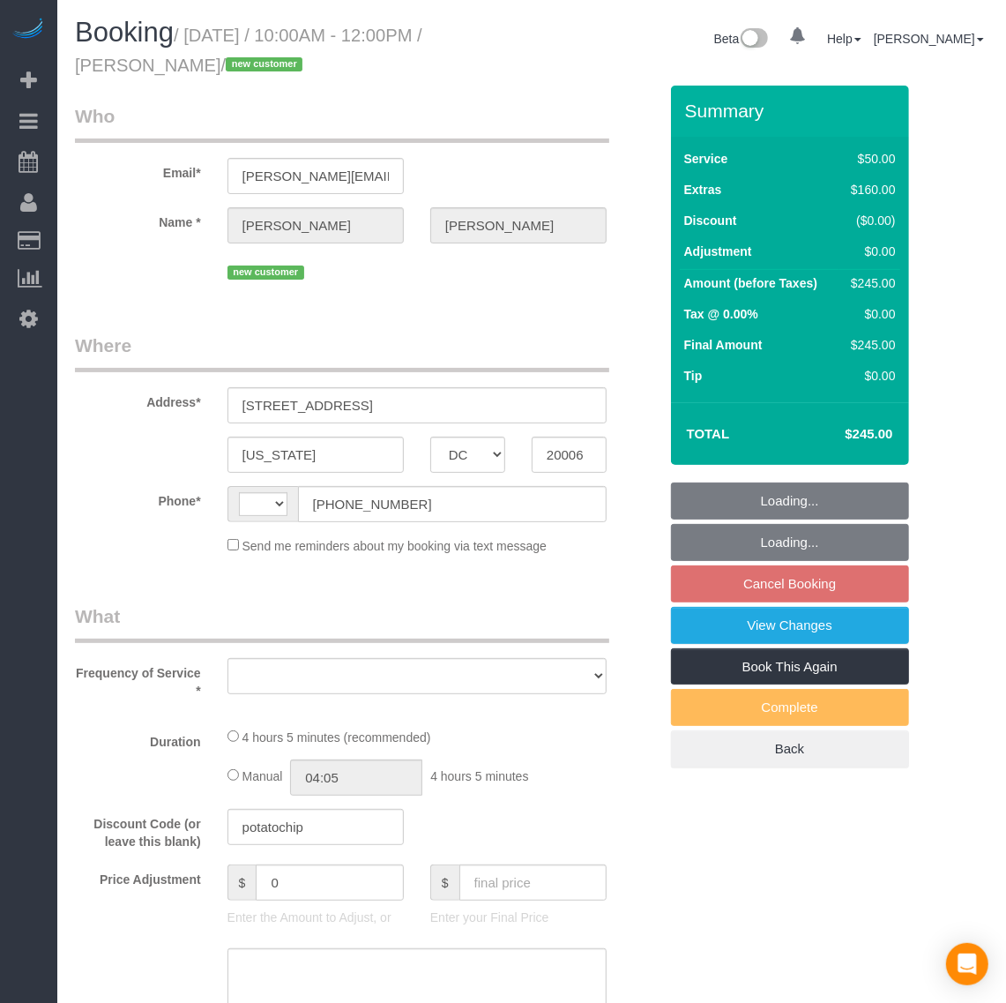
select select "object:934"
select select "string:fspay-e11ad270-71d2-4f6a-a1b5-448bea898198"
select select "1"
select select "spot2"
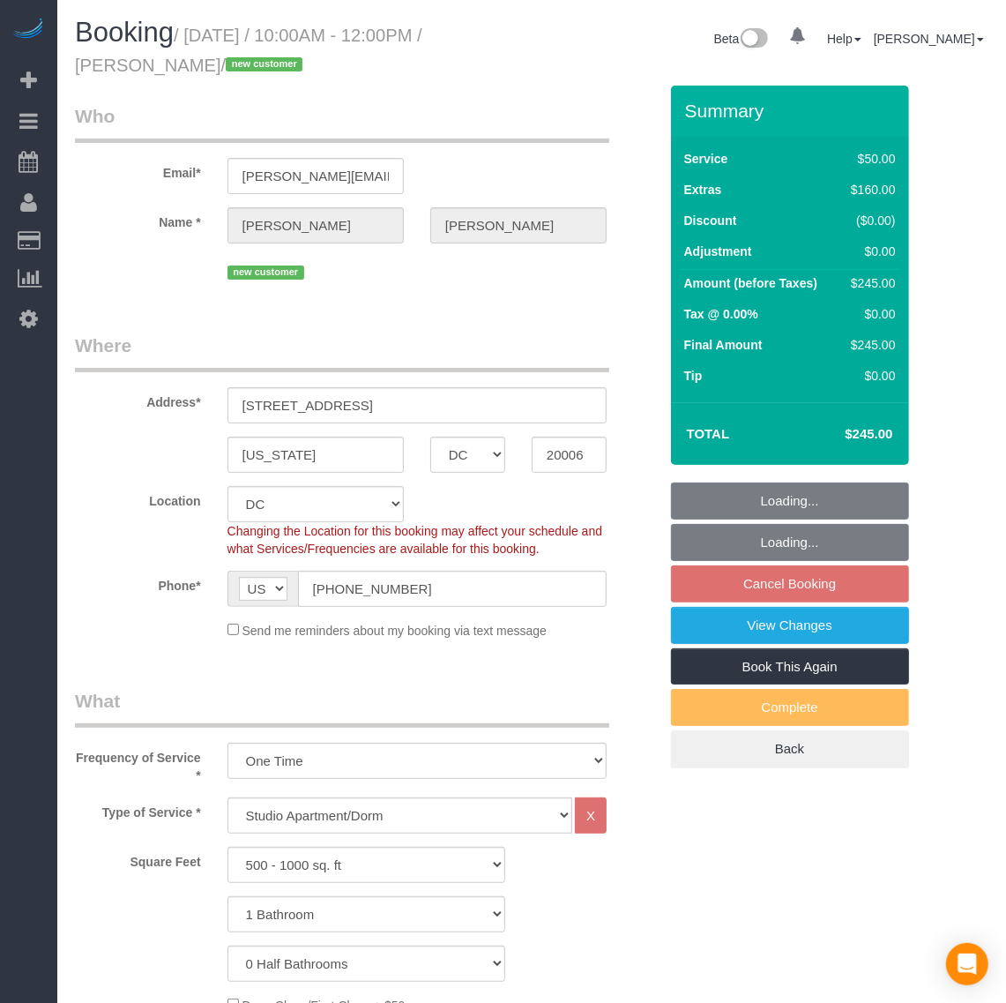
select select "object:972"
select select "1"
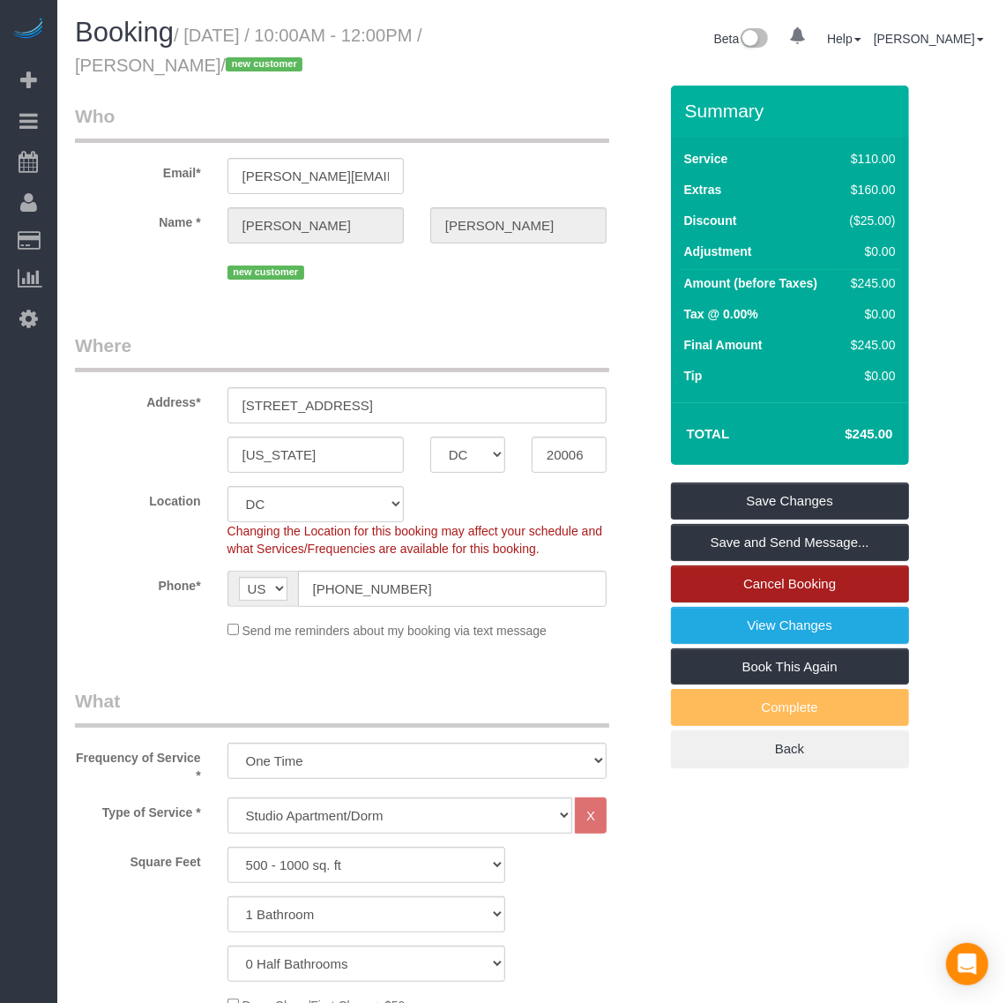
click at [795, 575] on link "Cancel Booking" at bounding box center [790, 583] width 238 height 37
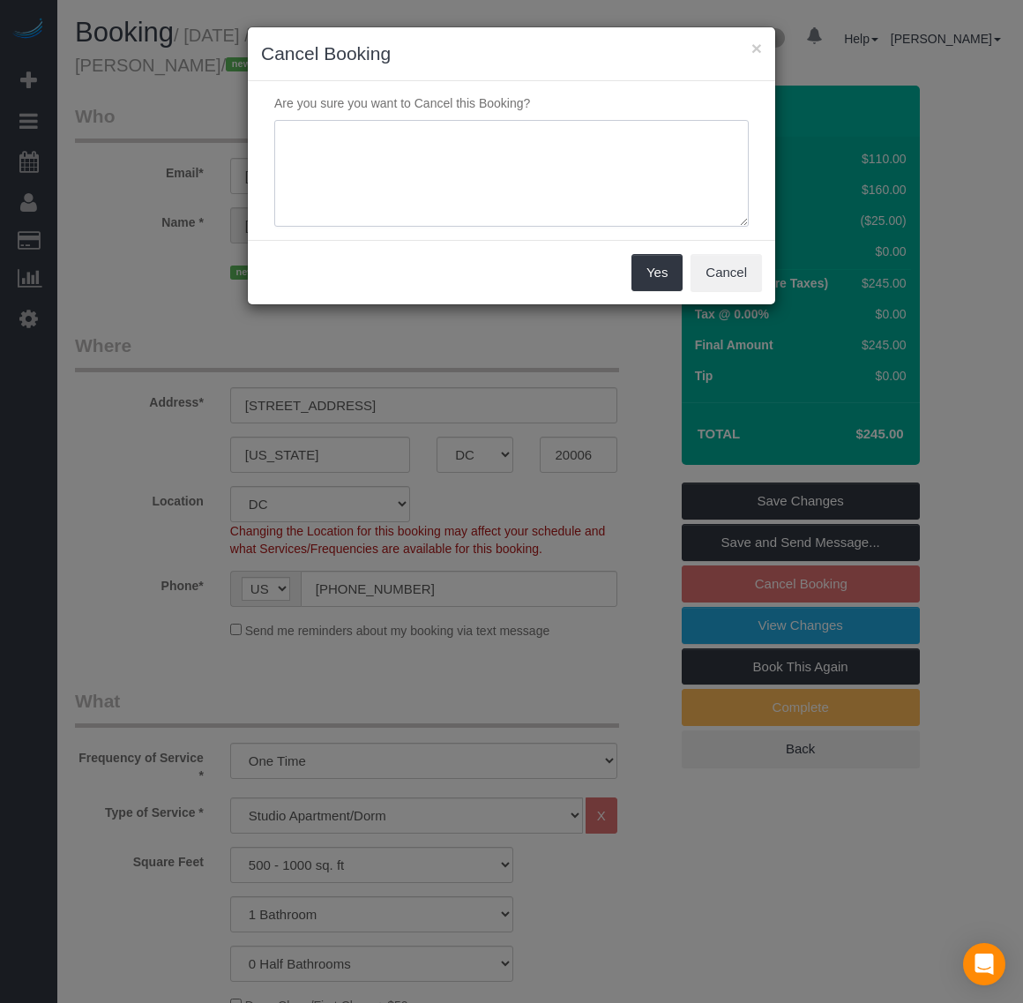
click at [517, 183] on textarea at bounding box center [511, 174] width 474 height 108
type textarea "C"
type textarea "Had some last minute change with her schedule"
click at [638, 287] on button "Yes" at bounding box center [656, 272] width 51 height 37
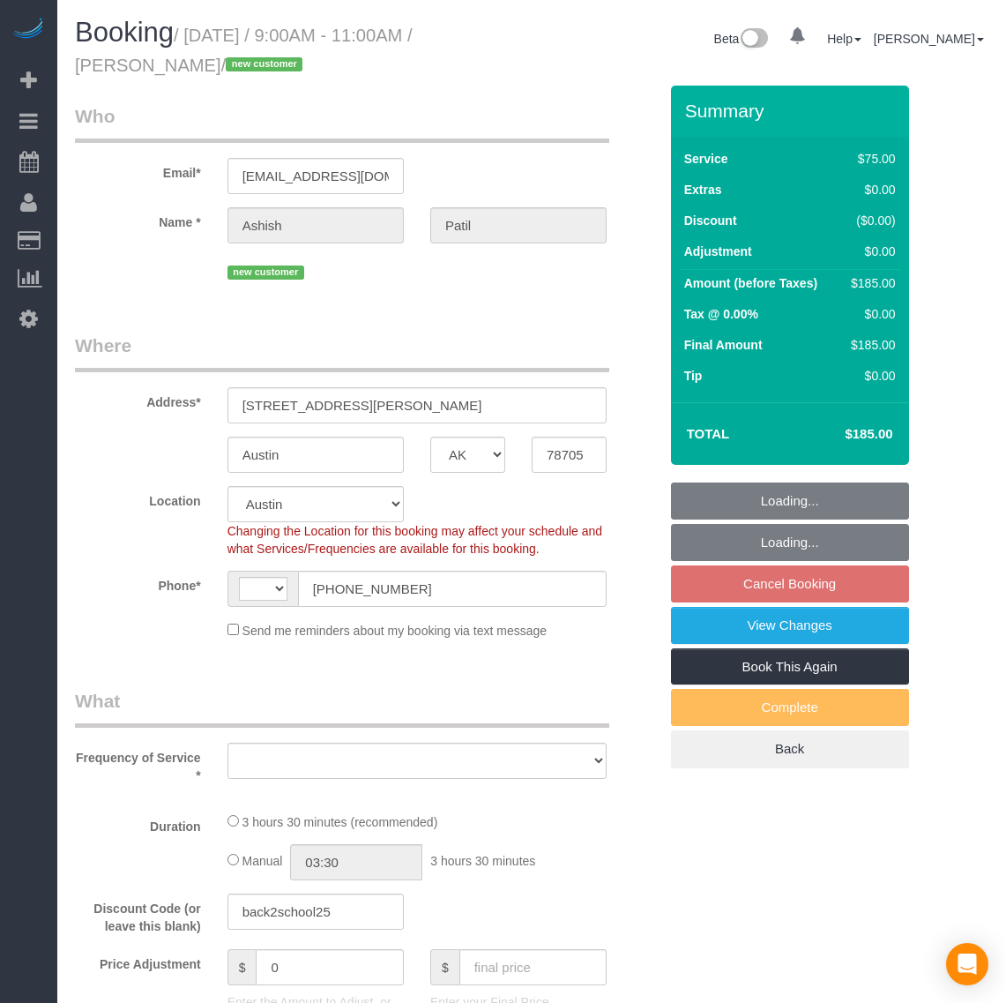
select select "[GEOGRAPHIC_DATA]"
select select "object:516"
select select "number:2"
select select "number:42"
select select "object:521"
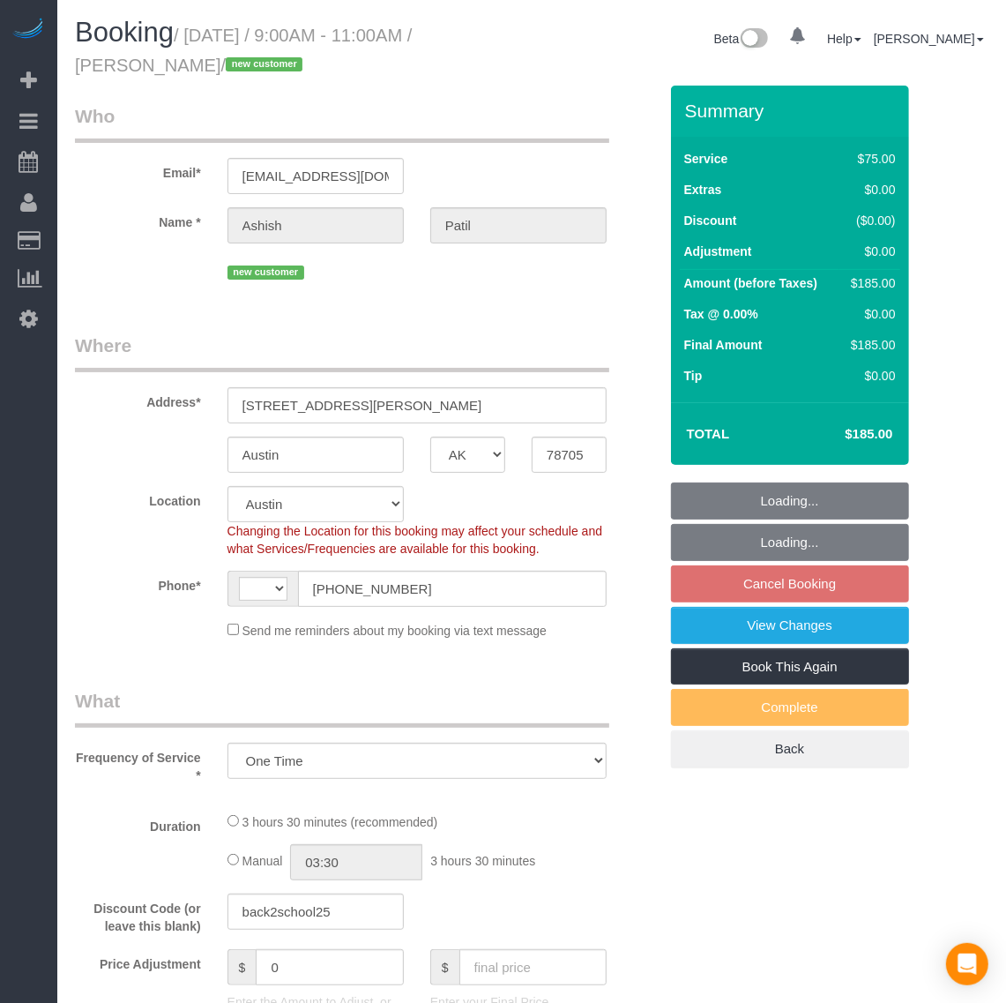
select select "string:[GEOGRAPHIC_DATA]"
select select "spot2"
select select "1001"
select select "2"
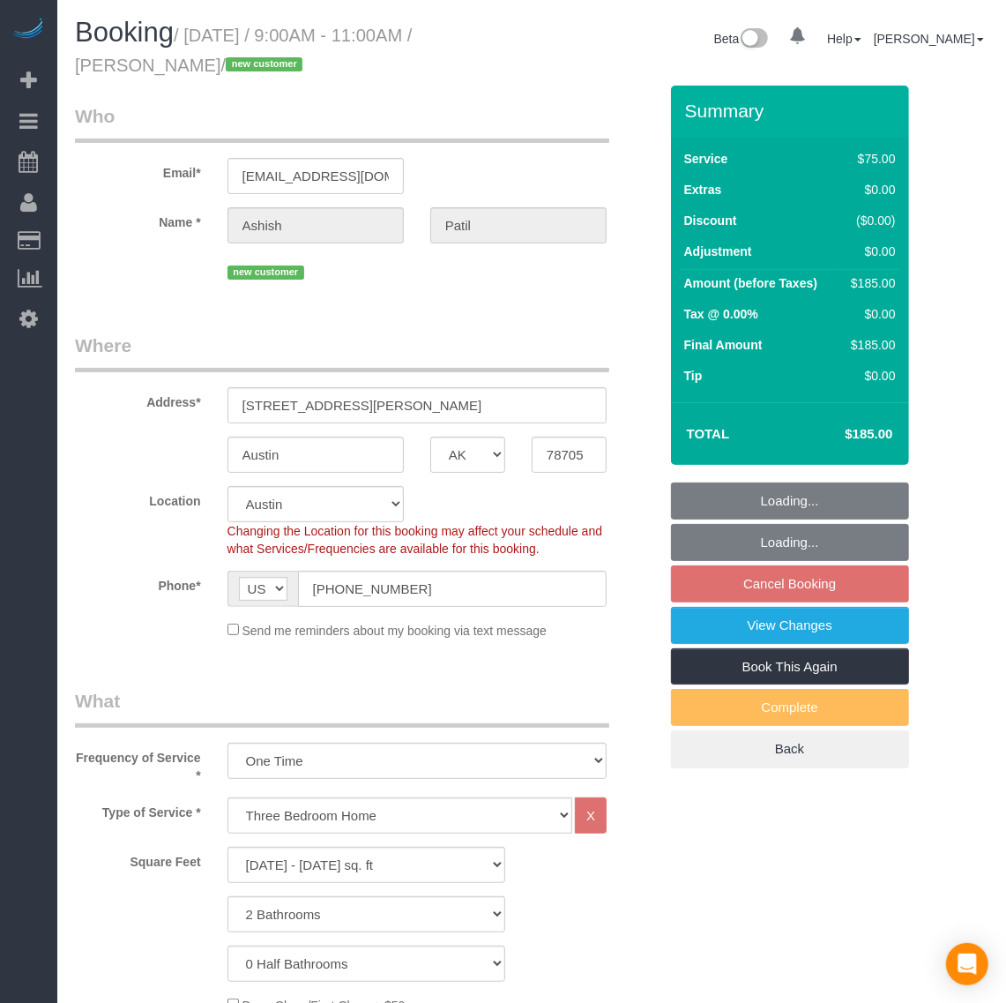
select select "1001"
select select "2"
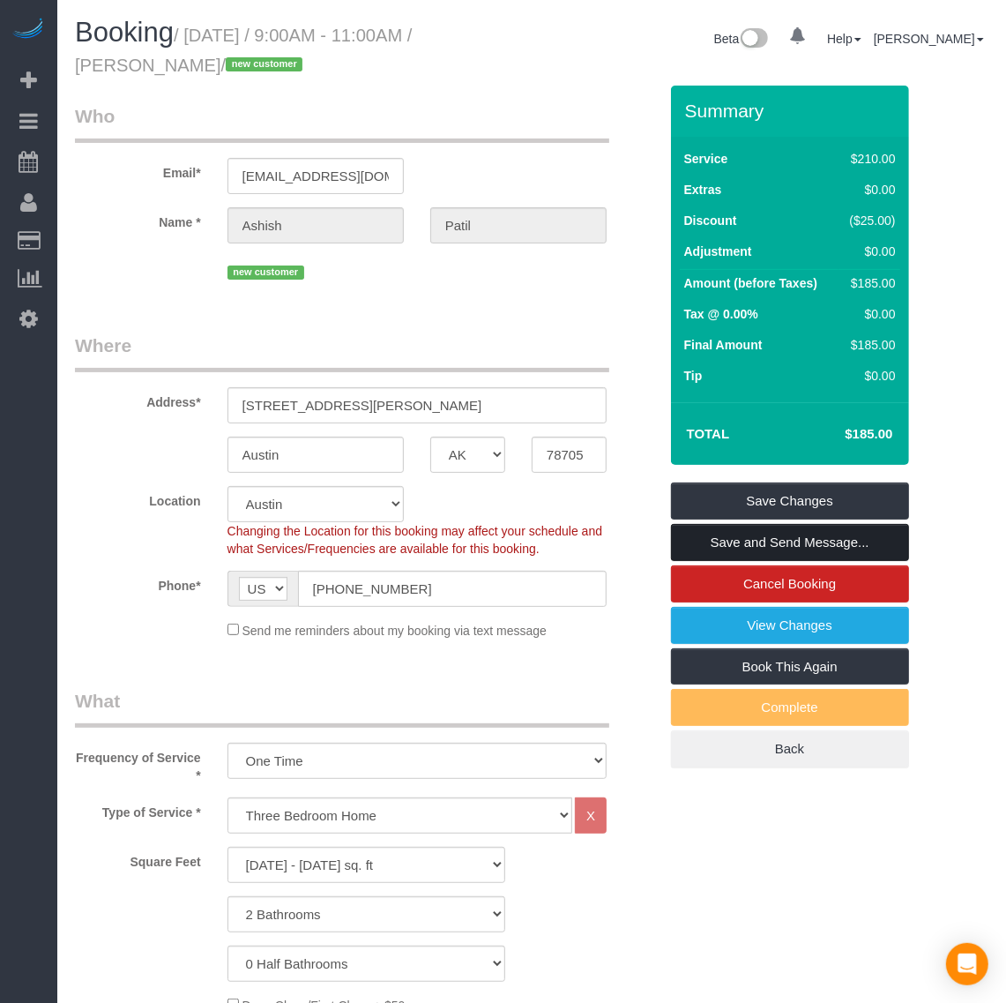
click at [776, 539] on link "Save and Send Message..." at bounding box center [790, 542] width 238 height 37
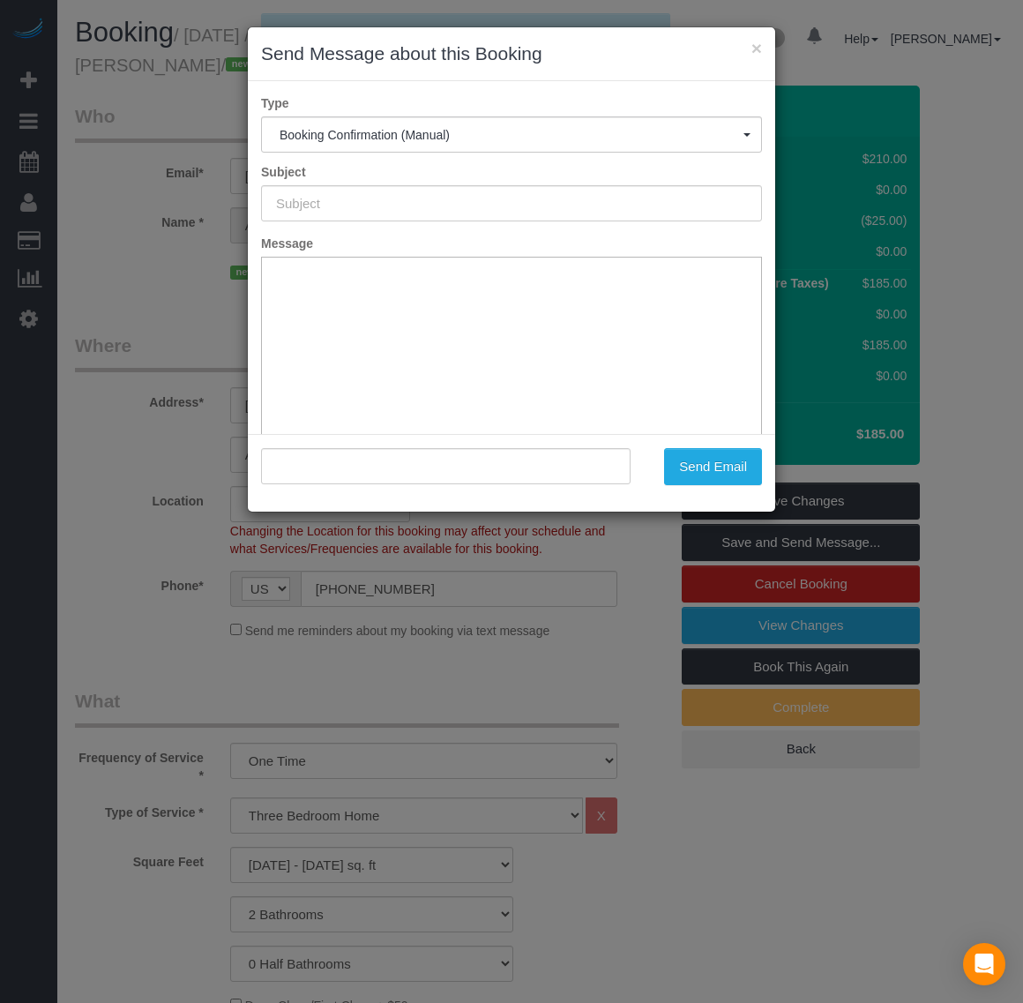
type input "Booking Confirmed!"
type input ""[PERSON_NAME]" <[EMAIL_ADDRESS][DOMAIN_NAME]>"
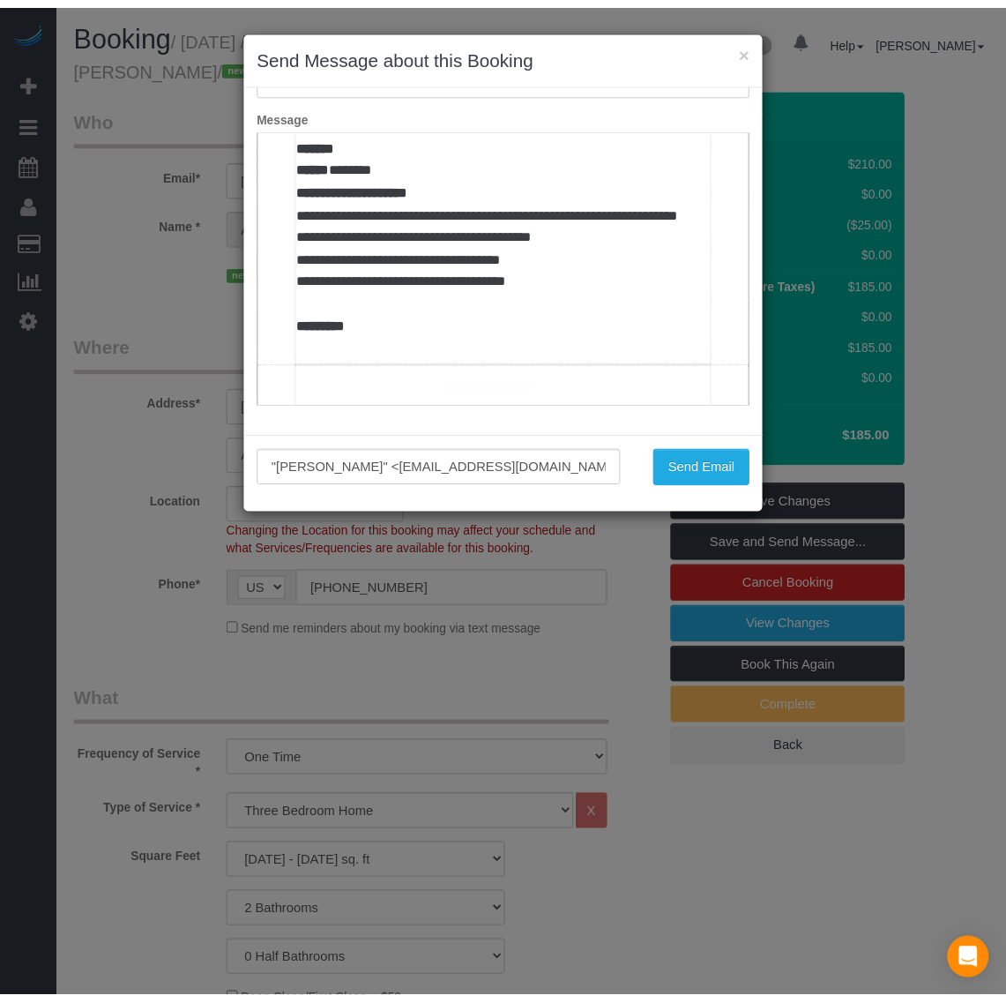
scroll to position [1433, 0]
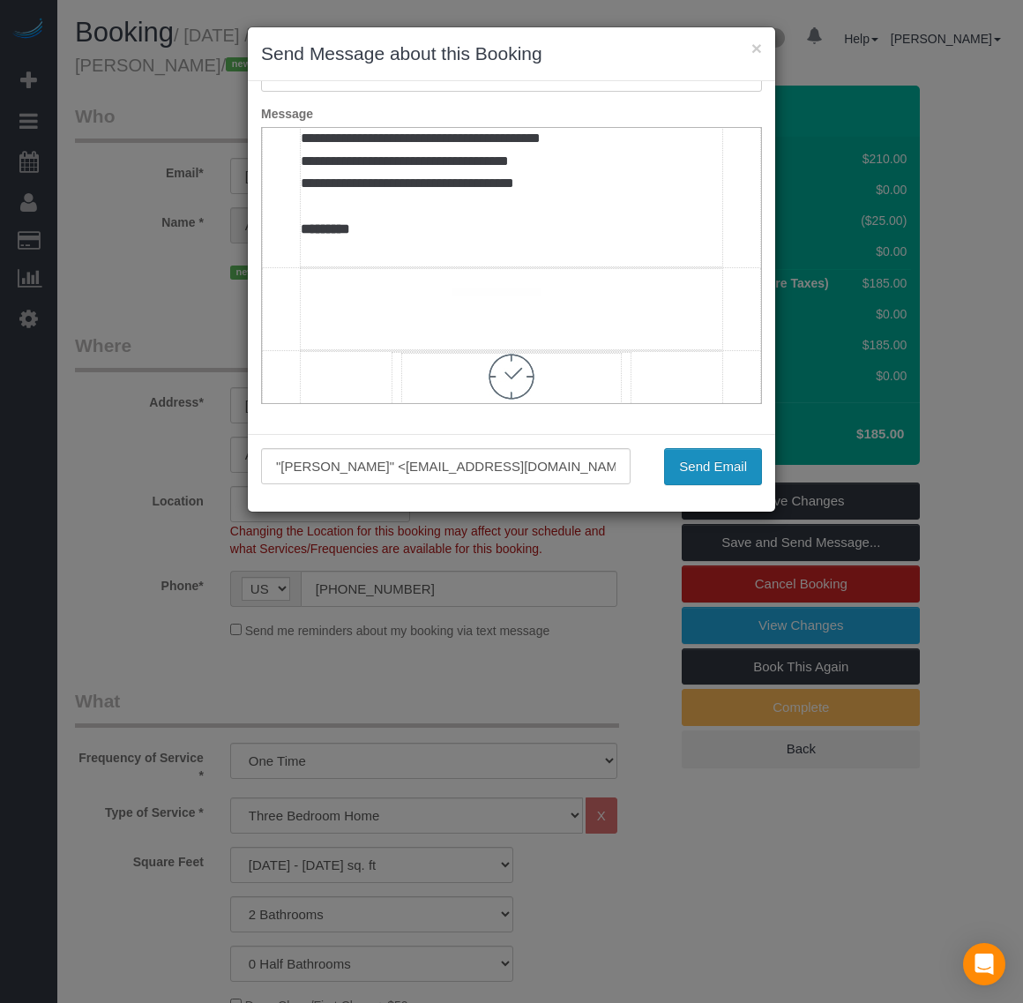
click at [705, 464] on button "Send Email" at bounding box center [713, 466] width 98 height 37
